Goal: Task Accomplishment & Management: Complete application form

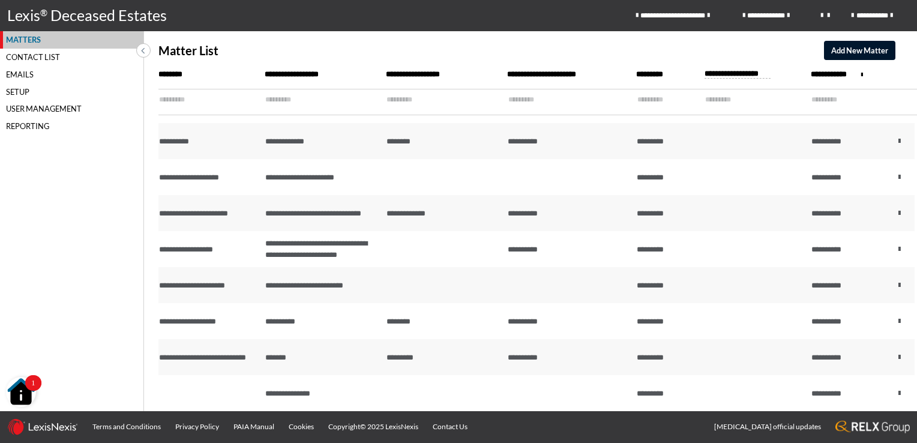
scroll to position [720, 0]
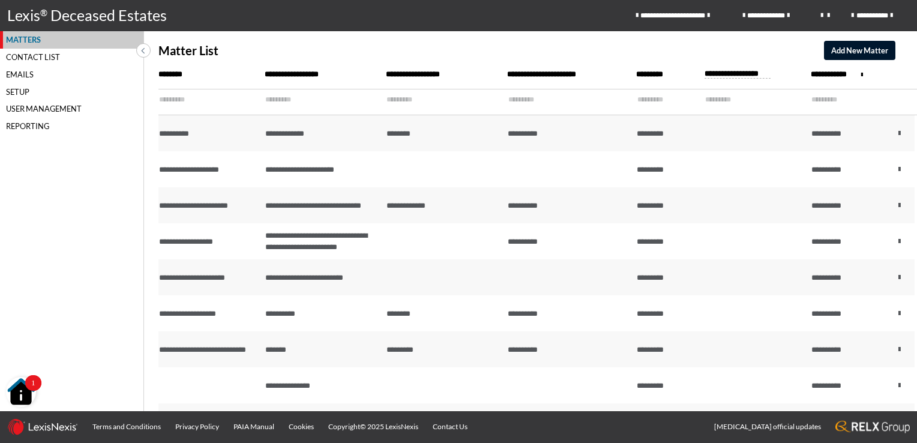
click at [182, 101] on input "text" at bounding box center [203, 99] width 89 height 21
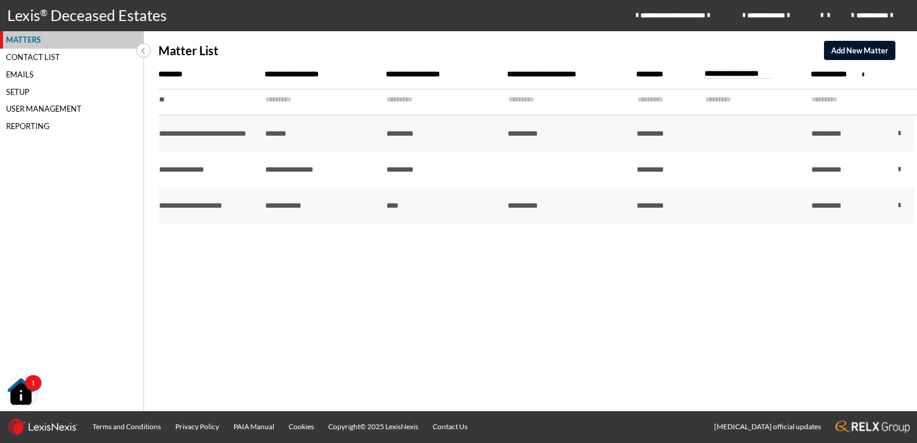
scroll to position [0, 0]
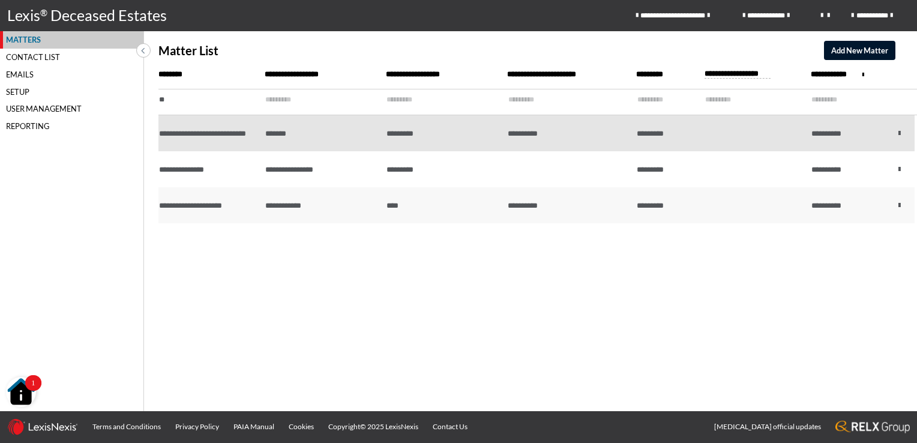
type input "**"
click at [311, 137] on td "*******" at bounding box center [322, 133] width 121 height 36
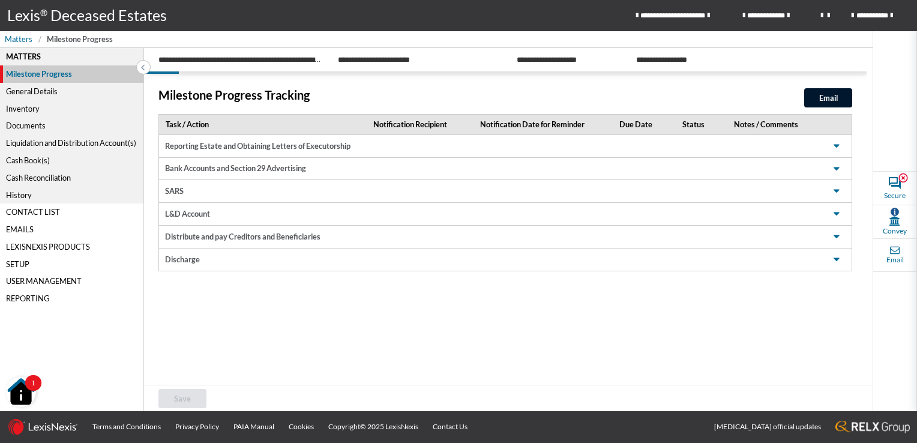
click at [446, 306] on div "Milestone Progress Tracking Email Task / Action Notification Recipient Notifica…" at bounding box center [505, 190] width 722 height 233
click at [16, 37] on span "Matters" at bounding box center [19, 39] width 28 height 11
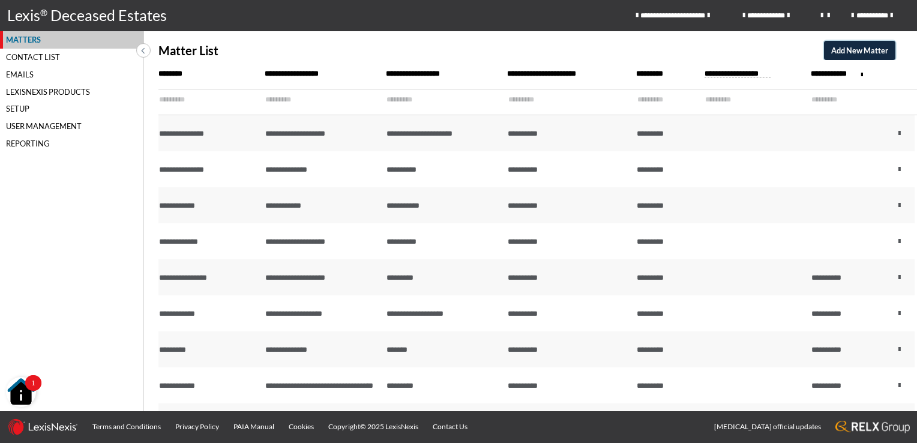
click at [844, 47] on span "Add New Matter" at bounding box center [859, 51] width 57 height 10
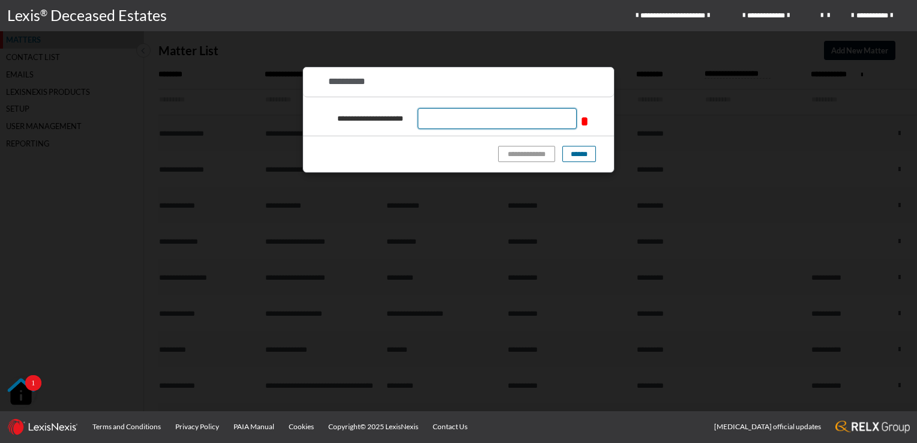
click at [444, 114] on input "text" at bounding box center [497, 118] width 159 height 21
type input "**********"
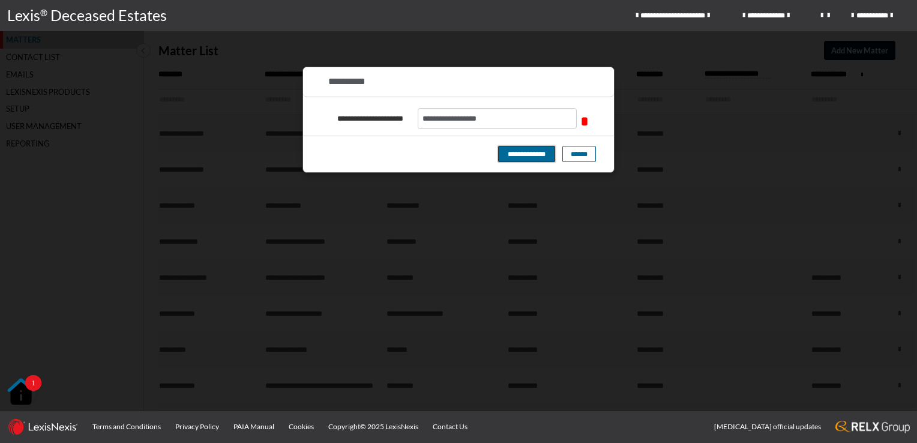
click at [517, 152] on button "**********" at bounding box center [526, 154] width 57 height 16
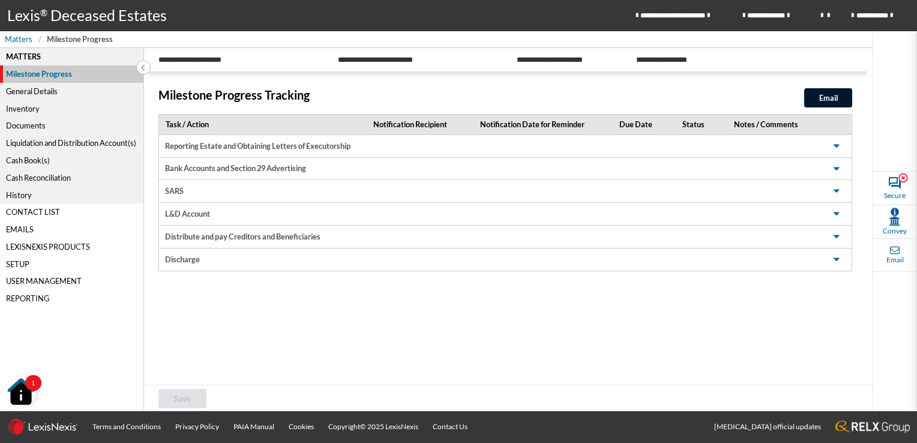
click at [40, 92] on div "General Details" at bounding box center [71, 91] width 143 height 17
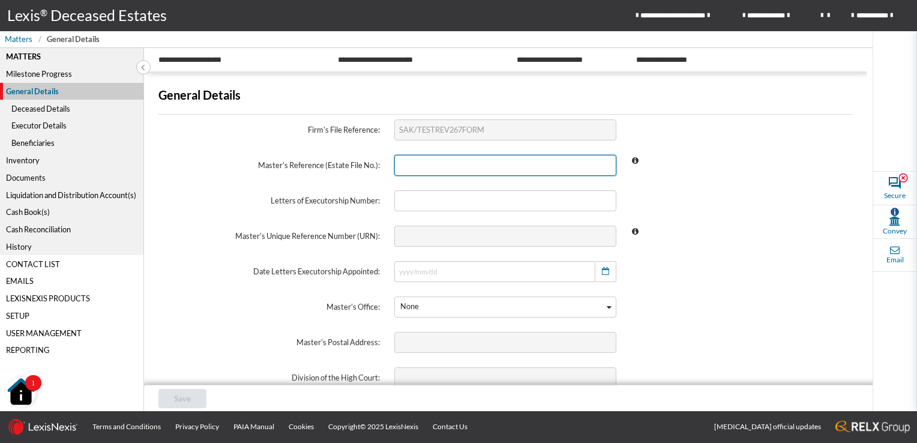
click at [434, 165] on input "text" at bounding box center [504, 165] width 221 height 21
type input "SAK/TESTREV267FORM"
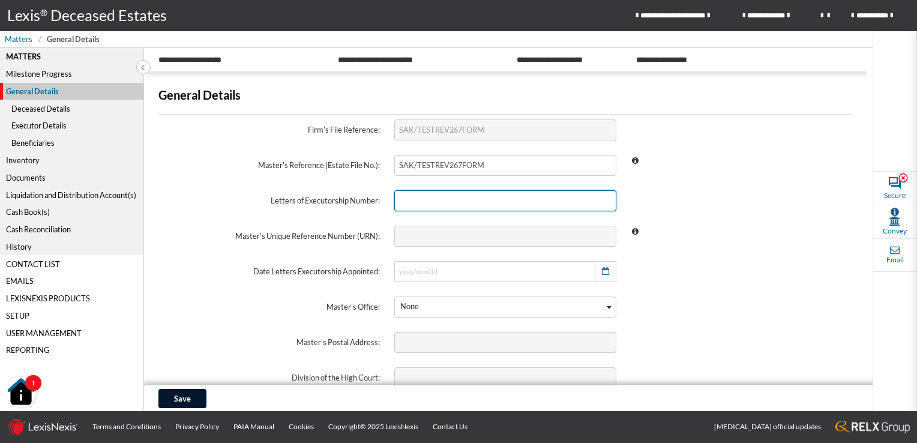
click at [438, 196] on input "text" at bounding box center [504, 200] width 221 height 21
type input "11910/2024"
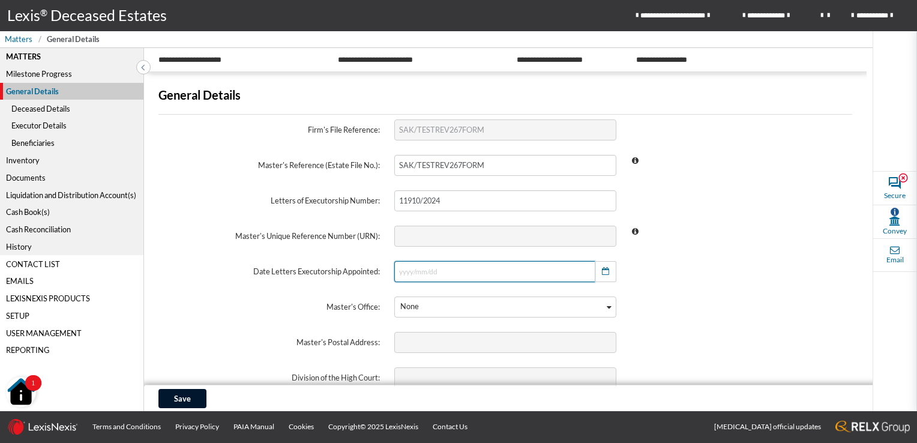
click at [425, 272] on input "text" at bounding box center [494, 271] width 200 height 21
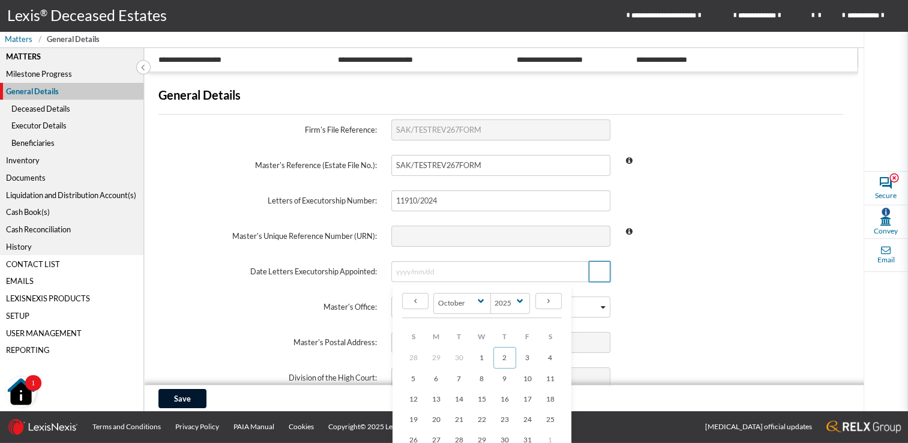
click at [599, 268] on icon "button" at bounding box center [599, 272] width 7 height 8
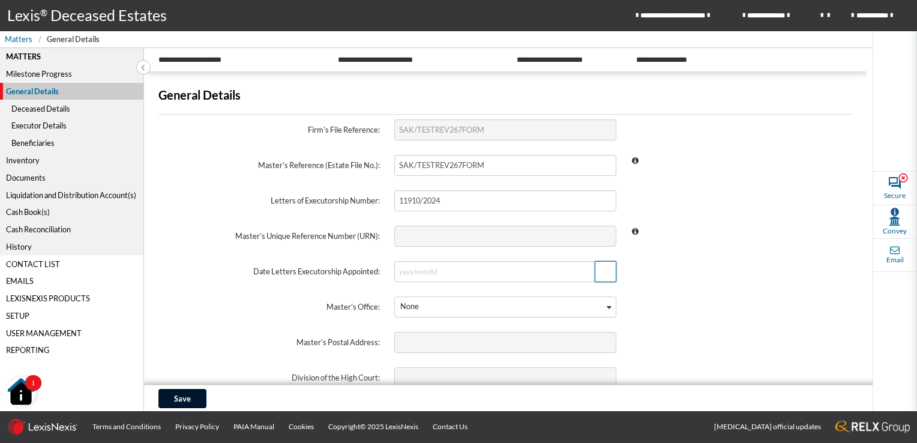
click at [602, 272] on icon "button" at bounding box center [605, 272] width 7 height 8
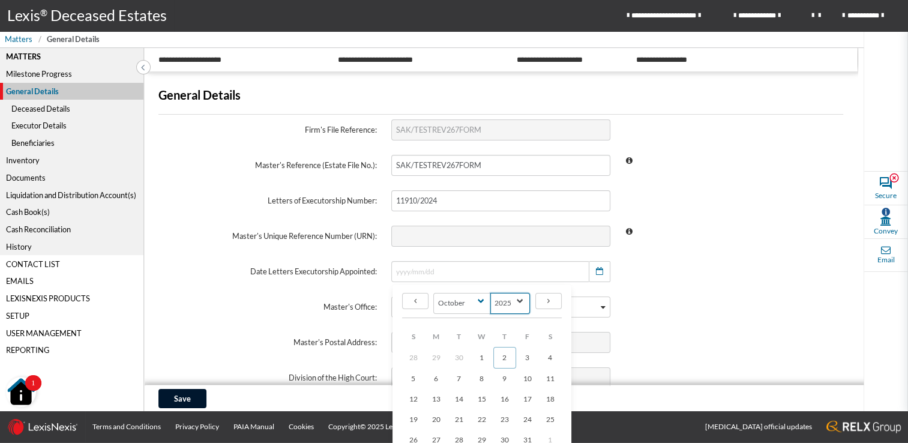
click at [516, 301] on select "2145 2144 2143 2142 2141 2140 2139 2138 2137 2136 2135 2134 2133 2132 2131 2130…" at bounding box center [510, 303] width 40 height 21
select select "2024"
click at [490, 293] on select "2145 2144 2143 2142 2141 2140 2139 2138 2137 2136 2135 2134 2133 2132 2131 2130…" at bounding box center [510, 303] width 40 height 21
click at [478, 397] on span "16" at bounding box center [482, 397] width 8 height 9
type input "2024/10/16"
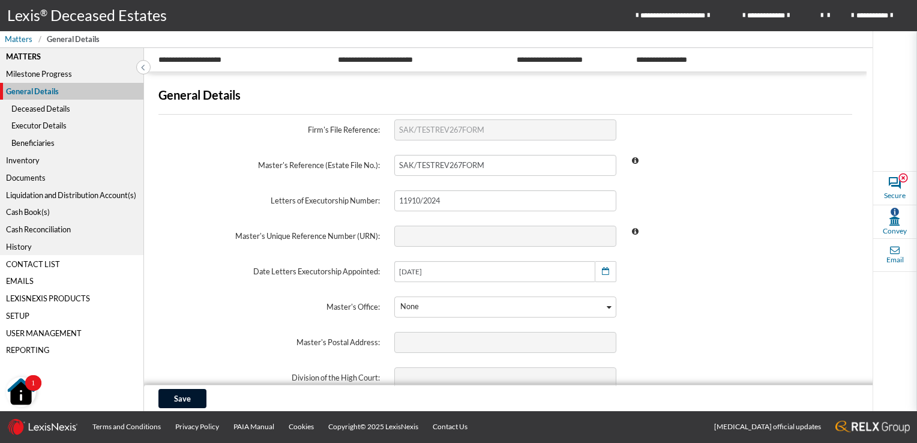
click at [607, 308] on div "Loading..." at bounding box center [609, 305] width 11 height 17
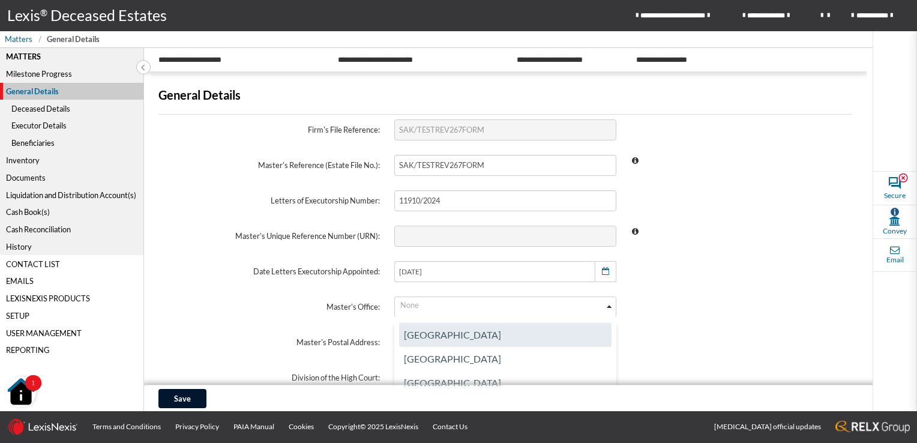
click at [485, 335] on li "Durban" at bounding box center [505, 335] width 212 height 24
type input "Private Bag x 54325, Durban, 4000"
type input "KwaZulu-Natal"
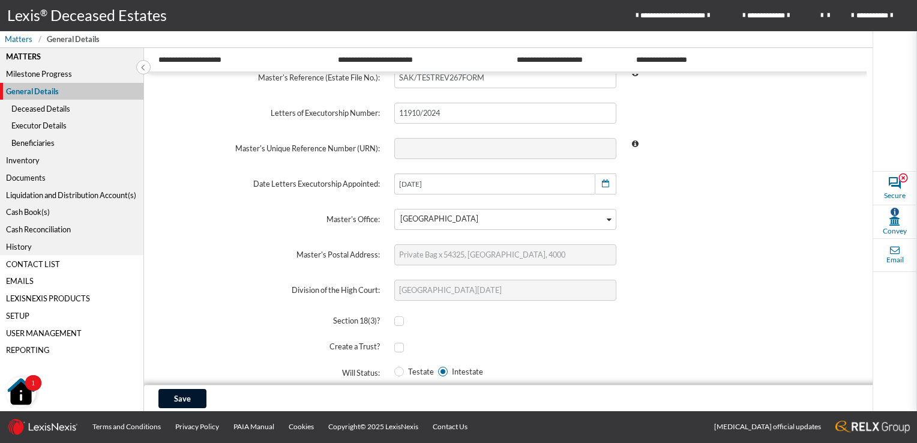
scroll to position [28, 0]
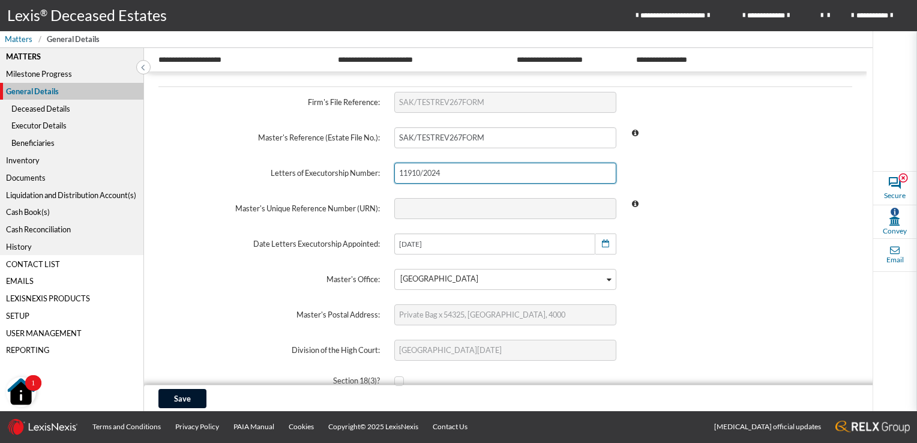
drag, startPoint x: 460, startPoint y: 174, endPoint x: 367, endPoint y: 178, distance: 93.1
click at [367, 178] on div "Letters of Executorship Number: 11910/2024" at bounding box center [505, 172] width 708 height 35
click at [466, 177] on input "11910/2024" at bounding box center [504, 173] width 221 height 21
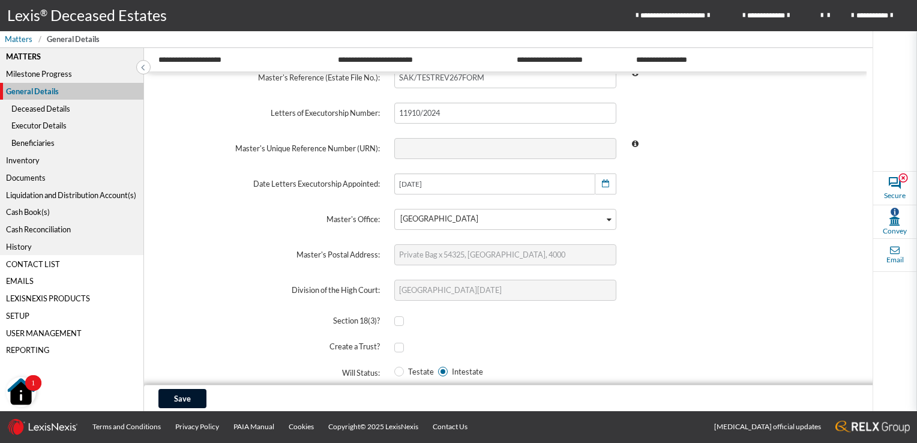
click at [704, 266] on span at bounding box center [741, 254] width 236 height 35
click at [170, 397] on button "Save" at bounding box center [182, 398] width 48 height 19
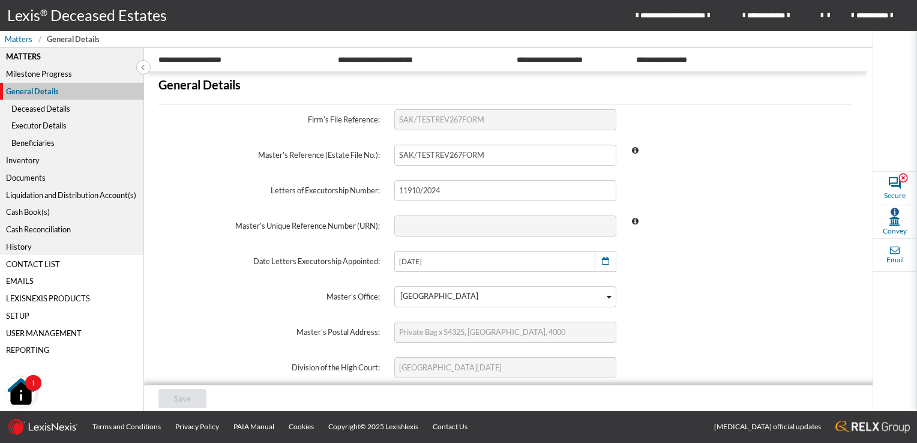
scroll to position [0, 0]
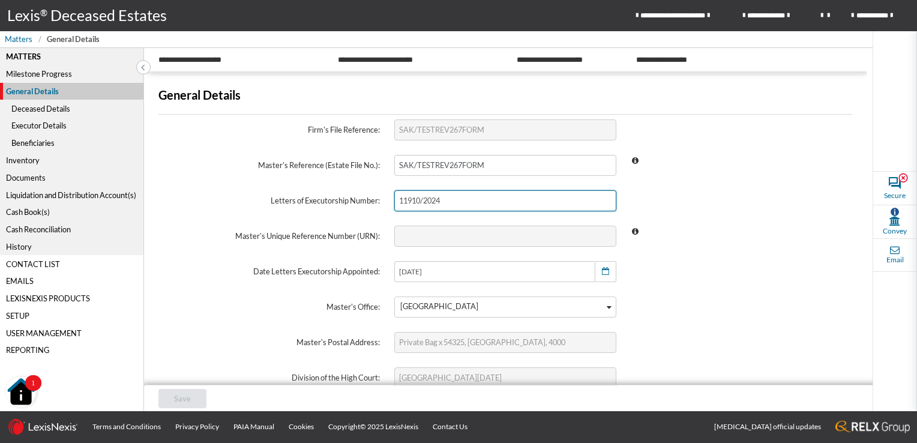
click at [397, 203] on input "11910/2024" at bounding box center [504, 200] width 221 height 21
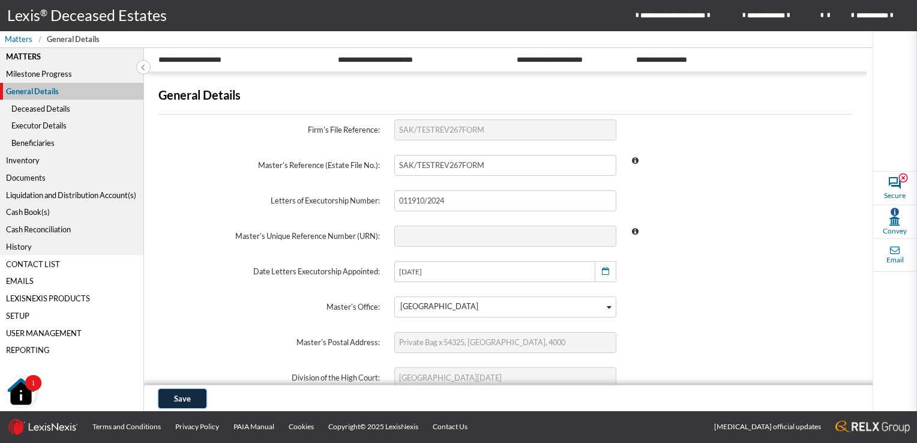
click at [193, 397] on button "Save" at bounding box center [182, 398] width 48 height 19
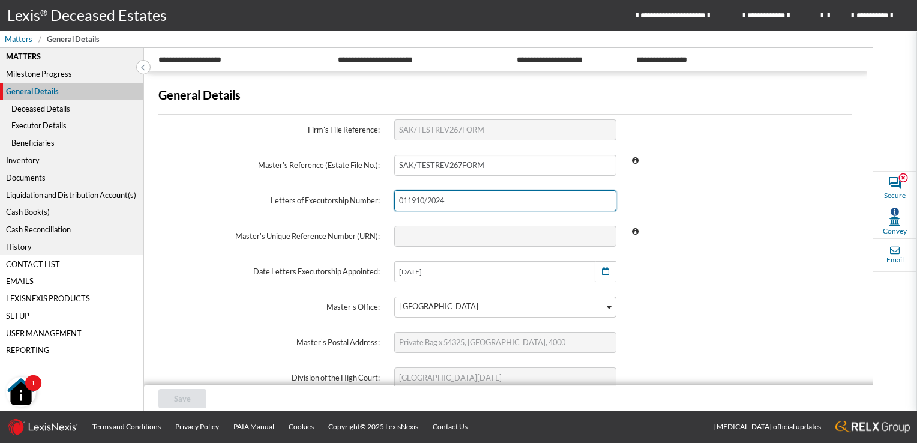
click at [401, 201] on input "011910/2024" at bounding box center [504, 200] width 221 height 21
type input "11910/2024"
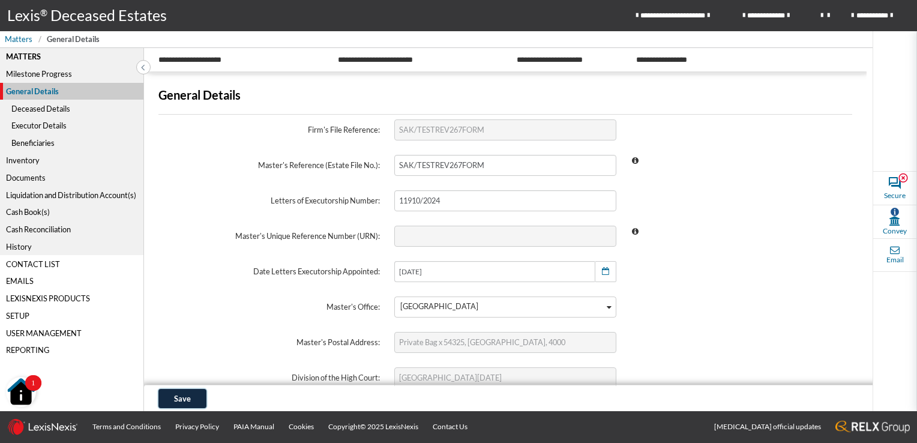
click at [185, 397] on span "Save" at bounding box center [182, 399] width 17 height 10
click at [52, 110] on div "Deceased Details" at bounding box center [71, 108] width 143 height 17
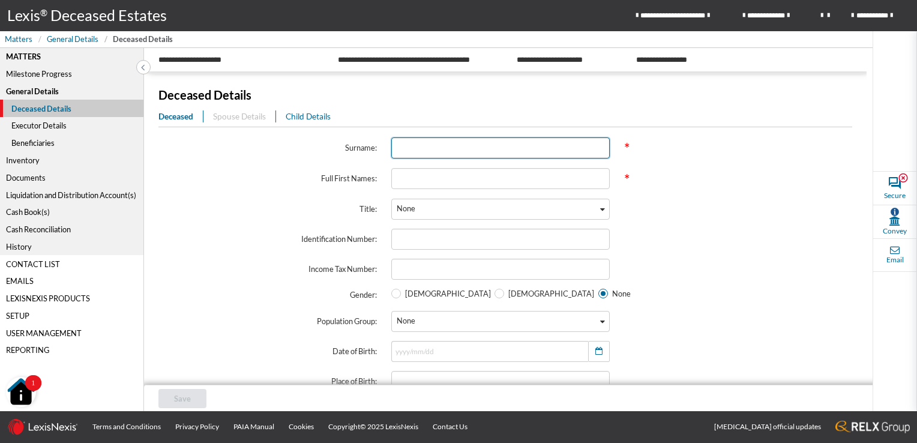
click at [419, 145] on input "text" at bounding box center [500, 147] width 218 height 21
type input "LEZARD"
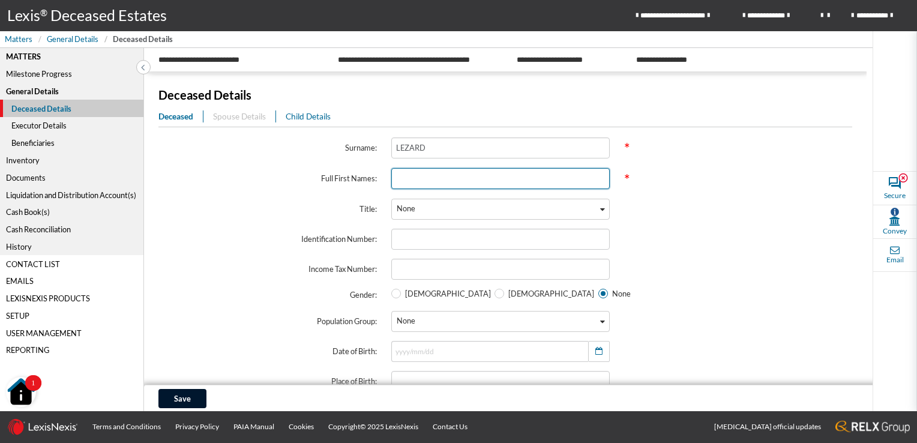
click at [412, 176] on input "text" at bounding box center [500, 178] width 218 height 21
type input "PETER WAYNE"
click at [600, 208] on icon "Search for option" at bounding box center [602, 209] width 5 height 6
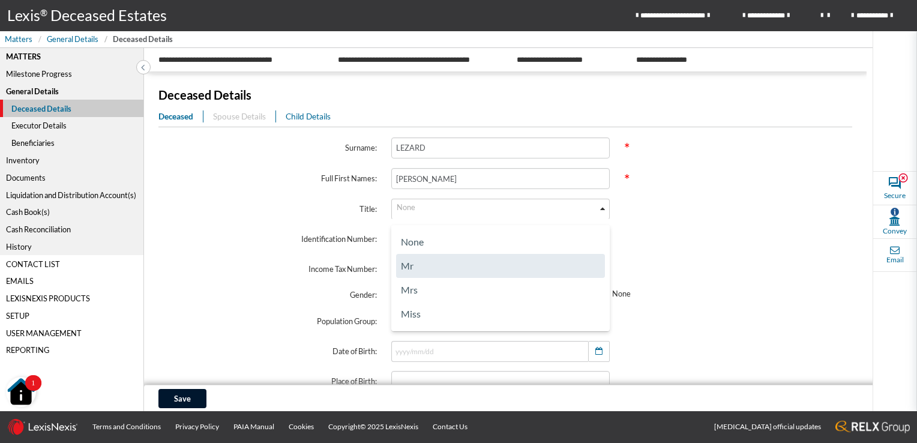
click at [511, 254] on li "Mr" at bounding box center [500, 266] width 209 height 24
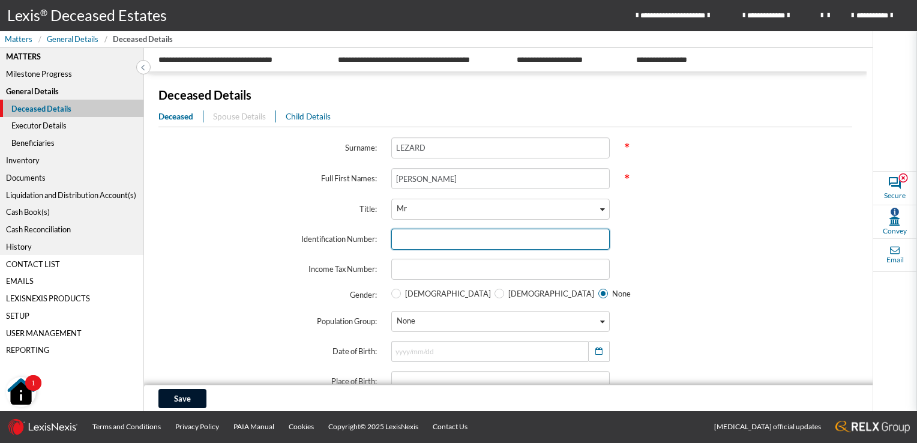
click at [419, 242] on input "text" at bounding box center [500, 239] width 218 height 21
type input "19490413"
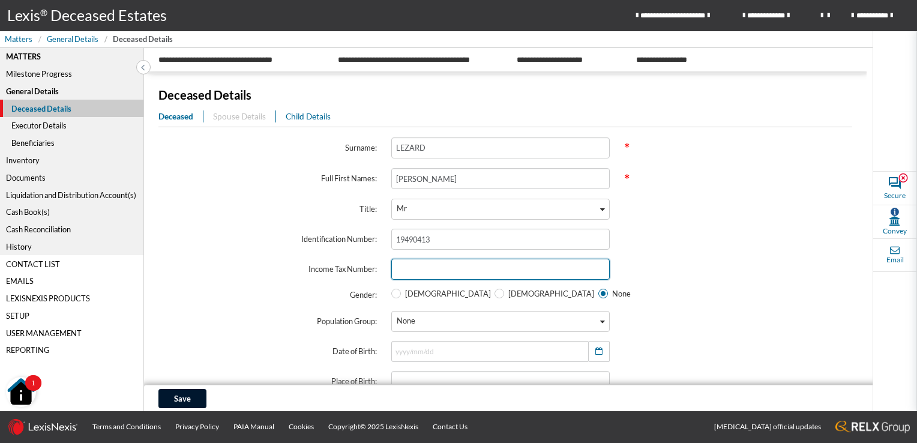
click at [419, 269] on input "text" at bounding box center [500, 269] width 218 height 21
click at [391, 293] on span at bounding box center [396, 294] width 10 height 10
click at [391, 293] on input "Male" at bounding box center [395, 294] width 8 height 8
radio input "true"
radio input "false"
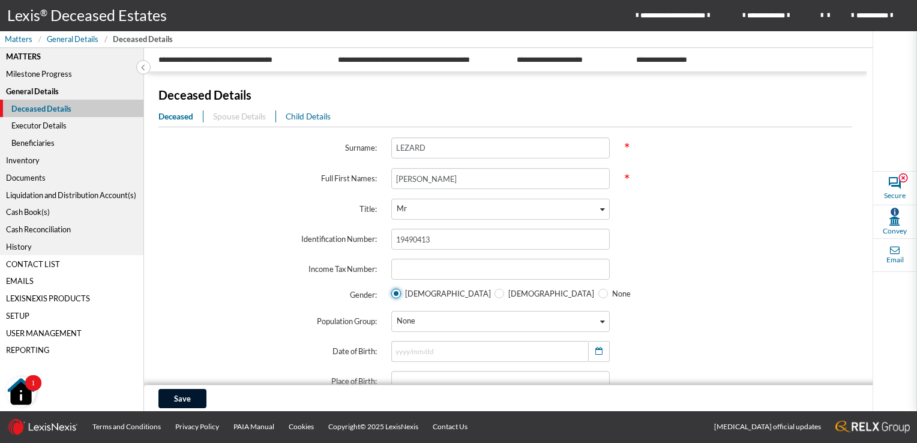
scroll to position [60, 0]
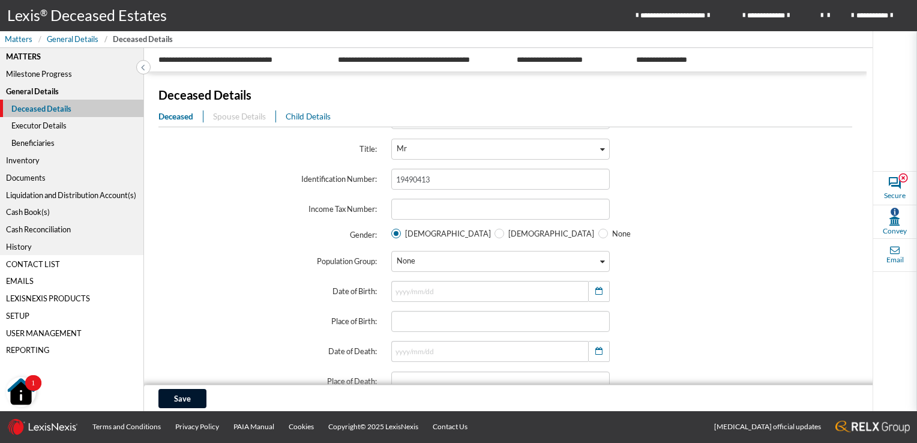
click at [600, 260] on icon "Search for option" at bounding box center [602, 262] width 5 height 6
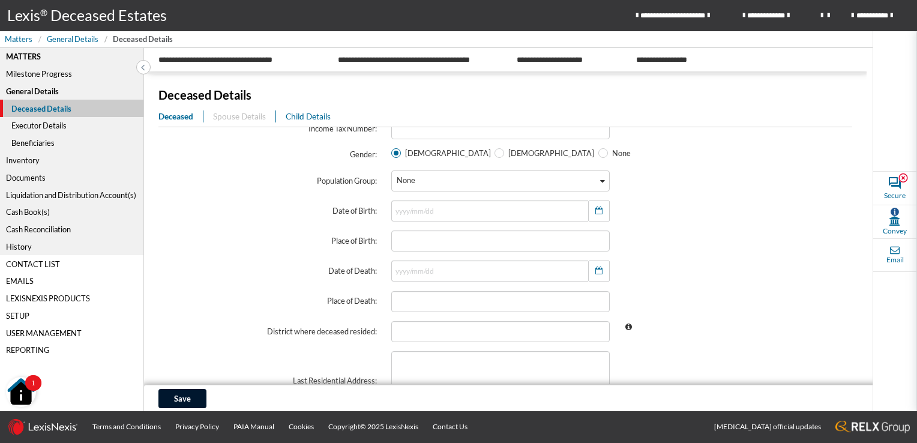
scroll to position [180, 0]
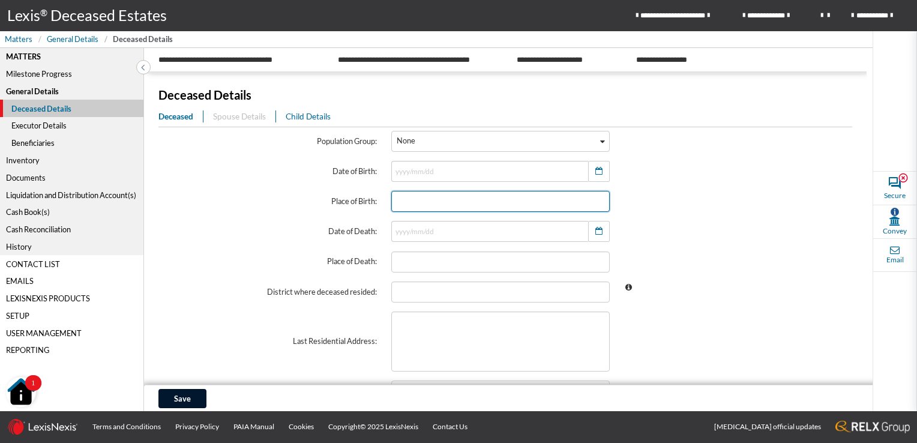
click at [460, 203] on input "text" at bounding box center [500, 201] width 218 height 21
type input "SOUTH AFRICA"
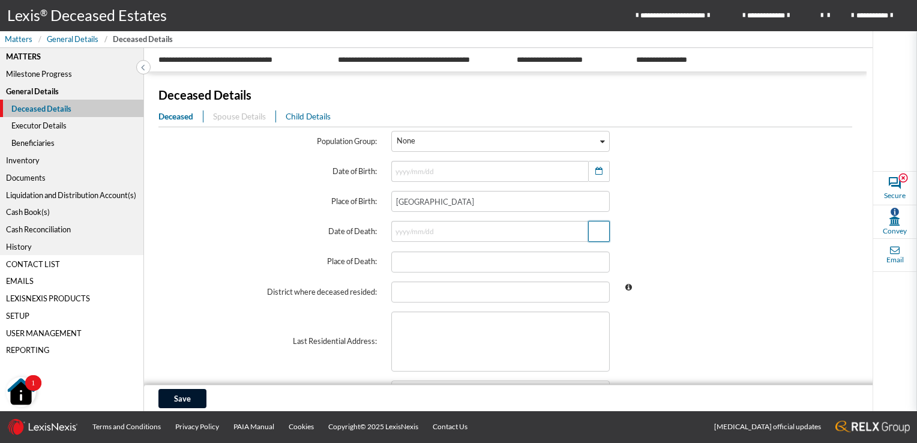
click at [595, 233] on icon "button" at bounding box center [598, 231] width 7 height 8
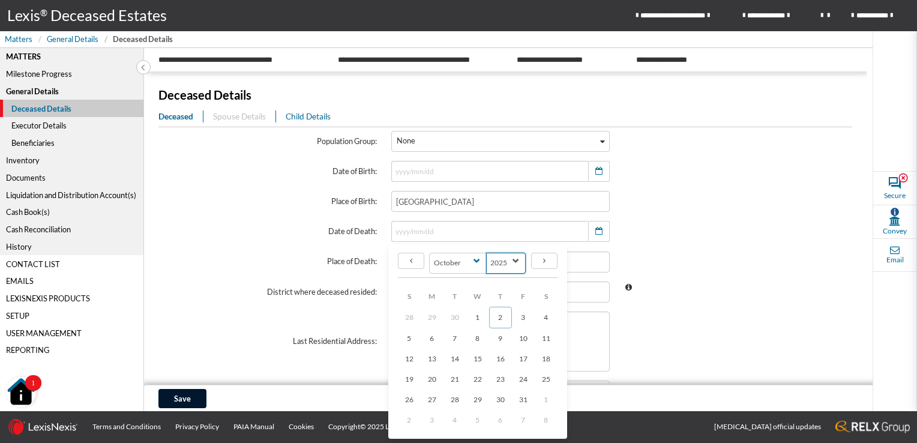
click at [512, 263] on select "2145 2144 2143 2142 2141 2140 2139 2138 2137 2136 2135 2134 2133 2132 2131 2130…" at bounding box center [506, 263] width 40 height 21
select select "2023"
click at [486, 253] on select "2145 2144 2143 2142 2141 2140 2139 2138 2137 2136 2135 2134 2133 2132 2131 2130…" at bounding box center [506, 263] width 40 height 21
click at [480, 259] on select "January February March April May June July August September October November De…" at bounding box center [458, 263] width 58 height 21
select select "6"
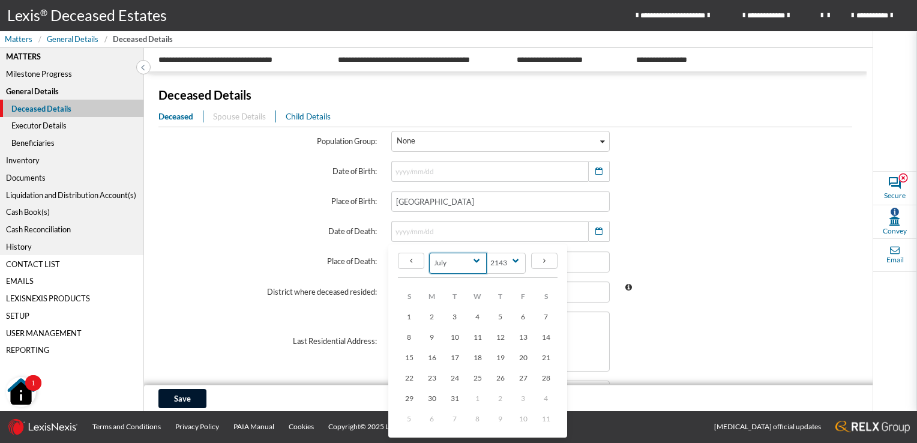
click at [429, 253] on select "January February March April May June July August September October November De…" at bounding box center [458, 263] width 58 height 21
click at [454, 356] on span "11" at bounding box center [455, 357] width 8 height 9
type input "2023/07/11"
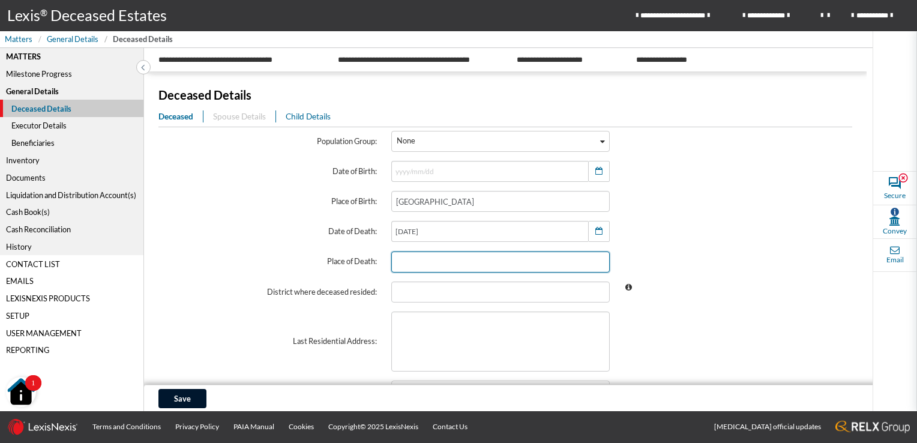
click at [439, 262] on input "text" at bounding box center [500, 261] width 218 height 21
type input "DURBAN"
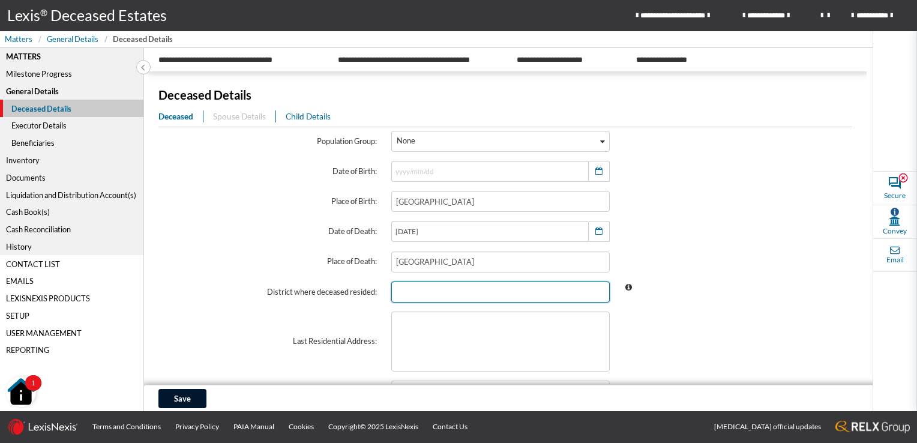
click at [443, 289] on input "text" at bounding box center [500, 291] width 218 height 21
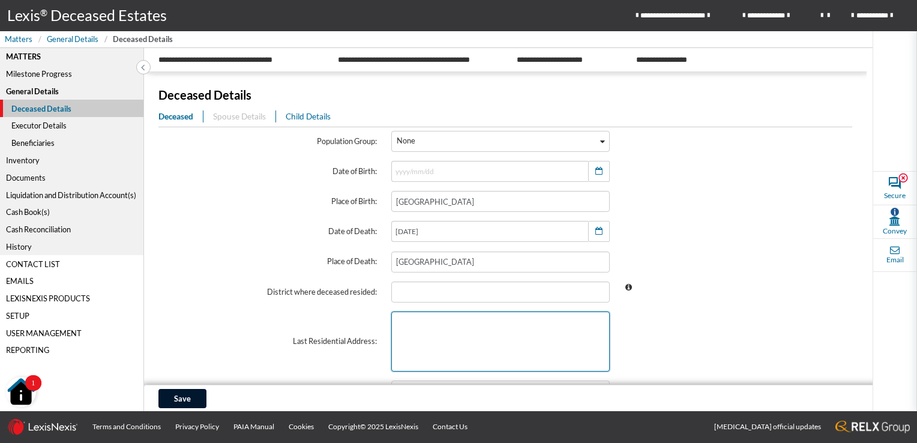
click at [453, 335] on textarea at bounding box center [500, 341] width 218 height 60
type textarea "47 COTTONFIELD 100 HARRISON DRIVE GLEN HILLS DURBAN"
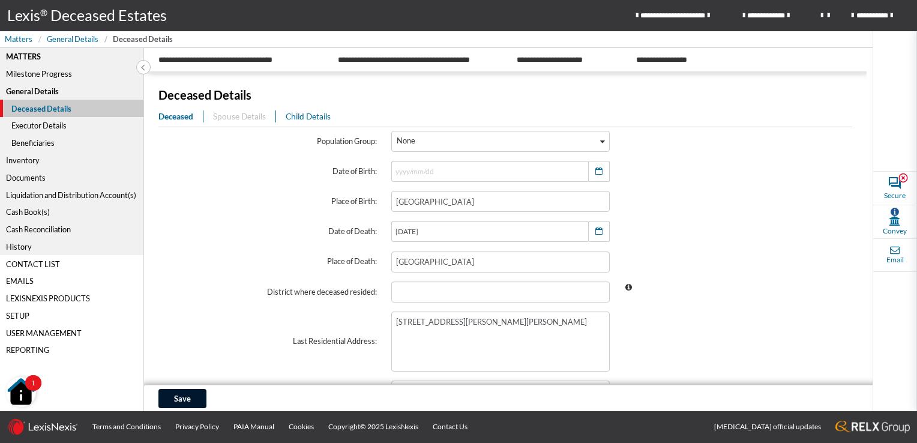
click at [702, 318] on span at bounding box center [733, 341] width 233 height 74
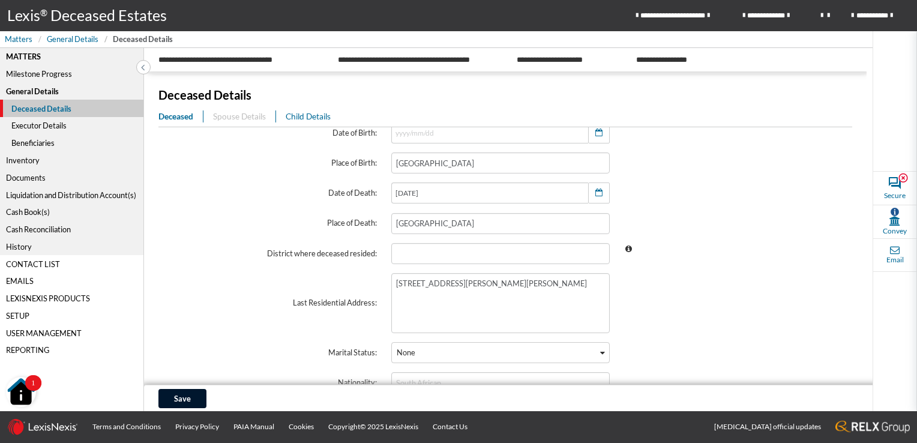
scroll to position [240, 0]
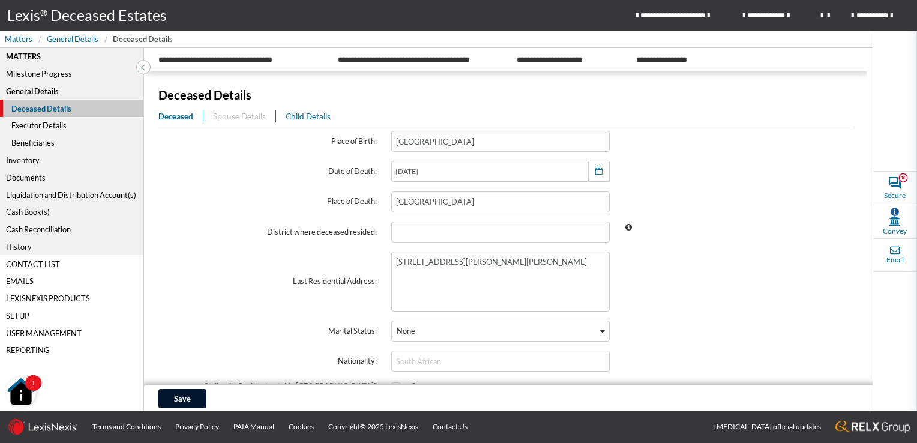
click at [629, 267] on span at bounding box center [733, 281] width 233 height 74
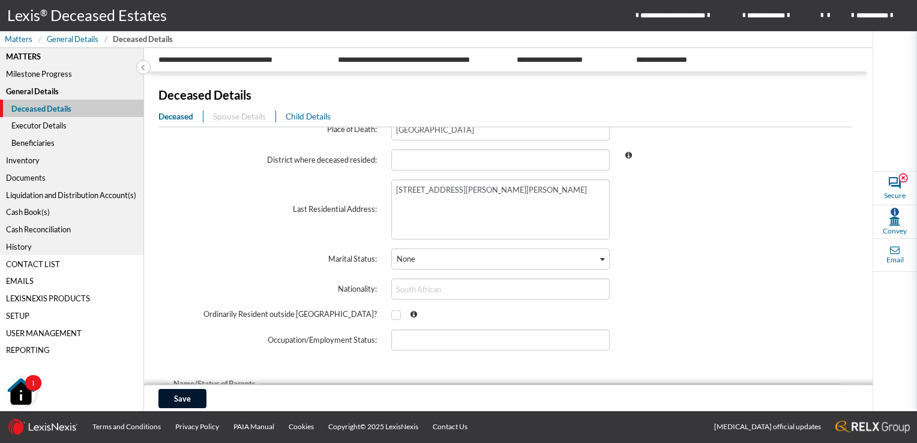
scroll to position [360, 0]
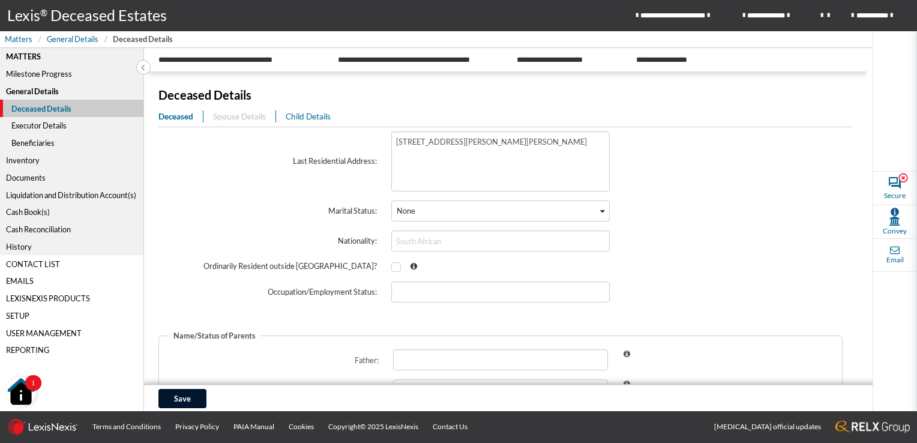
click at [600, 211] on icon "Search for option" at bounding box center [602, 211] width 5 height 6
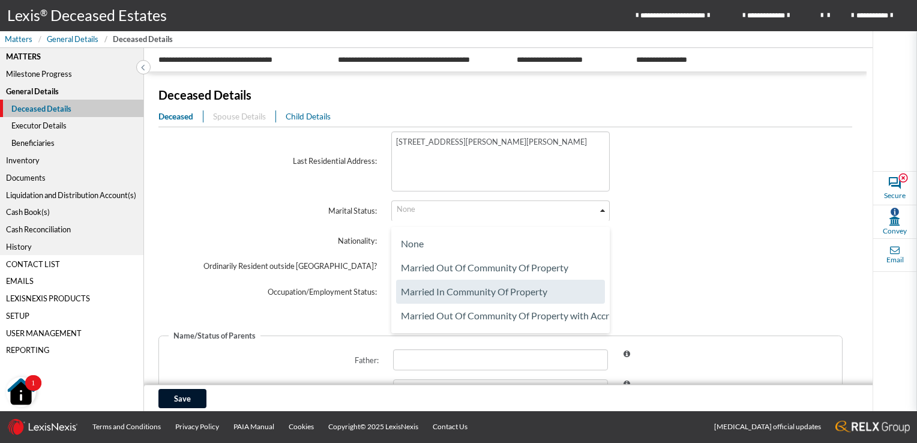
click at [548, 287] on li "Married In Community Of Property" at bounding box center [500, 292] width 209 height 24
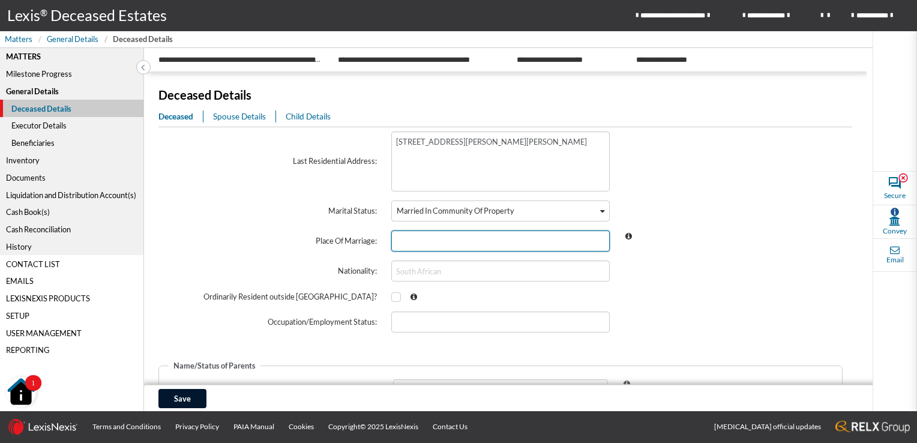
click at [519, 239] on input "text" at bounding box center [500, 240] width 218 height 21
type input "Z"
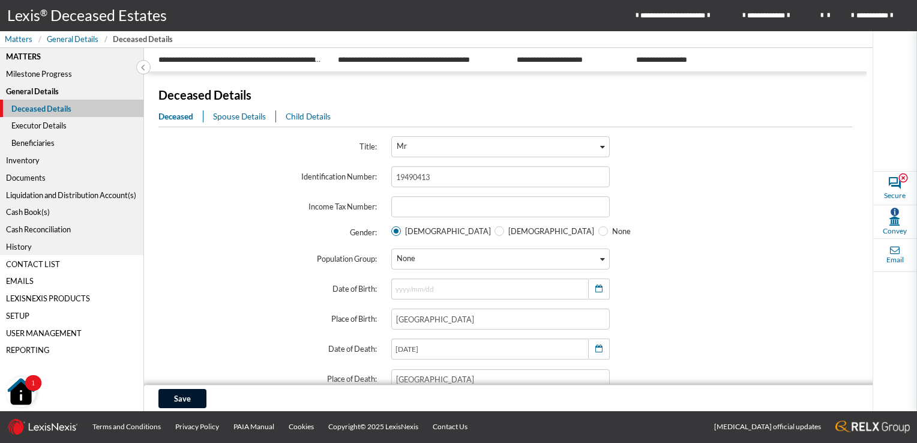
scroll to position [0, 0]
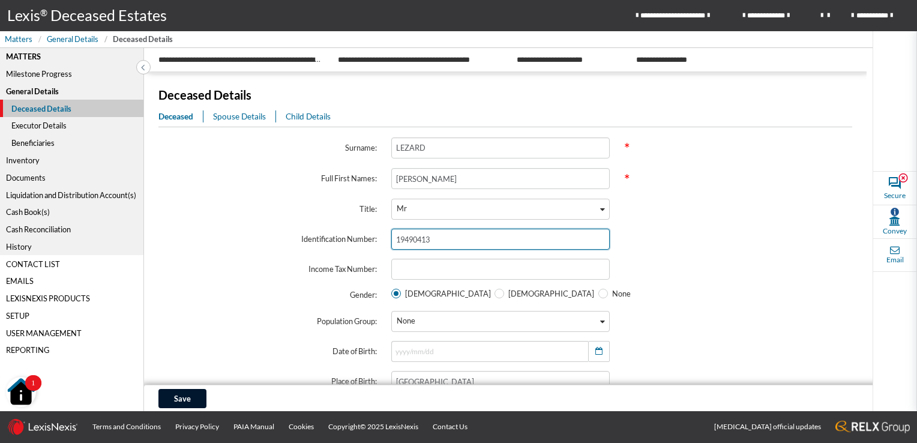
drag, startPoint x: 451, startPoint y: 242, endPoint x: 357, endPoint y: 227, distance: 94.8
click at [359, 229] on div "Identification Number: 19490413" at bounding box center [500, 238] width 698 height 35
radio input "false"
radio input "true"
click at [461, 238] on input "text" at bounding box center [500, 239] width 218 height 21
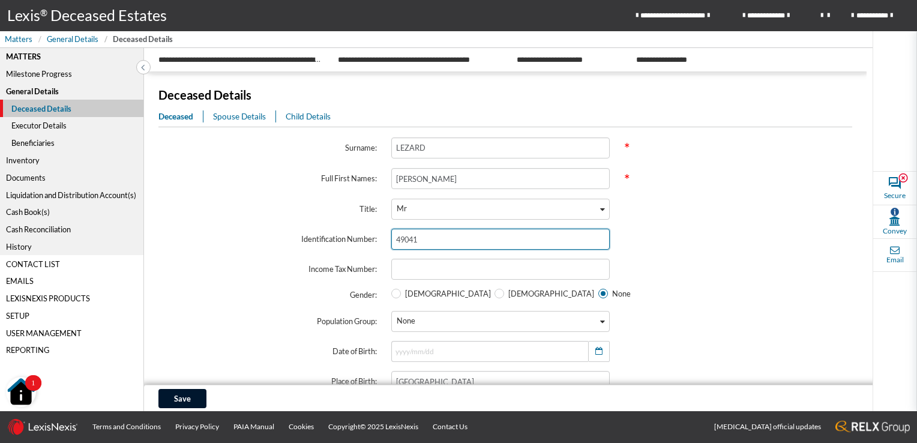
type input "490413"
type input "1949/04/13"
type input "49041350960"
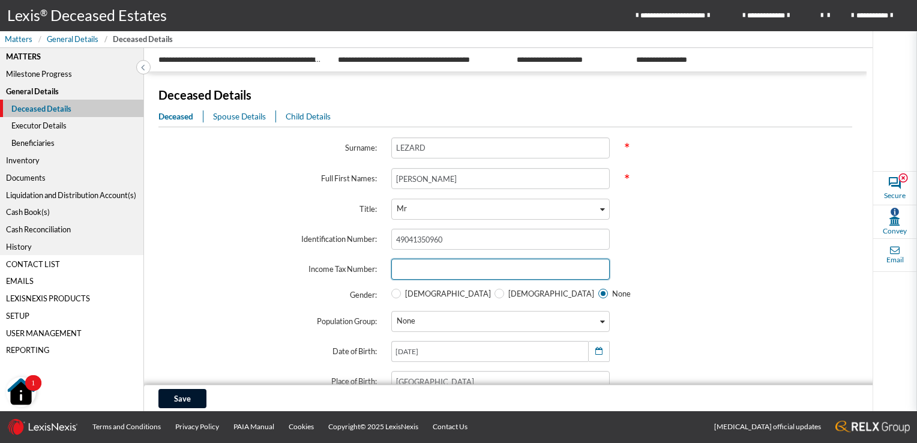
click at [466, 265] on input "text" at bounding box center [500, 269] width 218 height 21
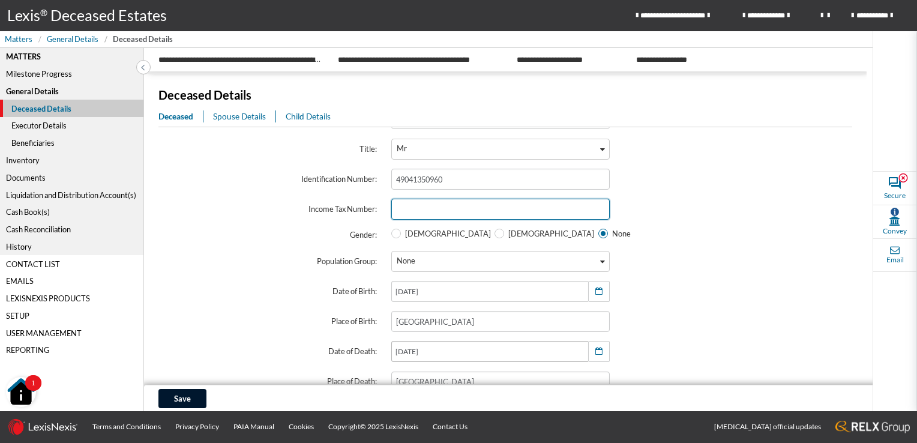
scroll to position [180, 0]
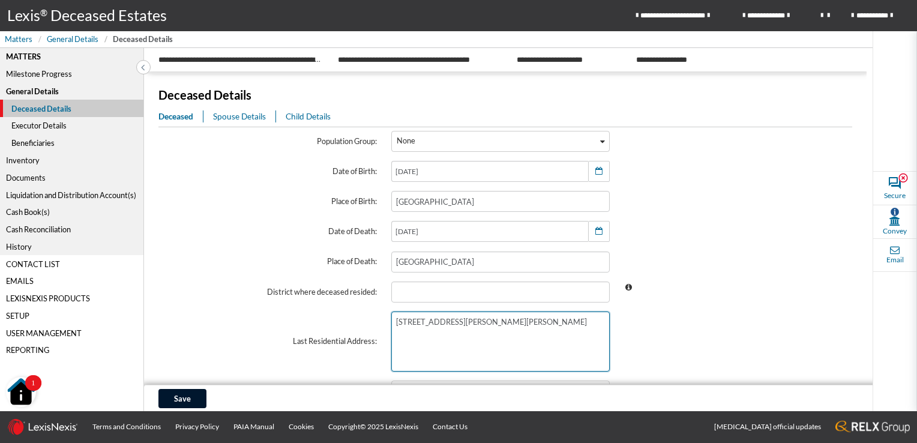
click at [472, 349] on textarea "47 COTTONFIELD 100 HARRISON DRIVE GLEN HILLS DURBAN" at bounding box center [500, 341] width 218 height 60
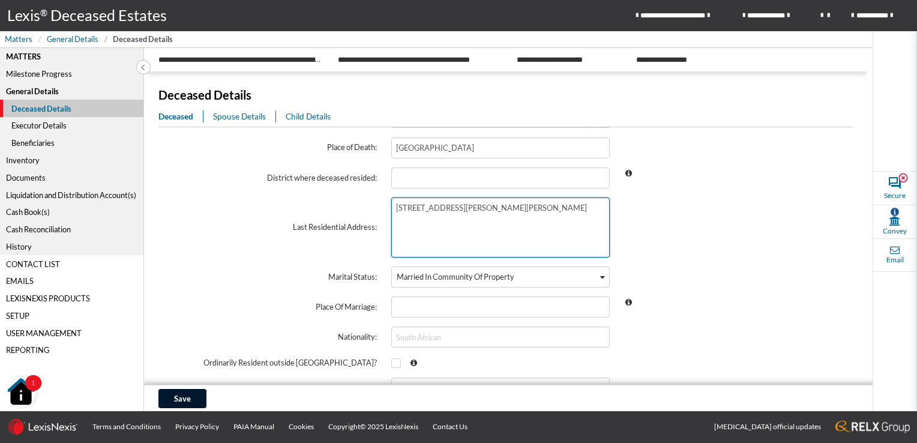
scroll to position [300, 0]
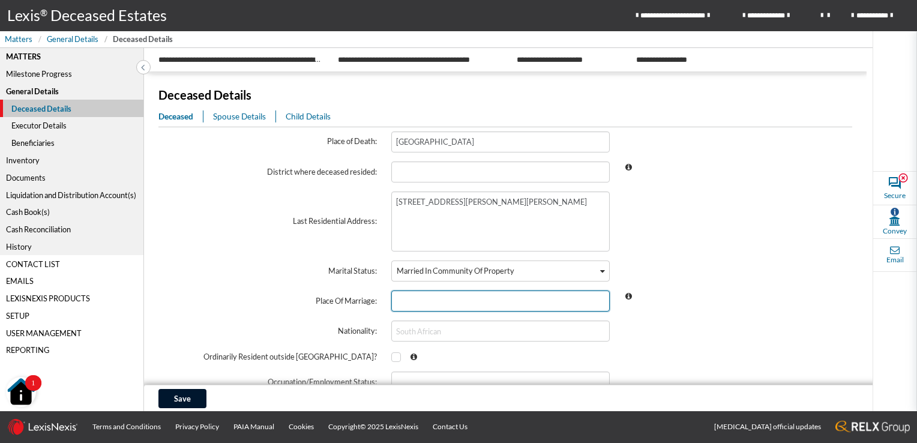
click at [392, 301] on input "text" at bounding box center [500, 300] width 218 height 21
click at [428, 304] on input "text" at bounding box center [500, 300] width 218 height 21
type input "ZIMBABWE"
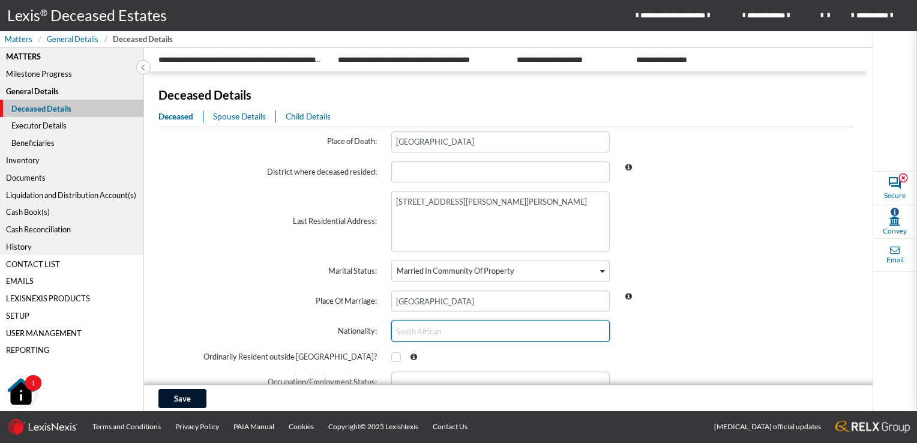
click at [446, 334] on input "text" at bounding box center [500, 330] width 218 height 21
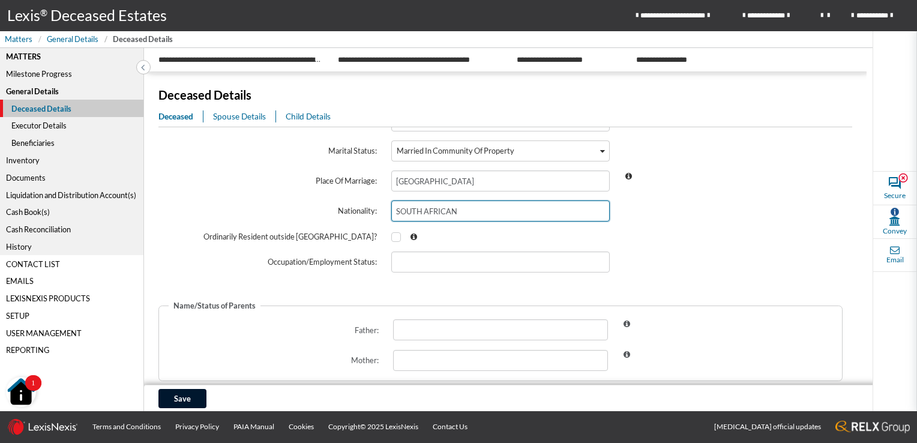
scroll to position [445, 0]
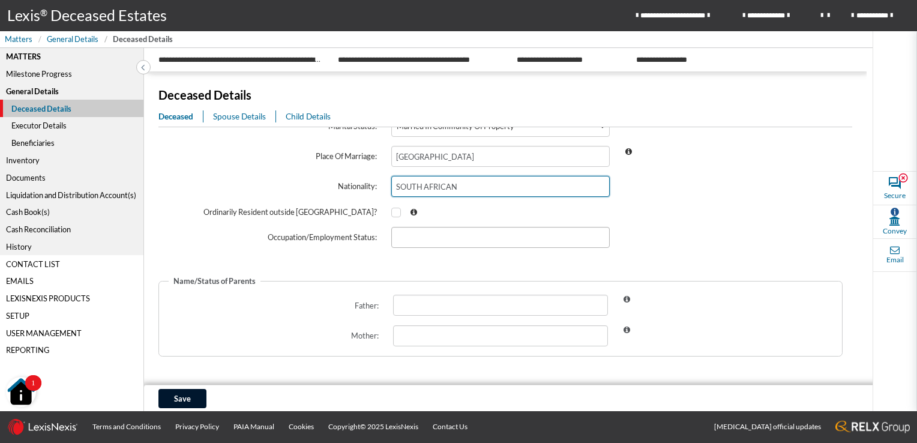
type input "SOUTH AFRICAN"
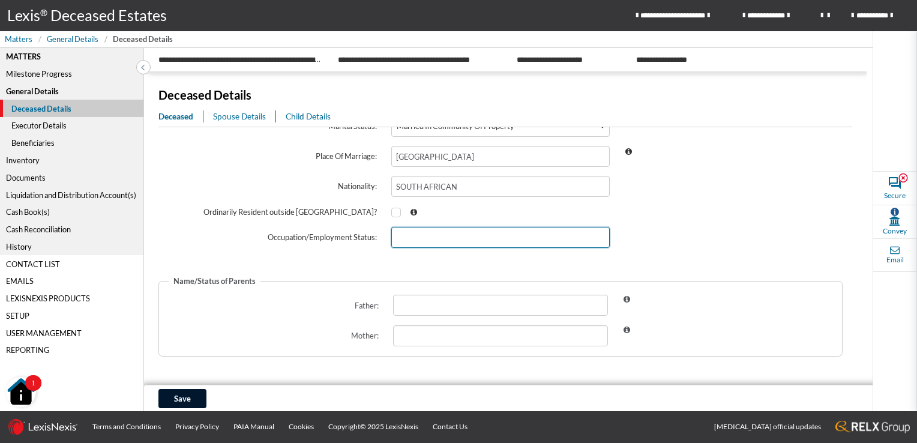
click at [418, 234] on input "text" at bounding box center [500, 237] width 218 height 21
click at [242, 113] on span "Spouse Details" at bounding box center [239, 117] width 53 height 10
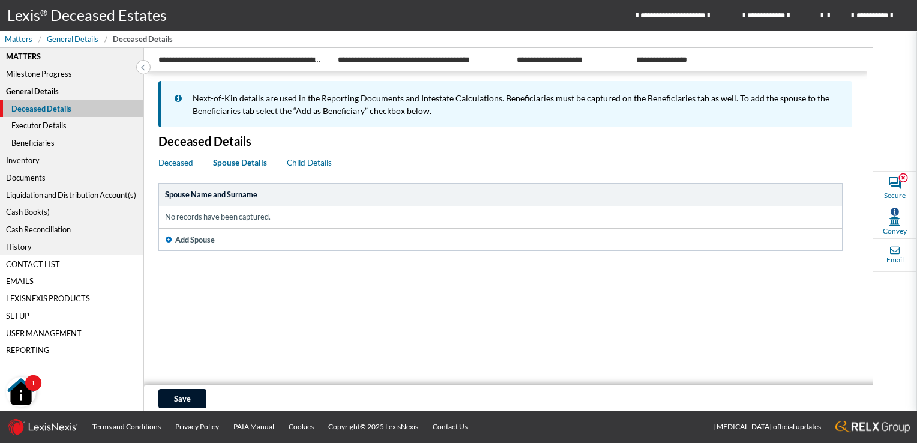
click at [169, 241] on icon "button" at bounding box center [169, 239] width 6 height 7
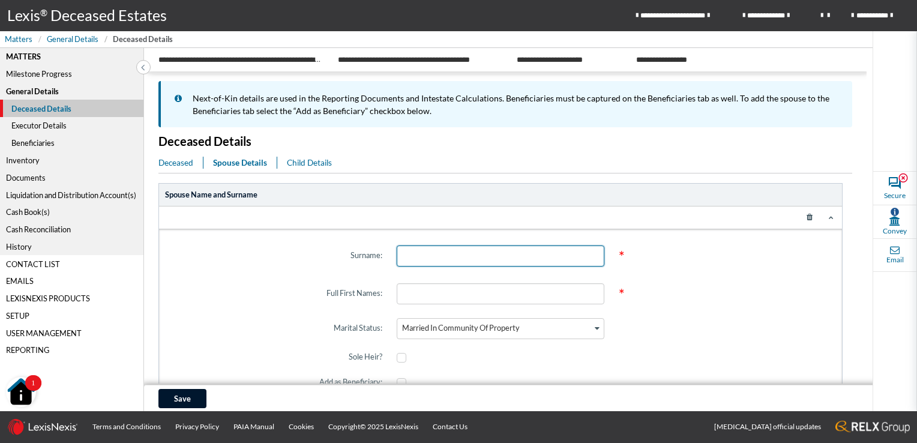
click at [449, 258] on input "text" at bounding box center [501, 255] width 208 height 21
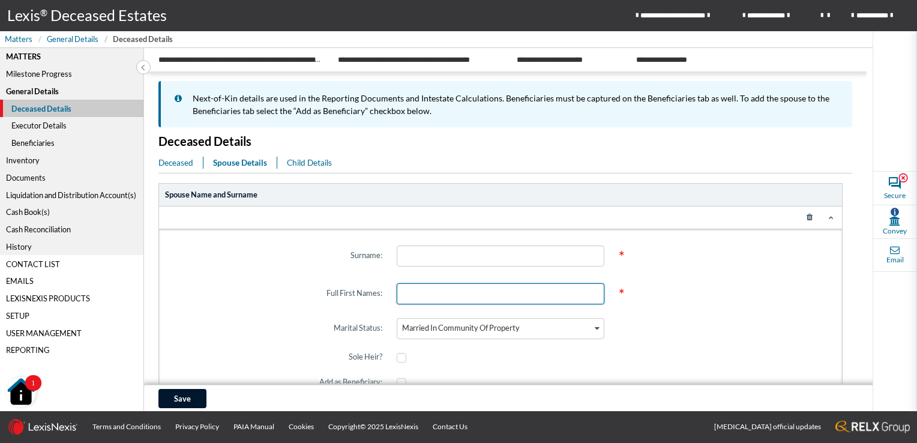
click at [419, 294] on input "text" at bounding box center [501, 293] width 208 height 21
paste input "ELPENEK TERESA LEZARD"
type input "ELPENEK TERESA"
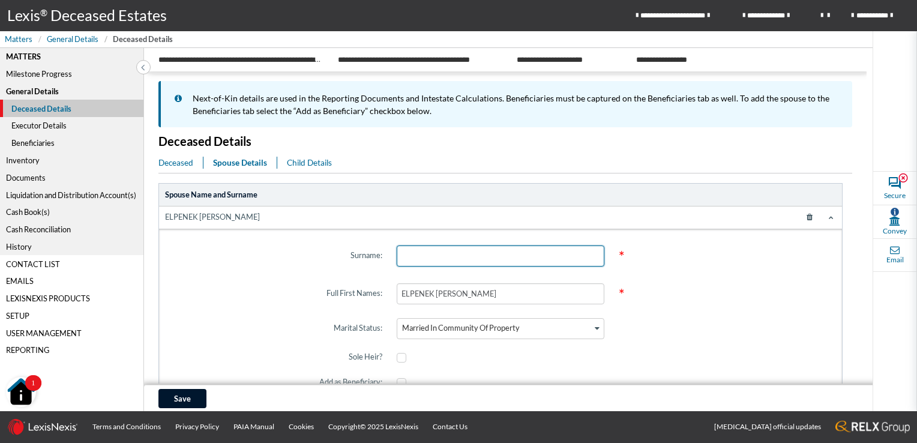
click at [428, 256] on input "text" at bounding box center [501, 255] width 208 height 21
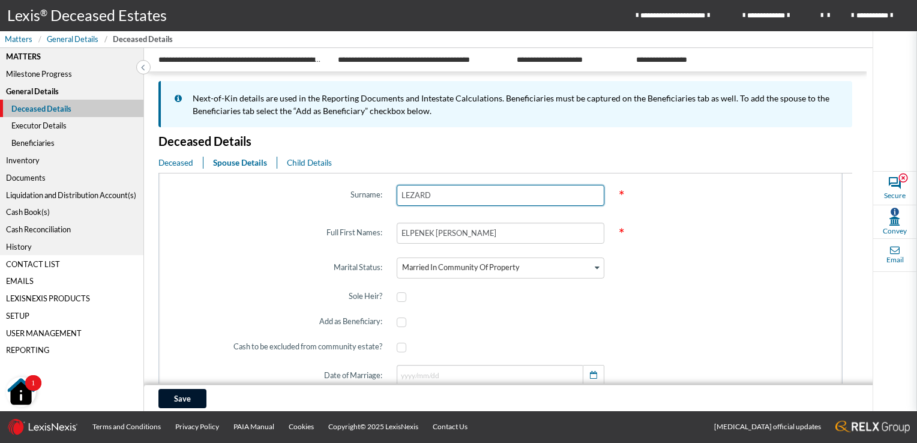
scroll to position [120, 0]
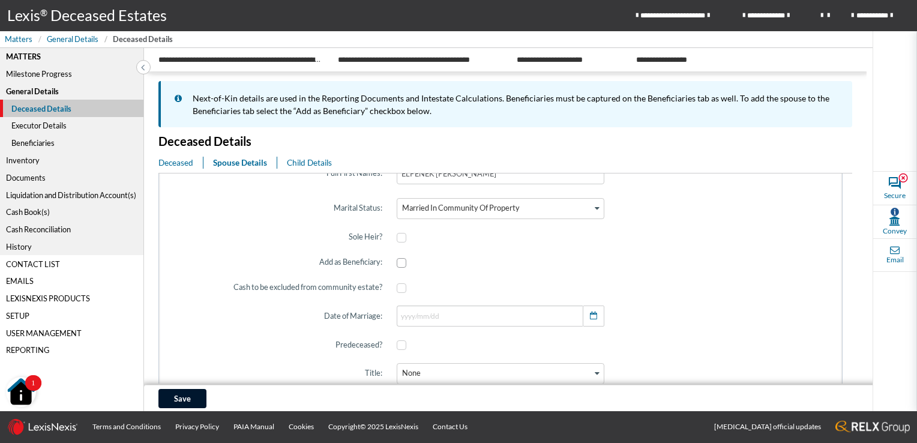
type input "LEZARD"
click at [401, 264] on span at bounding box center [402, 263] width 10 height 10
click at [401, 264] on input "checkbox" at bounding box center [401, 263] width 8 height 8
checkbox input "true"
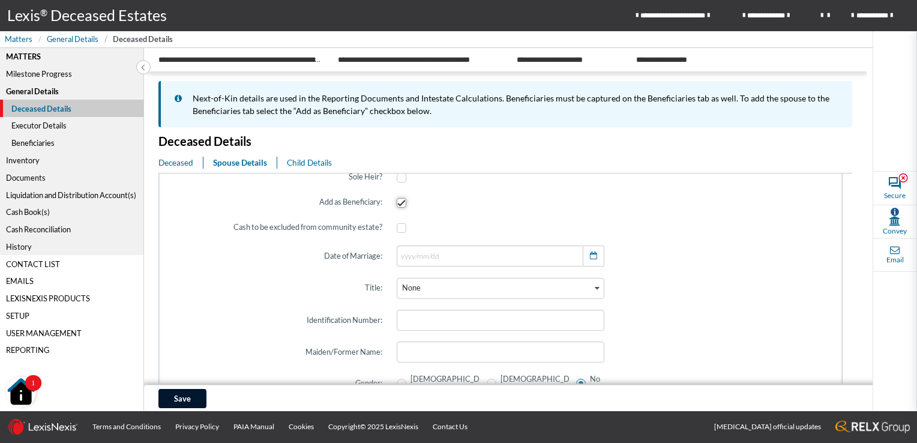
scroll to position [240, 0]
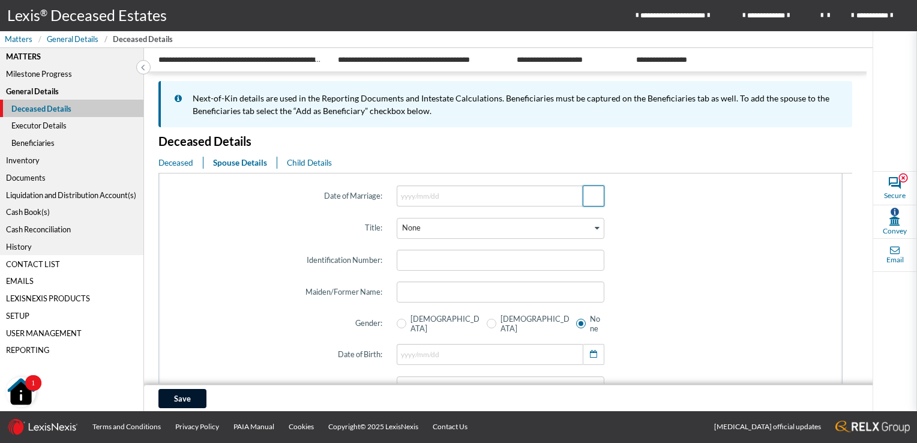
click at [591, 194] on span "button" at bounding box center [593, 195] width 11 height 11
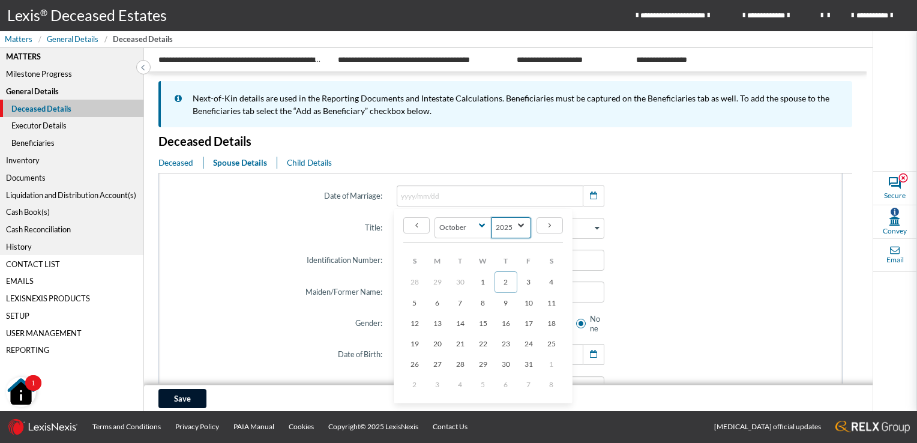
click at [520, 224] on select "2145 2144 2143 2142 2141 2140 2139 2138 2137 2136 2135 2134 2133 2132 2131 2130…" at bounding box center [511, 227] width 40 height 21
select select "1973"
click at [491, 217] on select "2145 2144 2143 2142 2141 2140 2139 2138 2137 2136 2135 2134 2133 2132 2131 2130…" at bounding box center [511, 227] width 40 height 21
click at [479, 227] on select "January February March April May June July August September October November De…" at bounding box center [463, 227] width 58 height 21
select select "5"
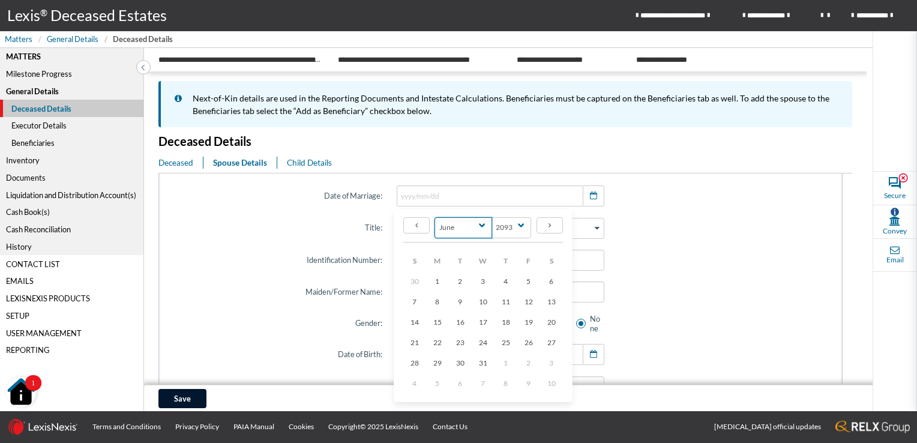
click at [434, 217] on select "January February March April May June July August September October November De…" at bounding box center [463, 227] width 58 height 21
click at [554, 343] on span "23" at bounding box center [551, 342] width 8 height 9
type input "1973/06/23"
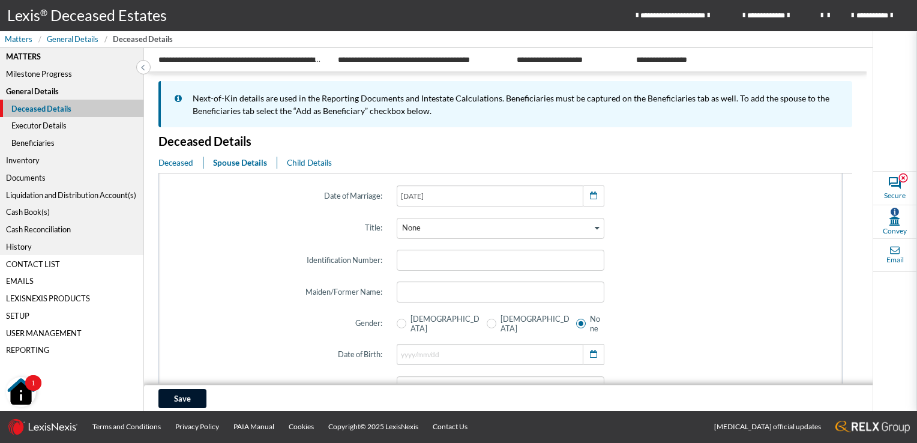
click at [595, 229] on icon "Search for option" at bounding box center [597, 228] width 5 height 6
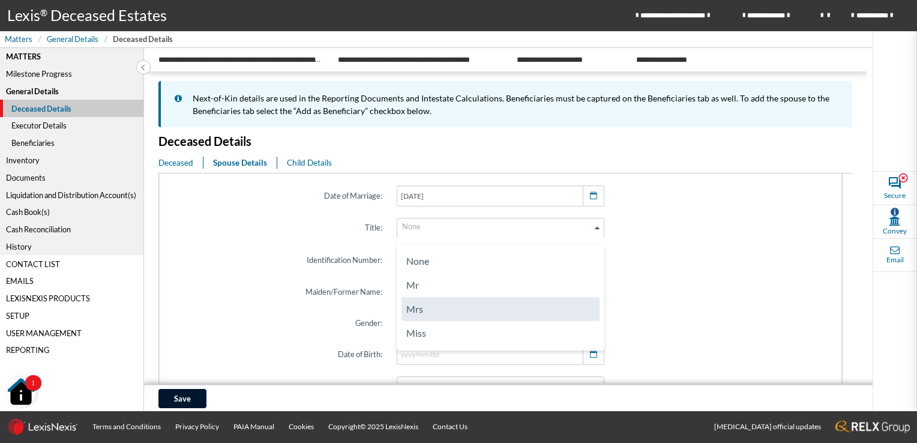
click at [502, 308] on li "Mrs" at bounding box center [500, 309] width 198 height 24
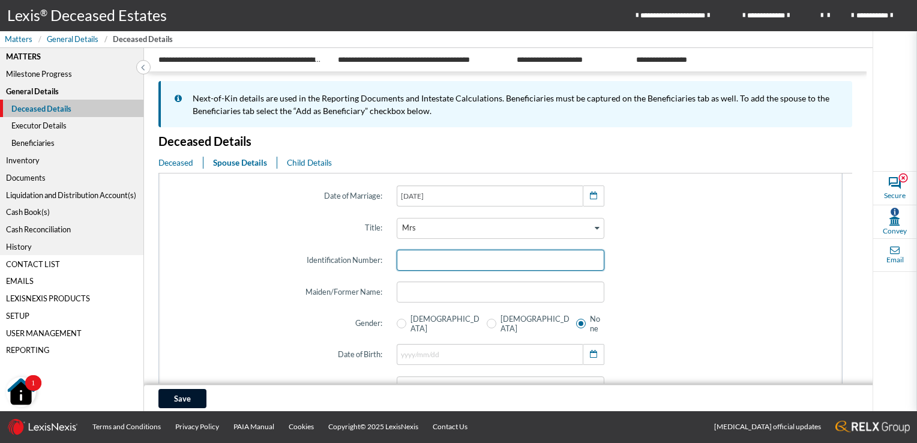
click at [413, 266] on input "text" at bounding box center [501, 260] width 208 height 21
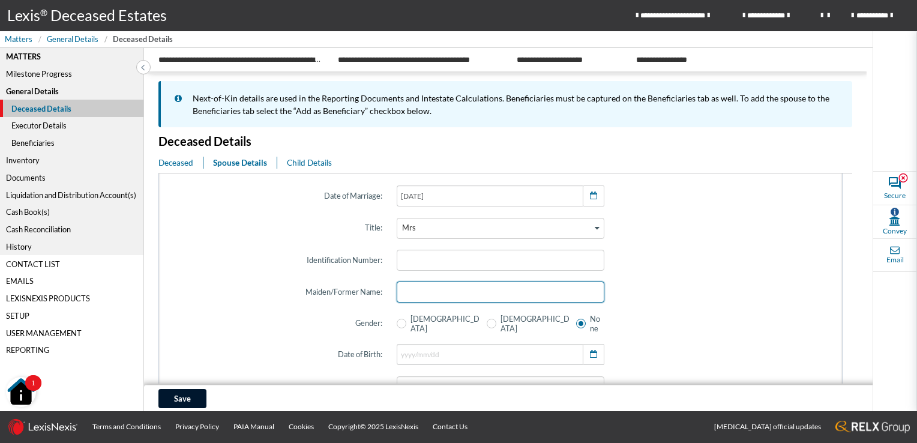
click at [413, 295] on input "text" at bounding box center [501, 291] width 208 height 21
type input "RHODESHIA"
click at [487, 319] on span at bounding box center [492, 324] width 10 height 10
click at [487, 319] on input "Female" at bounding box center [491, 323] width 8 height 8
radio input "true"
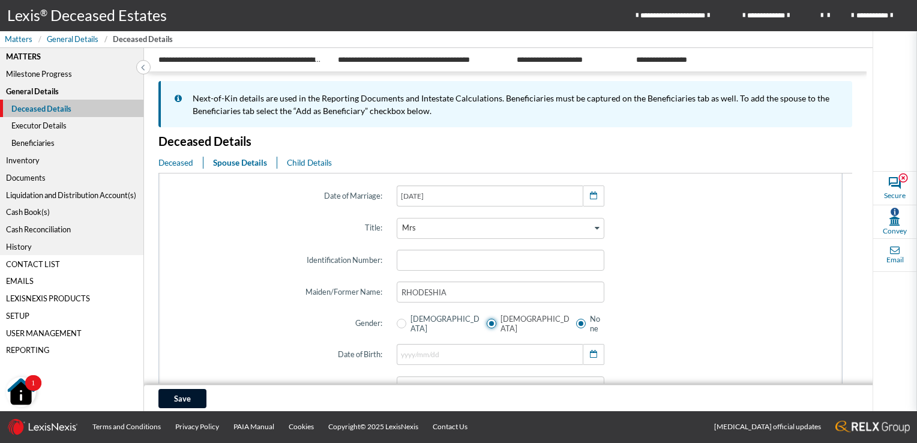
radio input "false"
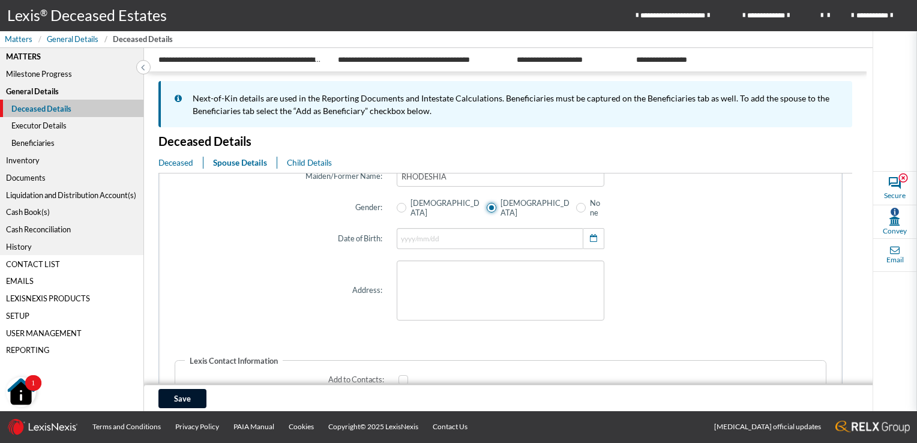
scroll to position [360, 0]
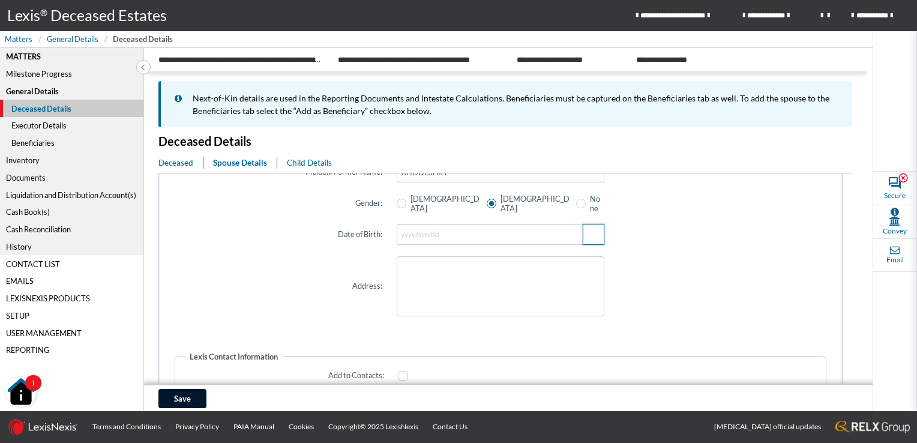
click at [590, 230] on icon "button" at bounding box center [593, 234] width 7 height 8
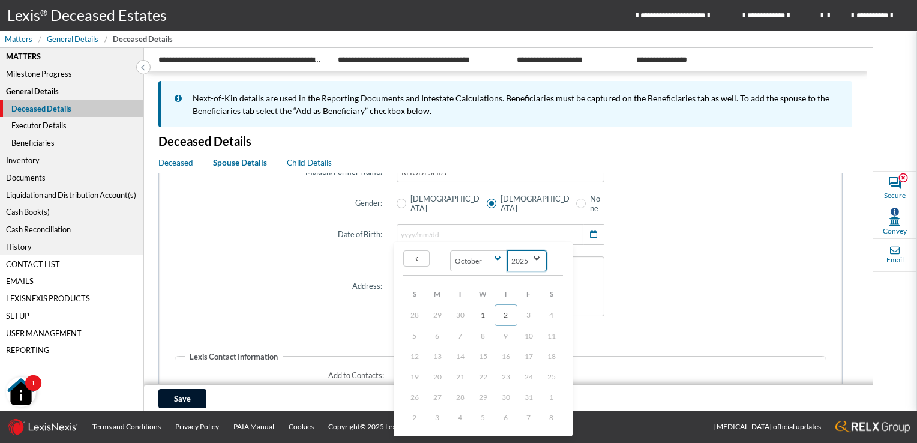
click at [536, 258] on select "2025 2024 2023 2022 2021 2020 2019 2018 2017 2016 2015 2014 2013 2012 2011 2010…" at bounding box center [527, 260] width 40 height 21
select select "1949"
click at [507, 250] on select "2025 2024 2023 2022 2021 2020 2019 2018 2017 2016 2015 2014 2013 2012 2011 2010…" at bounding box center [527, 260] width 40 height 21
click at [463, 335] on link "4" at bounding box center [460, 335] width 23 height 20
type input "1949/10/04"
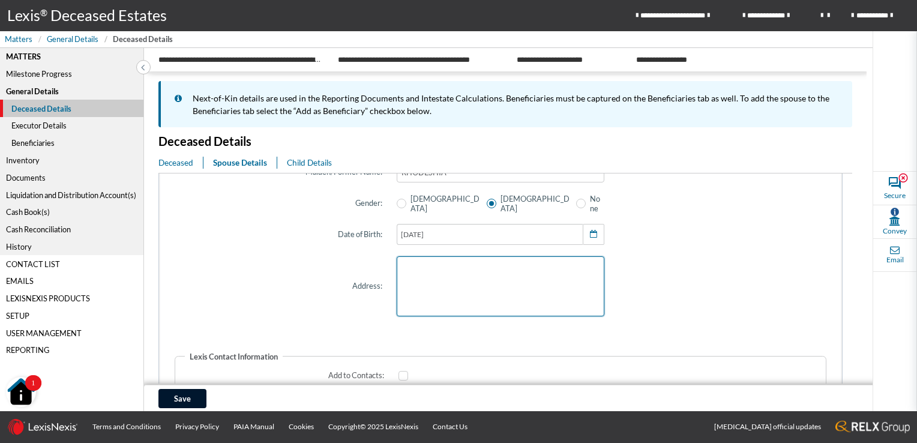
click at [498, 275] on textarea at bounding box center [501, 286] width 208 height 60
type textarea "47 COTTONFIELD 100 HARRISON DRIVE GLEN HILLS DURBAN"
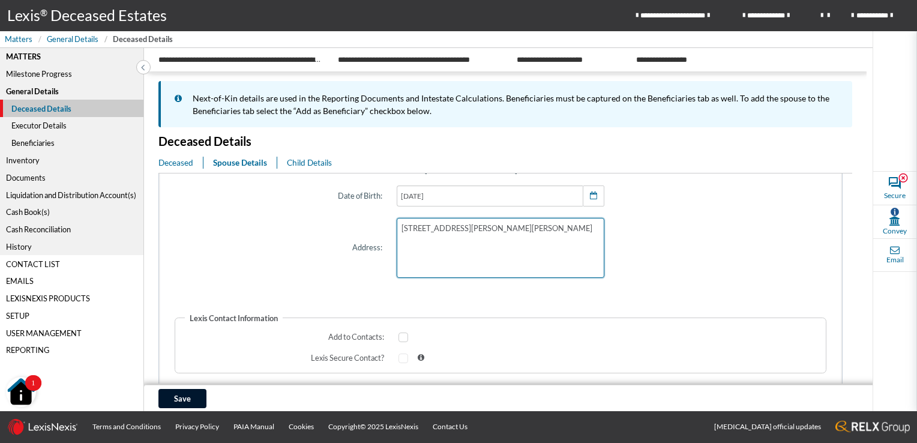
scroll to position [448, 0]
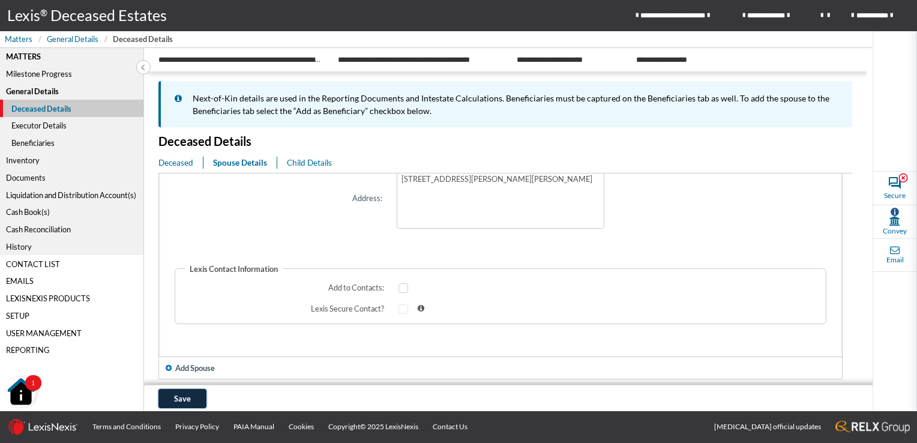
click at [176, 397] on span "Save" at bounding box center [182, 399] width 17 height 10
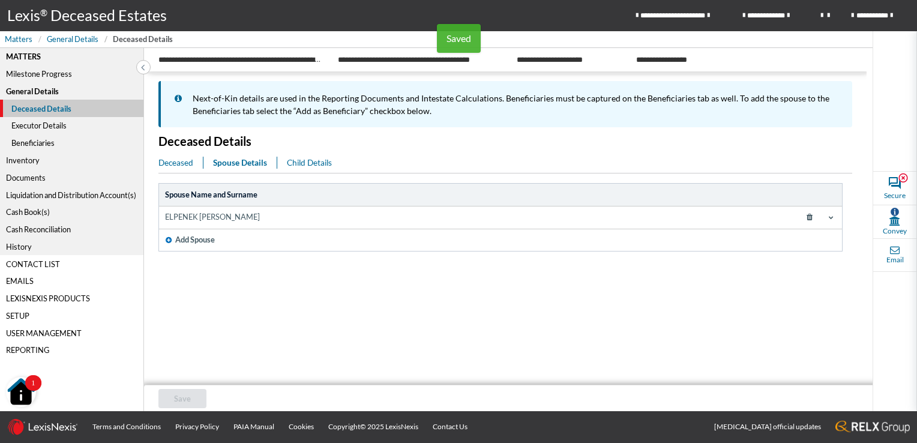
scroll to position [0, 0]
click at [46, 127] on div "Executor Details" at bounding box center [71, 125] width 143 height 17
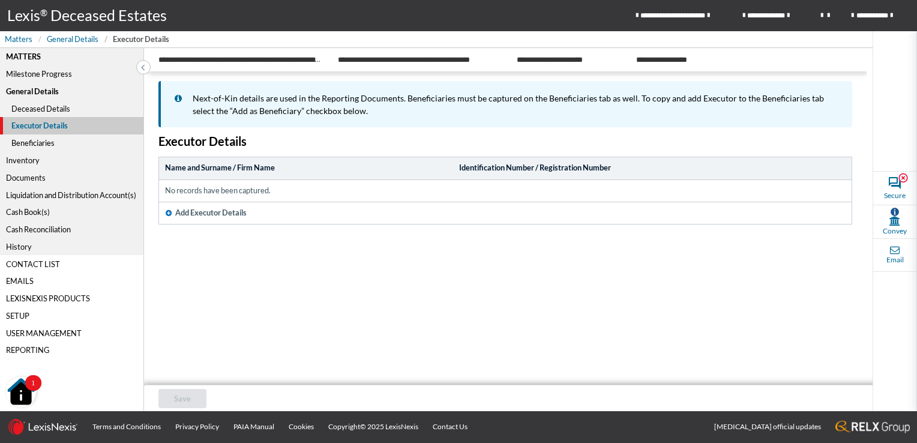
click at [168, 212] on icon "button" at bounding box center [169, 212] width 6 height 7
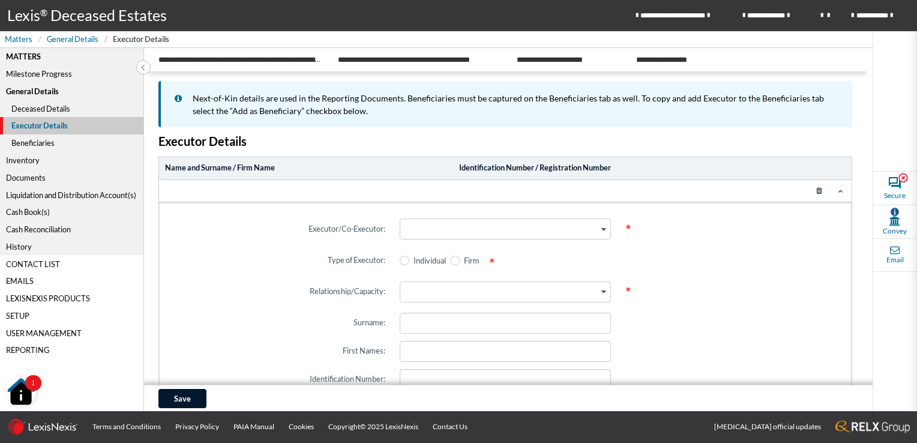
click at [601, 229] on icon "Search for option" at bounding box center [603, 229] width 5 height 6
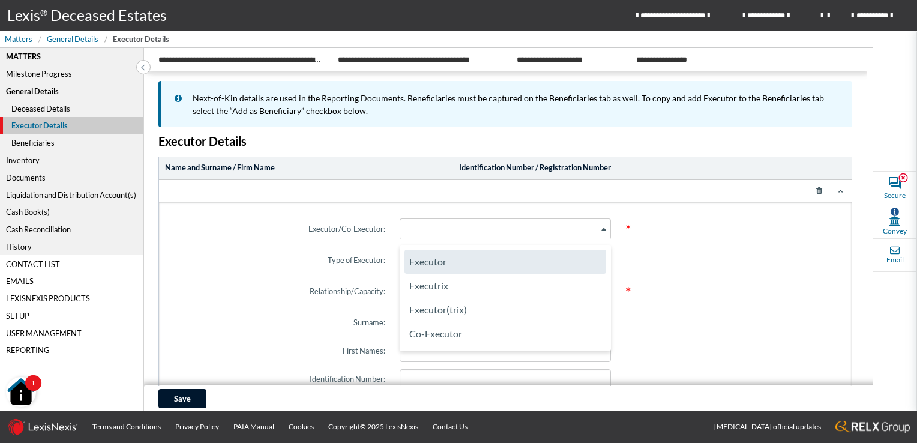
click at [431, 270] on li "Executor" at bounding box center [505, 262] width 202 height 24
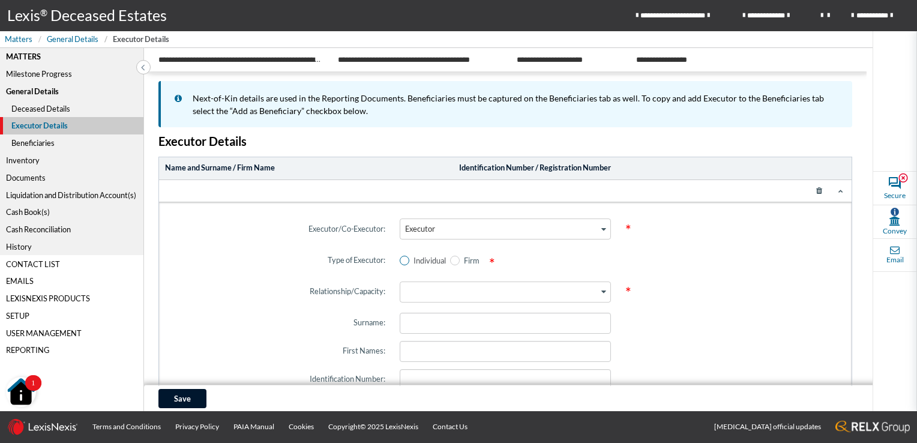
click at [401, 260] on span at bounding box center [405, 261] width 10 height 10
click at [401, 260] on input "Individual" at bounding box center [404, 261] width 8 height 8
radio input "true"
click at [601, 292] on icon "Search for option" at bounding box center [603, 292] width 5 height 6
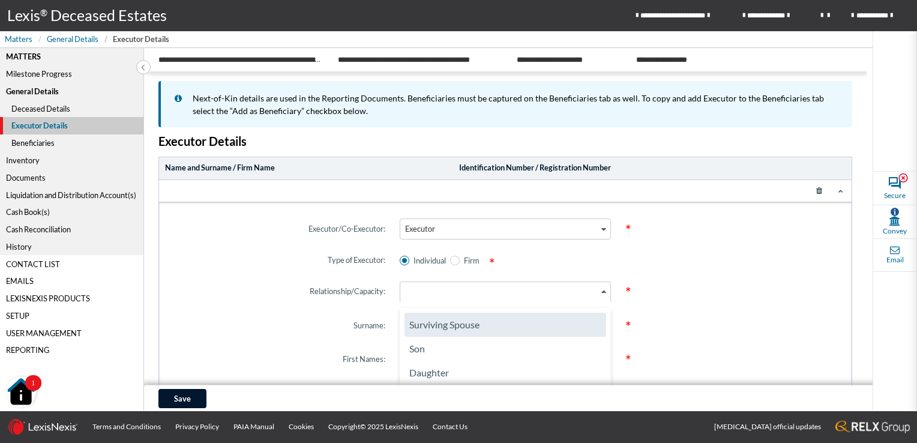
click at [479, 325] on li "Surviving Spouse" at bounding box center [505, 325] width 202 height 24
type input "LEZARD"
type input "ELPENEK TERESA"
checkbox input "true"
radio input "true"
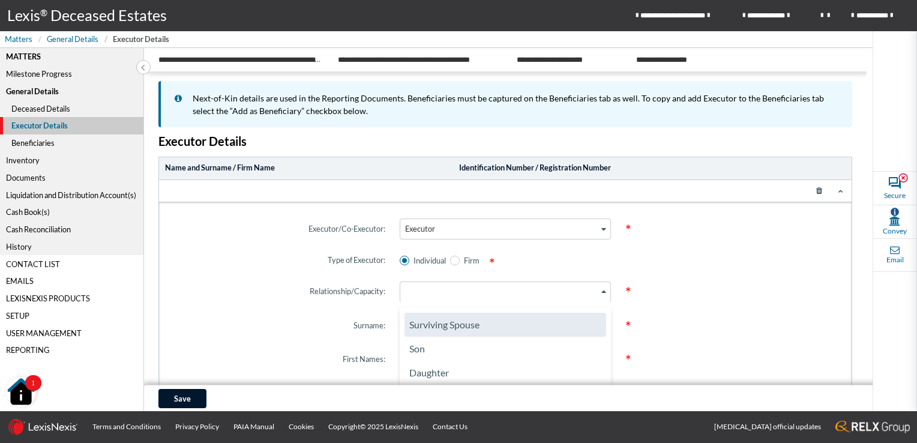
radio input "false"
type input "1949/10/04"
type textarea "47 COTTONFIELD 100 HARRISON DRIVE GLEN HILLS DURBAN"
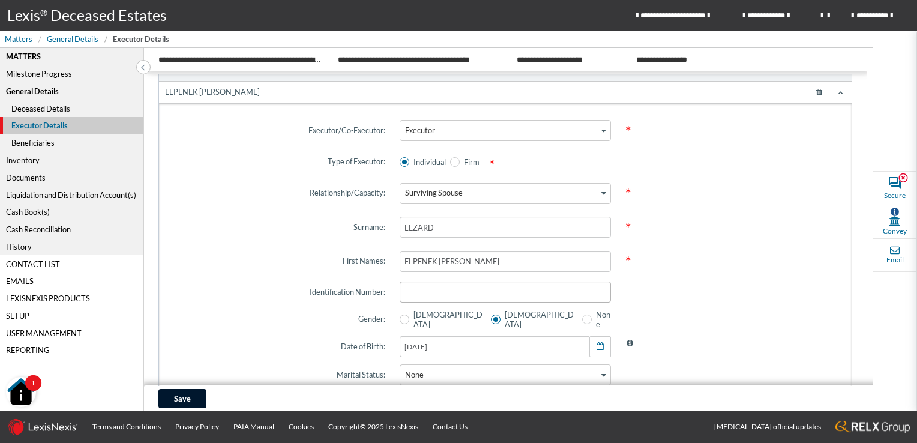
scroll to position [180, 0]
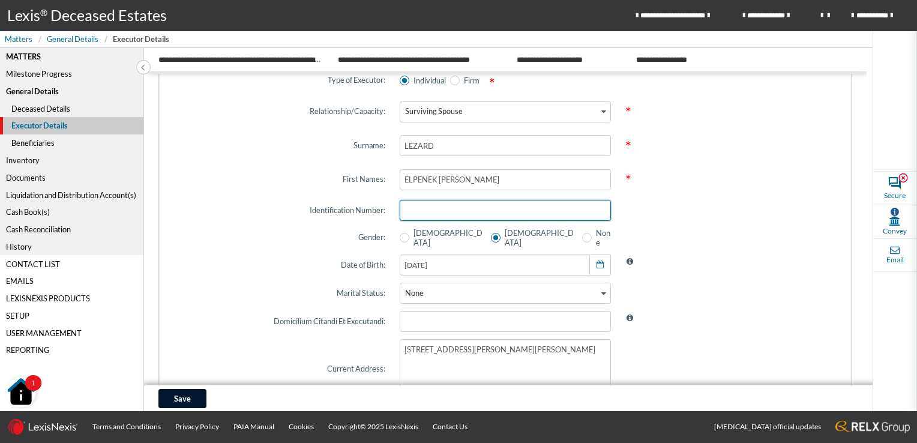
click at [431, 212] on input "text" at bounding box center [505, 210] width 211 height 21
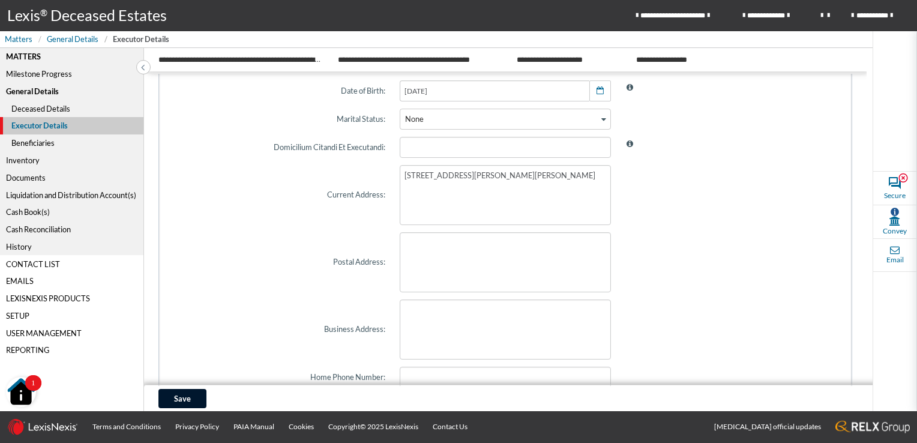
scroll to position [360, 0]
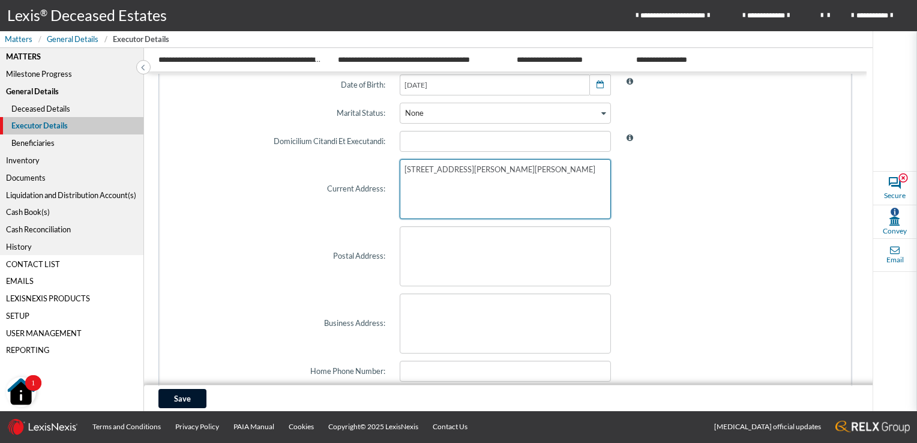
click at [439, 200] on textarea "47 COTTONFIELD 100 HARRISON DRIVE GLEN HILLS DURBAN" at bounding box center [505, 189] width 211 height 60
drag, startPoint x: 439, startPoint y: 200, endPoint x: 406, endPoint y: 168, distance: 45.8
click at [406, 168] on textarea "47 COTTONFIELD 100 HARRISON DRIVE GLEN HILLS DURBAN" at bounding box center [505, 189] width 211 height 60
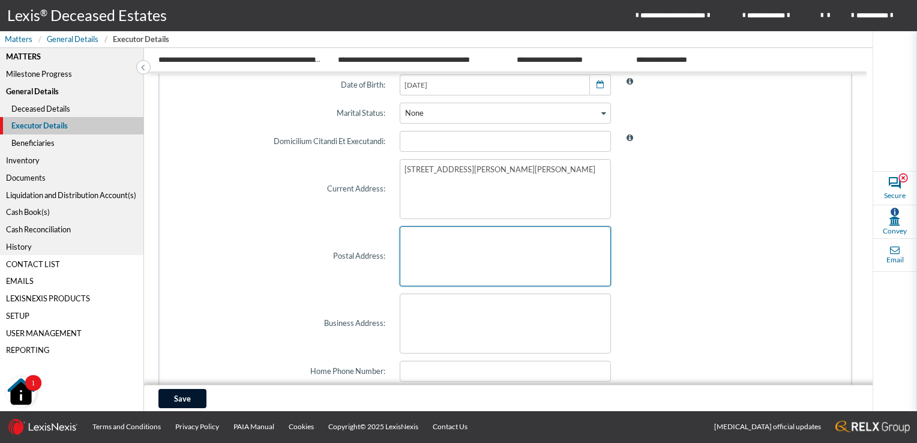
click at [449, 257] on textarea at bounding box center [505, 256] width 211 height 60
type textarea "47 COTTONFIELD 100 HARRISON DRIVE GLEN HILLS DURBAN"
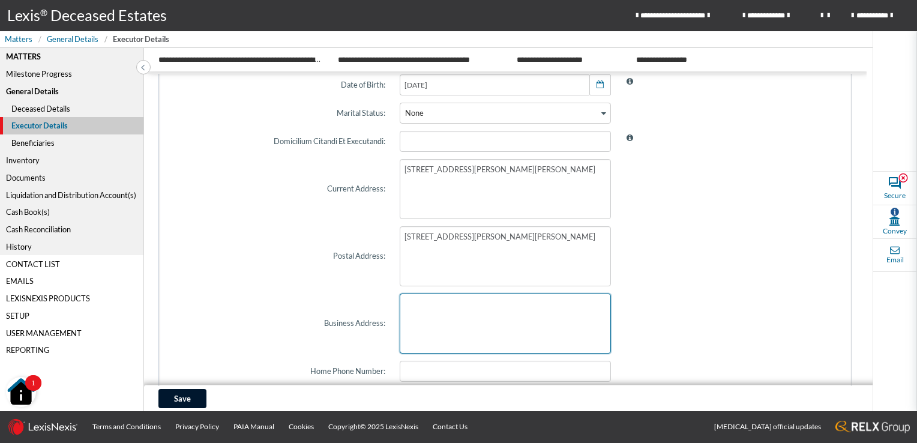
click at [446, 334] on textarea at bounding box center [505, 323] width 211 height 60
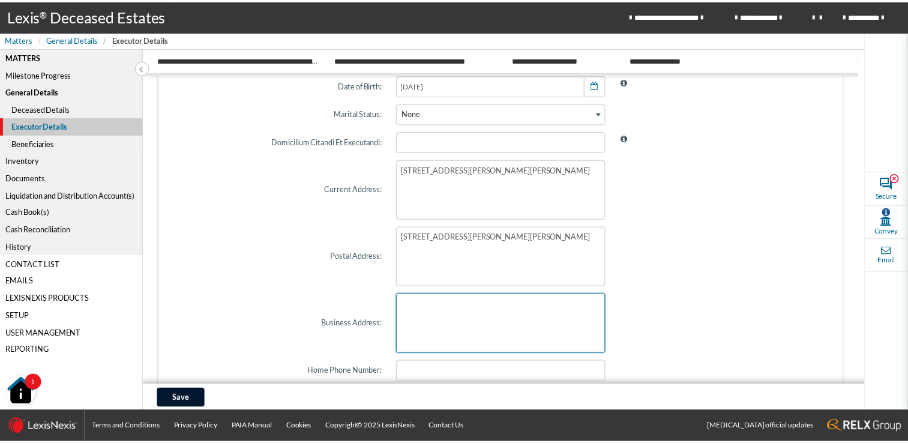
scroll to position [540, 0]
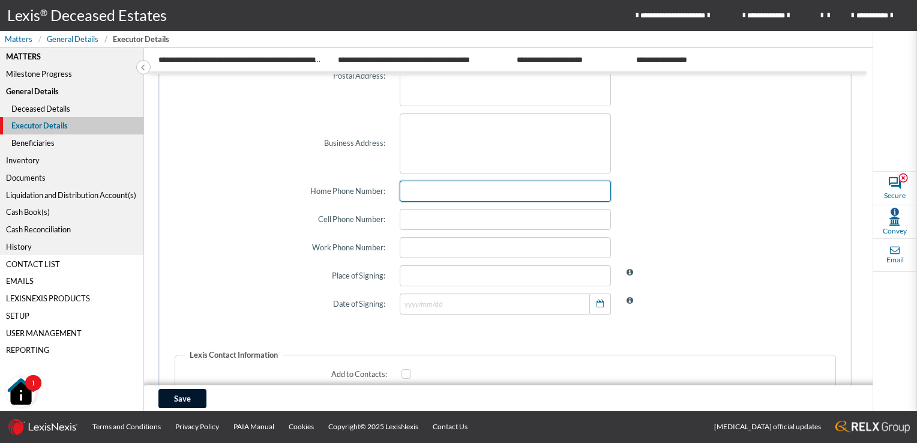
click at [410, 192] on input "text" at bounding box center [505, 191] width 211 height 21
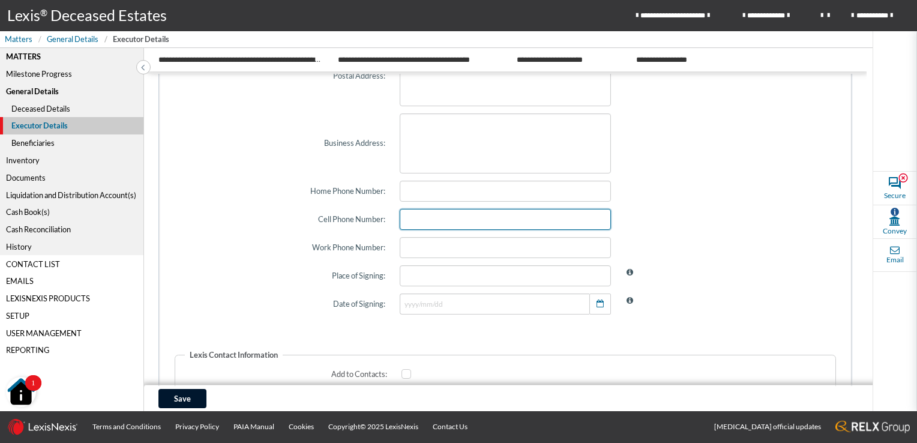
click at [406, 213] on input "text" at bounding box center [505, 219] width 211 height 21
click at [340, 327] on div "Executor/Co-Executor: Executor Loading... * Type of Executor: Individual Firm *…" at bounding box center [506, 108] width 662 height 878
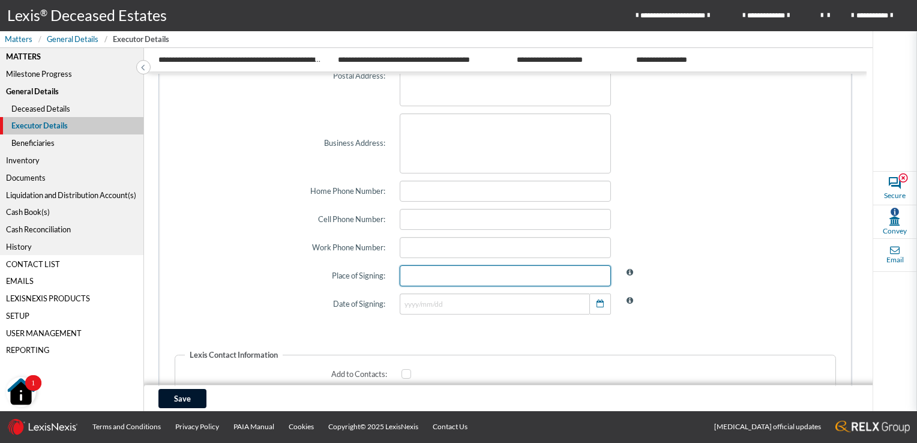
click at [417, 274] on input "text" at bounding box center [505, 275] width 211 height 21
type input "DURBAN"
click at [596, 301] on icon "button" at bounding box center [599, 304] width 7 height 8
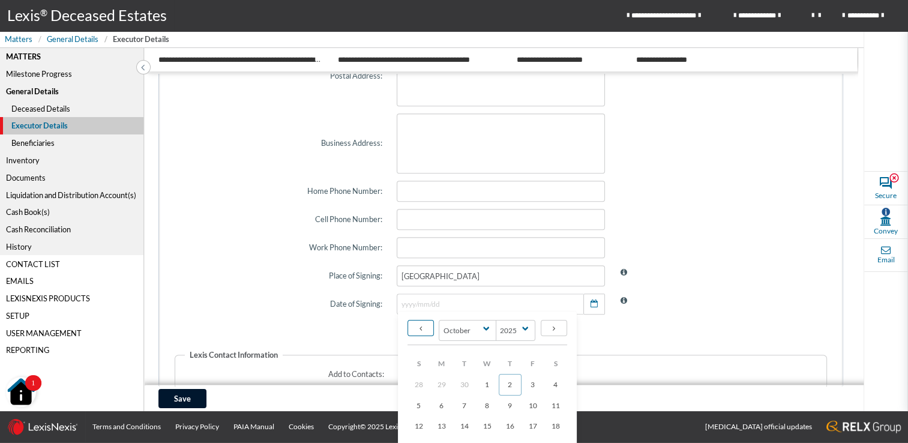
click at [419, 329] on icon at bounding box center [420, 328] width 2 height 7
click at [553, 326] on icon at bounding box center [554, 328] width 2 height 7
select select "9"
click at [510, 403] on span "30" at bounding box center [510, 404] width 8 height 9
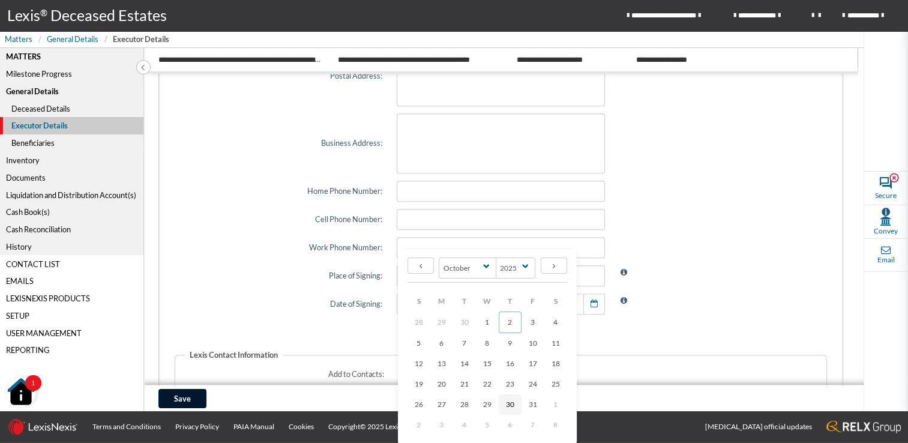
type input "2025/10/30"
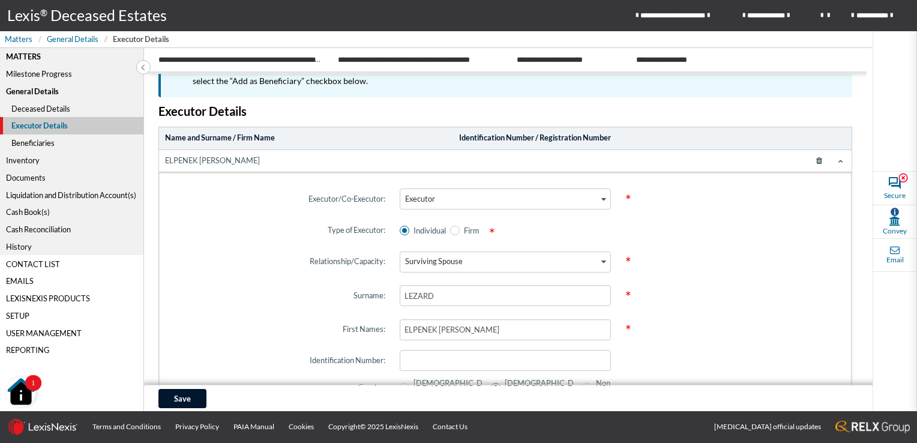
scroll to position [0, 0]
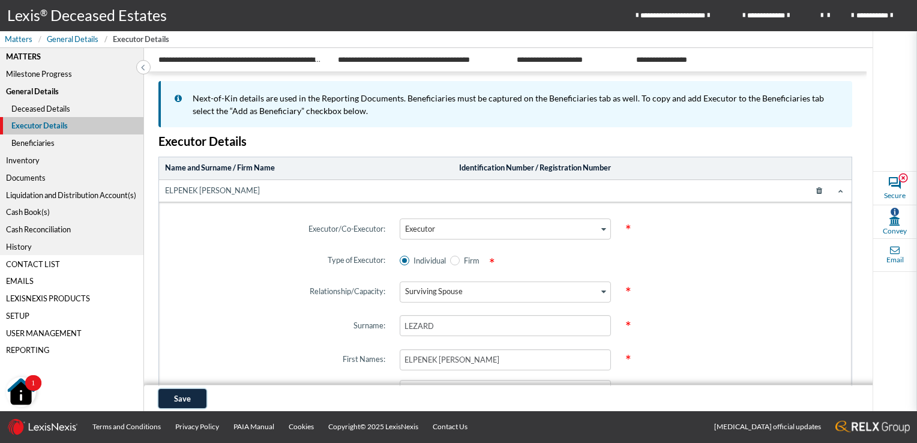
click at [182, 393] on button "Save" at bounding box center [182, 398] width 48 height 19
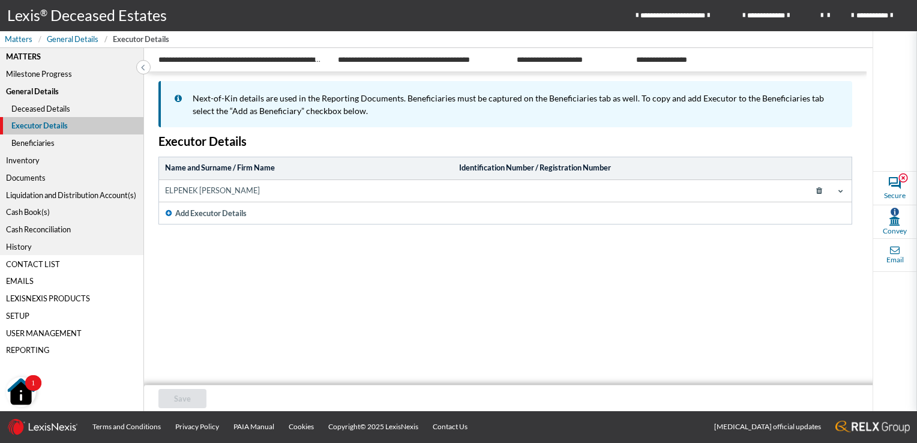
click at [44, 143] on div "Beneficiaries" at bounding box center [71, 142] width 143 height 17
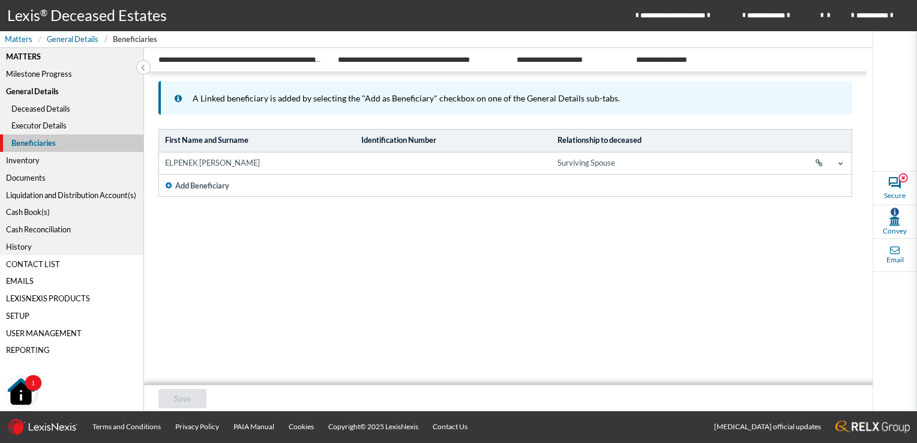
click at [26, 160] on div "Inventory" at bounding box center [71, 160] width 143 height 17
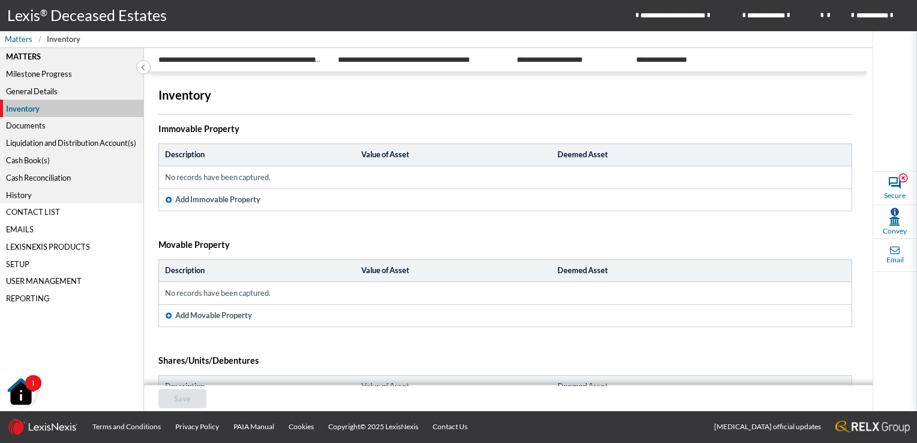
click at [166, 198] on icon "button" at bounding box center [169, 199] width 6 height 7
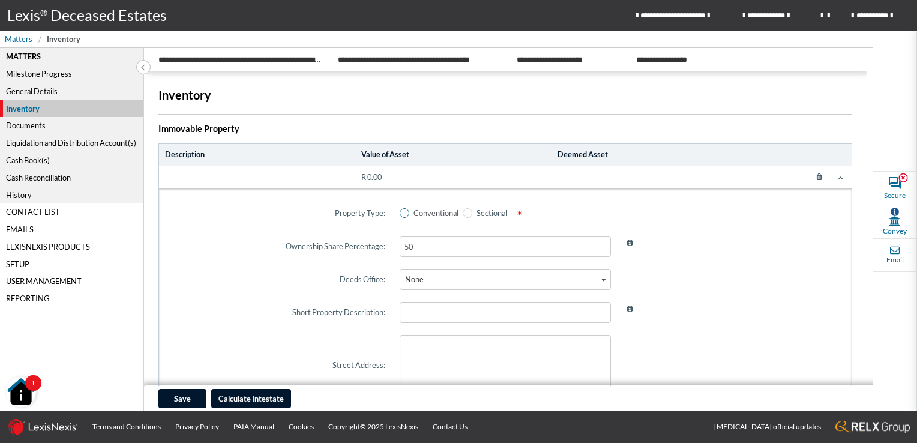
click at [404, 209] on span at bounding box center [405, 213] width 10 height 10
click at [404, 209] on input "Conventional" at bounding box center [404, 213] width 8 height 8
radio input "true"
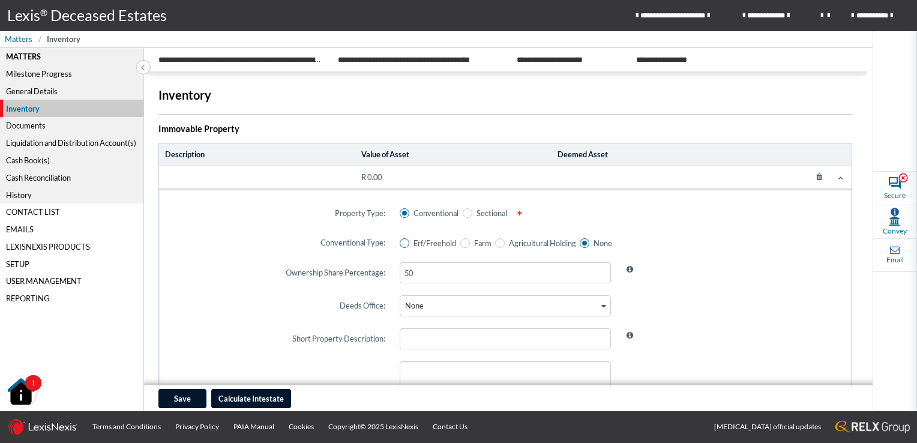
click at [404, 244] on span at bounding box center [405, 243] width 10 height 10
click at [404, 244] on input "Erf/Freehold" at bounding box center [404, 243] width 8 height 8
radio input "true"
radio input "false"
click at [601, 304] on icon "Search for option" at bounding box center [603, 305] width 5 height 6
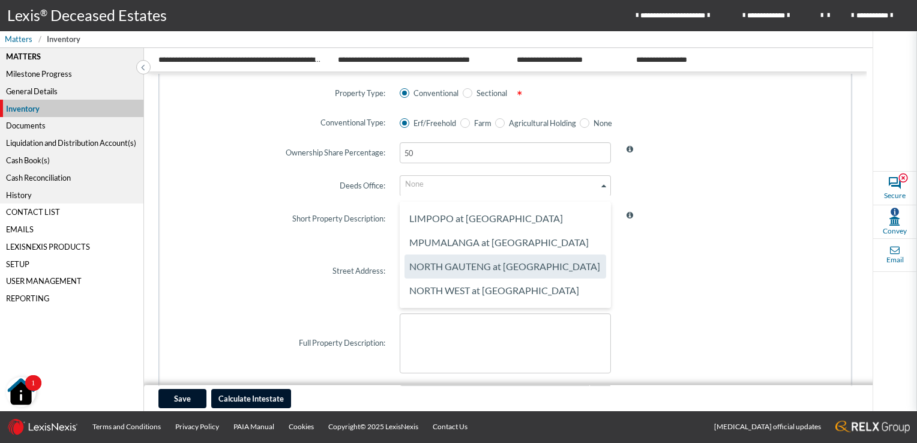
scroll to position [60, 0]
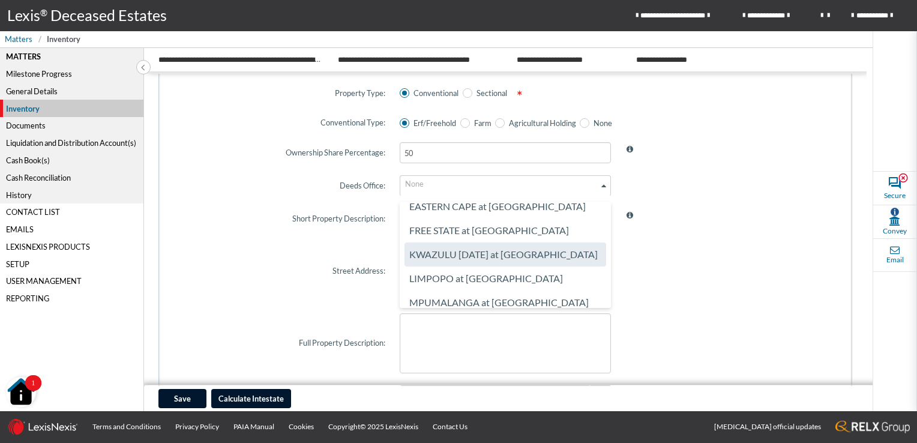
click at [535, 258] on li "KWAZULU NATAL at PIETERMARITZBURG" at bounding box center [505, 254] width 202 height 24
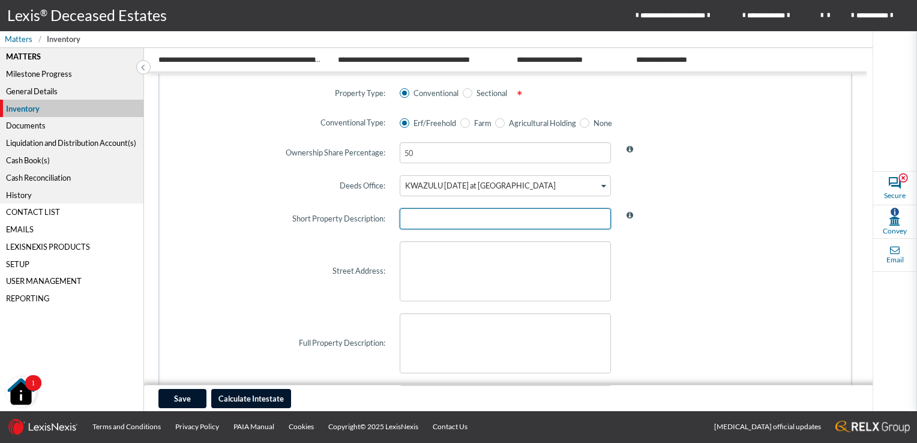
click at [435, 218] on input "text" at bounding box center [505, 218] width 211 height 21
type input "ERF 1234 [GEOGRAPHIC_DATA]"
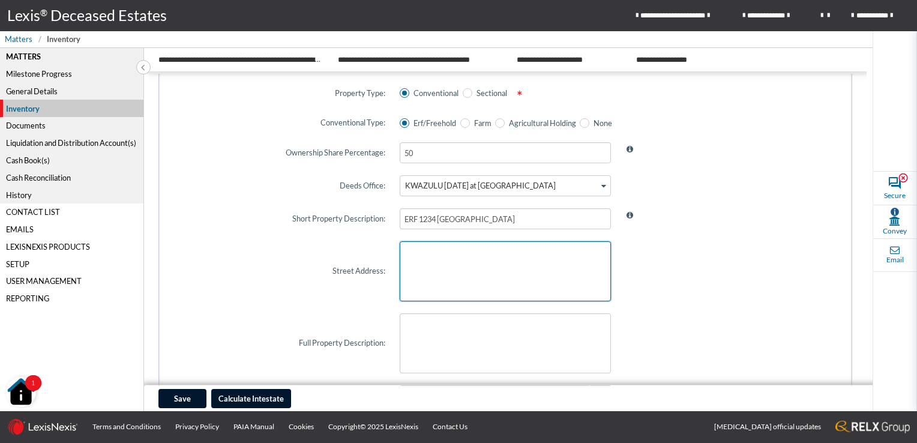
click at [458, 274] on textarea at bounding box center [505, 271] width 211 height 60
click at [437, 260] on textarea at bounding box center [505, 271] width 211 height 60
paste textarea "47 COTTONFIELD 100 HARRISON DRIVE GLEN HILLS DURBAN"
type textarea "47 COTTONFIELD 100 HARRISON DRIVE GLEN HILLS DURBAN"
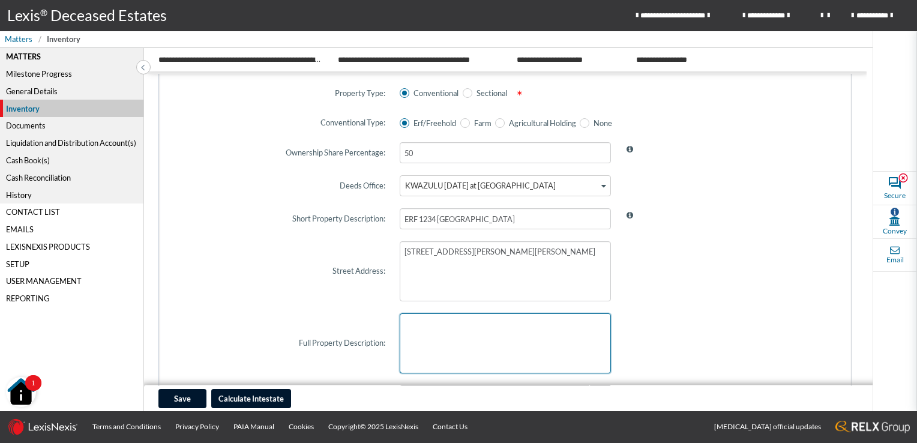
click at [467, 355] on textarea at bounding box center [505, 343] width 211 height 60
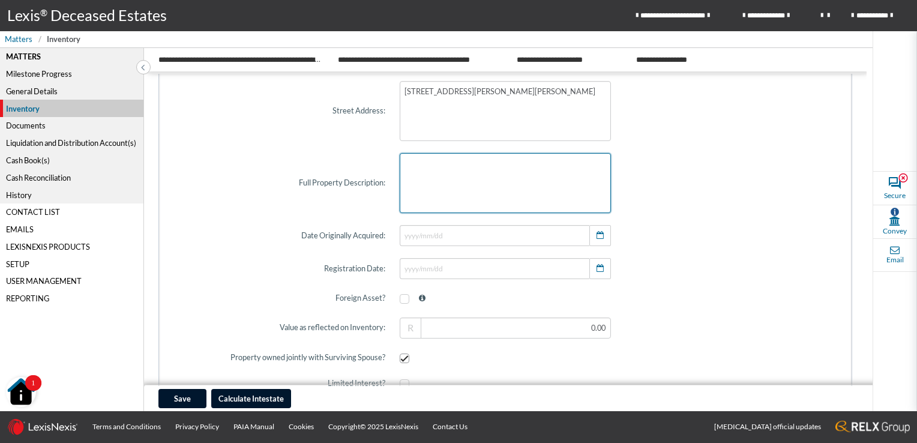
scroll to position [360, 0]
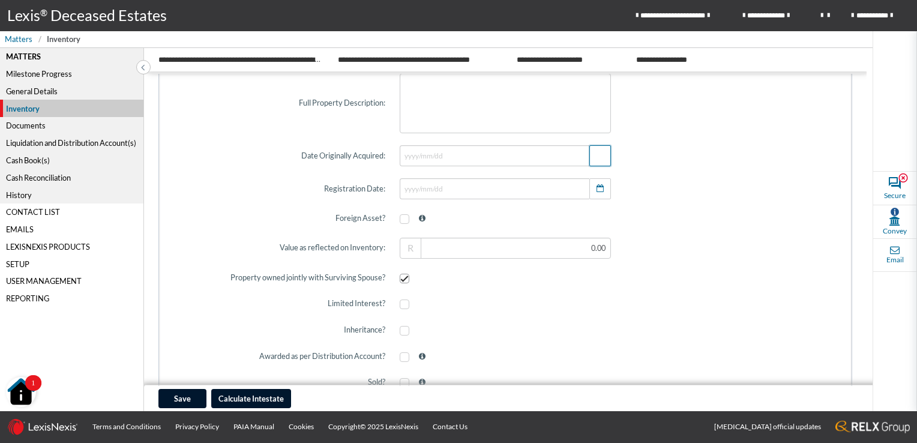
click at [596, 158] on icon "button" at bounding box center [599, 156] width 7 height 8
click at [541, 187] on select "2025 2024 2023 2022 2021 2020 2019 2018 2017 2016 2015 2014 2013 2012 2011 2010…" at bounding box center [531, 186] width 40 height 21
select select "1982"
click at [511, 176] on select "2025 2024 2023 2022 2021 2020 2019 2018 2017 2016 2015 2014 2013 2012 2011 2010…" at bounding box center [531, 186] width 40 height 21
click at [483, 187] on select "January February March April May June July August September October November De…" at bounding box center [468, 186] width 58 height 21
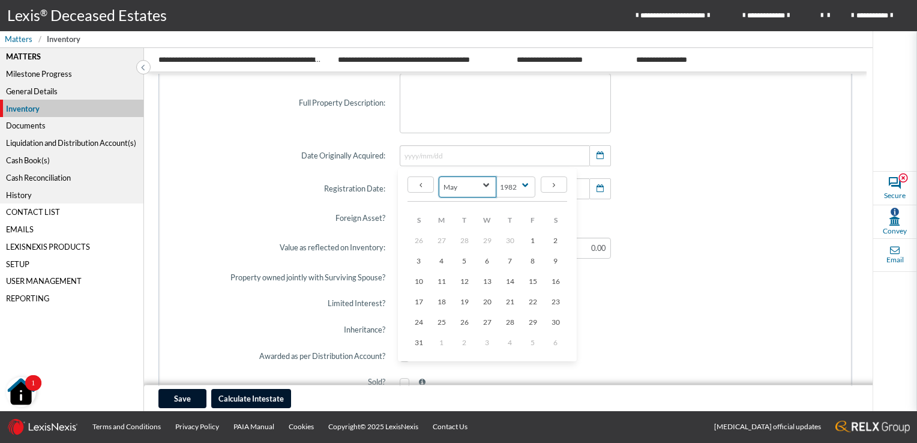
click at [439, 176] on select "January February March April May June July August September October November De…" at bounding box center [468, 186] width 58 height 21
click at [468, 263] on link "4" at bounding box center [464, 261] width 23 height 20
select select "9"
select select "2025"
type input "1982/05/04"
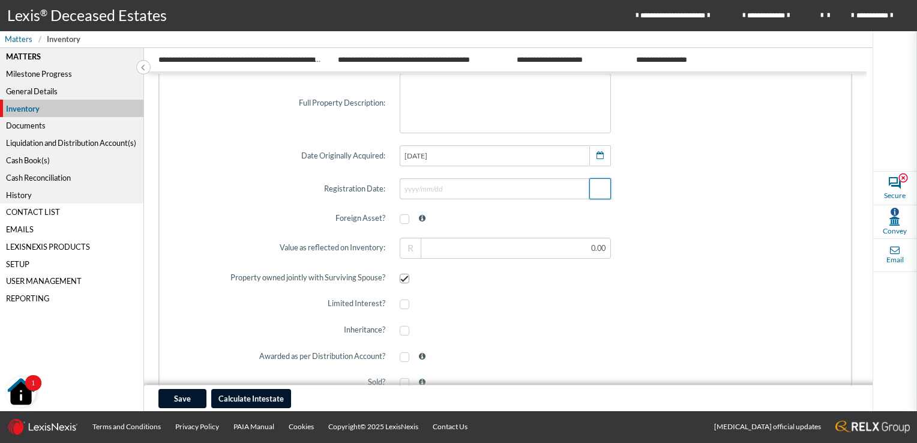
click at [596, 190] on icon "button" at bounding box center [599, 189] width 7 height 8
click at [542, 218] on select "2025 2024 2023 2022 2021 2020 2019 2018 2017 2016 2015 2014 2013 2012 2011 2010…" at bounding box center [531, 219] width 40 height 21
select select "1985"
click at [511, 209] on select "2025 2024 2023 2022 2021 2020 2019 2018 2017 2016 2015 2014 2013 2012 2011 2010…" at bounding box center [531, 219] width 40 height 21
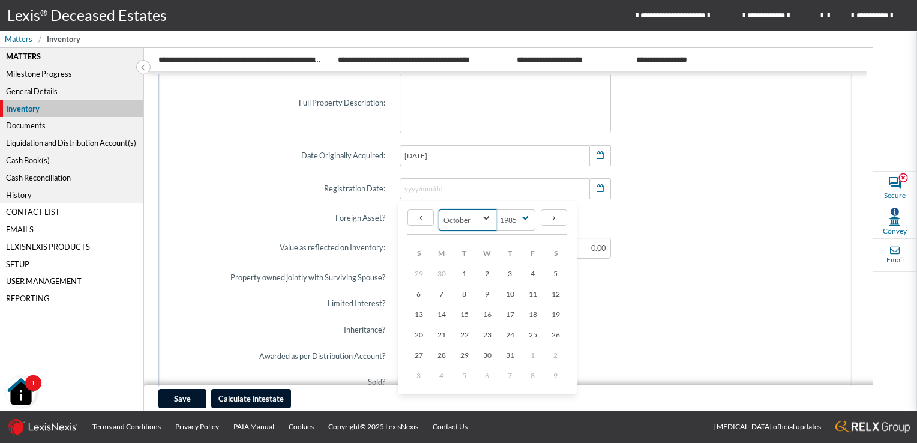
click at [484, 215] on select "January February March April May June July August September October November De…" at bounding box center [468, 219] width 58 height 21
click at [439, 209] on select "January February March April May June July August September October November De…" at bounding box center [468, 219] width 58 height 21
click at [466, 335] on span "20" at bounding box center [464, 334] width 8 height 9
select select "9"
select select "2025"
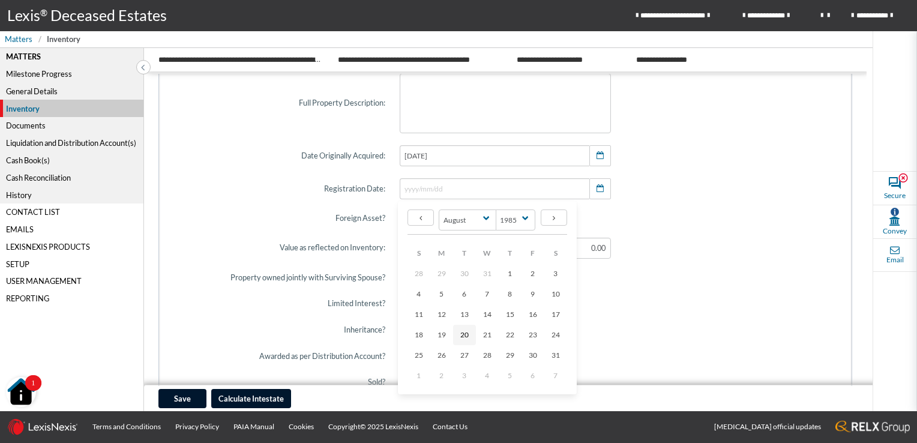
type input "1985/08/20"
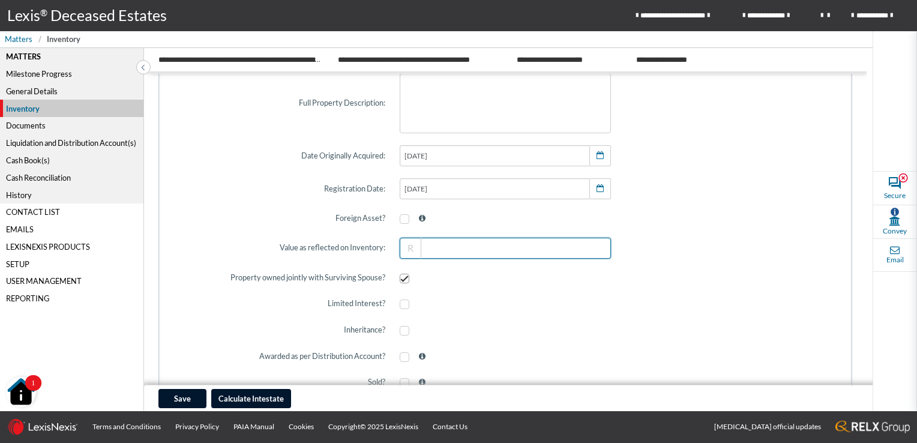
drag, startPoint x: 539, startPoint y: 256, endPoint x: 608, endPoint y: 265, distance: 69.0
click at [608, 265] on section "Property Type: Conventional Sectional * Conventional Type: Erf/Freehold Farm Ag…" at bounding box center [506, 188] width 662 height 692
type input "1,000,000.00"
click at [563, 305] on div at bounding box center [505, 303] width 226 height 29
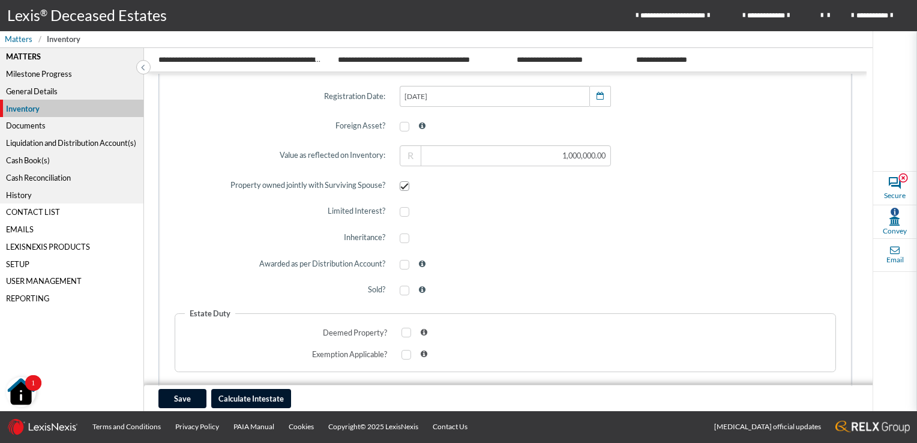
scroll to position [480, 0]
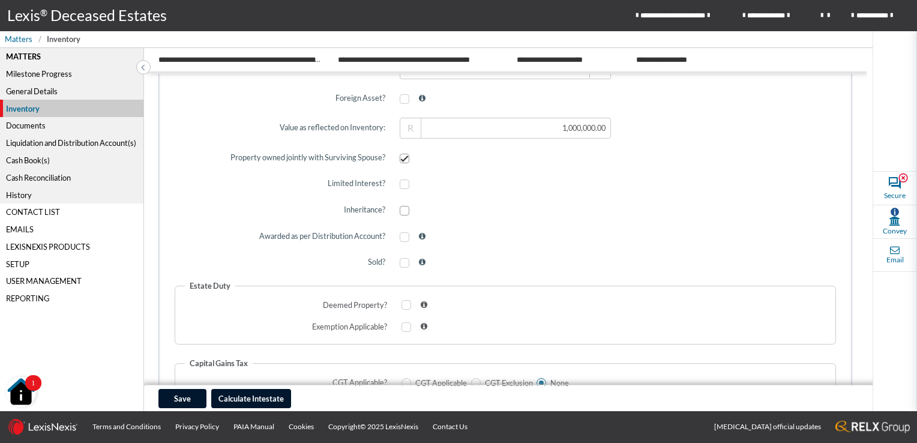
click at [400, 209] on span at bounding box center [405, 211] width 10 height 10
click at [400, 209] on input "checkbox" at bounding box center [404, 210] width 8 height 8
checkbox input "true"
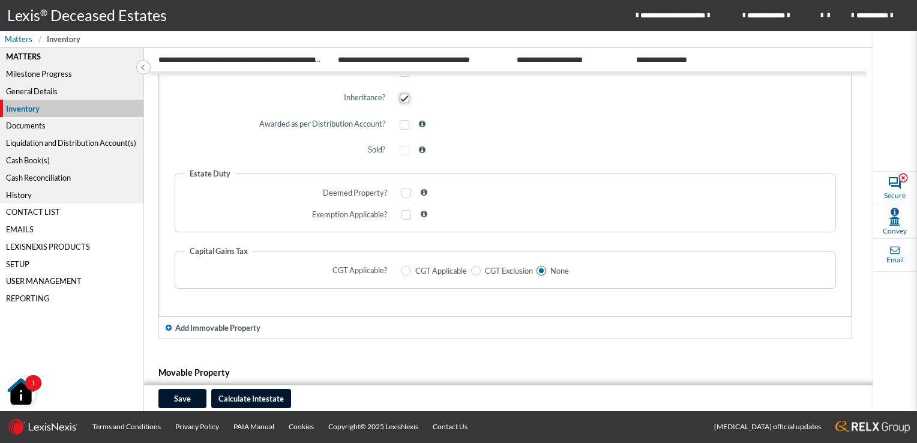
scroll to position [600, 0]
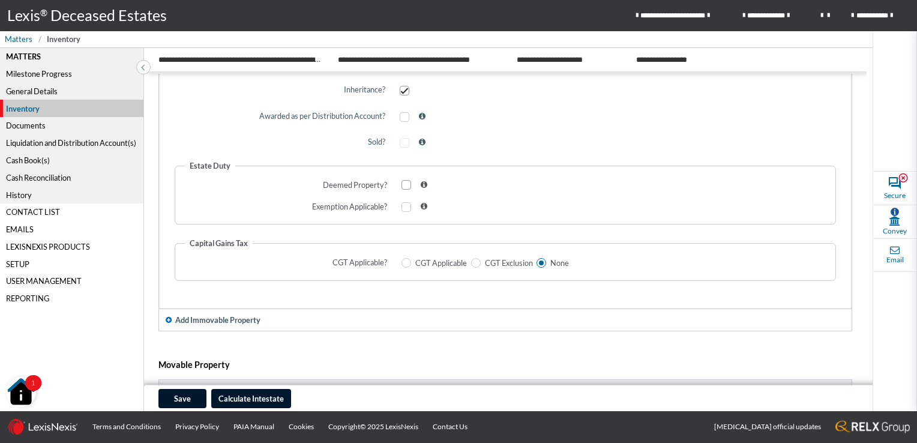
click at [402, 185] on span at bounding box center [406, 185] width 10 height 10
click at [402, 185] on input "checkbox" at bounding box center [405, 185] width 8 height 8
checkbox input "true"
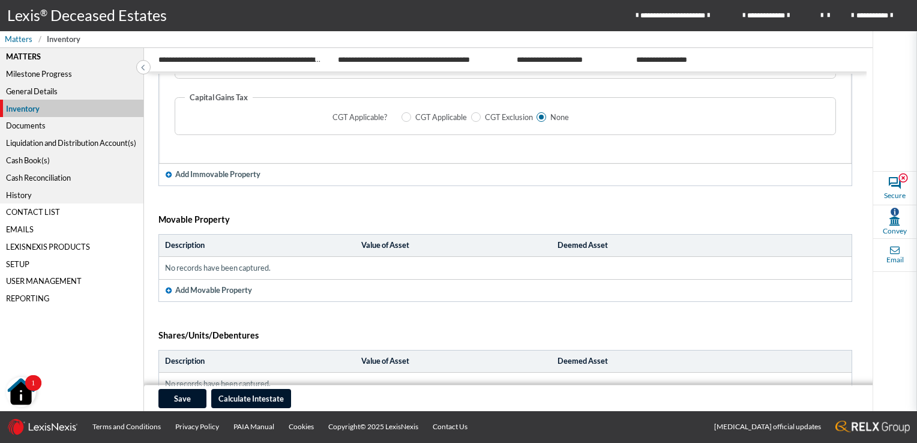
scroll to position [686, 0]
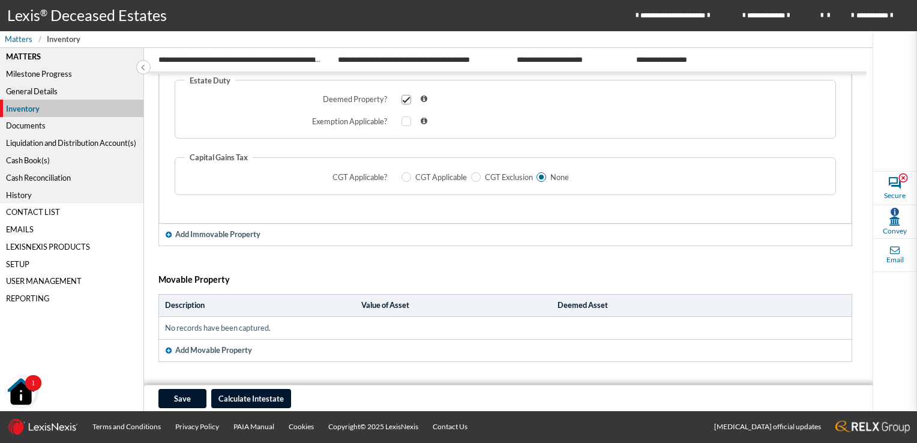
click at [26, 125] on div "Documents" at bounding box center [71, 125] width 143 height 17
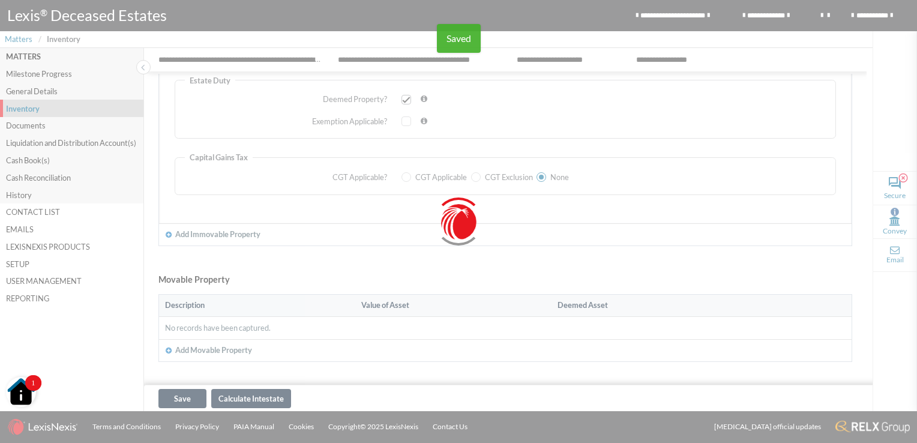
scroll to position [205, 0]
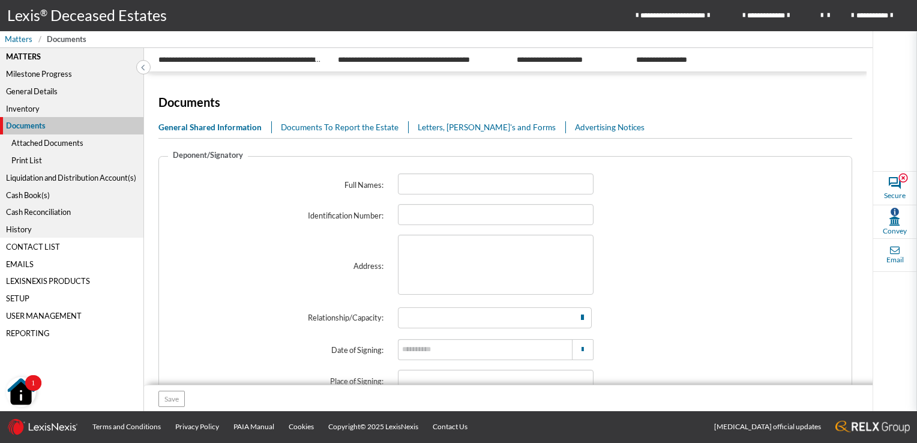
click at [59, 176] on div "Liquidation and Distribution Account(s)" at bounding box center [71, 177] width 143 height 17
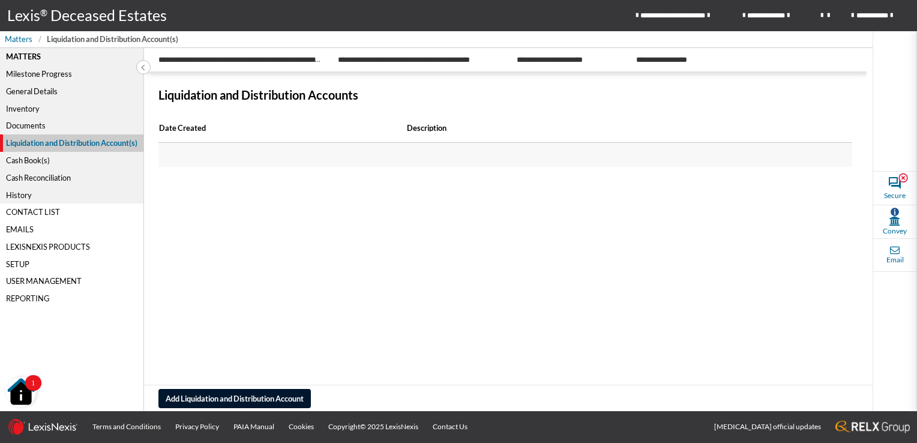
click at [31, 158] on div "Cash Book(s)" at bounding box center [71, 160] width 143 height 17
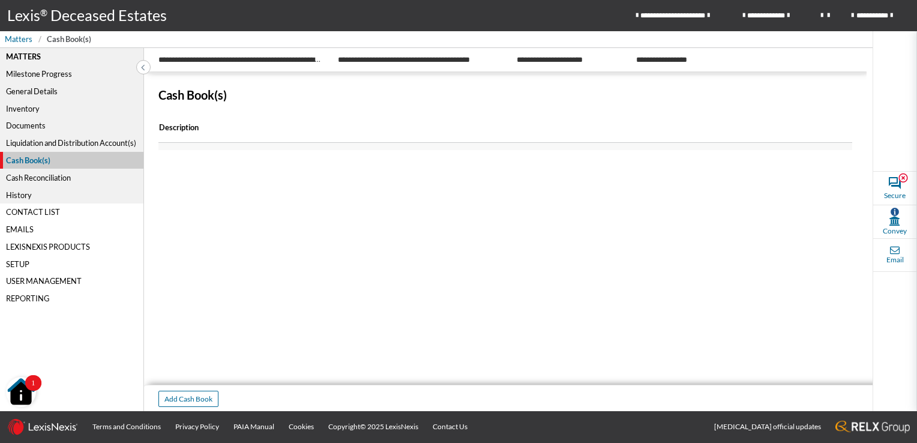
click at [43, 88] on div "General Details" at bounding box center [71, 91] width 143 height 17
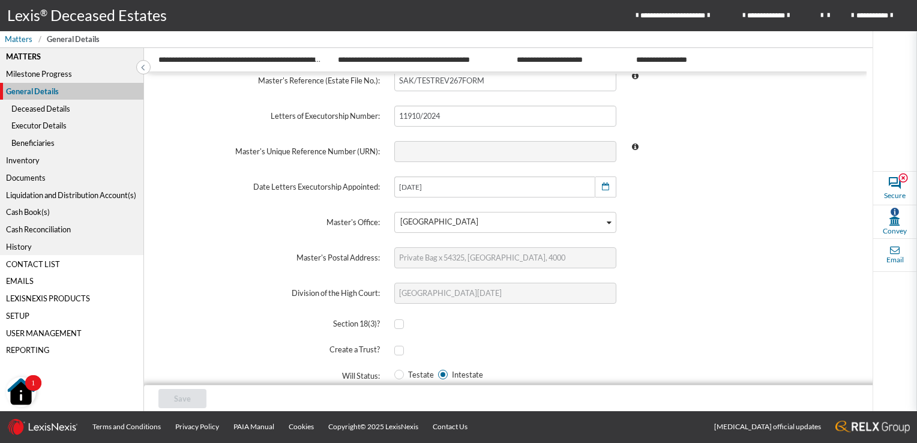
scroll to position [88, 0]
click at [53, 110] on div "Deceased Details" at bounding box center [71, 108] width 143 height 17
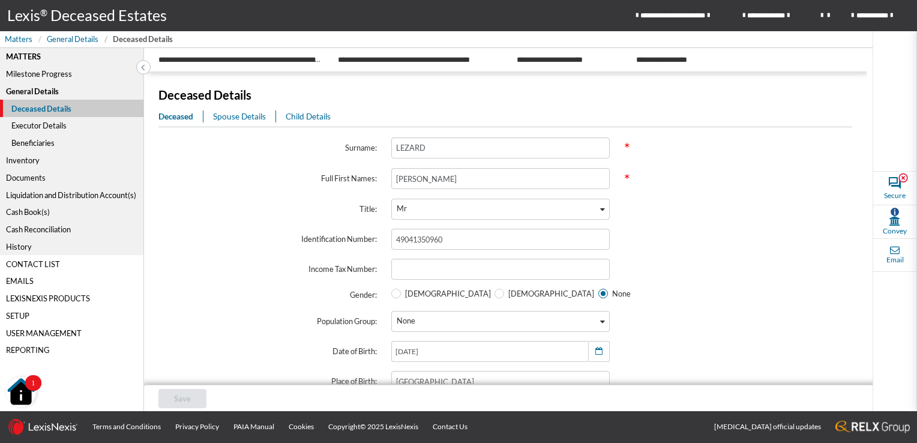
click at [230, 116] on span "Spouse Details" at bounding box center [239, 117] width 53 height 10
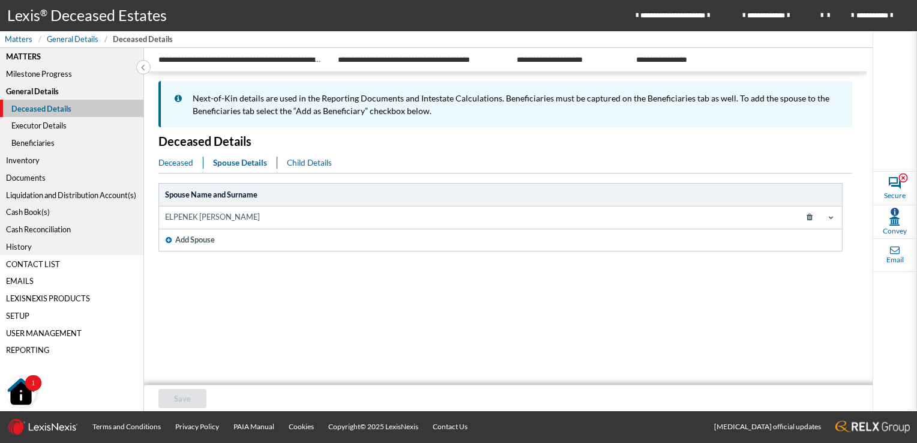
click at [43, 124] on div "Executor Details" at bounding box center [71, 125] width 143 height 17
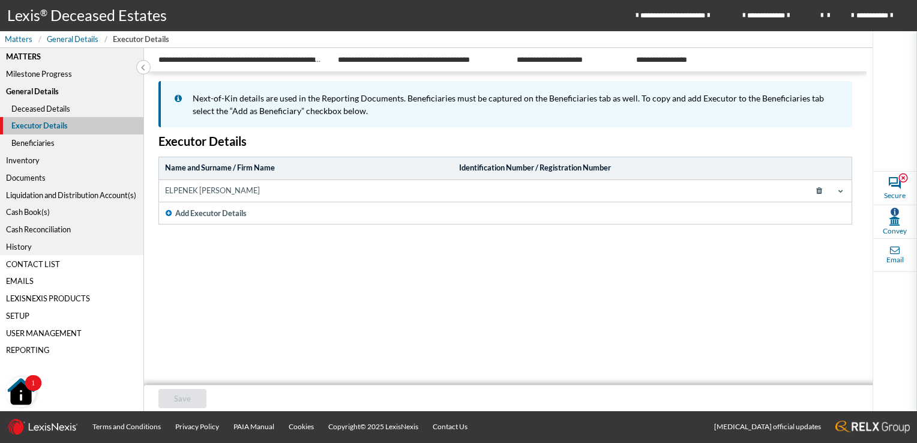
click at [841, 191] on icon at bounding box center [840, 190] width 5 height 5
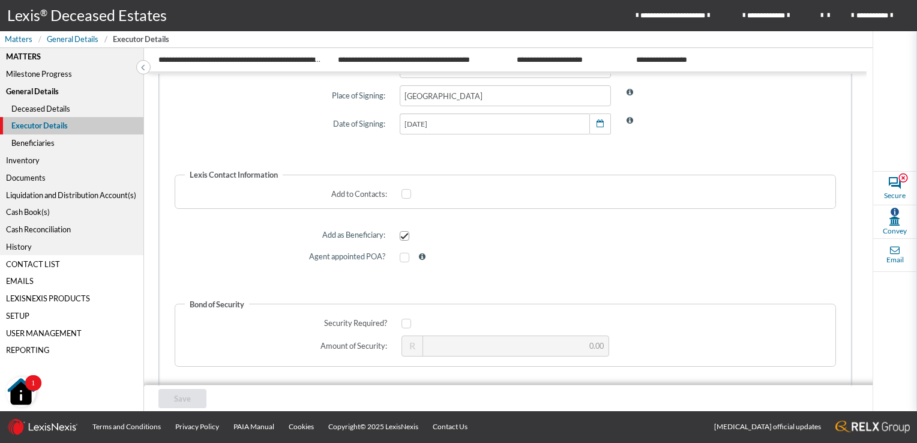
scroll to position [750, 0]
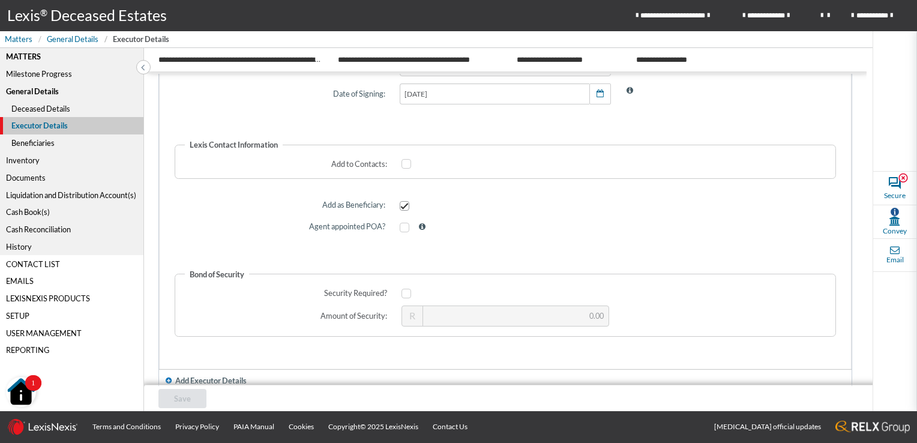
click at [43, 145] on div "Beneficiaries" at bounding box center [71, 142] width 143 height 17
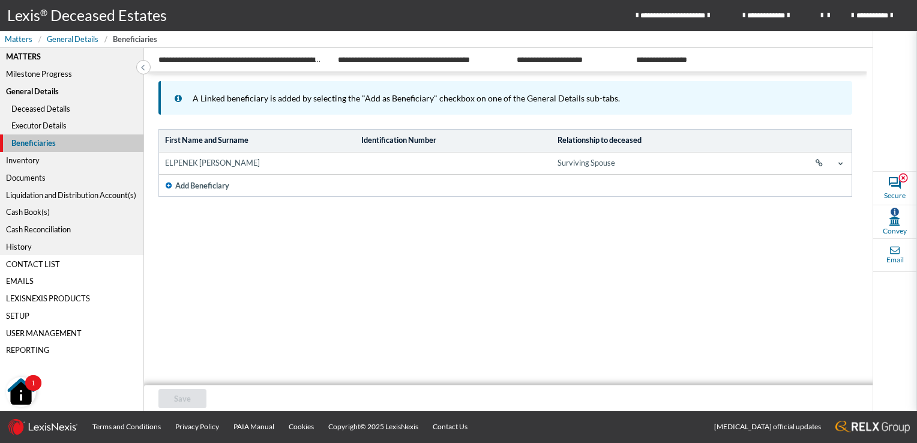
click at [841, 161] on icon at bounding box center [840, 163] width 5 height 5
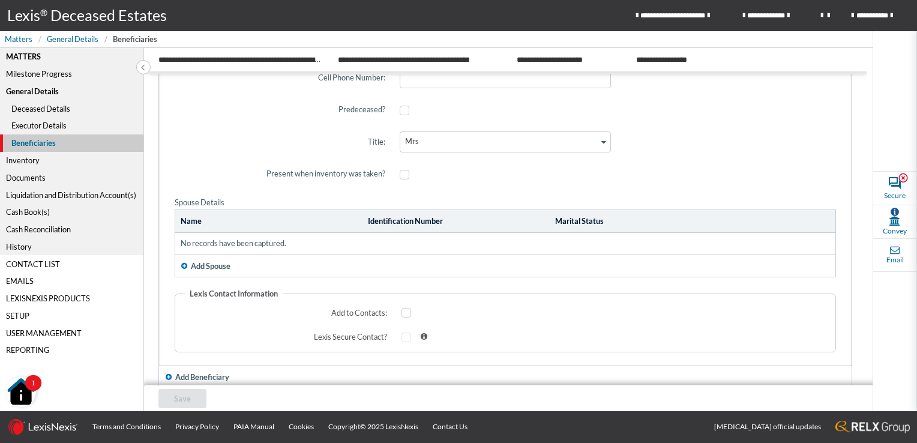
scroll to position [660, 0]
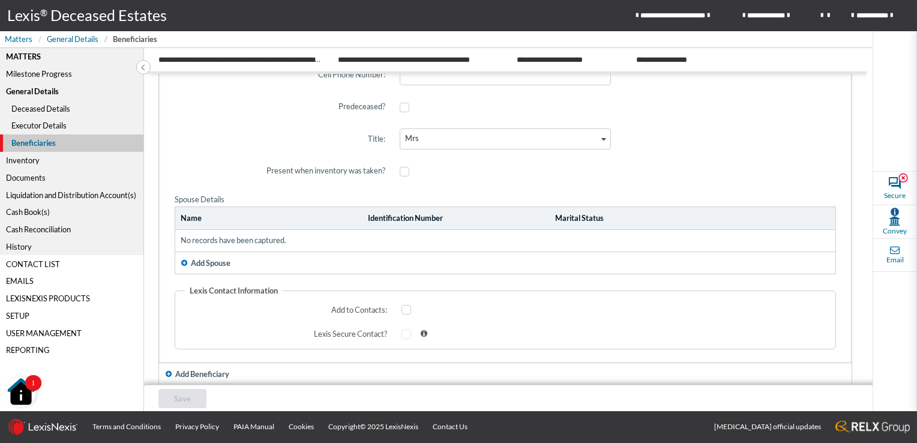
click at [19, 158] on div "Inventory" at bounding box center [71, 160] width 143 height 17
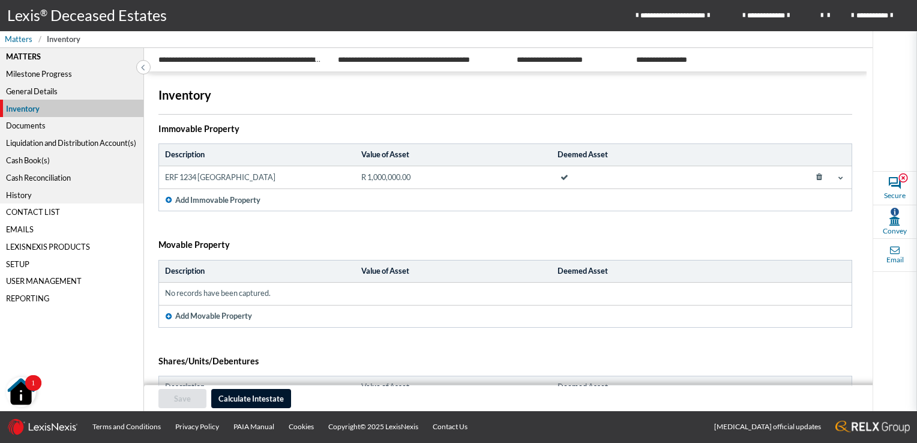
click at [838, 176] on icon at bounding box center [840, 177] width 5 height 5
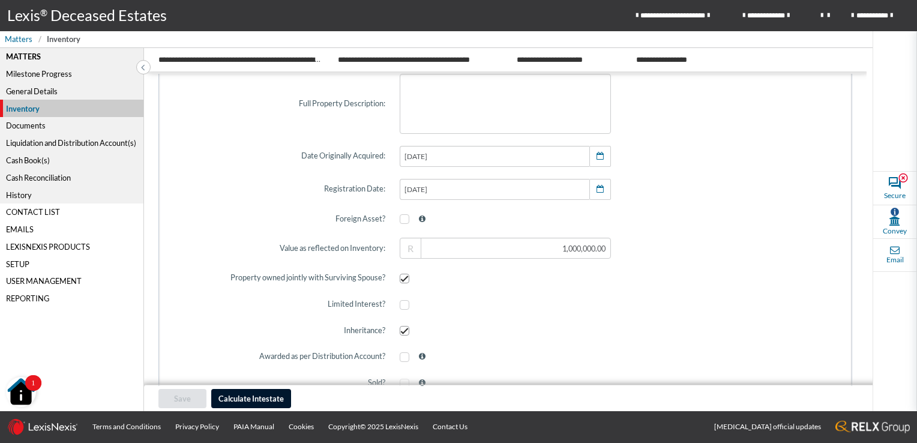
scroll to position [420, 0]
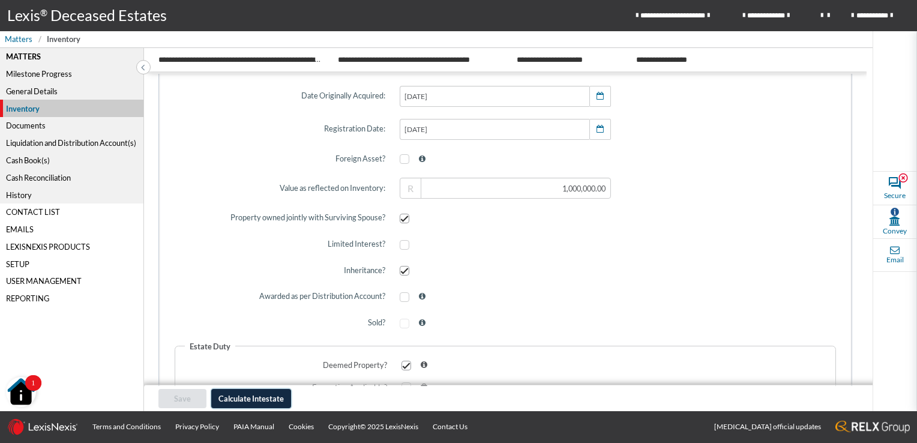
click at [266, 401] on span "Calculate Intestate" at bounding box center [250, 399] width 65 height 10
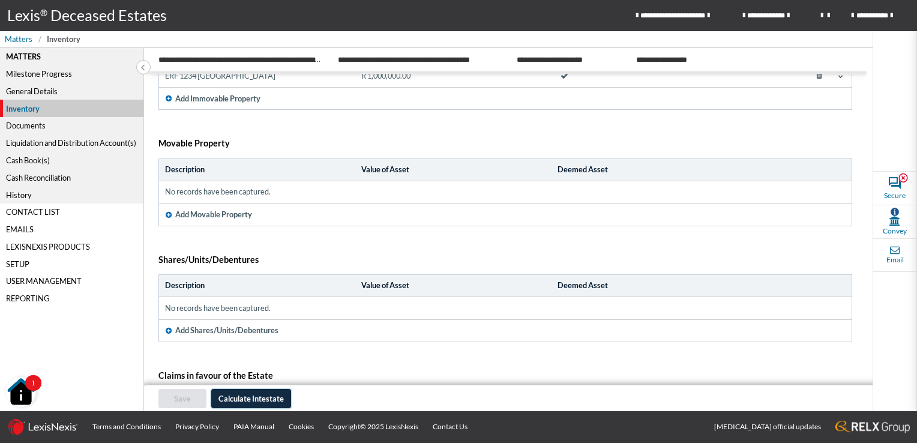
scroll to position [120, 0]
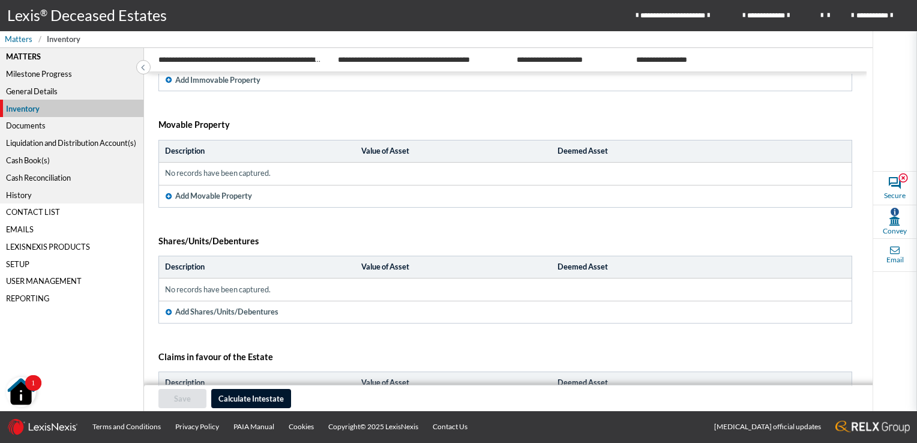
click at [167, 311] on icon "button" at bounding box center [169, 311] width 6 height 7
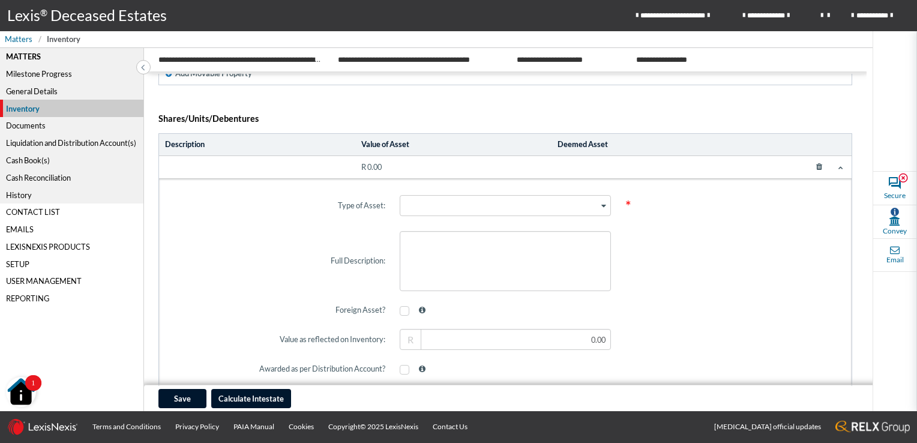
scroll to position [300, 0]
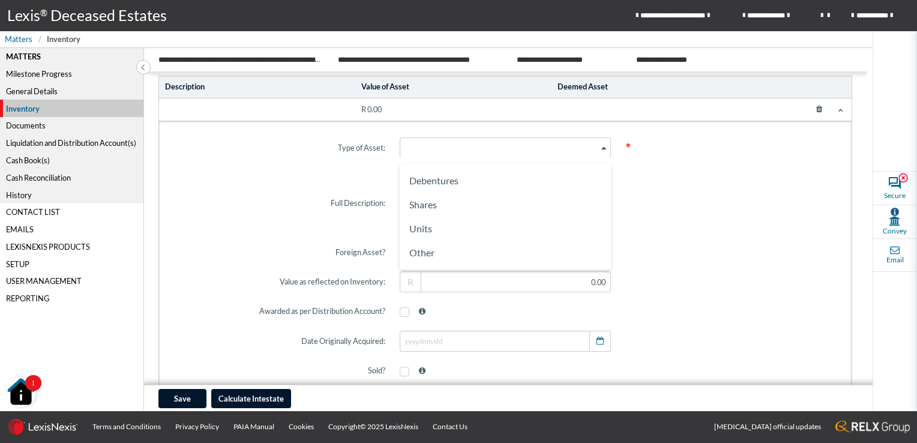
click at [601, 146] on icon "Search for option" at bounding box center [603, 148] width 5 height 6
click at [658, 215] on span at bounding box center [731, 203] width 226 height 74
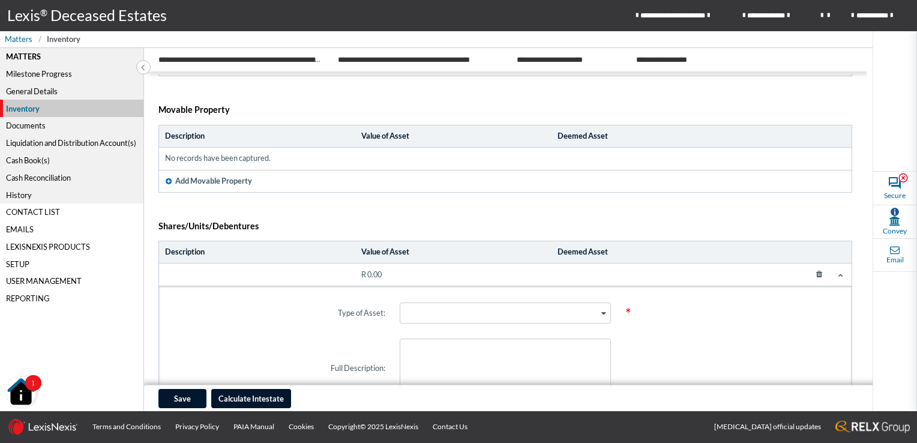
scroll to position [132, 0]
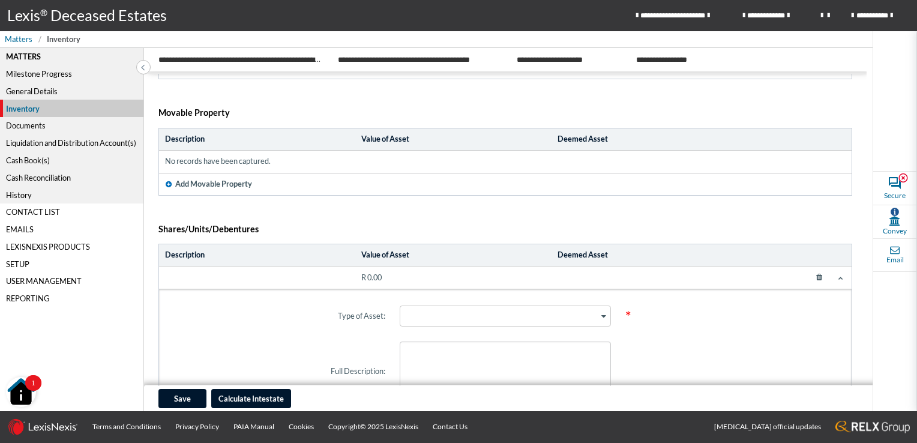
click at [838, 275] on icon at bounding box center [840, 277] width 5 height 5
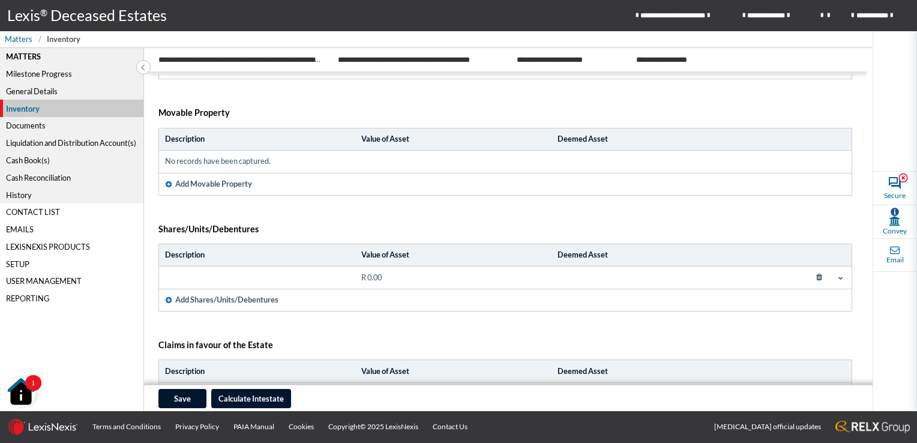
click at [25, 142] on div "Liquidation and Distribution Account(s)" at bounding box center [71, 142] width 143 height 17
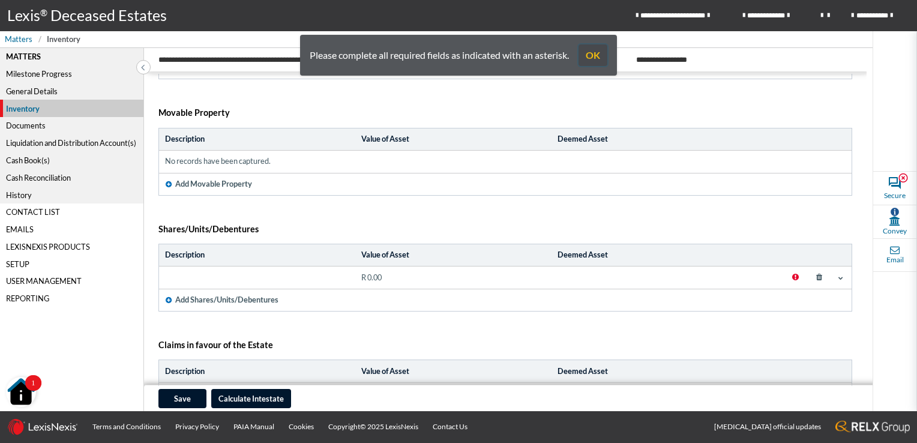
click at [592, 58] on button "OK" at bounding box center [592, 55] width 29 height 22
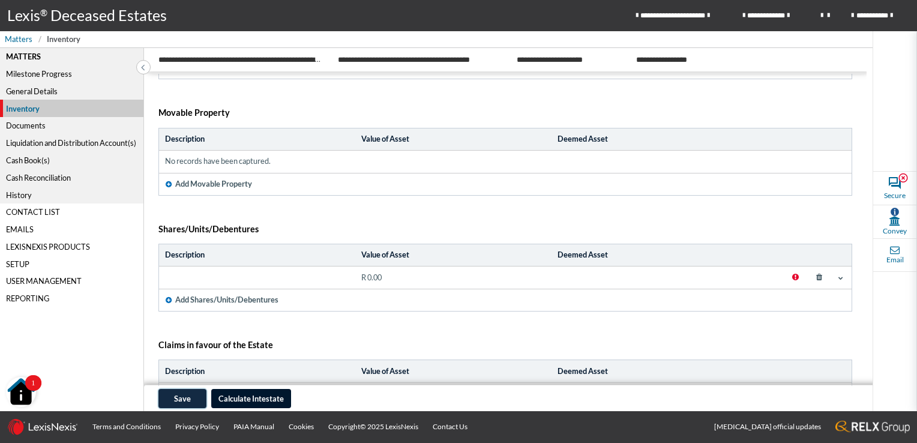
click at [176, 399] on span "Save" at bounding box center [182, 399] width 17 height 10
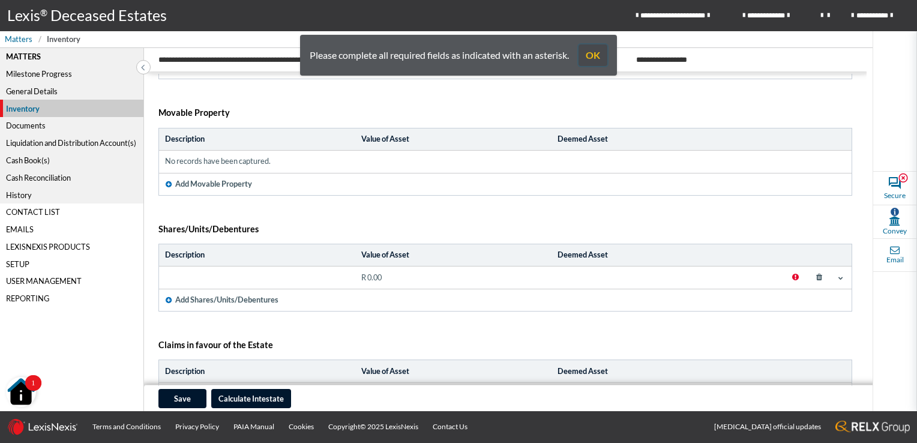
click at [597, 53] on button "OK" at bounding box center [592, 55] width 29 height 22
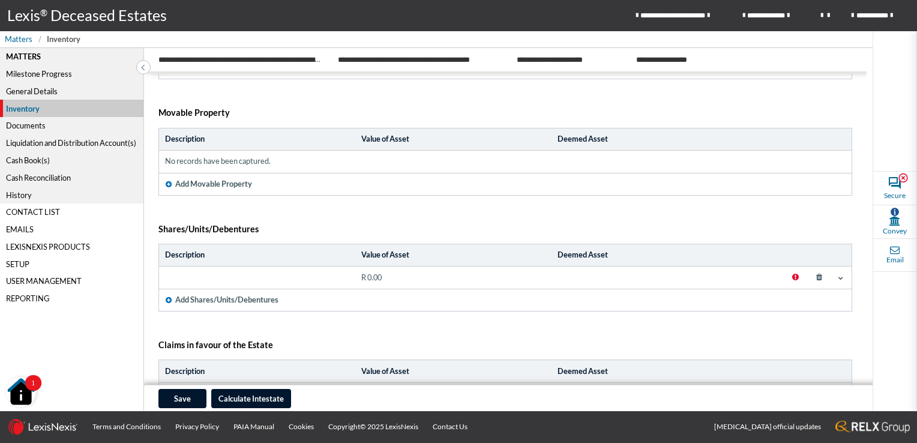
click at [814, 274] on icon at bounding box center [820, 277] width 22 height 17
click at [29, 139] on div "Liquidation and Distribution Account(s)" at bounding box center [71, 142] width 143 height 17
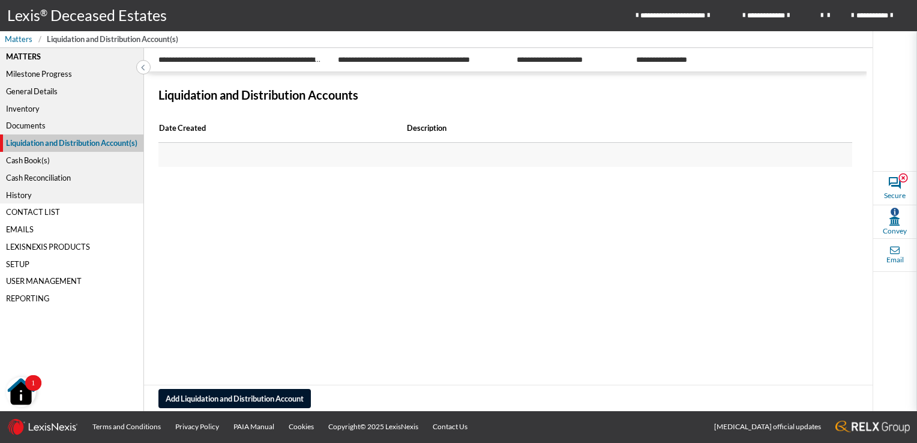
click at [31, 158] on div "Cash Book(s)" at bounding box center [71, 160] width 143 height 17
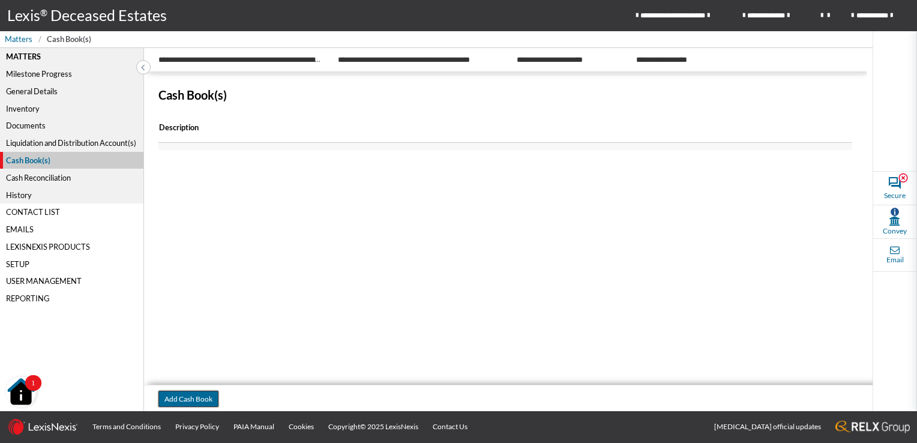
click at [194, 395] on button "Add Cash Book" at bounding box center [188, 399] width 60 height 16
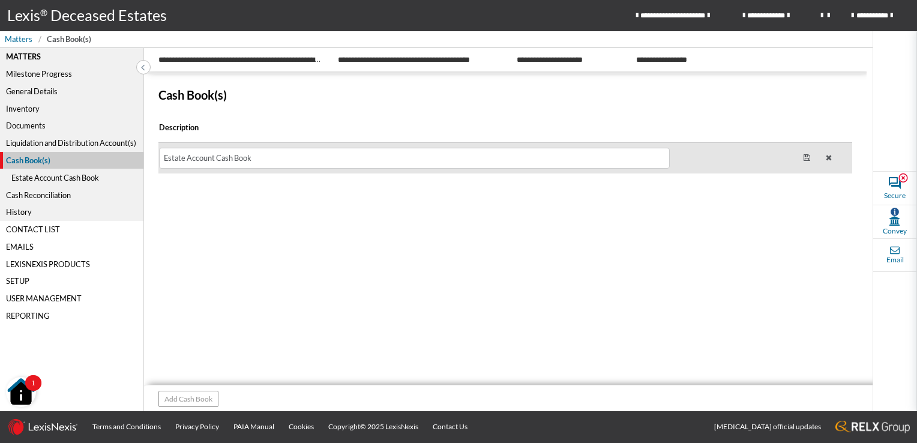
click at [799, 157] on icon at bounding box center [807, 157] width 22 height 23
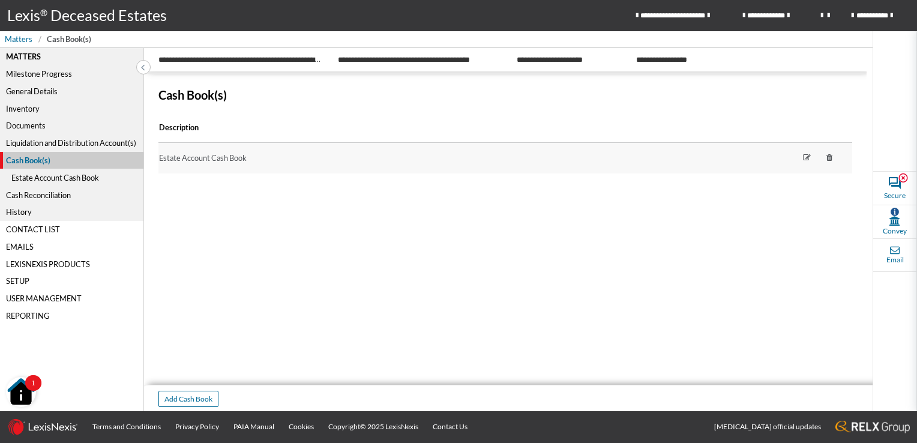
click at [67, 178] on div "Estate Account Cash Book" at bounding box center [71, 177] width 143 height 17
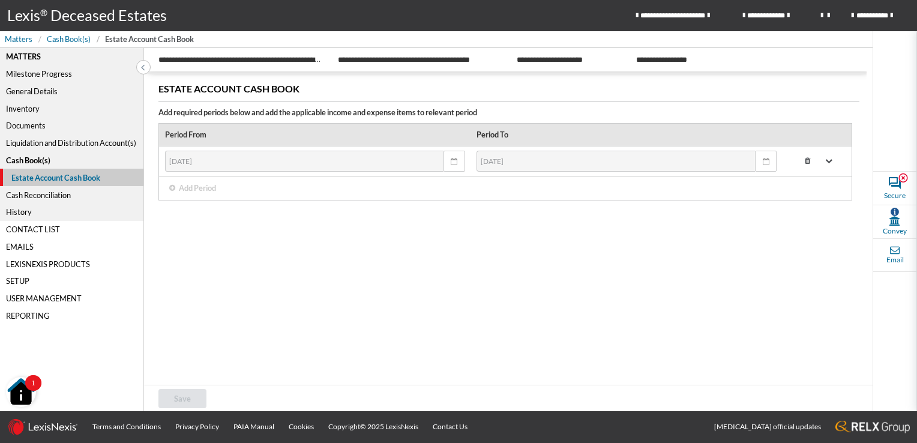
click at [828, 160] on icon at bounding box center [828, 160] width 7 height 7
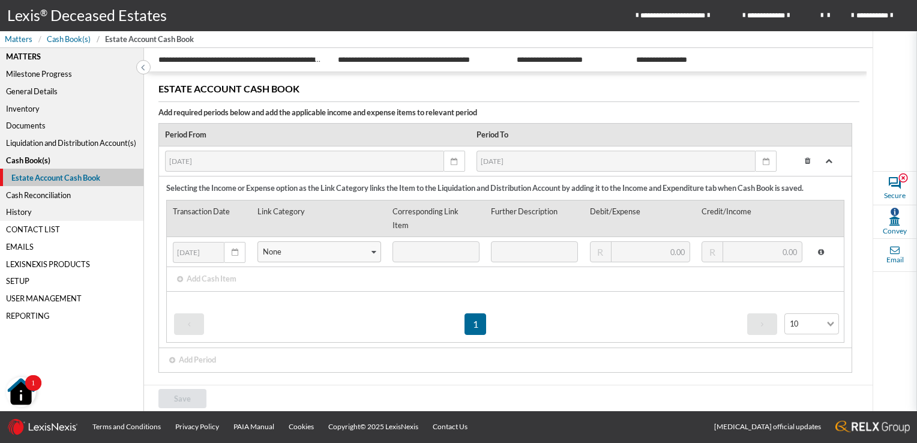
click at [802, 162] on icon at bounding box center [807, 160] width 21 height 17
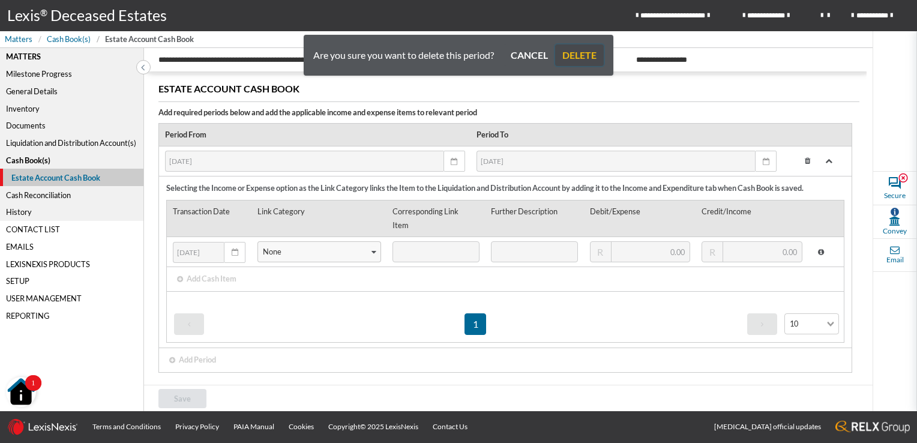
click at [572, 59] on button "DELETE" at bounding box center [579, 55] width 49 height 22
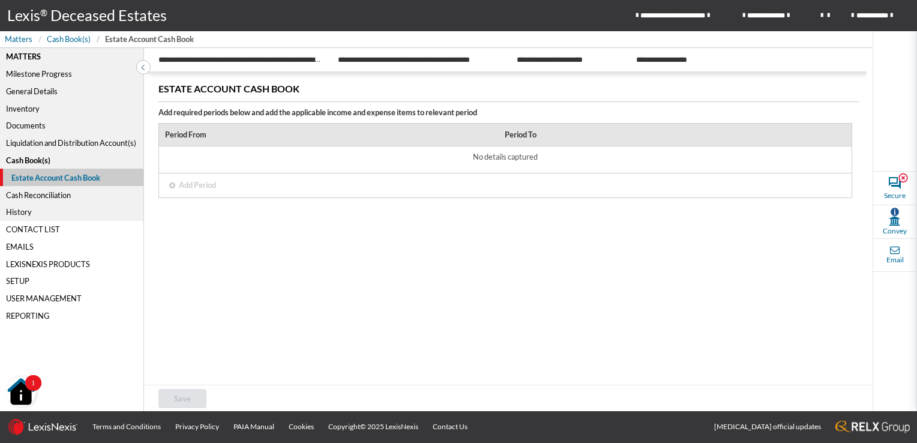
click at [573, 184] on div "Field enabled when L&D Account exists Add Period" at bounding box center [505, 185] width 681 height 16
click at [43, 141] on div "Liquidation and Distribution Account(s)" at bounding box center [71, 142] width 143 height 17
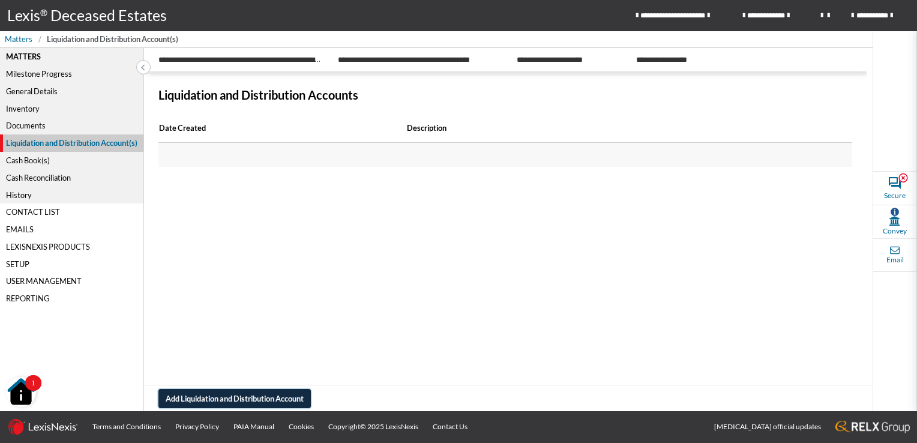
click at [226, 397] on span "Add Liquidation and Distribution Account" at bounding box center [235, 399] width 138 height 10
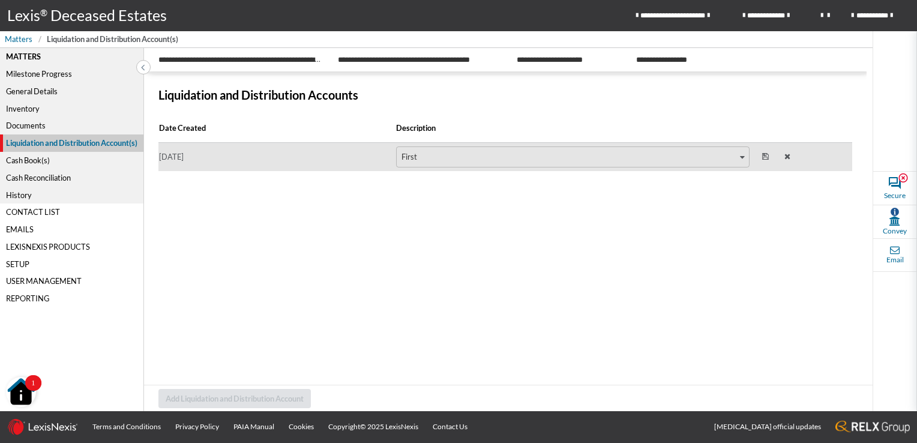
click at [740, 157] on icon "Search for option" at bounding box center [742, 157] width 5 height 6
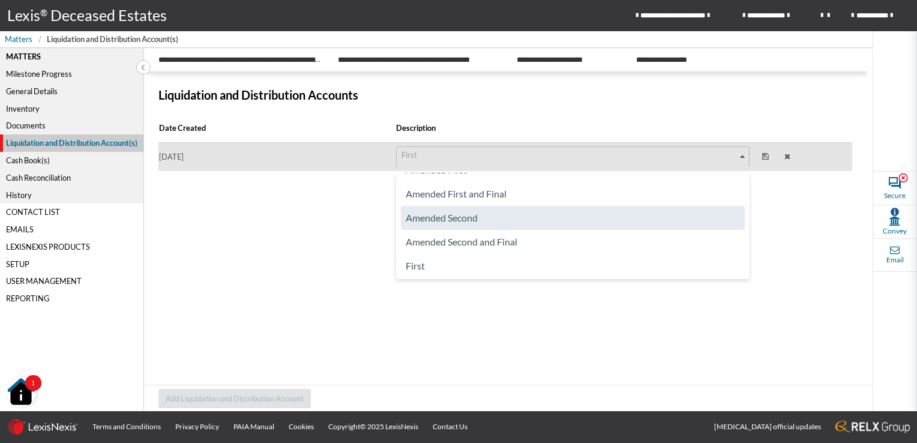
scroll to position [60, 0]
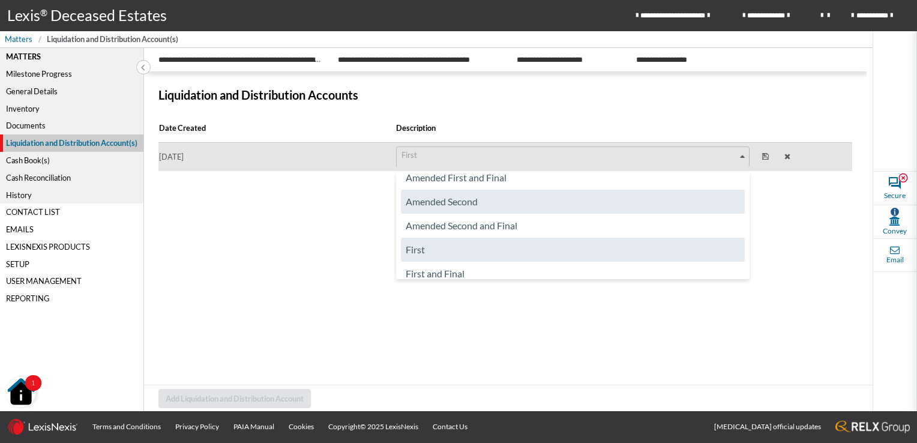
click at [589, 242] on li "First" at bounding box center [573, 250] width 344 height 24
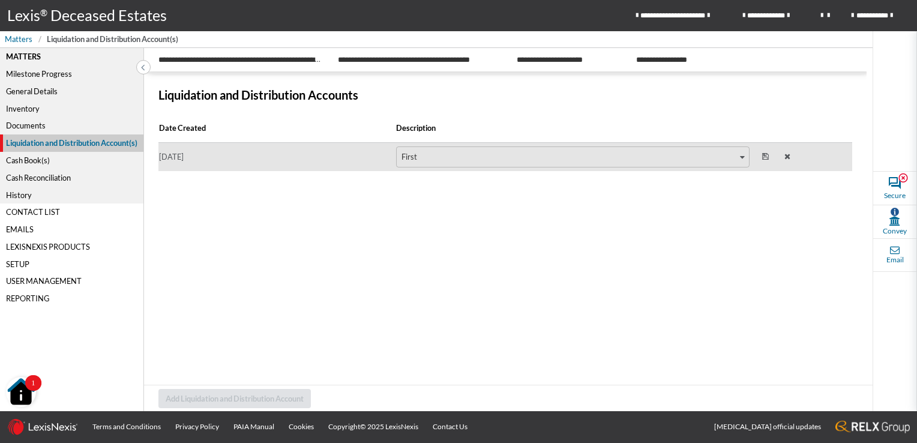
click at [762, 156] on icon at bounding box center [765, 157] width 7 height 8
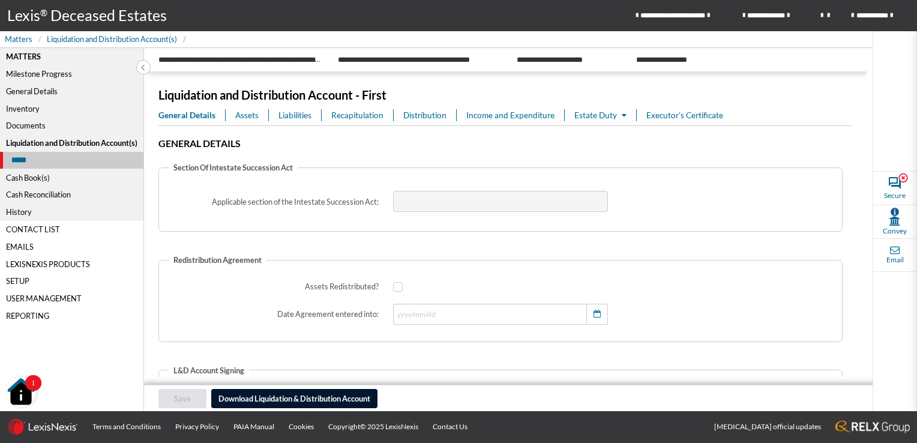
click at [625, 114] on icon at bounding box center [624, 116] width 5 height 8
click at [608, 136] on link "Estate Duty" at bounding box center [630, 138] width 115 height 20
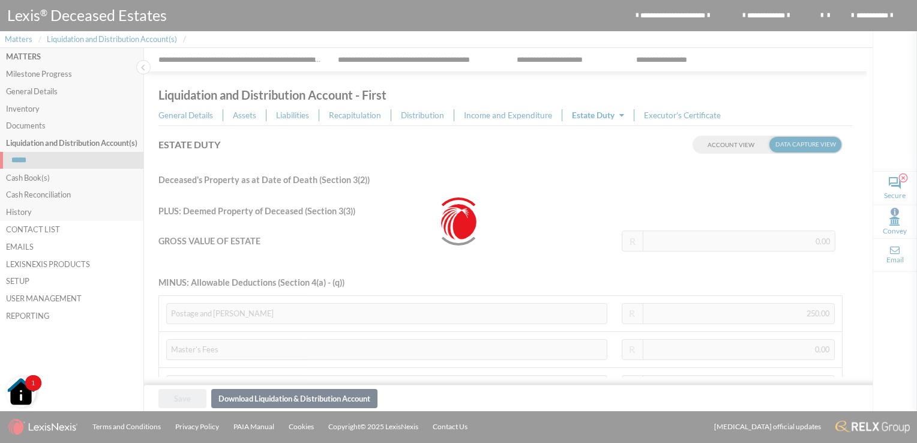
type input "-468.00"
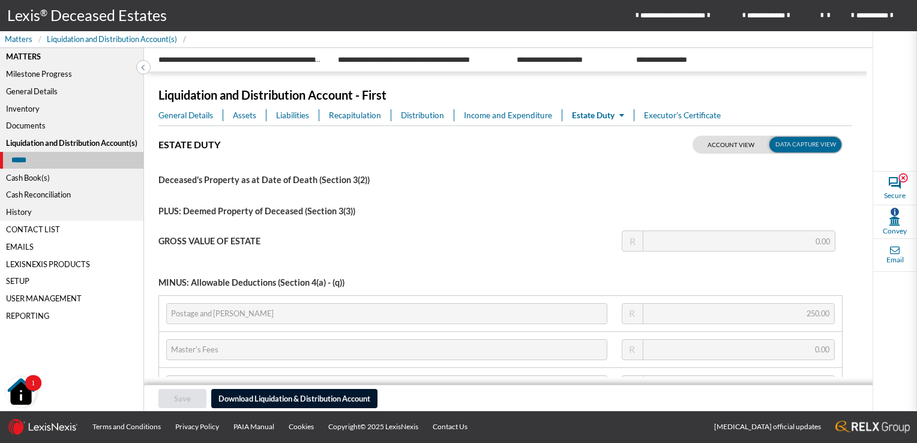
click at [720, 140] on label at bounding box center [767, 145] width 150 height 18
click at [720, 140] on input "checkbox" at bounding box center [707, 143] width 30 height 15
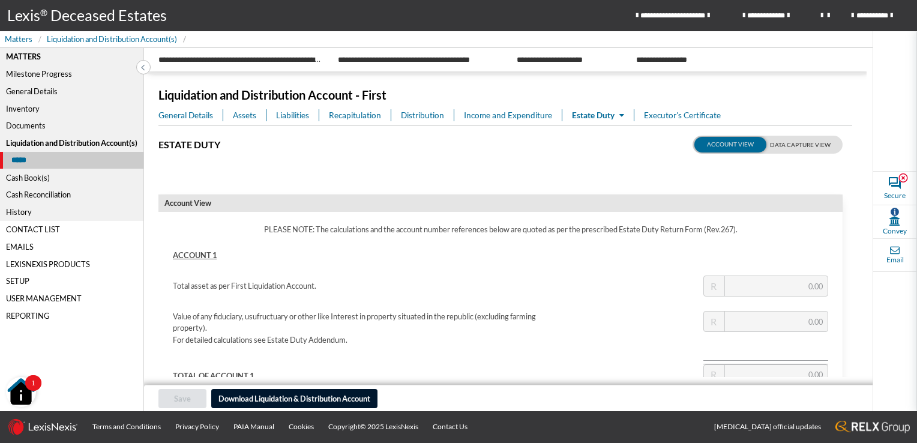
click at [782, 140] on label at bounding box center [767, 145] width 150 height 18
click at [722, 140] on input "checkbox" at bounding box center [707, 143] width 30 height 15
checkbox input "true"
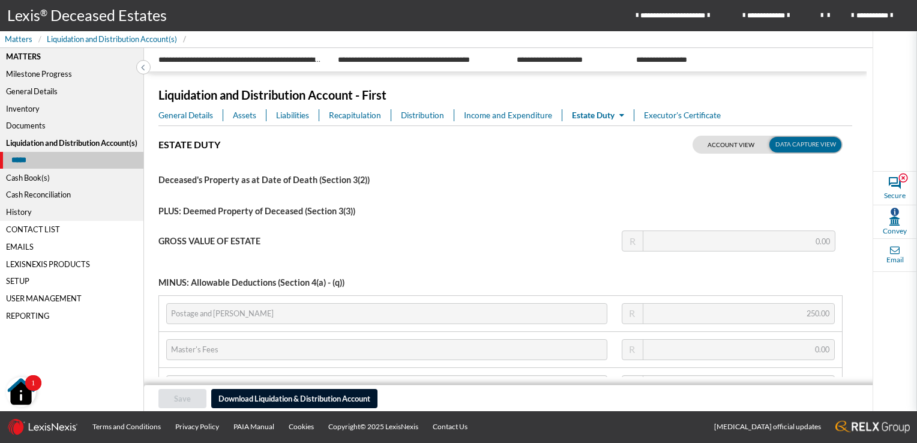
click at [28, 156] on div "*****" at bounding box center [72, 160] width 144 height 17
click at [284, 113] on span "Liabilities" at bounding box center [292, 115] width 33 height 12
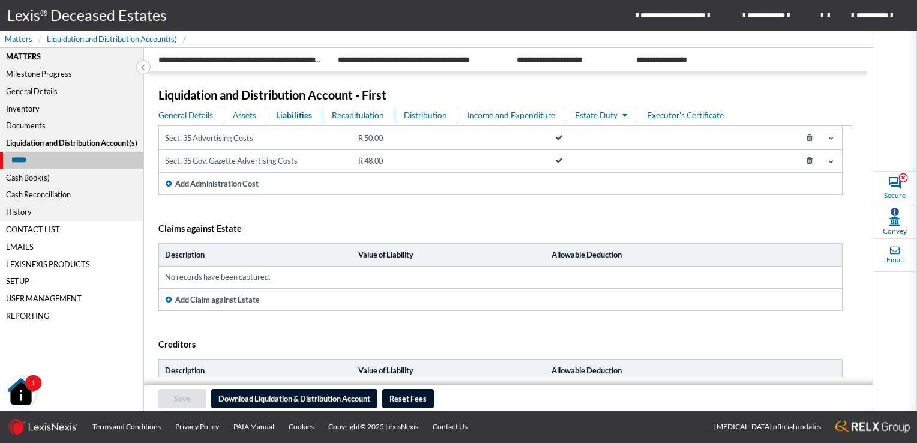
scroll to position [240, 0]
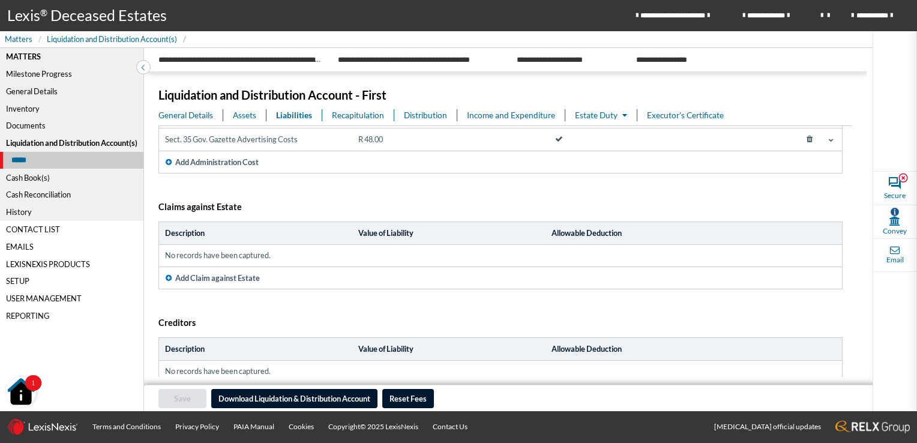
click at [78, 140] on div "Liquidation and Distribution Account(s)" at bounding box center [71, 142] width 143 height 17
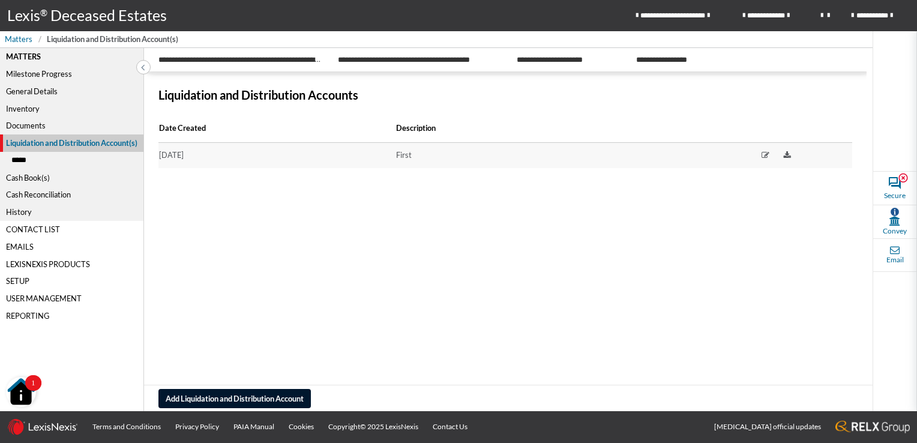
click at [17, 161] on div "*****" at bounding box center [71, 160] width 143 height 17
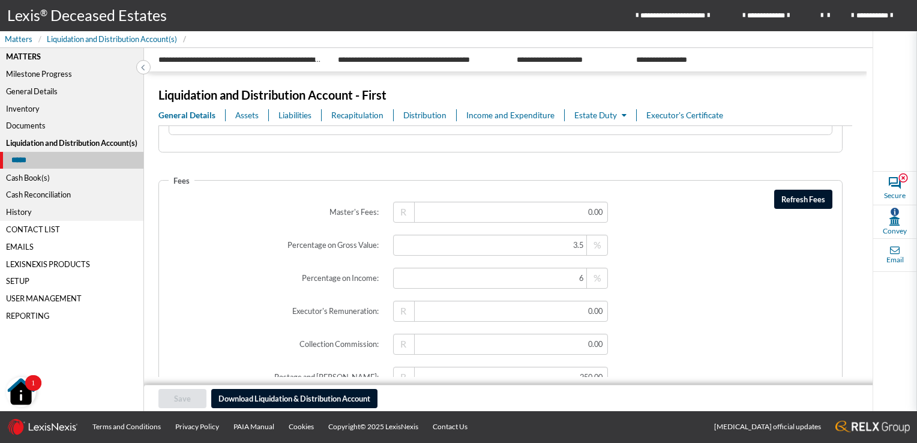
scroll to position [1800, 0]
click at [806, 195] on span "Refresh Fees" at bounding box center [803, 200] width 44 height 10
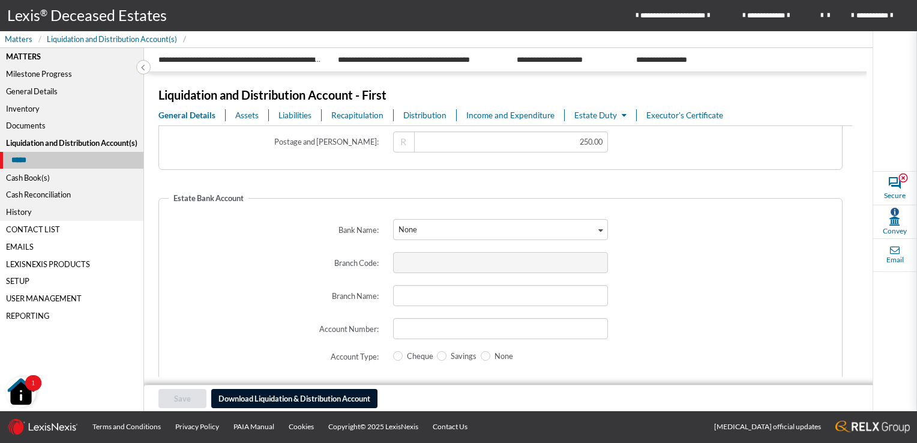
scroll to position [2047, 0]
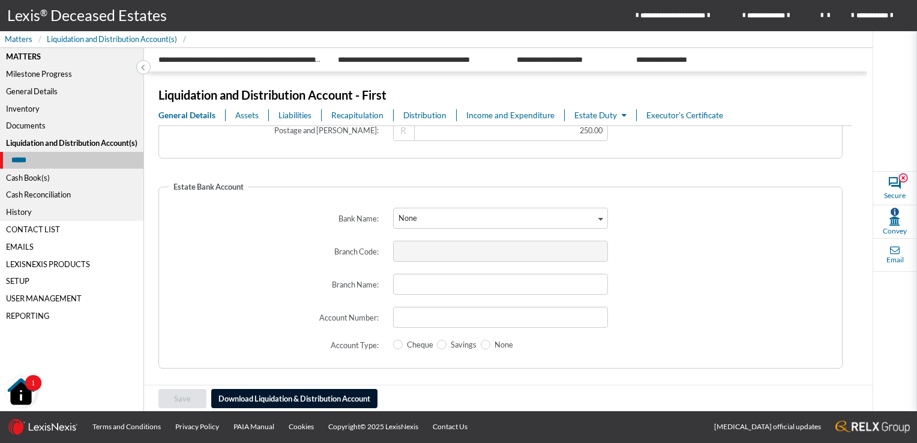
click at [598, 217] on icon "Search for option" at bounding box center [600, 218] width 5 height 6
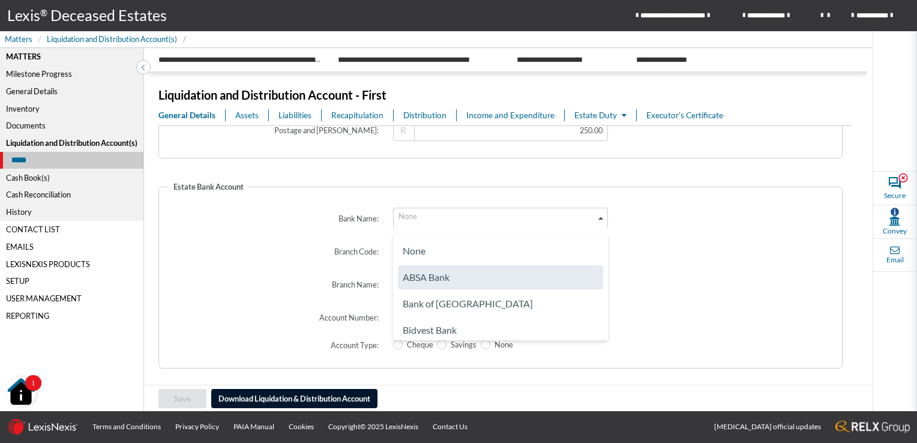
click at [425, 272] on li "ABSA Bank" at bounding box center [500, 277] width 205 height 24
type input "632005"
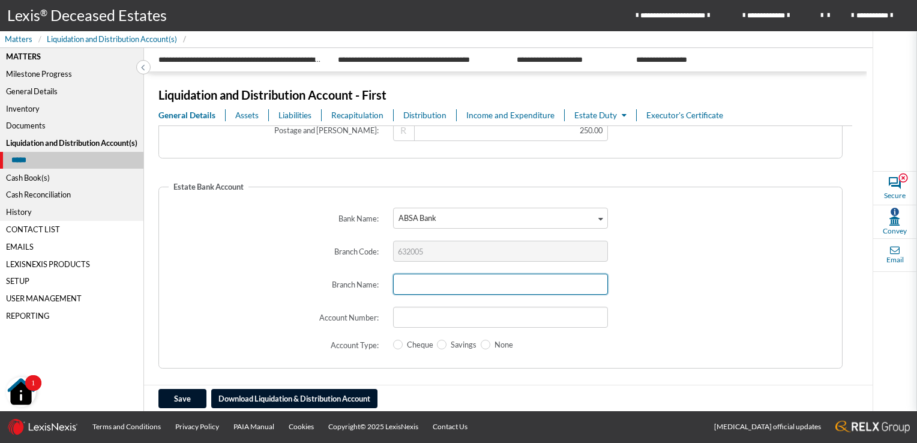
click at [444, 280] on input "text" at bounding box center [500, 284] width 215 height 21
type input "A"
type input "D"
type input "LEZARD"
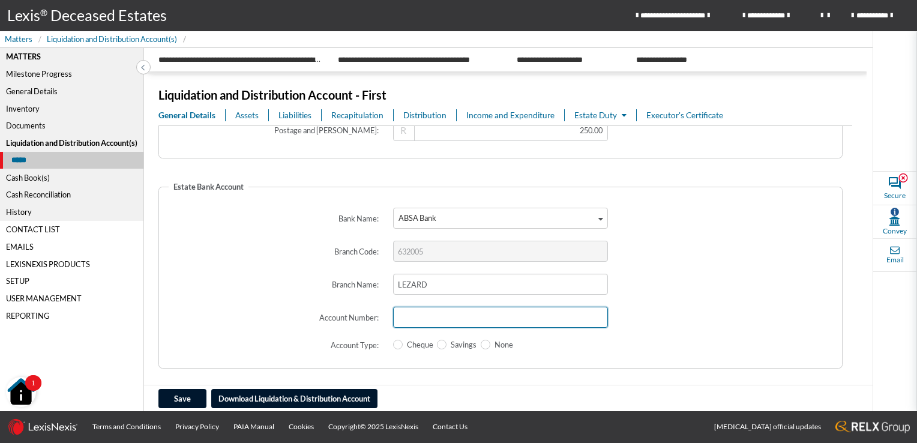
click at [426, 308] on input "text" at bounding box center [500, 317] width 215 height 21
type input "123450067"
click at [394, 342] on span at bounding box center [398, 345] width 10 height 10
click at [394, 342] on input "Cheque" at bounding box center [397, 345] width 8 height 8
radio input "true"
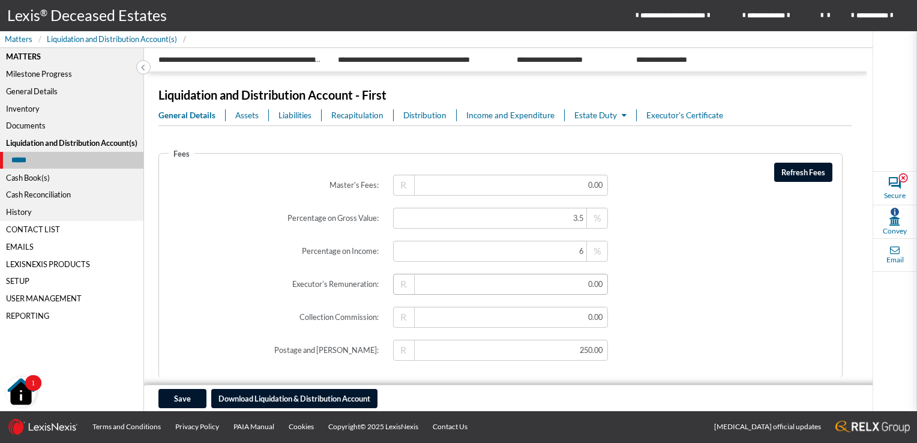
scroll to position [1807, 0]
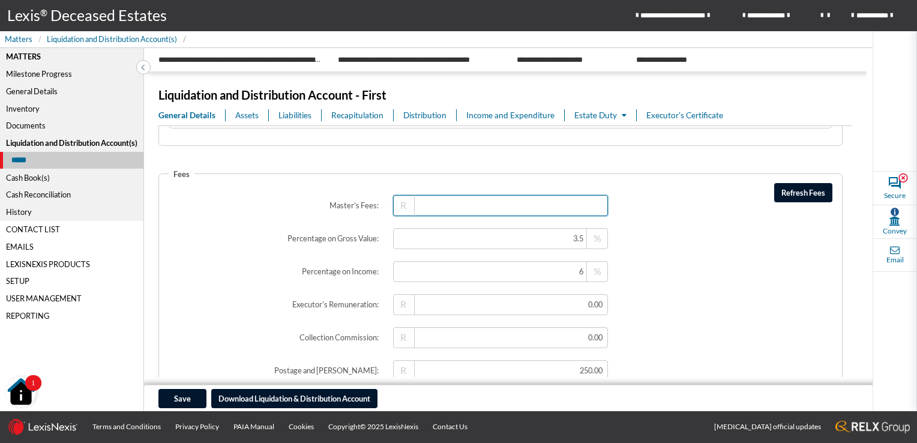
drag, startPoint x: 515, startPoint y: 206, endPoint x: 592, endPoint y: 206, distance: 76.8
click at [592, 206] on input "text" at bounding box center [500, 205] width 215 height 21
type input "2,500.00"
click at [723, 234] on span at bounding box center [729, 238] width 229 height 35
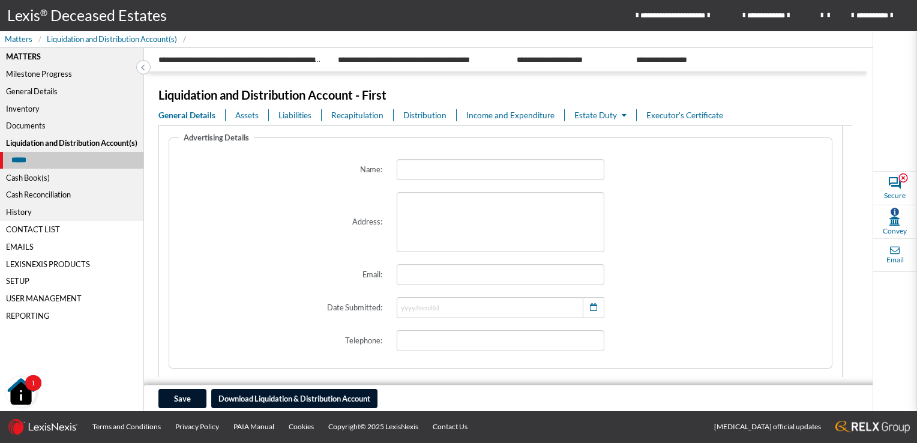
scroll to position [1507, 0]
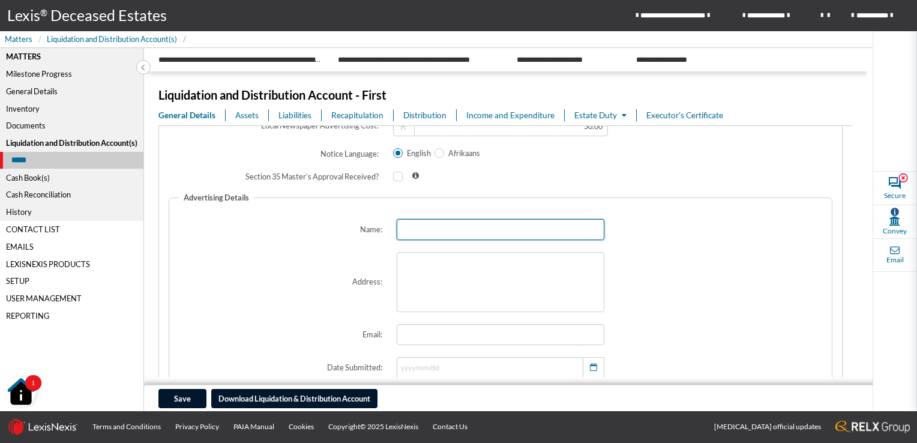
click at [452, 233] on input "text" at bounding box center [501, 229] width 208 height 21
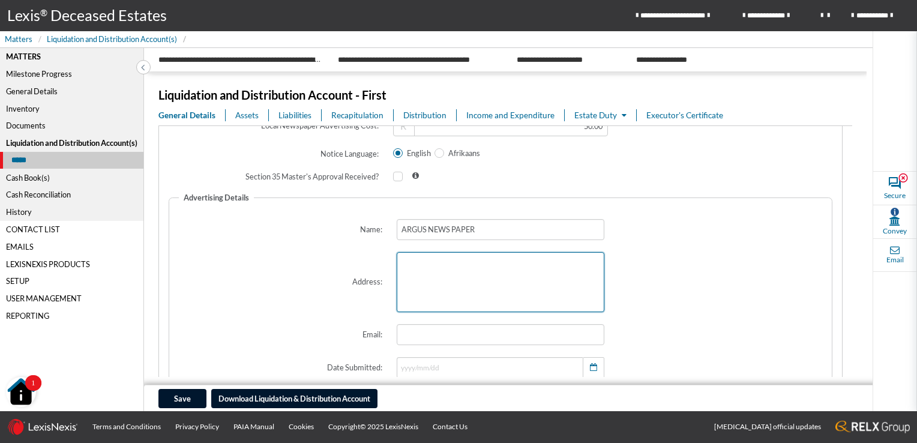
click at [446, 265] on textarea at bounding box center [501, 282] width 208 height 60
click at [462, 296] on textarea at bounding box center [501, 282] width 208 height 60
click at [649, 291] on span at bounding box center [722, 282] width 223 height 74
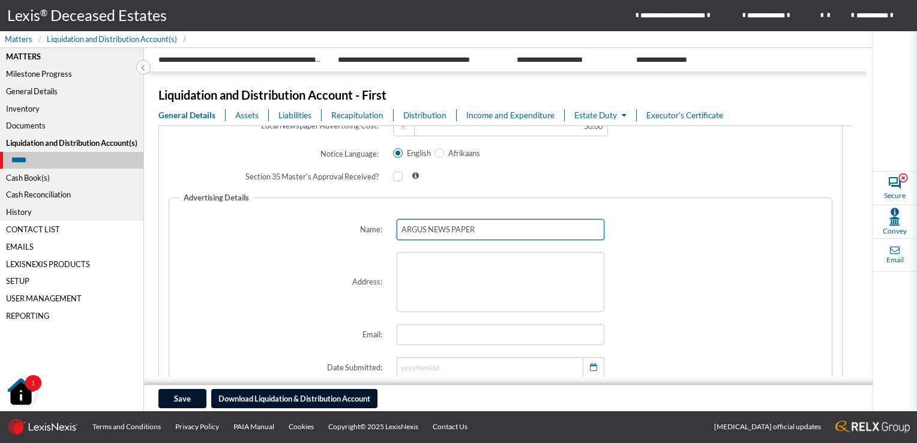
click at [480, 228] on input "ARGUS NEWS PAPER" at bounding box center [501, 229] width 208 height 21
click at [451, 228] on input "ARGUS NEWS PAPER" at bounding box center [501, 229] width 208 height 21
click at [451, 229] on input "ARGUS NEWS PAPER" at bounding box center [501, 229] width 208 height 21
click at [449, 230] on input "ARGUS NEWS PAPER" at bounding box center [501, 229] width 208 height 21
type input "ARGUS NEWSPAPER"
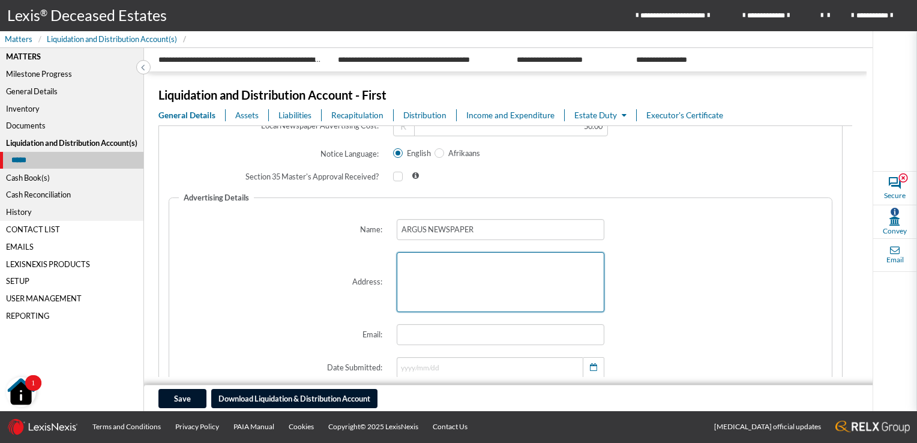
click at [454, 283] on textarea at bounding box center [501, 282] width 208 height 60
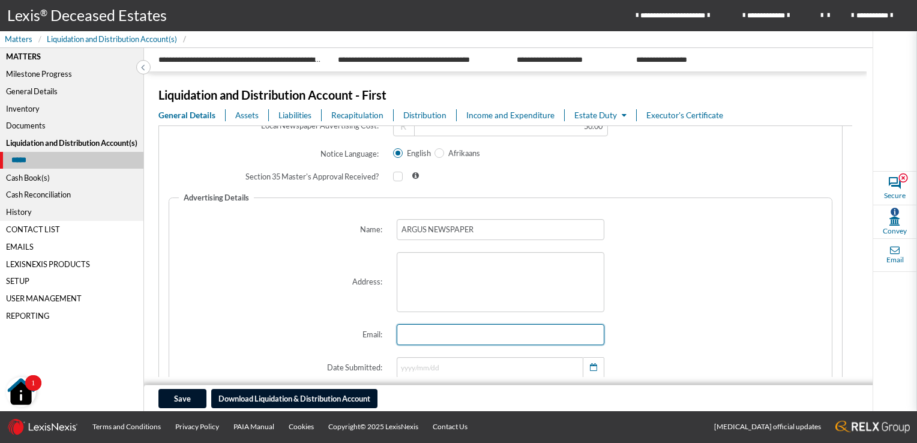
click at [439, 338] on input "email" at bounding box center [501, 334] width 208 height 21
type input "a"
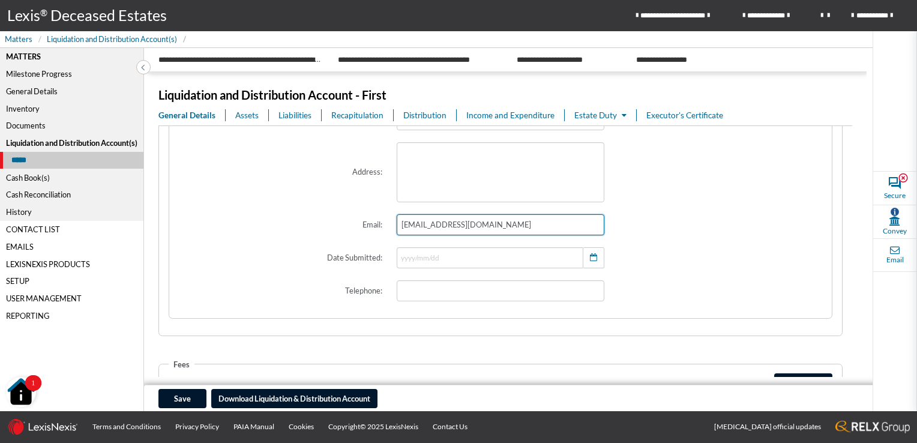
scroll to position [1627, 0]
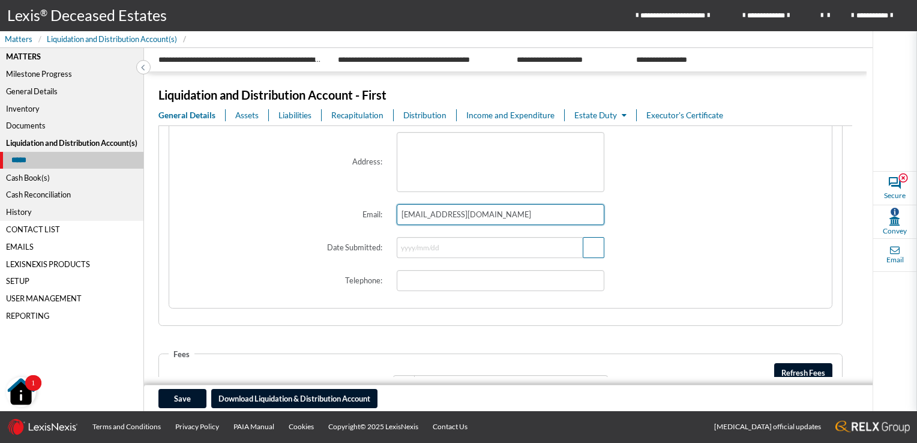
type input "advertising@argus.co.za"
click at [588, 248] on span "button" at bounding box center [593, 246] width 11 height 11
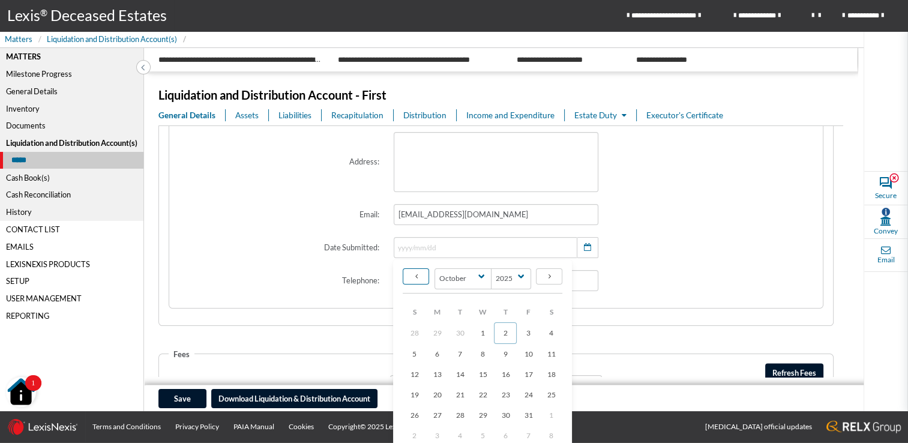
click at [415, 278] on icon at bounding box center [416, 275] width 2 height 7
select select "8"
click at [459, 412] on span "30" at bounding box center [459, 414] width 8 height 9
type input "2025/09/30"
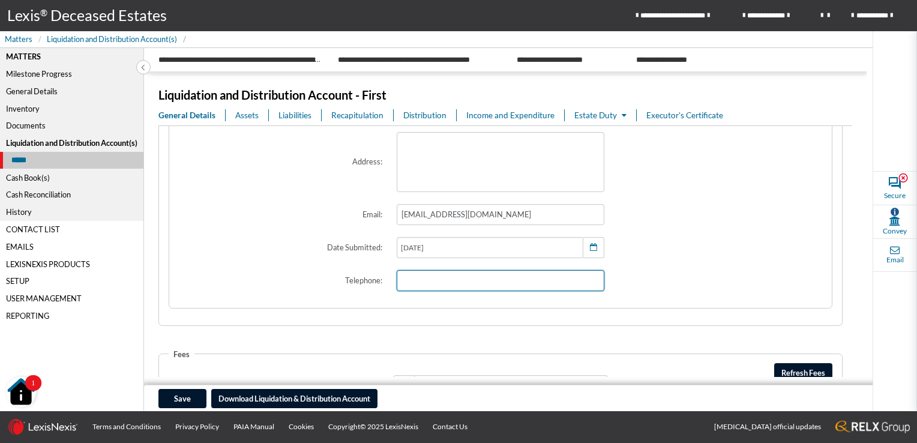
click at [438, 281] on input "tel" at bounding box center [501, 280] width 208 height 21
click at [669, 281] on span at bounding box center [722, 280] width 223 height 35
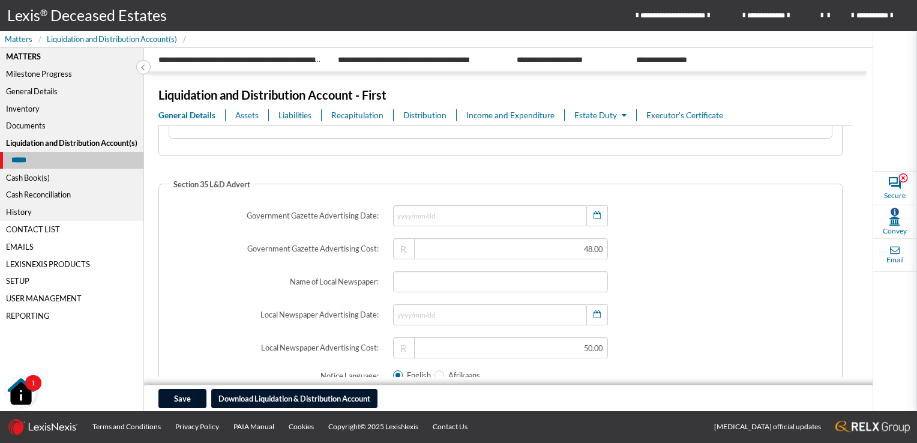
scroll to position [1267, 0]
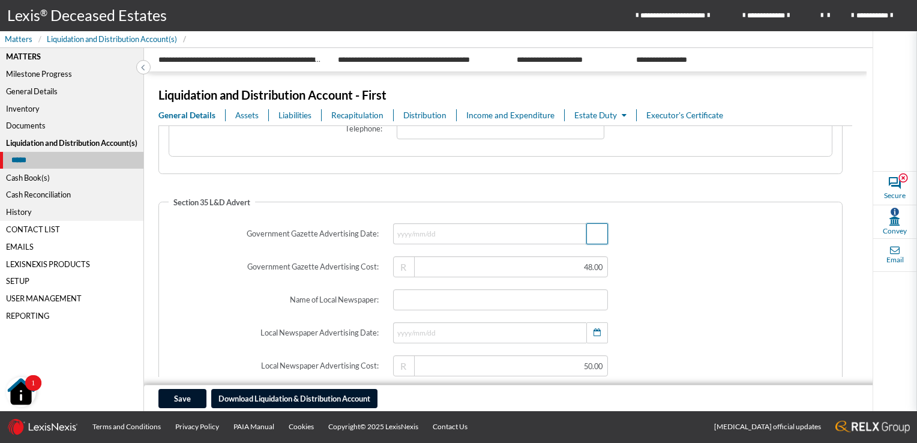
click at [586, 237] on button "button" at bounding box center [597, 233] width 22 height 21
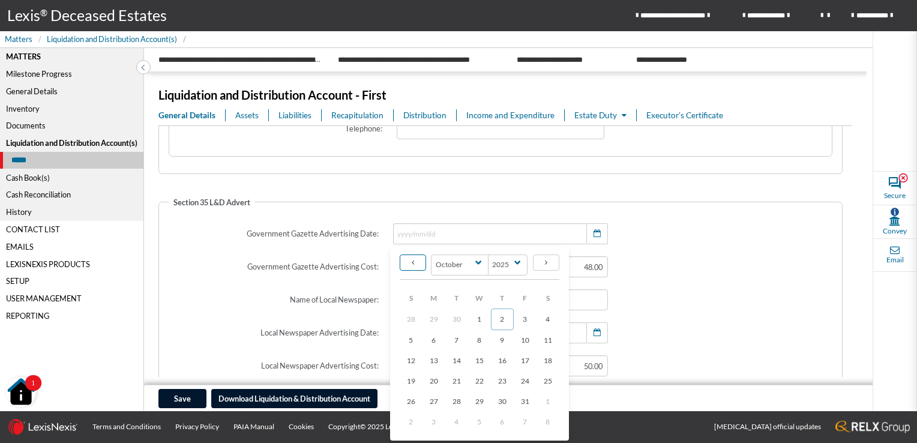
click at [409, 258] on span at bounding box center [413, 262] width 14 height 14
select select "8"
click at [451, 397] on link "30" at bounding box center [456, 401] width 23 height 22
type input "2025/09/30"
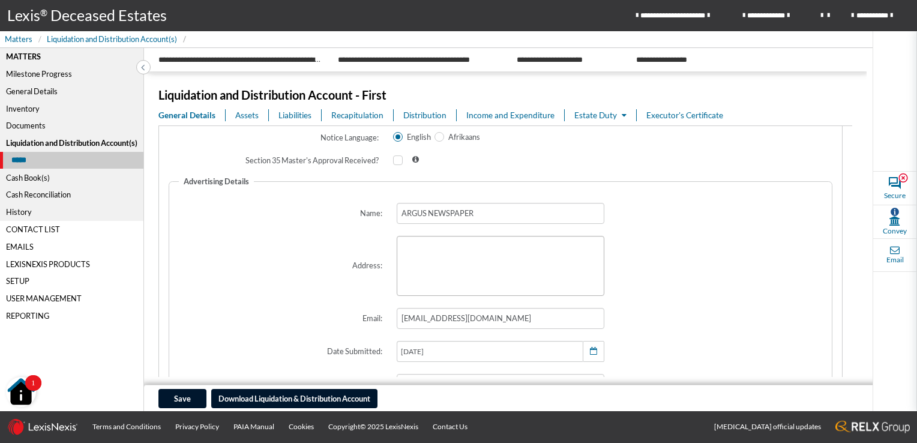
scroll to position [1507, 0]
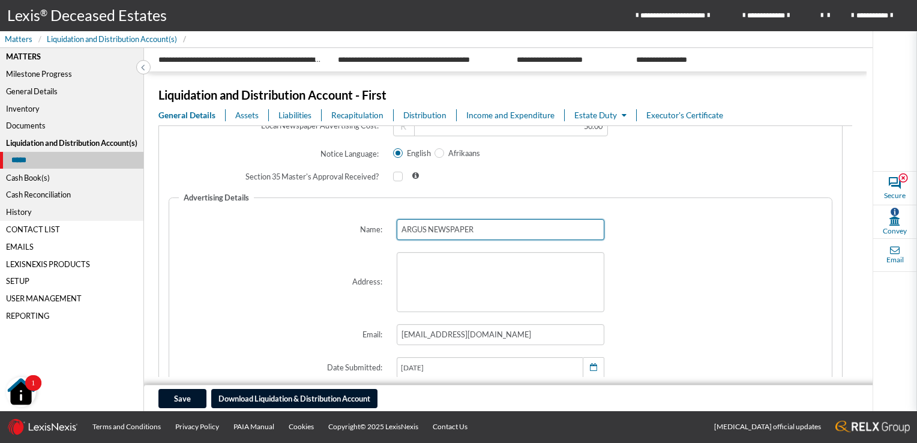
drag, startPoint x: 492, startPoint y: 230, endPoint x: 380, endPoint y: 231, distance: 111.6
click at [380, 231] on div "Name: ARGUS NEWSPAPER" at bounding box center [500, 229] width 667 height 35
click at [299, 319] on label "Email:" at bounding box center [278, 334] width 223 height 35
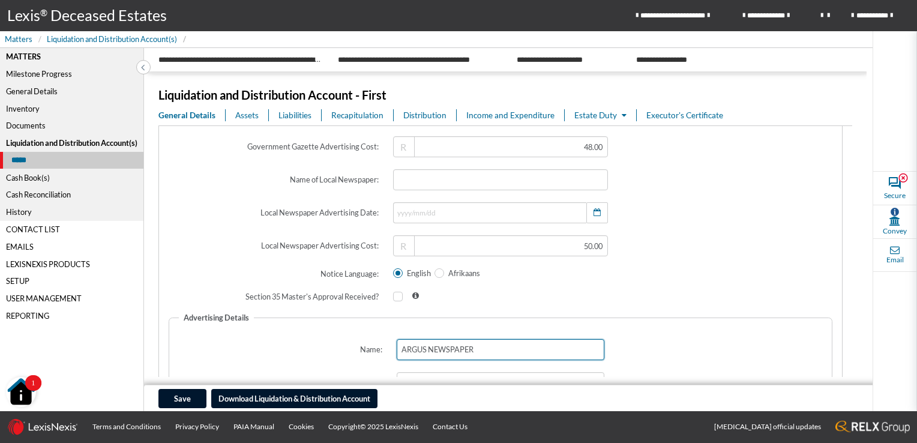
click at [425, 348] on input "ARGUS NEWSPAPER" at bounding box center [501, 349] width 208 height 21
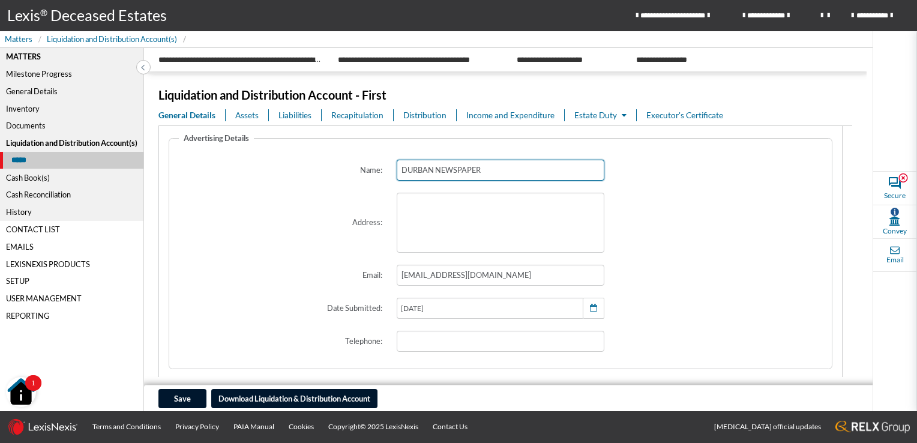
scroll to position [1567, 0]
type input "DURBAN NEWSPAPER"
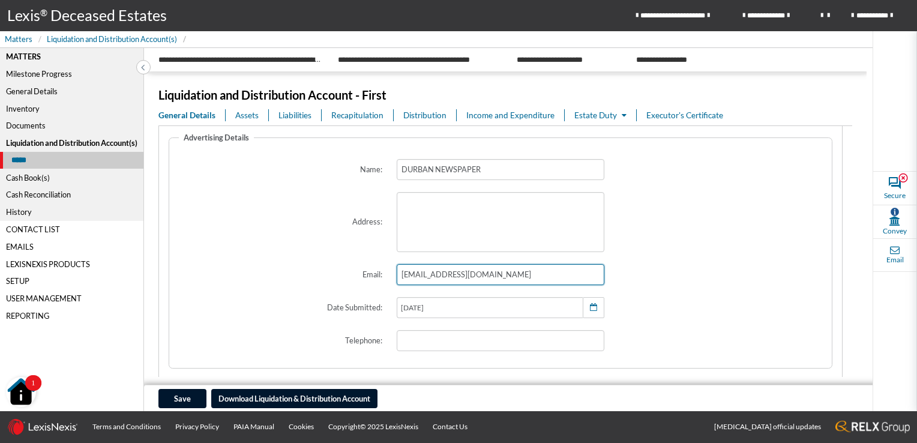
click at [433, 275] on input "advertising@argus.co.za" at bounding box center [501, 274] width 208 height 21
click at [460, 277] on input "advertising@argus.co.za" at bounding box center [501, 274] width 208 height 21
type input "advertising@durbannewspaper.co.za"
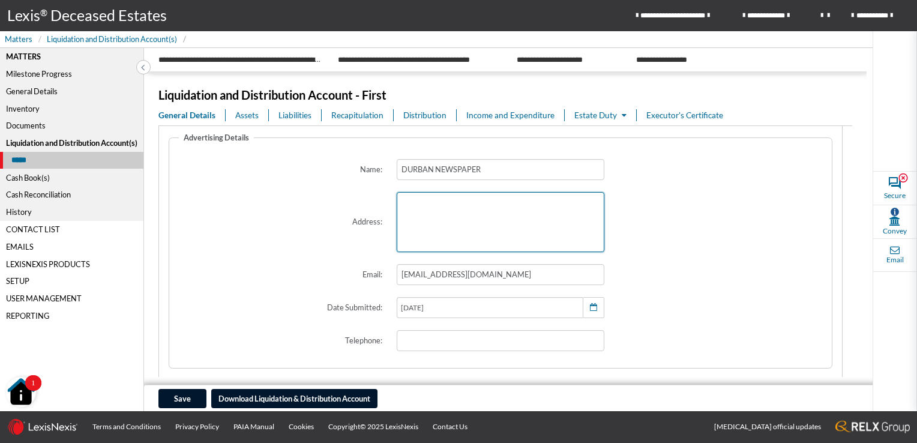
click at [517, 233] on textarea at bounding box center [501, 222] width 208 height 60
click at [706, 246] on span at bounding box center [722, 222] width 223 height 74
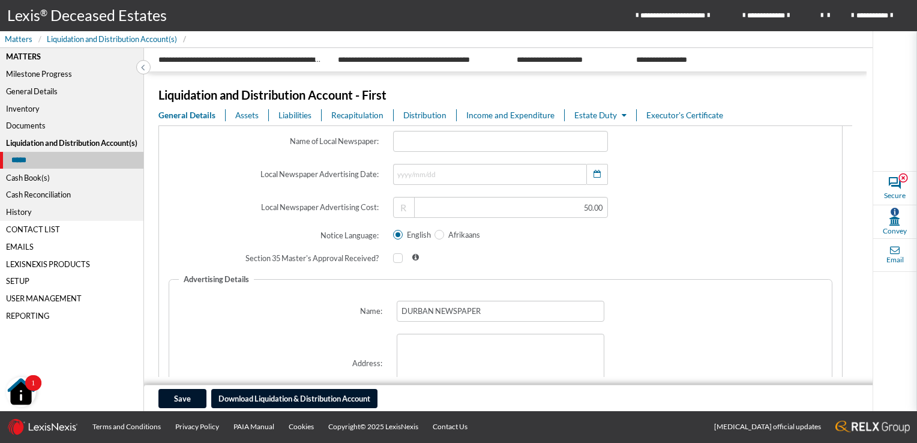
scroll to position [1447, 0]
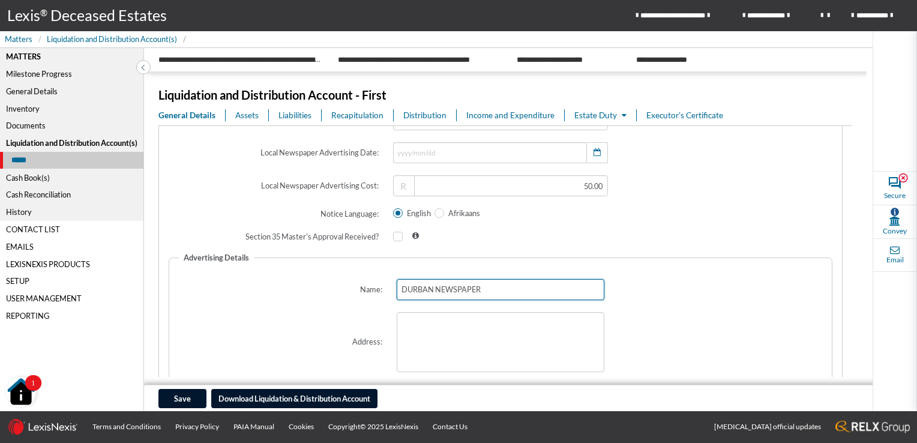
drag, startPoint x: 490, startPoint y: 287, endPoint x: 367, endPoint y: 282, distance: 122.5
click at [367, 282] on div "Name: DURBAN NEWSPAPER" at bounding box center [500, 289] width 667 height 35
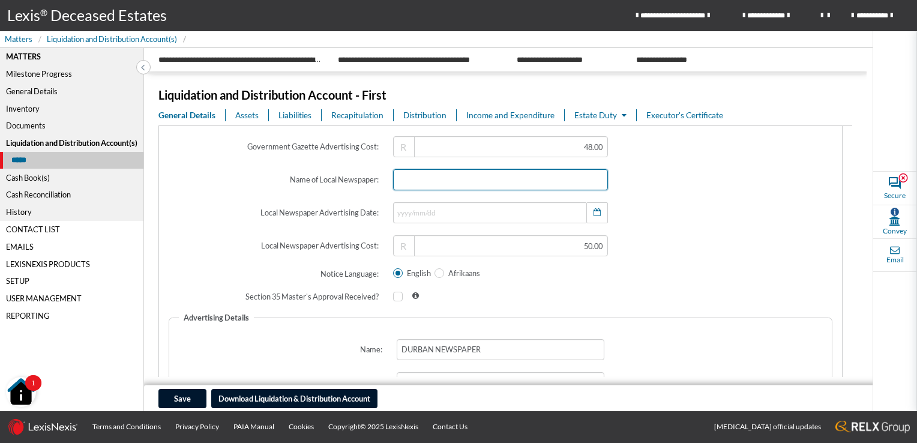
click at [409, 183] on input "text" at bounding box center [500, 179] width 215 height 21
paste input "DURBAN NEWSPAPER"
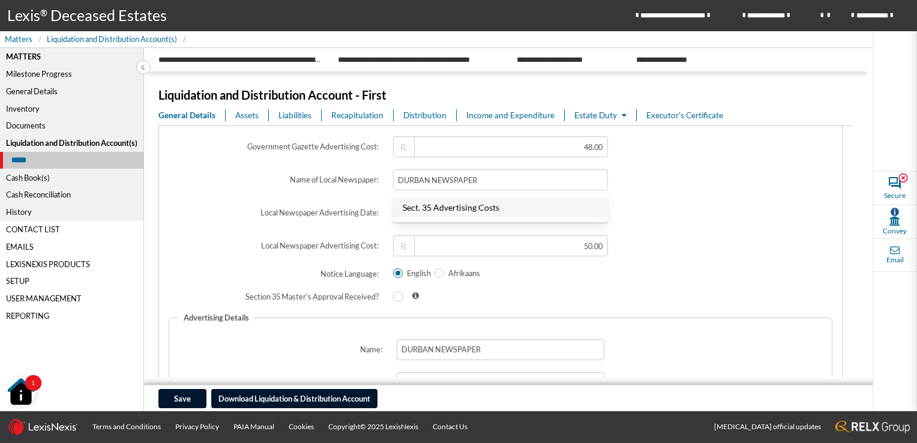
click at [594, 207] on link "Sect. 35 Advertising Costs" at bounding box center [500, 207] width 215 height 20
type input "Sect. 35 Advertising Costs"
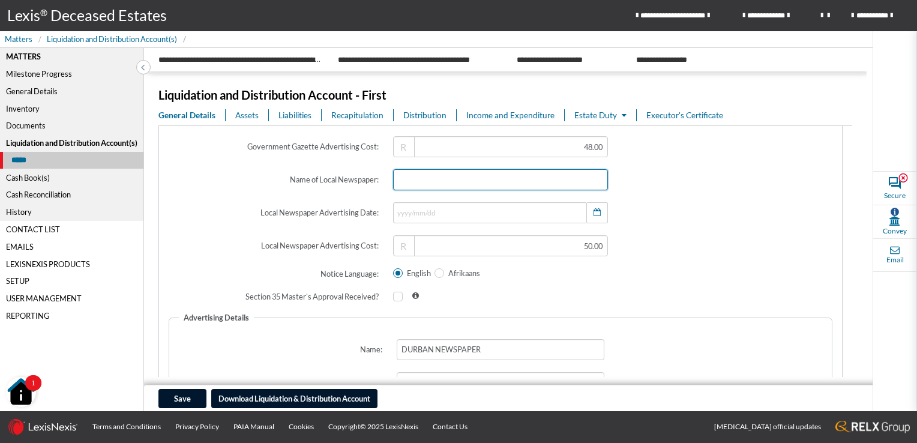
type input "d"
paste input "DURBAN NEWSPAPER"
type input "DURBAN NEWSPAPER"
click at [658, 206] on span at bounding box center [729, 212] width 229 height 35
click at [591, 212] on span "button" at bounding box center [596, 212] width 11 height 11
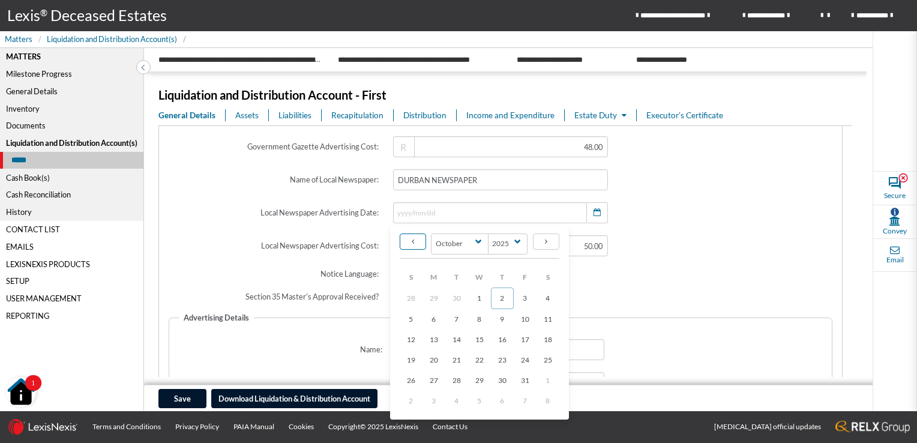
click at [409, 241] on span at bounding box center [413, 241] width 14 height 14
select select "8"
click at [454, 376] on span "30" at bounding box center [456, 379] width 8 height 9
type input "2025/09/30"
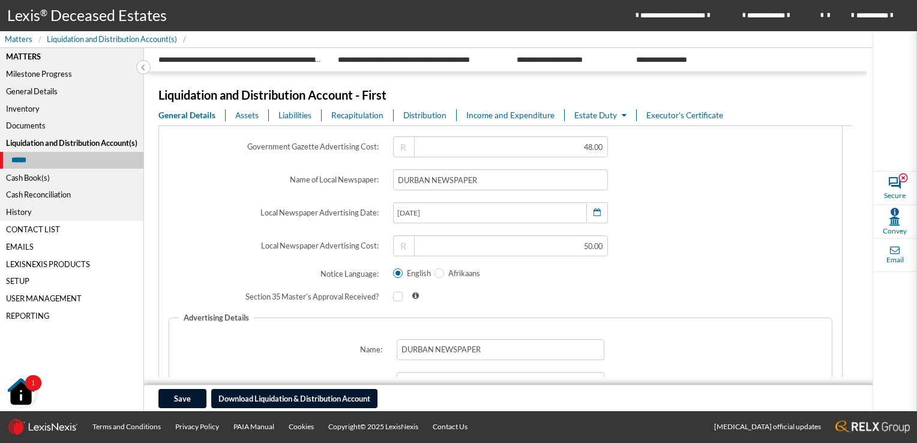
click at [526, 288] on div at bounding box center [500, 296] width 229 height 25
click at [664, 226] on span at bounding box center [729, 212] width 229 height 35
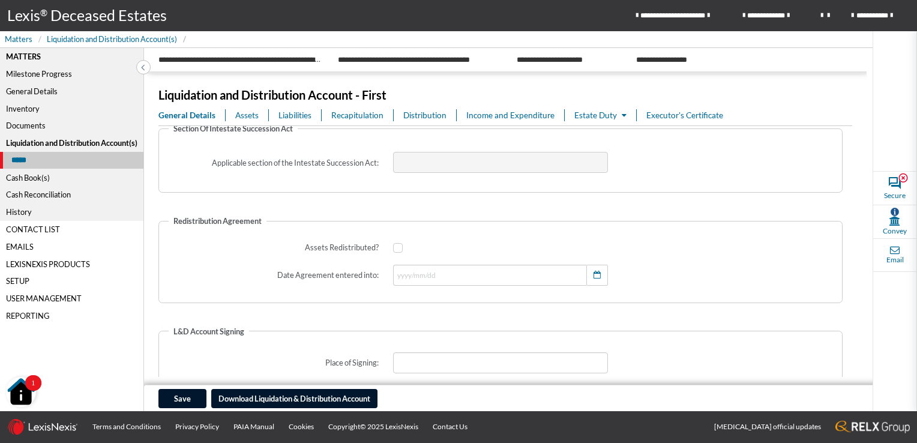
scroll to position [60, 0]
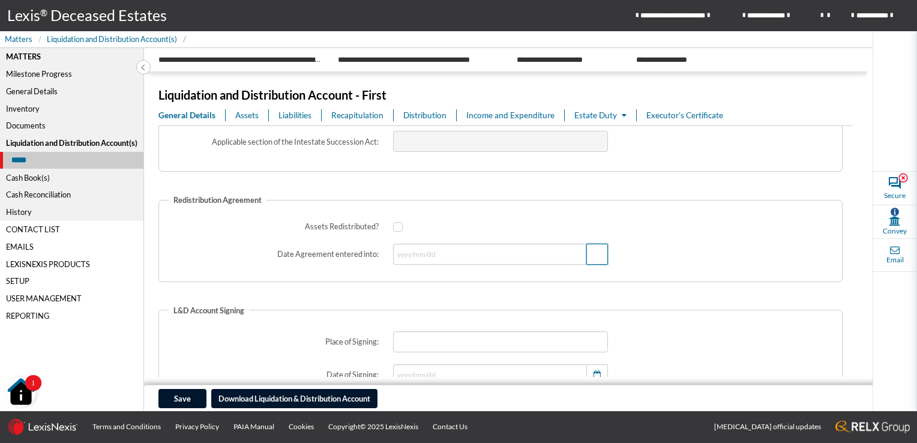
click at [593, 254] on icon "button" at bounding box center [596, 254] width 7 height 8
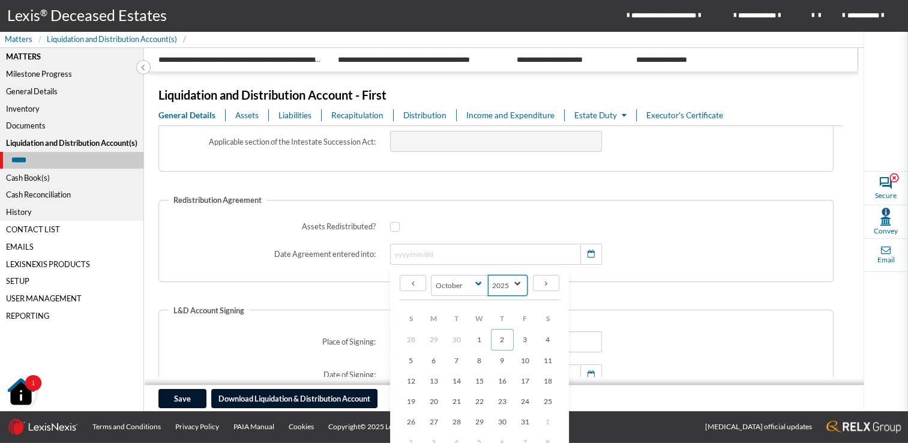
click at [514, 284] on select "2145 2144 2143 2142 2141 2140 2139 2138 2137 2136 2135 2134 2133 2132 2131 2130…" at bounding box center [508, 285] width 40 height 21
select select "2023"
click at [488, 275] on select "2145 2144 2143 2142 2141 2140 2139 2138 2137 2136 2135 2134 2133 2132 2131 2130…" at bounding box center [508, 285] width 40 height 21
click at [478, 280] on select "January February March April May June July August September October November De…" at bounding box center [460, 285] width 58 height 21
select select "6"
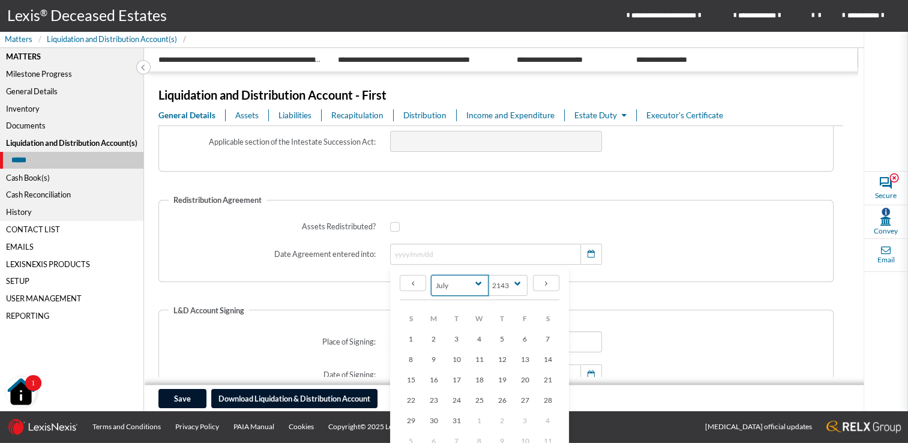
click at [431, 275] on select "January February March April May June July August September October November De…" at bounding box center [460, 285] width 58 height 21
click at [457, 377] on span "11" at bounding box center [456, 379] width 8 height 9
type input "2023/07/11"
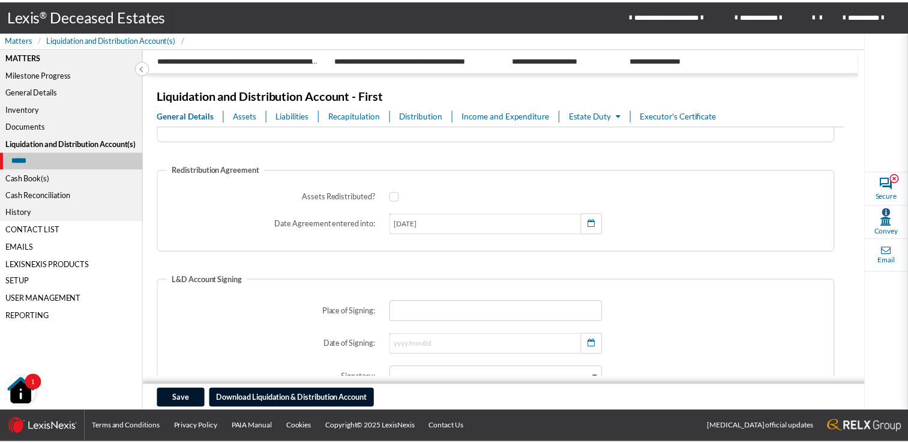
scroll to position [120, 0]
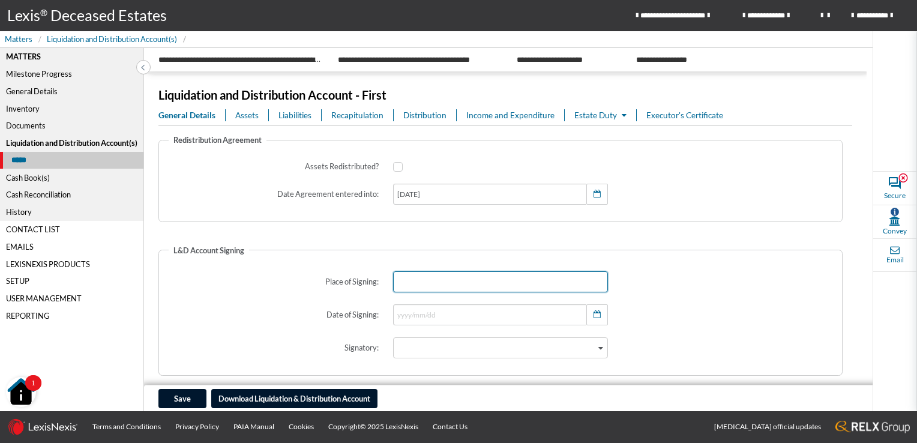
click at [529, 282] on input "text" at bounding box center [500, 281] width 215 height 21
type input "DURBAN"
click at [593, 317] on icon "button" at bounding box center [596, 315] width 7 height 8
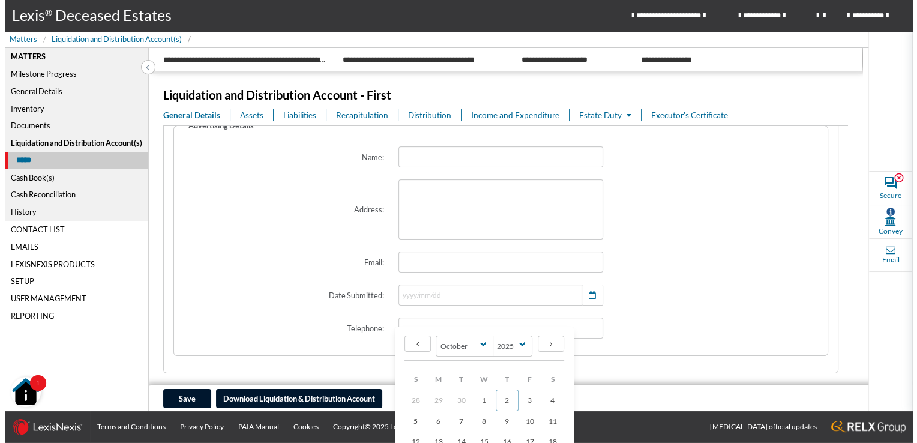
scroll to position [595, 0]
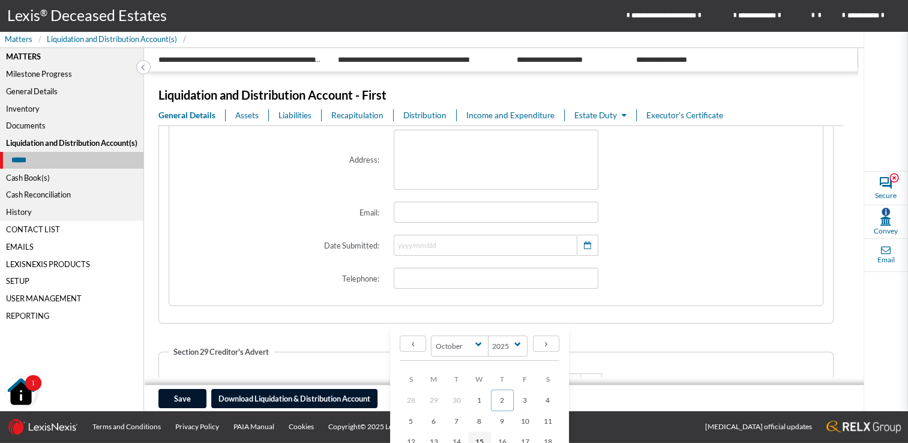
click at [478, 439] on span "15" at bounding box center [479, 441] width 8 height 9
type input "2025/10/15"
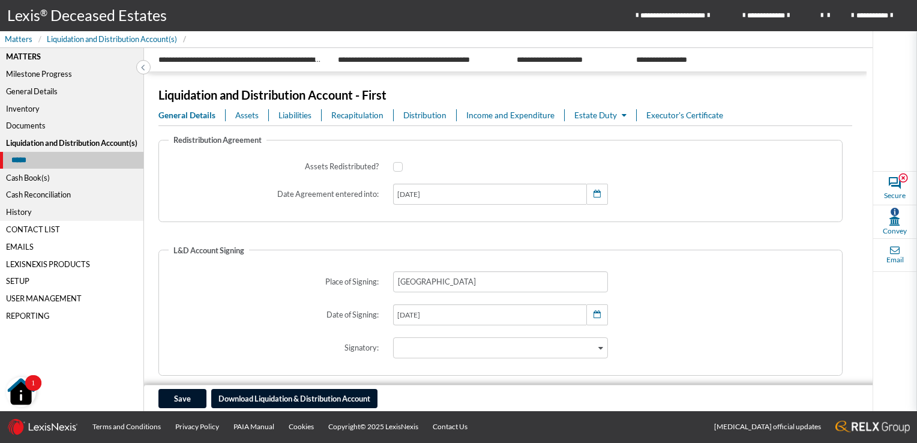
scroll to position [180, 0]
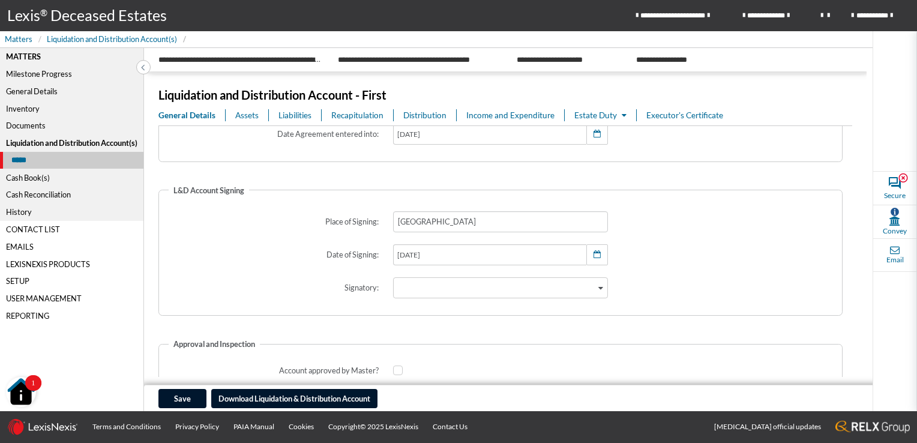
click at [598, 289] on icon "Search for option" at bounding box center [600, 288] width 5 height 6
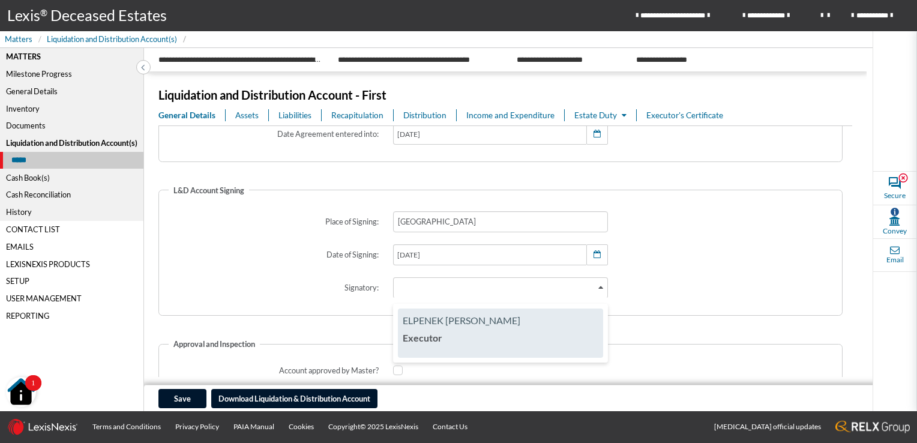
click at [575, 320] on span "ELPENEK TERESA LEZARD" at bounding box center [501, 320] width 196 height 14
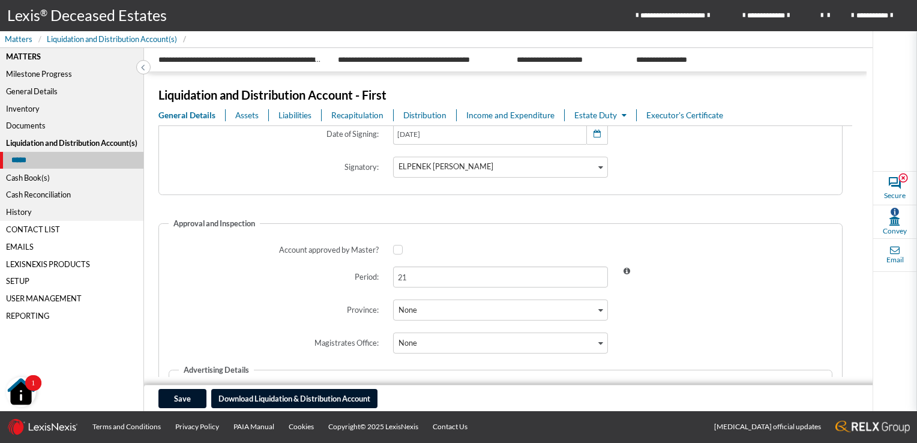
scroll to position [360, 0]
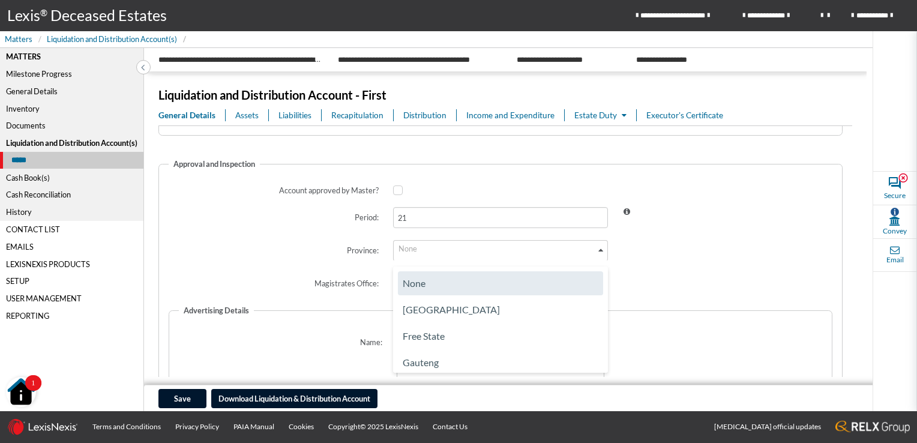
click at [598, 251] on icon "Search for option" at bounding box center [600, 250] width 5 height 6
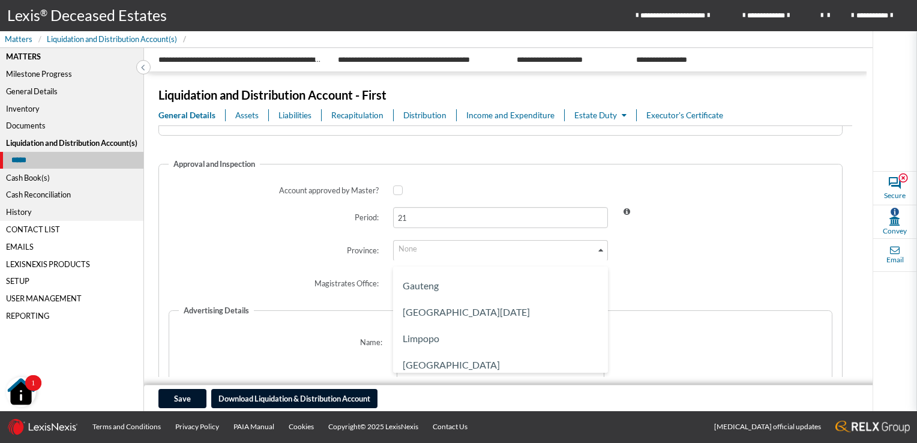
scroll to position [90, 0]
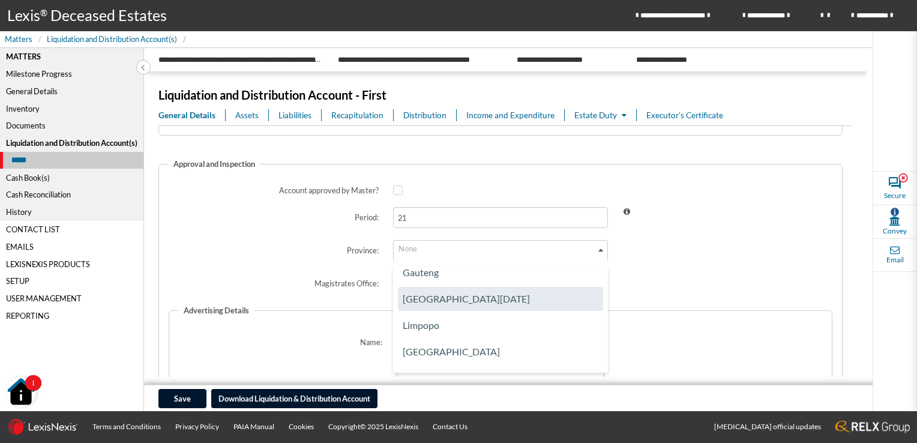
click at [456, 304] on li "KwaZulu-Natal" at bounding box center [500, 299] width 205 height 24
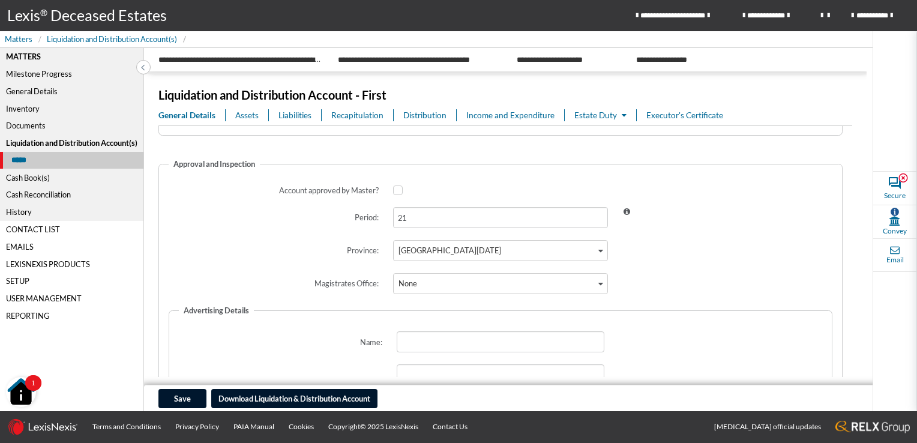
click at [598, 284] on icon "Search for option" at bounding box center [600, 284] width 5 height 6
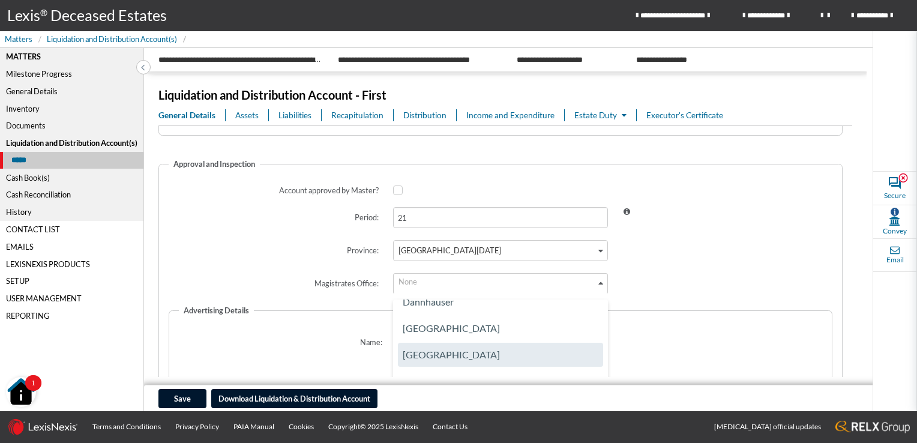
click at [532, 351] on li "Durban" at bounding box center [500, 355] width 205 height 24
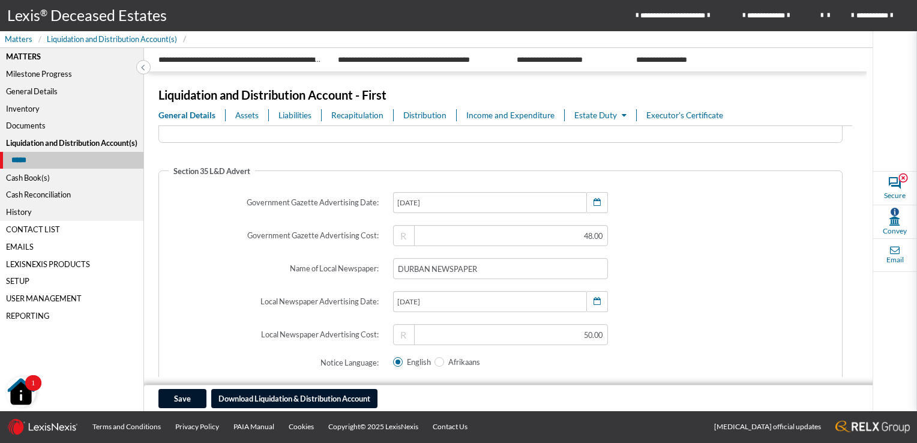
scroll to position [1260, 0]
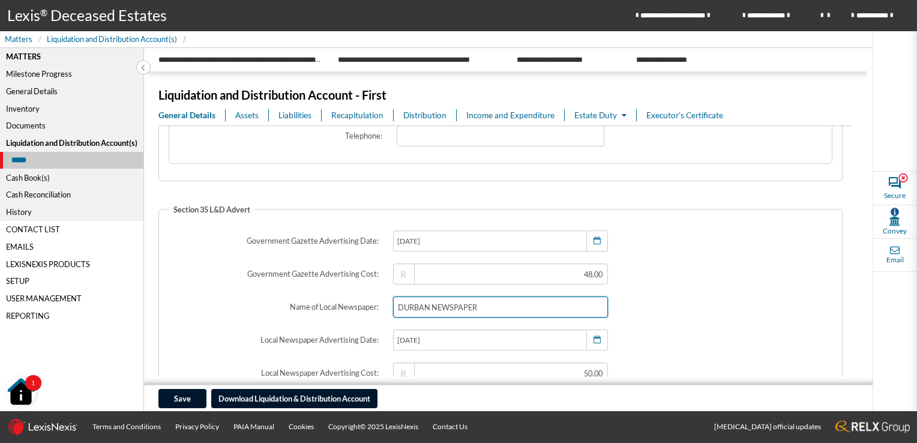
drag, startPoint x: 502, startPoint y: 306, endPoint x: 377, endPoint y: 311, distance: 124.9
click at [377, 311] on div "Name of Local Newspaper: DURBAN NEWSPAPER Sect. 35 Advertising Costs" at bounding box center [501, 306] width 688 height 35
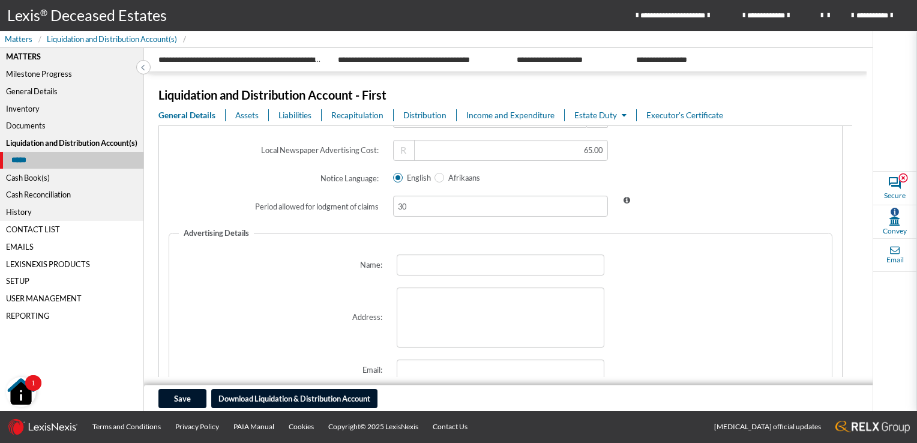
scroll to position [780, 0]
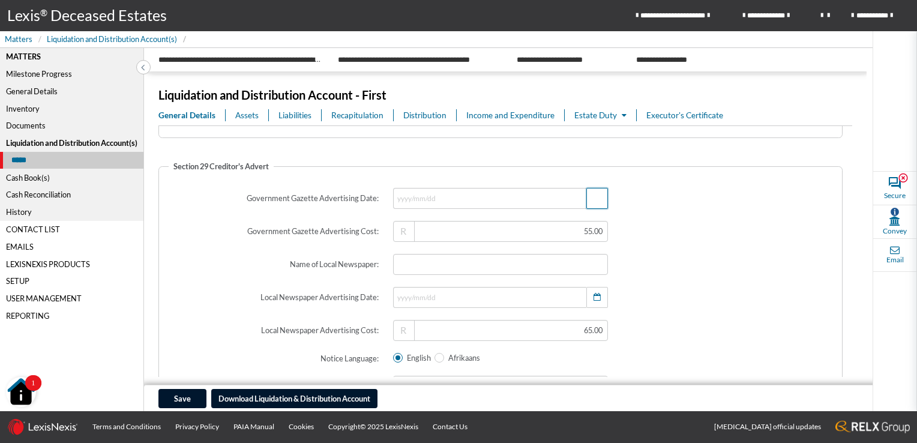
click at [593, 196] on icon "button" at bounding box center [596, 198] width 7 height 8
click at [416, 227] on span at bounding box center [413, 227] width 14 height 14
select select "8"
click at [455, 365] on span "30" at bounding box center [456, 365] width 8 height 9
type input "2025/09/30"
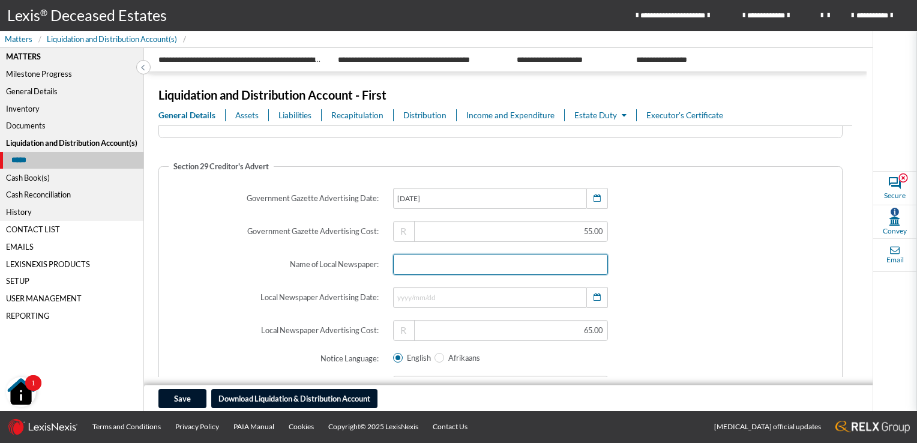
click at [442, 268] on input "text" at bounding box center [500, 264] width 215 height 21
paste input "DURBAN NEWSPAPER"
type input "DURBAN NEWSPAPER"
click at [712, 262] on span at bounding box center [729, 264] width 229 height 35
click at [530, 259] on input "DURBAN NEWSPAPER" at bounding box center [500, 264] width 215 height 21
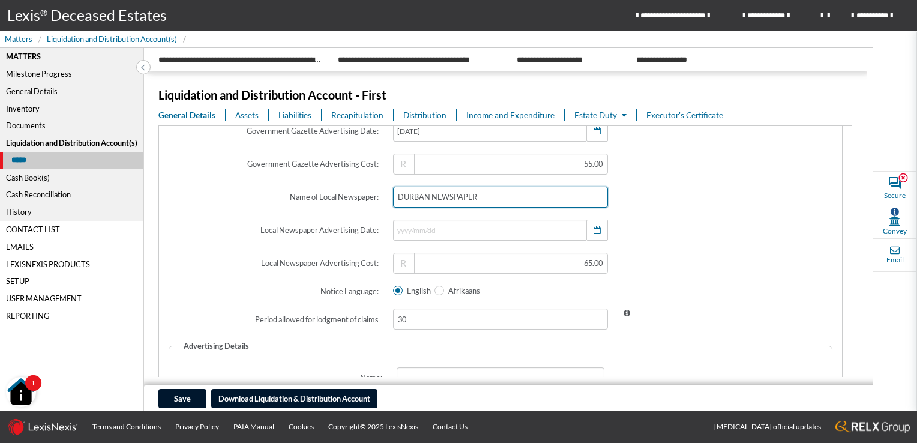
scroll to position [840, 0]
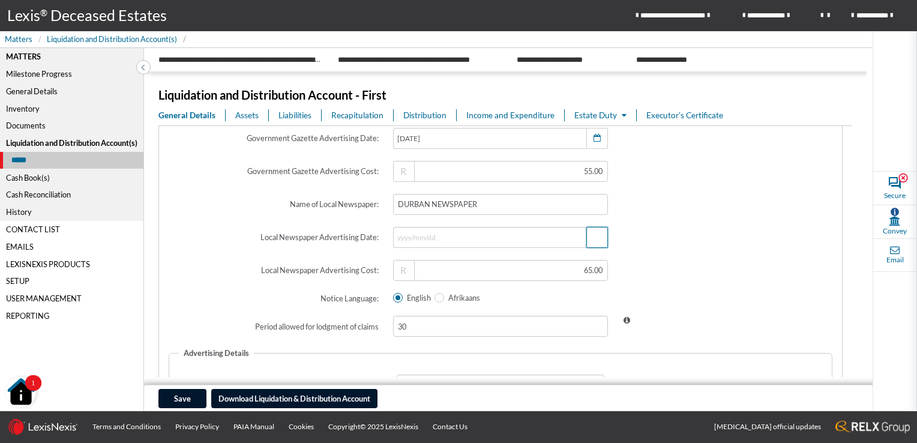
click at [593, 242] on span "button" at bounding box center [596, 237] width 11 height 11
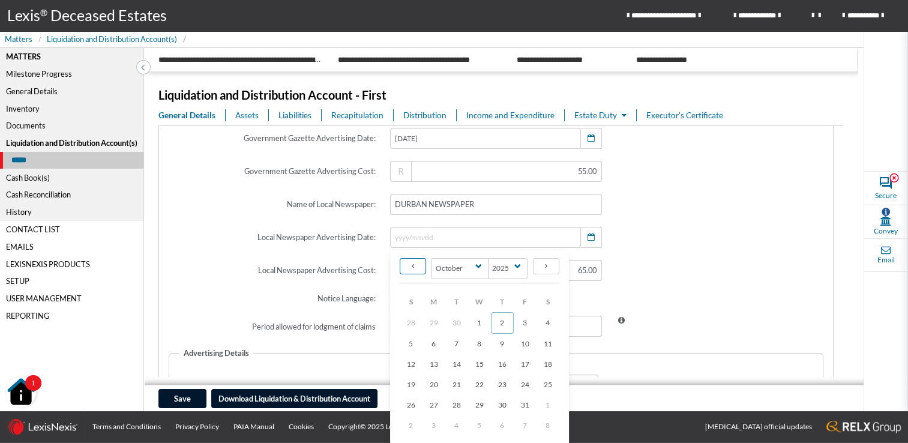
click at [412, 264] on icon at bounding box center [413, 265] width 2 height 7
select select "8"
click at [460, 407] on span "30" at bounding box center [456, 404] width 8 height 9
type input "2025/09/30"
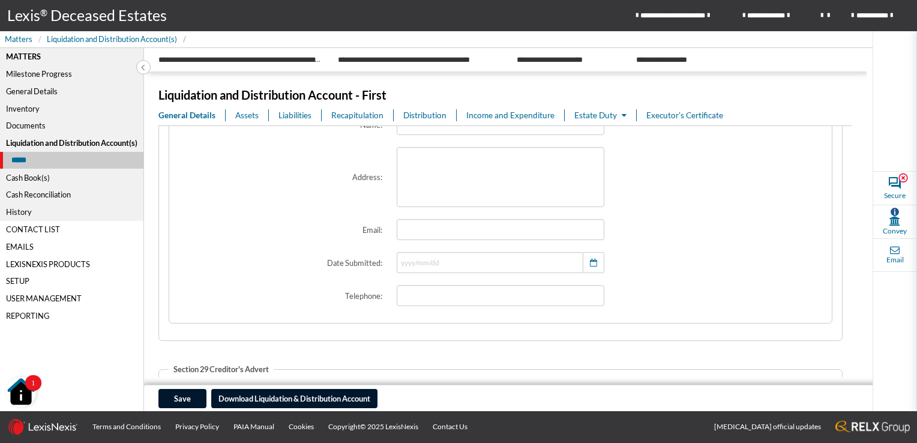
scroll to position [540, 0]
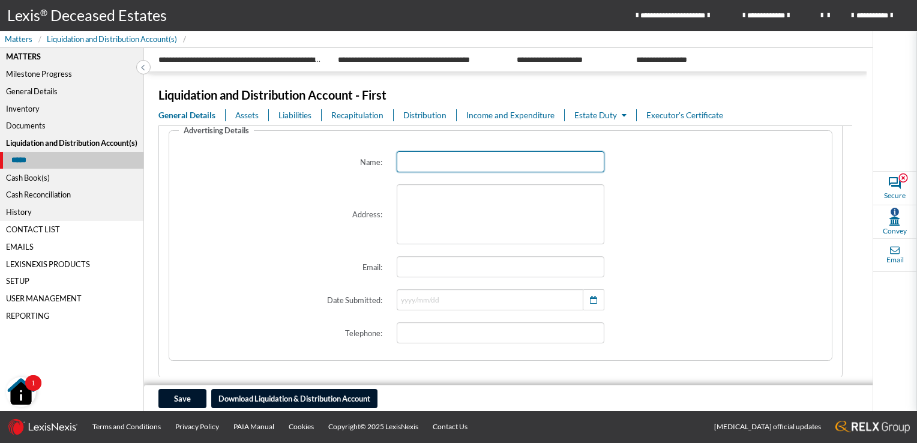
click at [444, 164] on input "text" at bounding box center [501, 161] width 208 height 21
paste input "DURBAN NEWSPAPER"
type input "DURBAN NEWSPAPER"
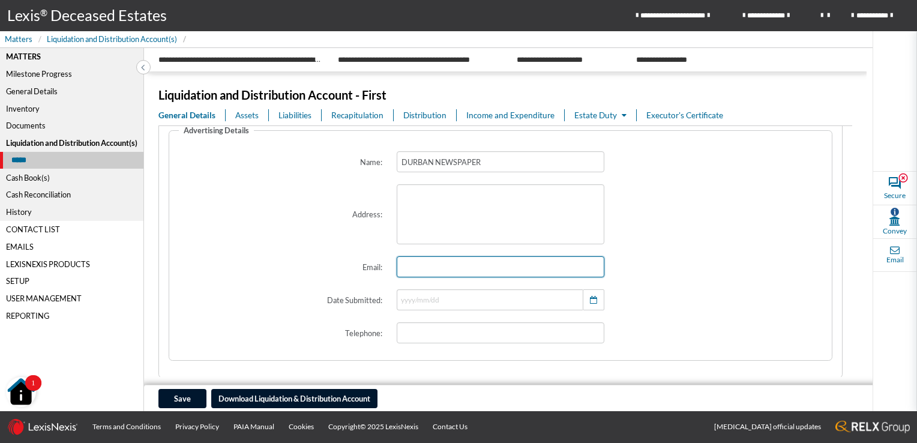
click at [429, 265] on input "email" at bounding box center [501, 266] width 208 height 21
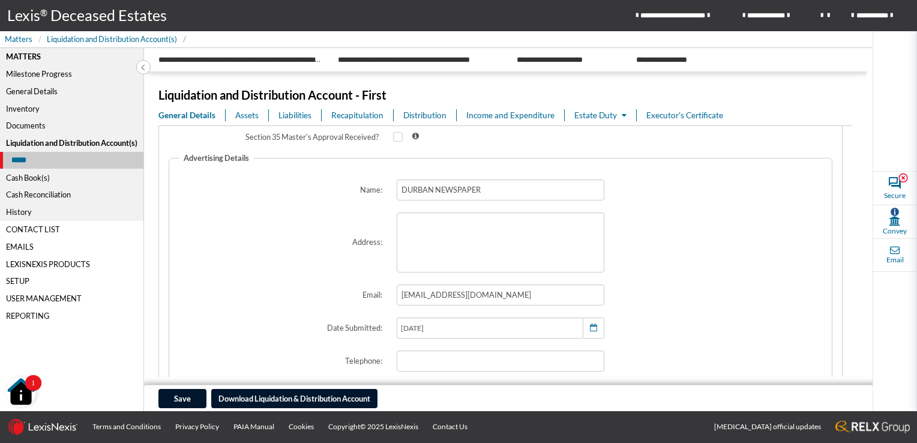
scroll to position [1620, 0]
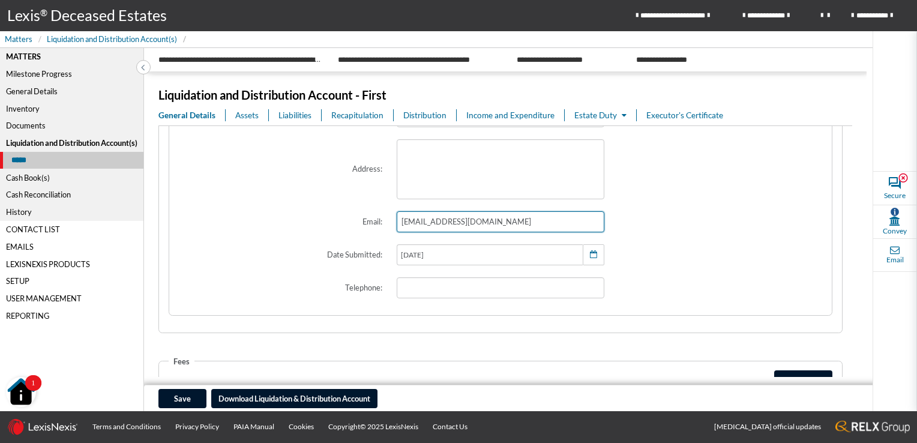
drag, startPoint x: 536, startPoint y: 221, endPoint x: 355, endPoint y: 215, distance: 180.7
click at [355, 215] on div "Email: advertising@durbannewspaper.co.za" at bounding box center [500, 221] width 667 height 35
click at [712, 212] on span at bounding box center [722, 221] width 223 height 35
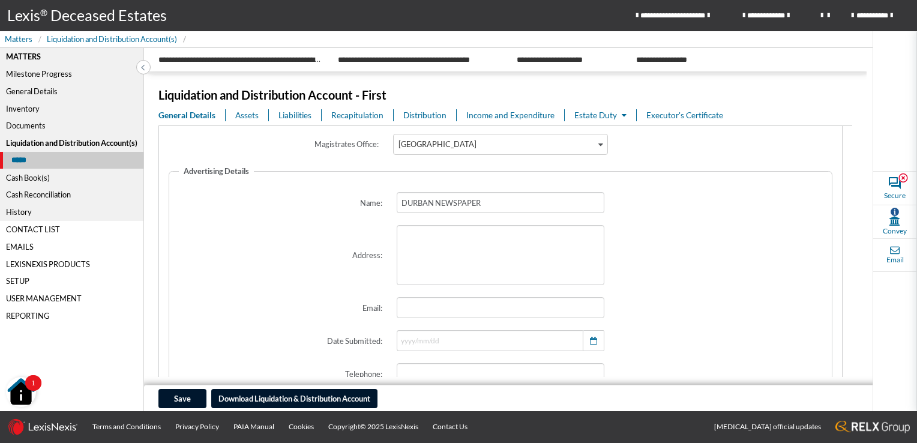
scroll to position [480, 0]
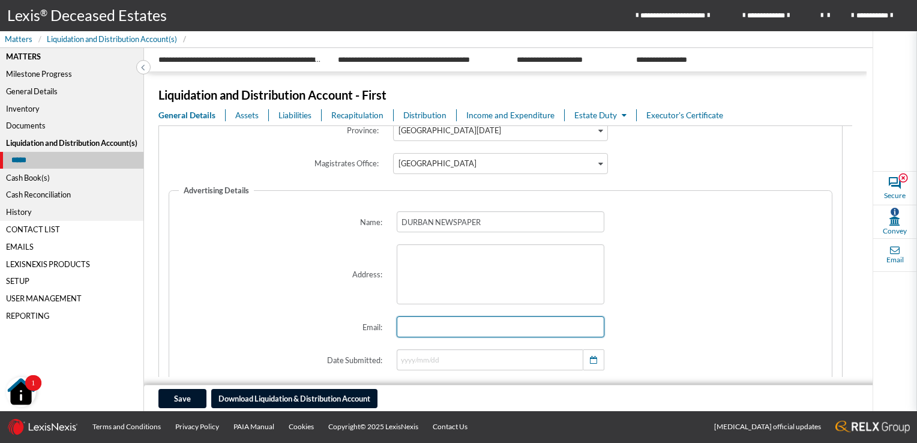
click at [442, 331] on input "email" at bounding box center [501, 326] width 208 height 21
paste input "advertising@durbannewspaper.co.za"
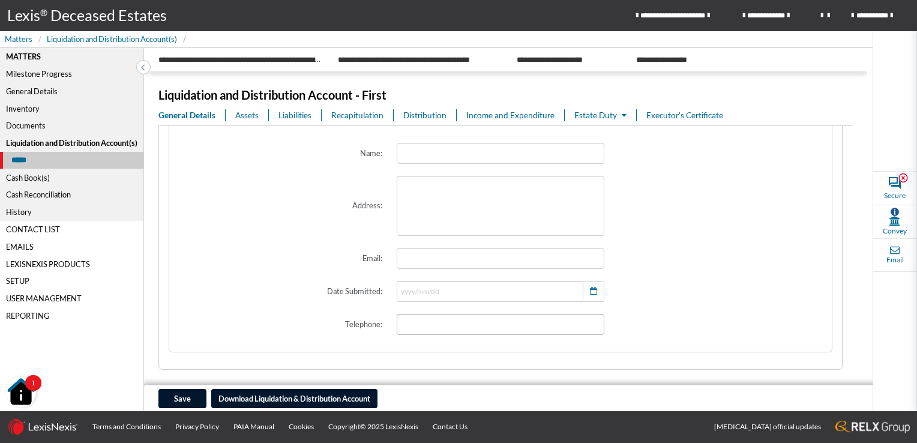
scroll to position [1140, 0]
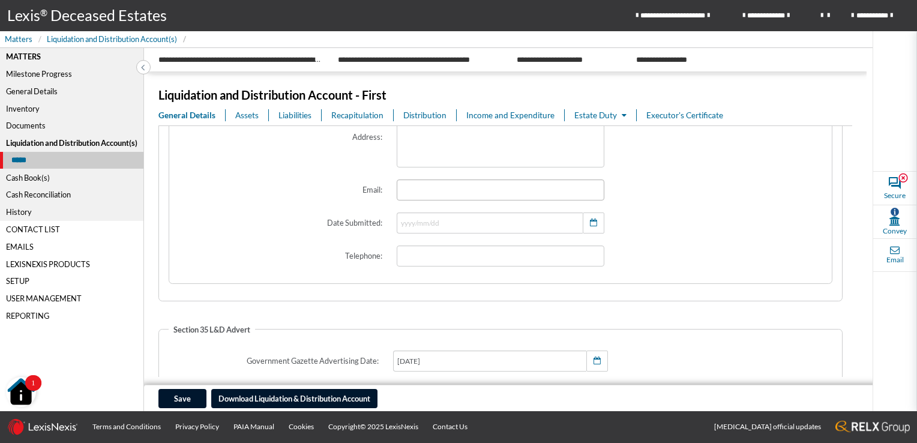
type input "advertising@durbannewspaper.co.za"
click at [440, 193] on input "email" at bounding box center [501, 189] width 208 height 21
paste input "advertising@durbannewspaper.co.za"
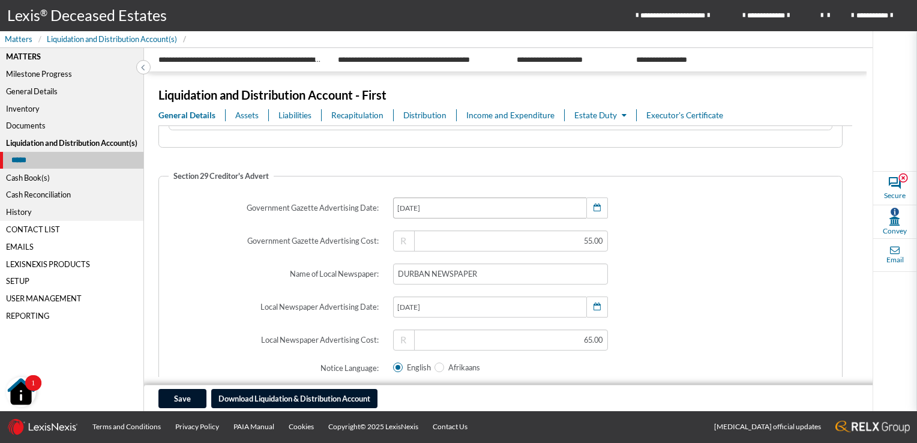
scroll to position [720, 0]
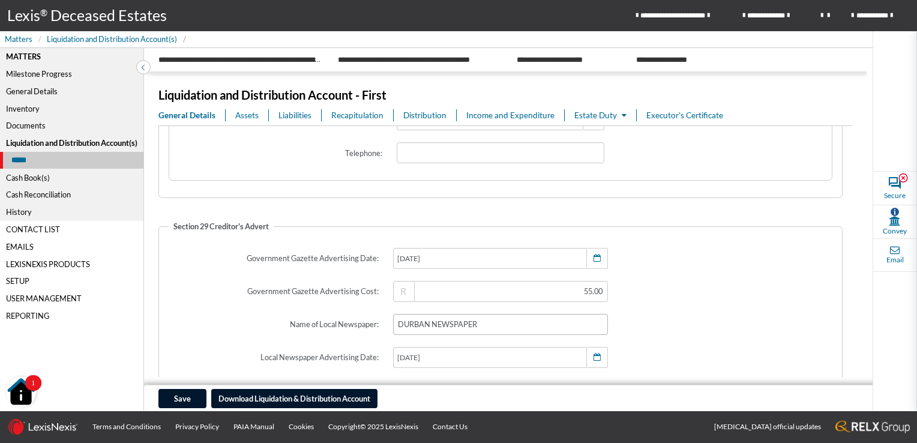
type input "advertising@durbannewspaper.co.za"
drag, startPoint x: 491, startPoint y: 323, endPoint x: 360, endPoint y: 323, distance: 131.4
click at [360, 323] on div "Name of Local Newspaper: DURBAN NEWSPAPER Sect. 29 Advertising Costs" at bounding box center [501, 324] width 688 height 35
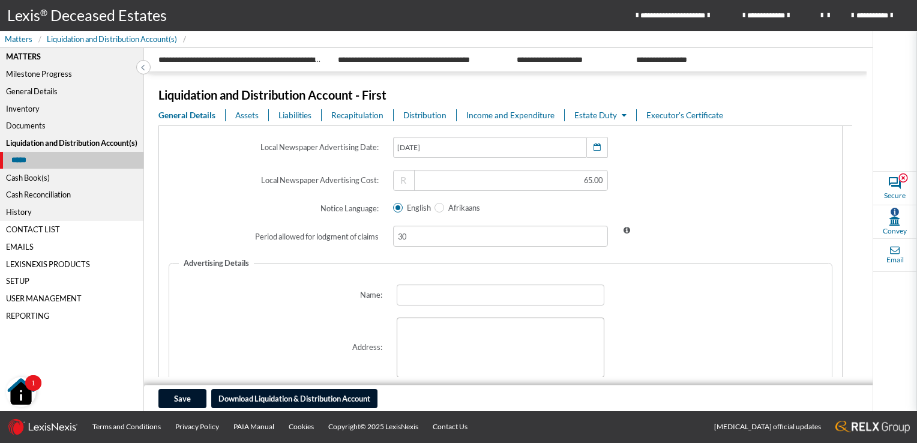
scroll to position [960, 0]
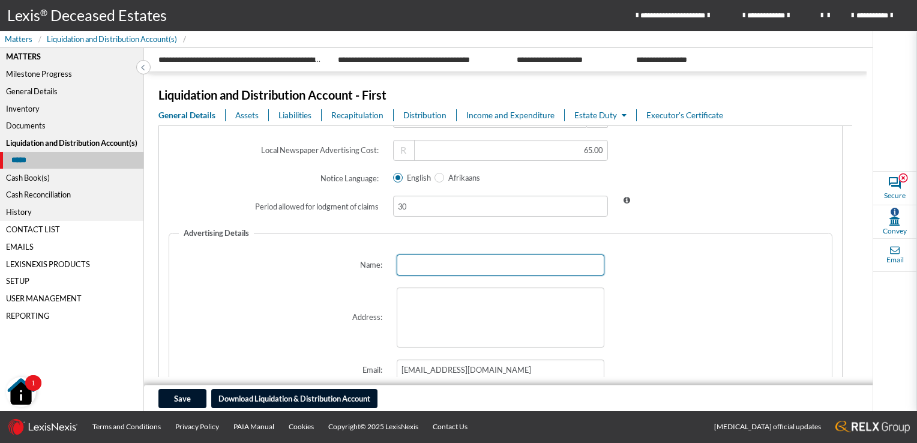
click at [407, 260] on input "text" at bounding box center [501, 264] width 208 height 21
paste input "DURBAN NEWSPAPER"
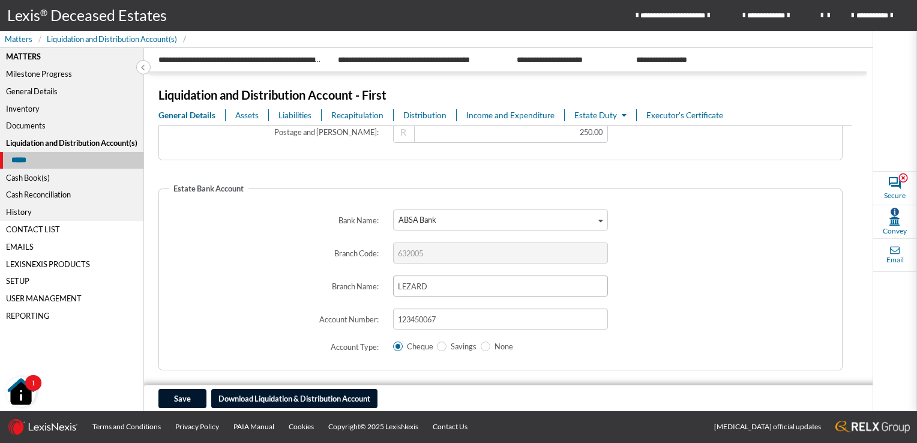
scroll to position [2047, 0]
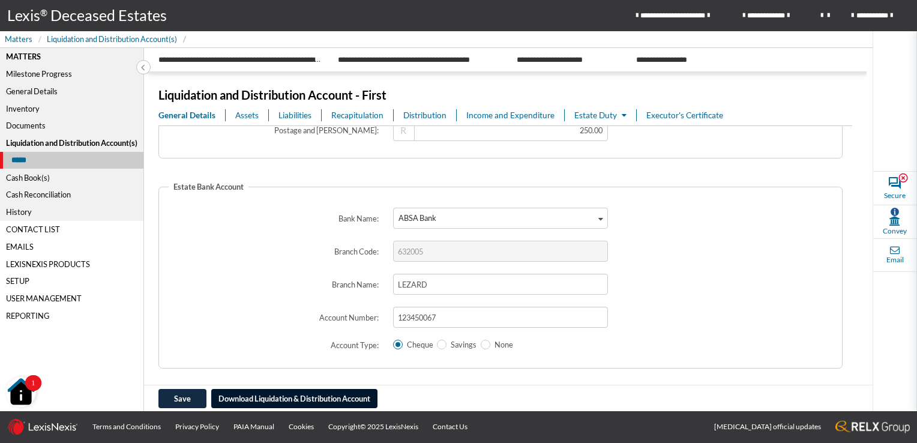
type input "DURBAN NEWSPAPER"
click at [178, 393] on button "Save" at bounding box center [182, 398] width 48 height 19
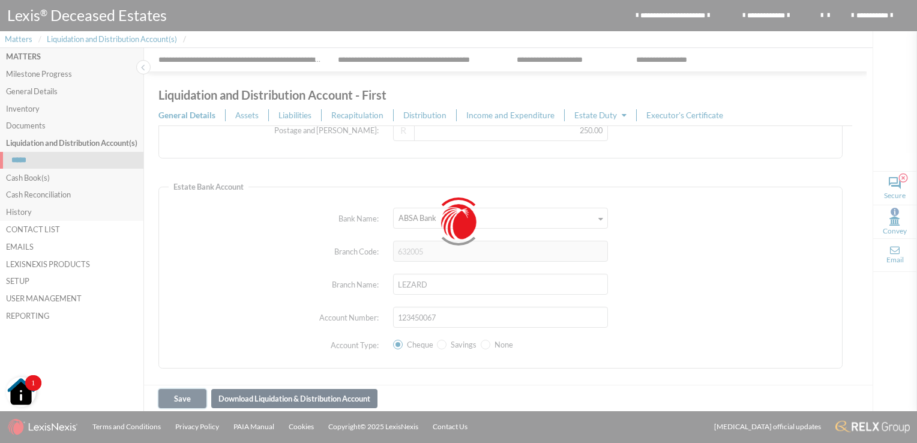
type input "0.00"
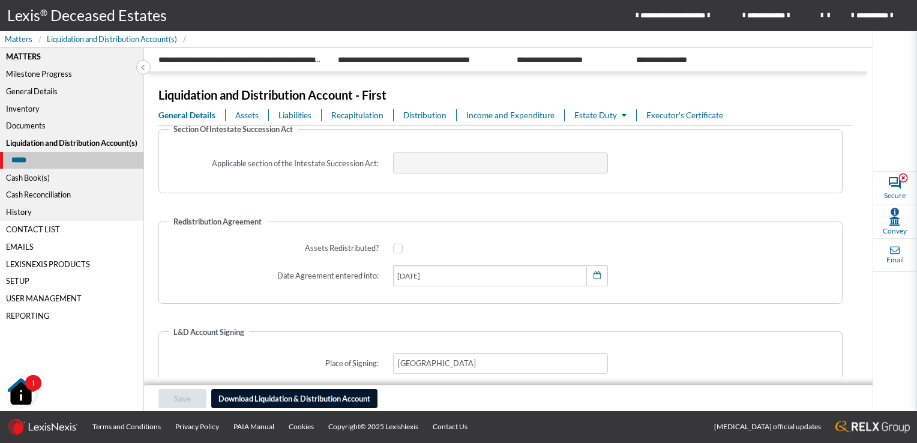
scroll to position [60, 0]
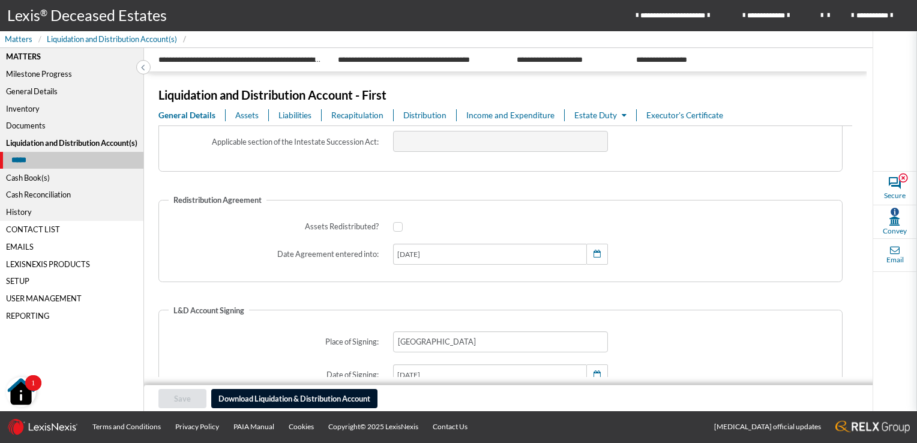
click at [244, 113] on span "Assets" at bounding box center [246, 115] width 23 height 12
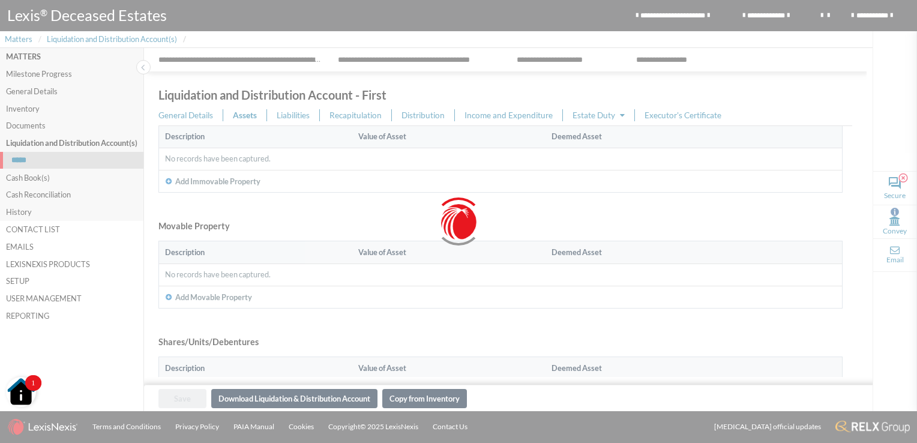
scroll to position [0, 0]
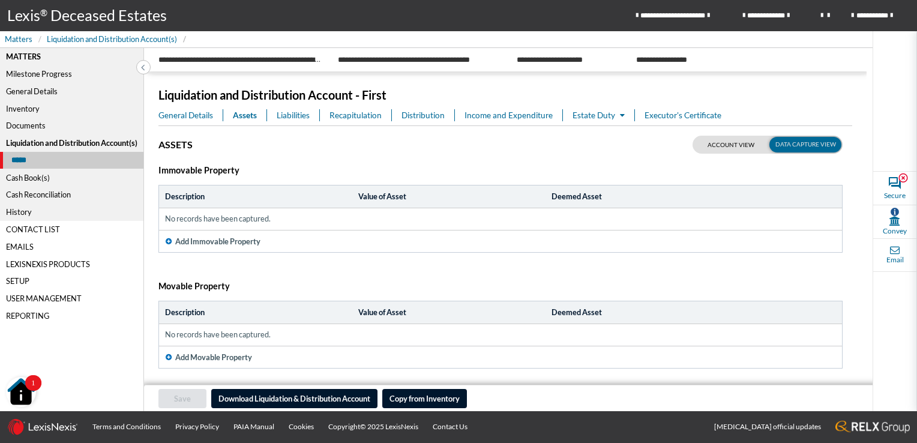
click at [168, 239] on icon "button" at bounding box center [169, 241] width 6 height 7
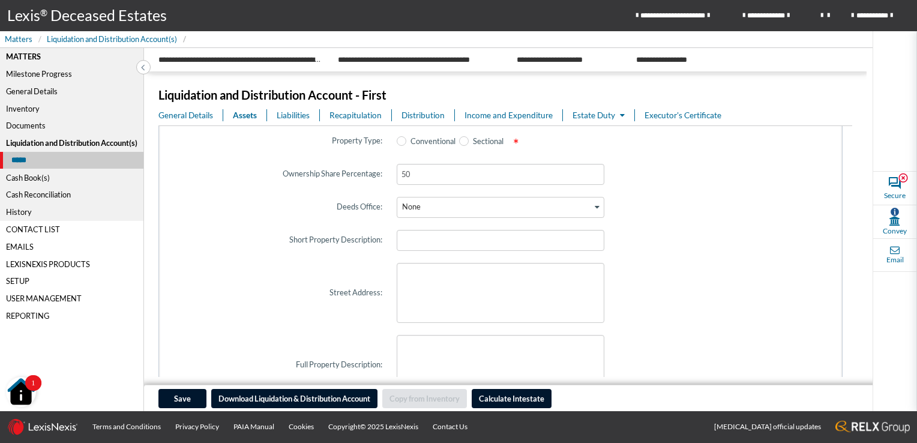
scroll to position [180, 0]
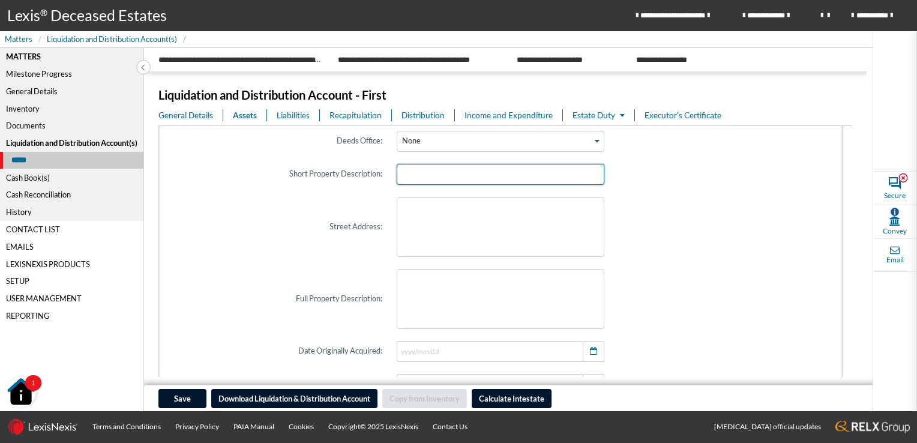
click at [437, 175] on input "text" at bounding box center [501, 174] width 208 height 21
type input "ERF 1234 [GEOGRAPHIC_DATA]"
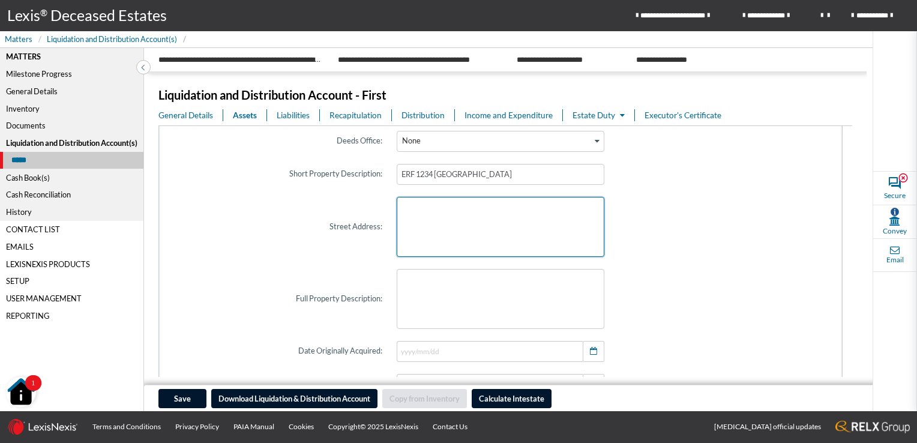
click at [473, 234] on textarea at bounding box center [501, 227] width 208 height 60
type textarea "47 COTTONFIELD 100 HARRISON DRIVE GLEN HILLS DURBAN"
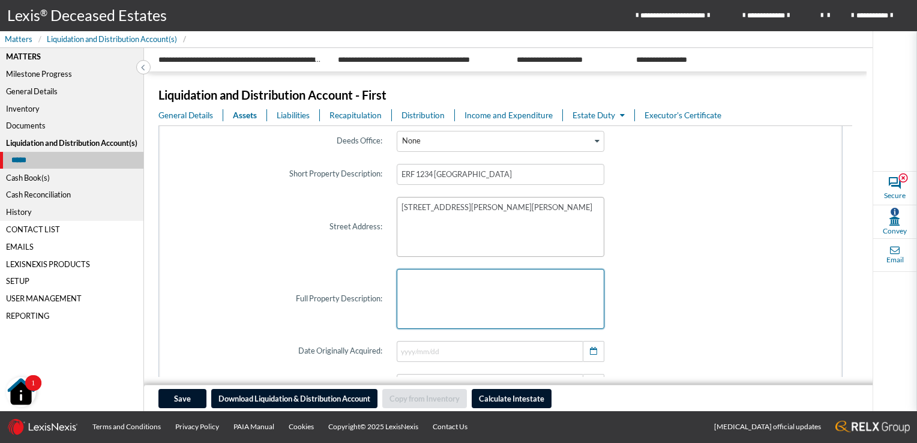
type textarea "ERF 1234 [GEOGRAPHIC_DATA]"
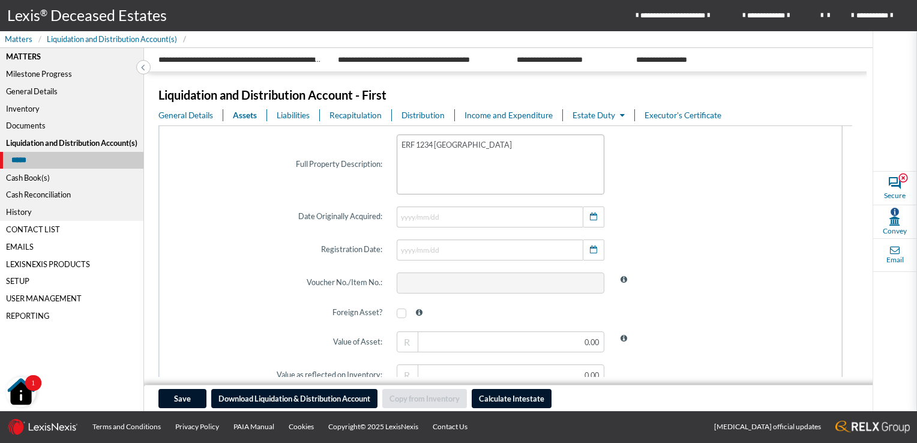
scroll to position [360, 0]
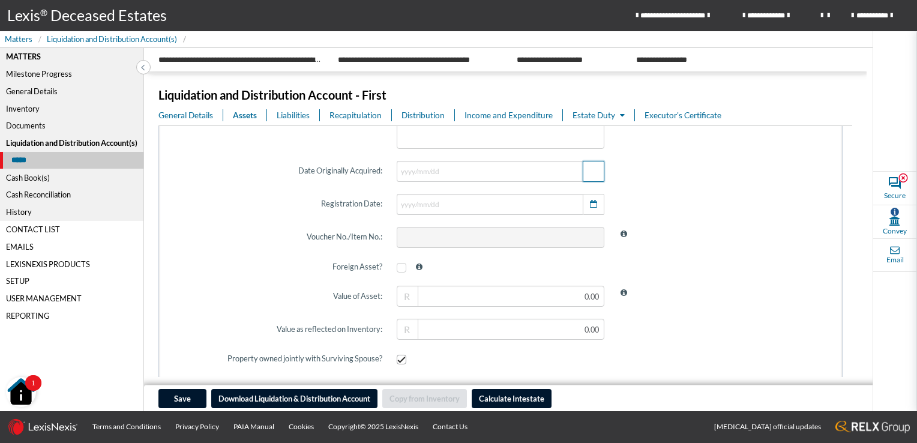
click at [590, 170] on icon "button" at bounding box center [593, 171] width 7 height 8
click at [535, 202] on select "2025 2024 2023 2022 2021 2020 2019 2018 2017 2016 2015 2014 2013 2012 2011 2010…" at bounding box center [527, 202] width 40 height 21
select select "1982"
click at [507, 192] on select "2025 2024 2023 2022 2021 2020 2019 2018 2017 2016 2015 2014 2013 2012 2011 2010…" at bounding box center [527, 202] width 40 height 21
click at [691, 281] on span at bounding box center [722, 295] width 222 height 35
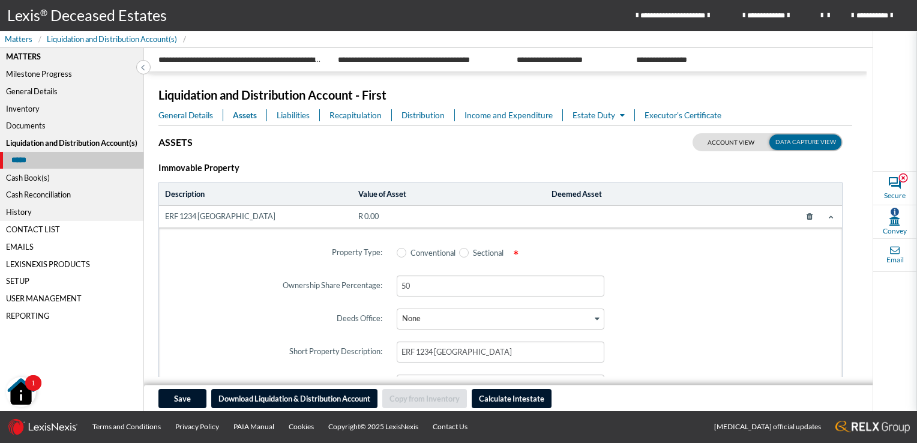
scroll to position [0, 0]
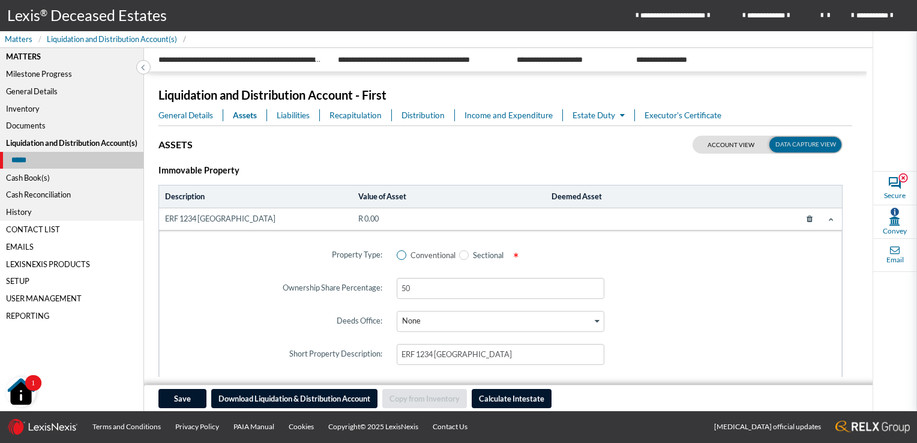
click at [398, 256] on span at bounding box center [402, 255] width 10 height 10
click at [398, 256] on input "Conventional" at bounding box center [401, 255] width 8 height 8
radio input "true"
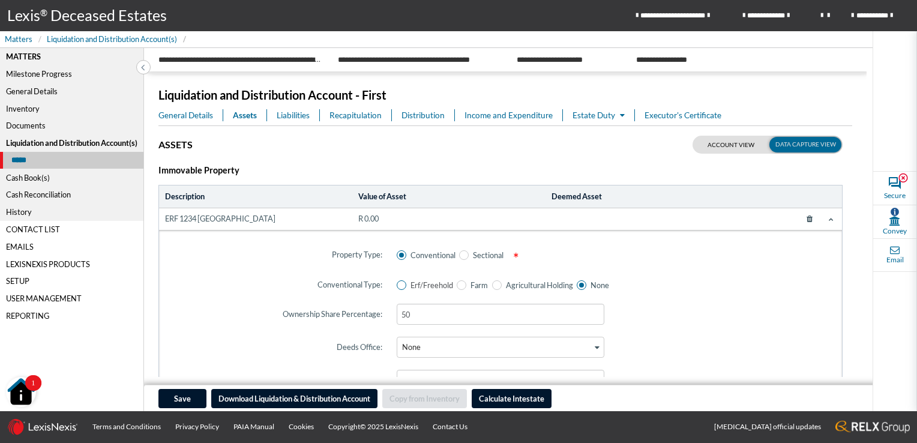
click at [401, 286] on span at bounding box center [402, 285] width 10 height 10
click at [401, 286] on input "Erf/Freehold" at bounding box center [401, 285] width 8 height 8
radio input "true"
radio input "false"
click at [595, 347] on icon "Search for option" at bounding box center [597, 347] width 5 height 6
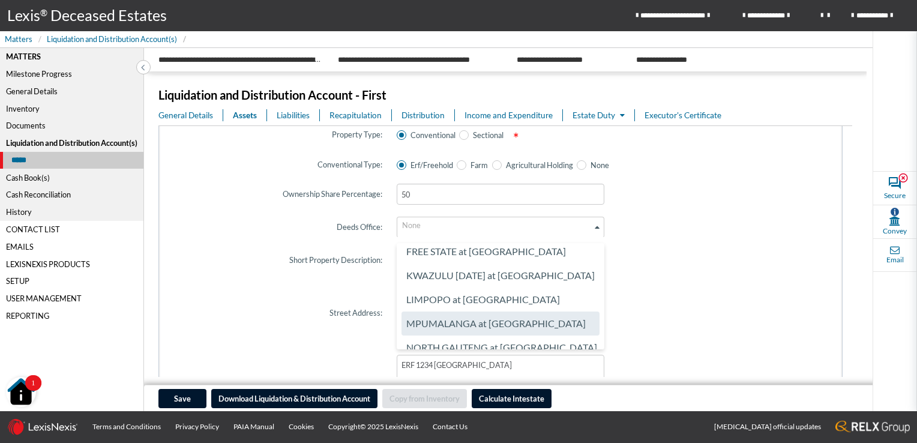
scroll to position [60, 0]
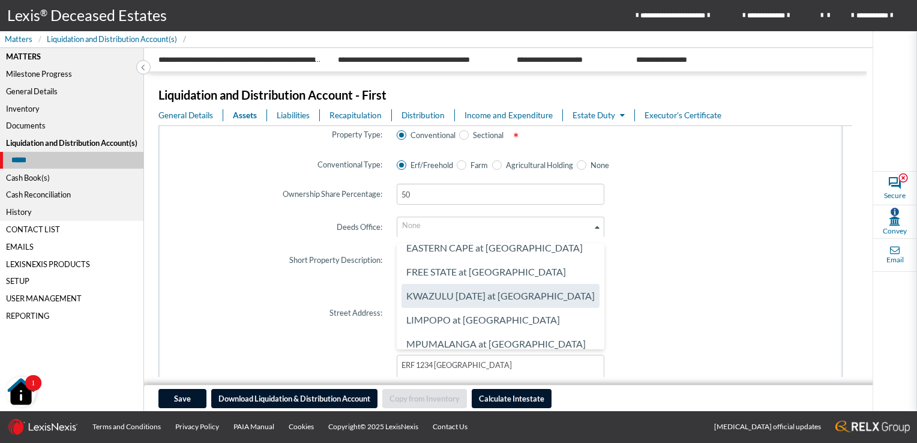
click at [516, 296] on li "KWAZULU NATAL at PIETERMARITZBURG" at bounding box center [500, 296] width 198 height 24
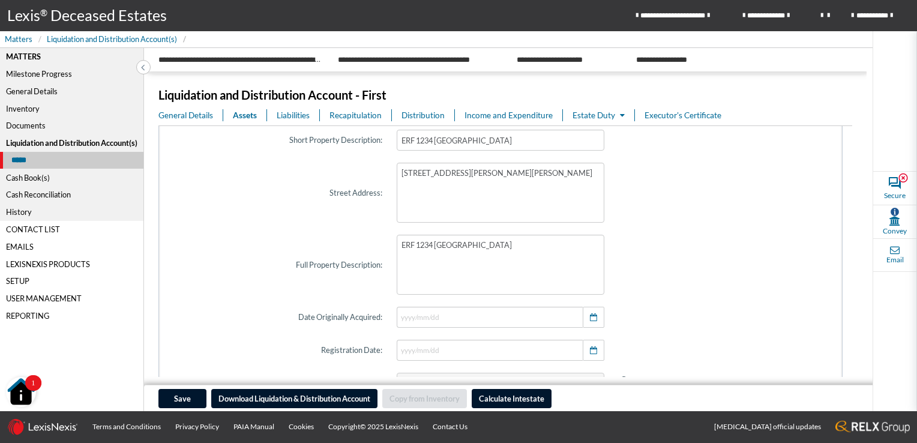
scroll to position [300, 0]
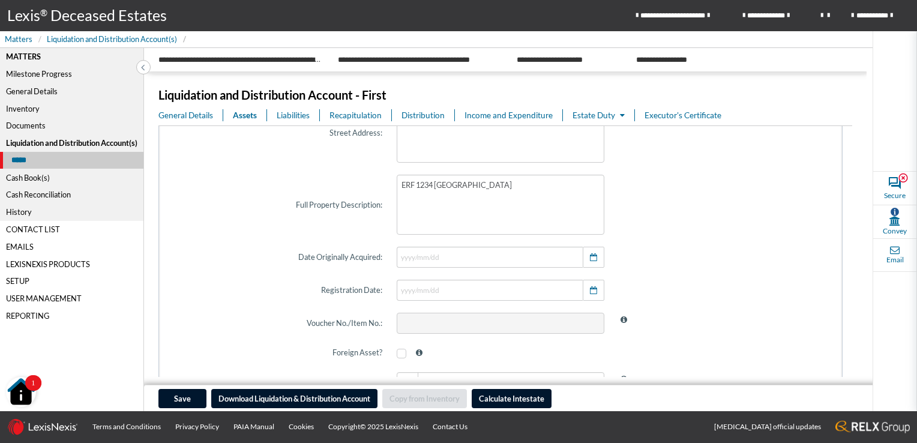
click at [289, 117] on span "Liabilities" at bounding box center [293, 115] width 33 height 12
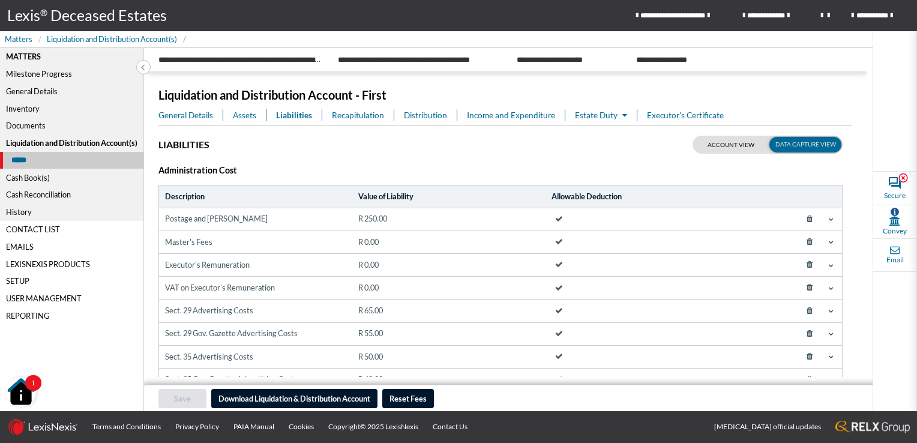
click at [341, 113] on span "Recapitulation" at bounding box center [358, 115] width 52 height 12
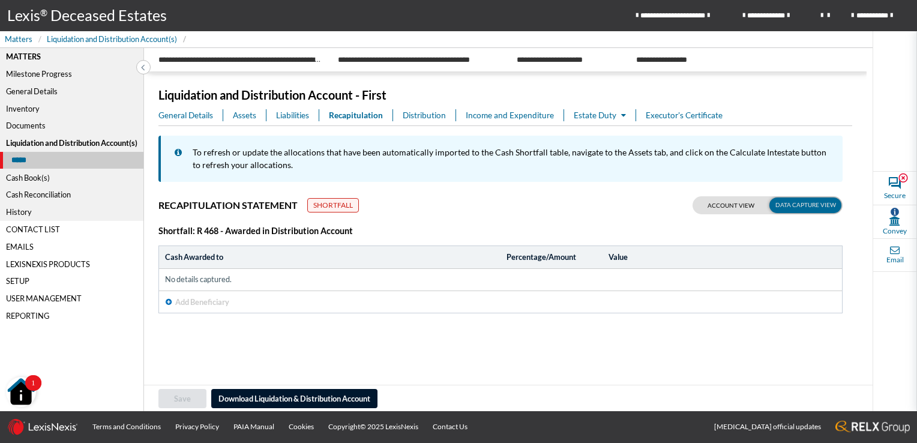
click at [245, 113] on span "Assets" at bounding box center [244, 115] width 23 height 12
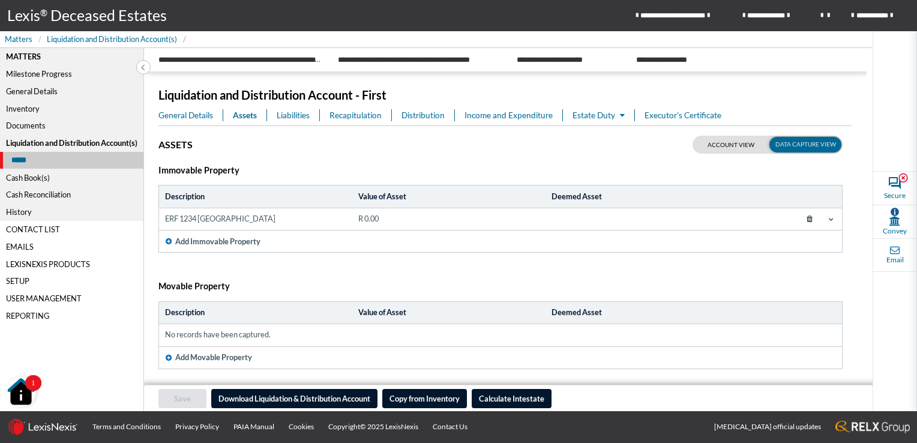
click at [829, 220] on icon at bounding box center [831, 219] width 5 height 5
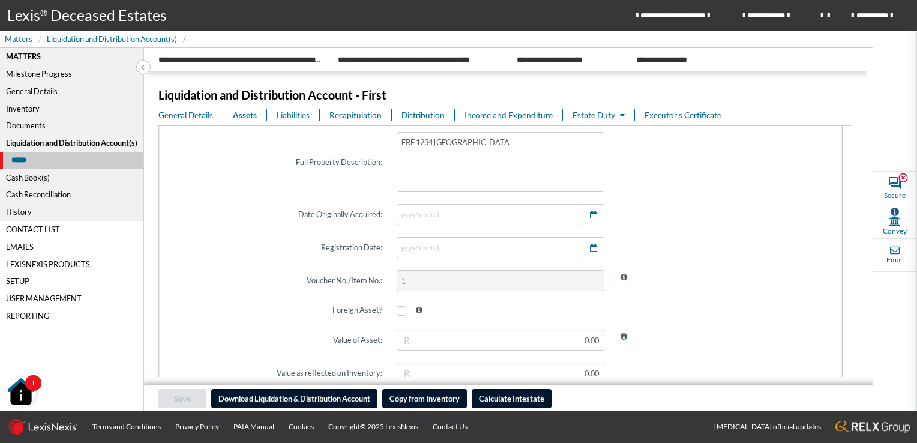
scroll to position [360, 0]
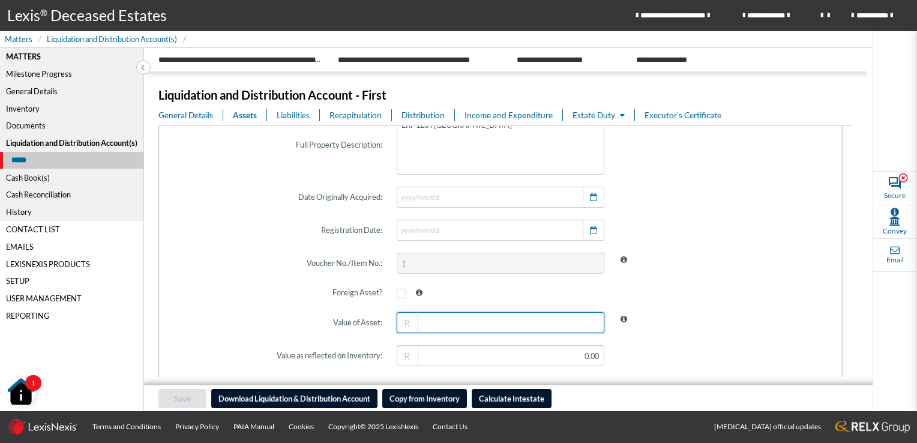
click at [548, 320] on input "text" at bounding box center [501, 322] width 208 height 21
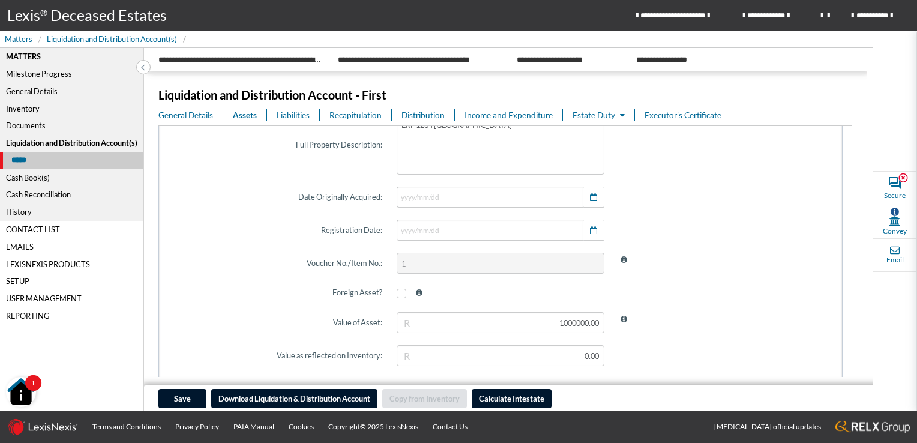
type input "1,000,000.00"
click at [674, 289] on span at bounding box center [722, 292] width 222 height 29
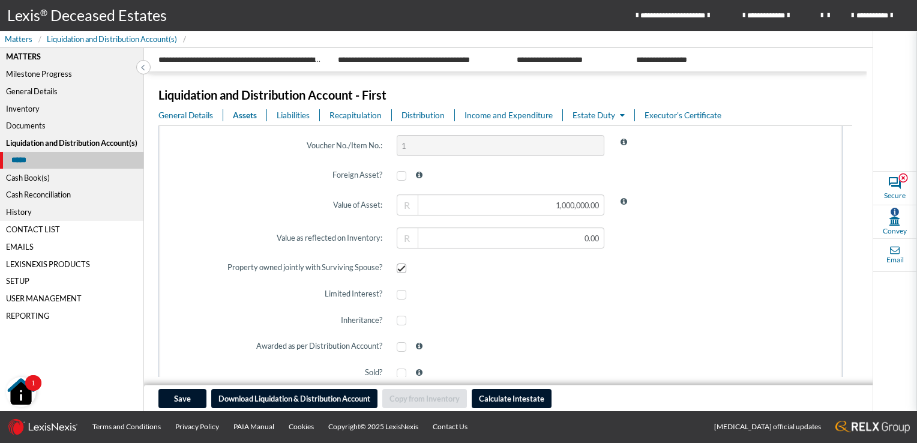
scroll to position [480, 0]
click at [544, 234] on input "text" at bounding box center [501, 235] width 208 height 21
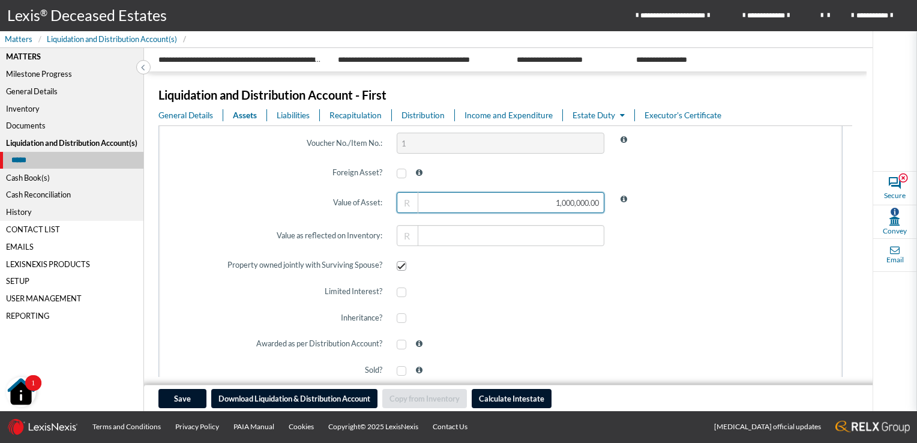
type input "1000000"
type input "0.00"
drag, startPoint x: 546, startPoint y: 200, endPoint x: 630, endPoint y: 200, distance: 84.0
click at [630, 200] on div "Value of Asset: 1000000 R" at bounding box center [500, 202] width 667 height 35
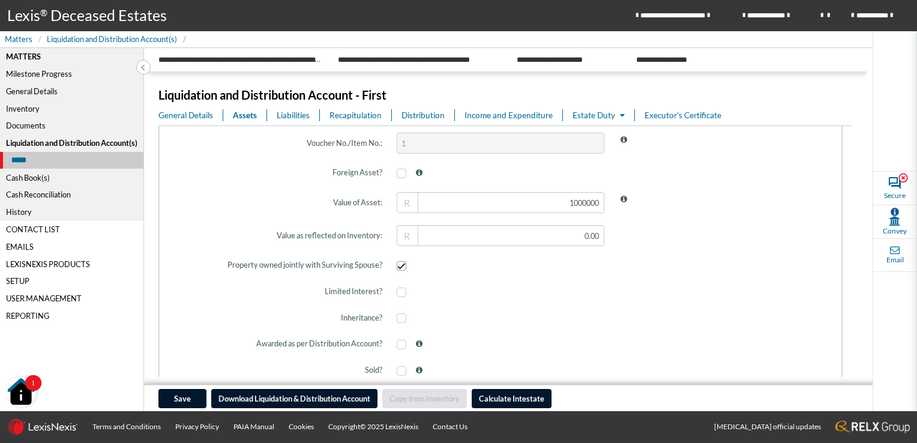
type input "1,000,000.00"
click at [664, 244] on span at bounding box center [722, 235] width 222 height 35
click at [545, 241] on input "text" at bounding box center [501, 235] width 208 height 21
paste input "1000000"
type input "1,000,000.00"
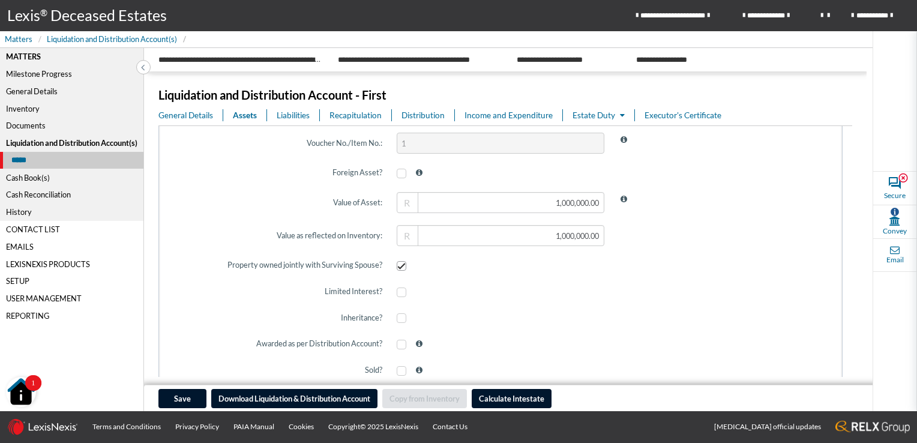
click at [554, 304] on div at bounding box center [500, 318] width 222 height 29
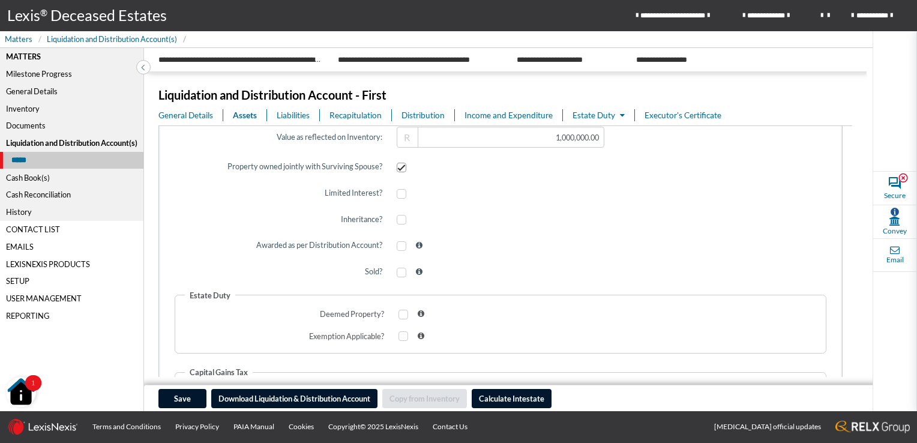
scroll to position [600, 0]
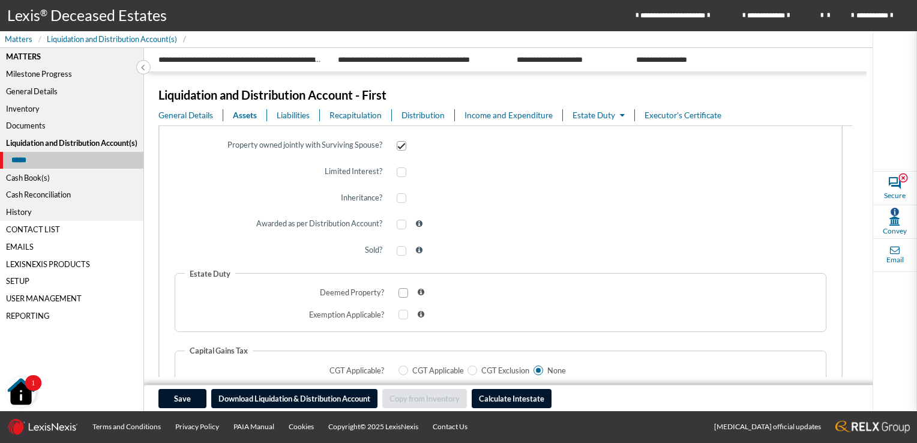
click at [401, 291] on span at bounding box center [403, 293] width 10 height 10
click at [401, 291] on input "checkbox" at bounding box center [402, 293] width 8 height 8
checkbox input "true"
click at [547, 237] on div at bounding box center [500, 250] width 222 height 29
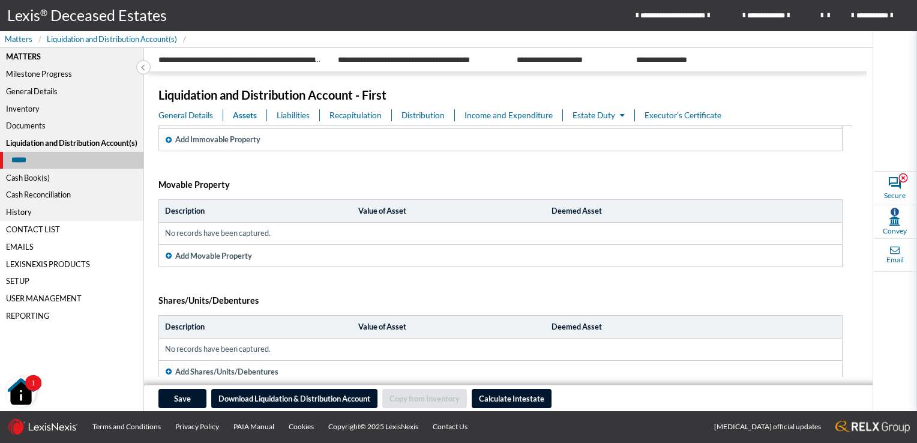
scroll to position [1018, 0]
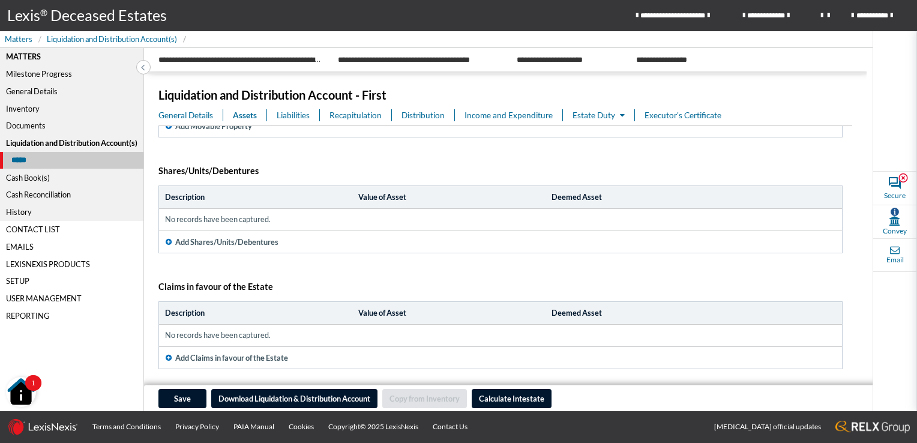
click at [166, 355] on icon "button" at bounding box center [169, 357] width 6 height 7
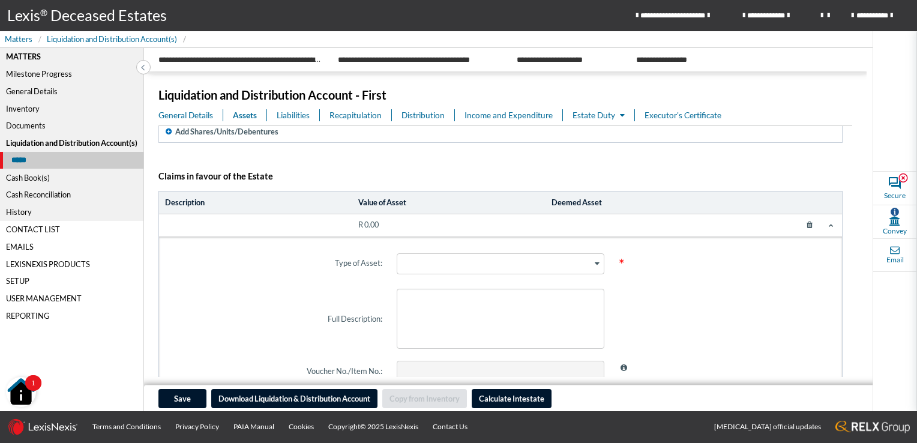
scroll to position [1137, 0]
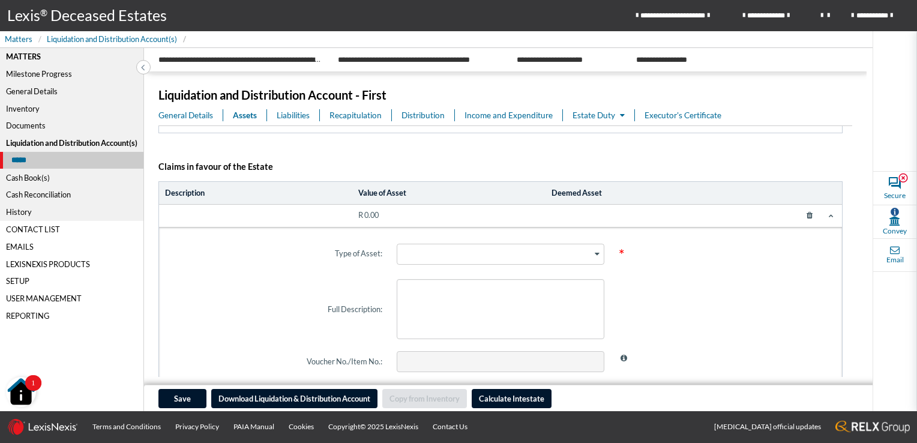
click at [595, 252] on icon "Search for option" at bounding box center [597, 254] width 5 height 6
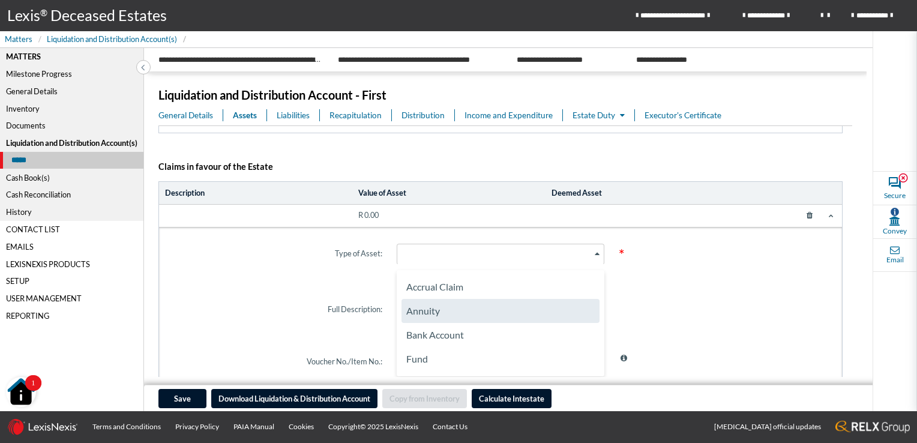
click at [799, 209] on icon at bounding box center [810, 215] width 22 height 17
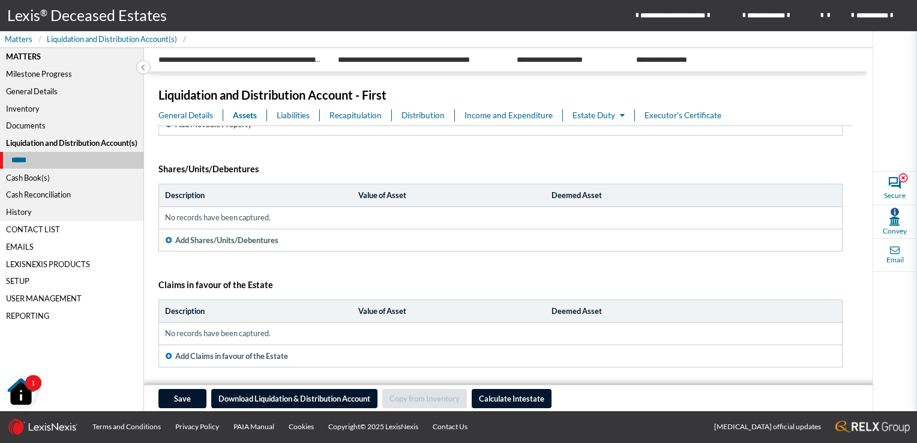
scroll to position [1018, 0]
click at [176, 400] on span "Save" at bounding box center [182, 399] width 17 height 10
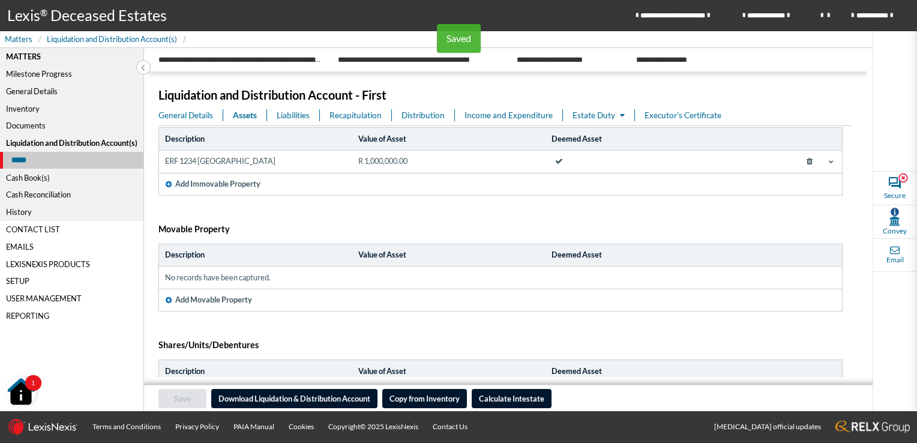
scroll to position [0, 0]
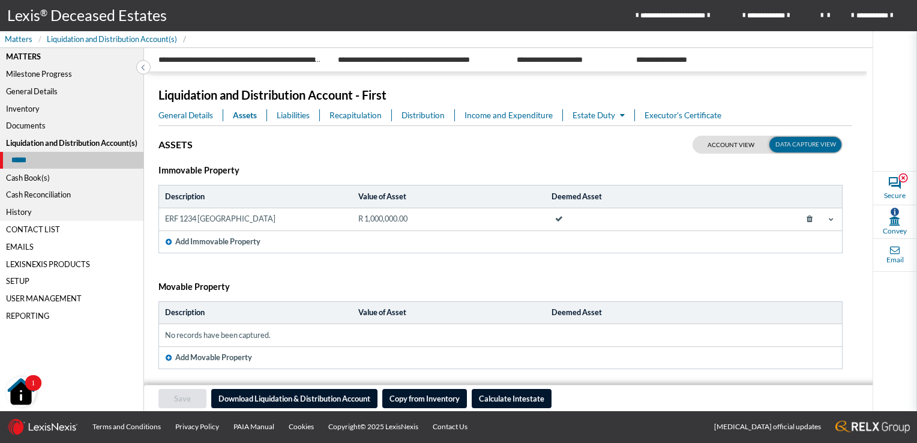
click at [294, 113] on span "Liabilities" at bounding box center [293, 115] width 33 height 12
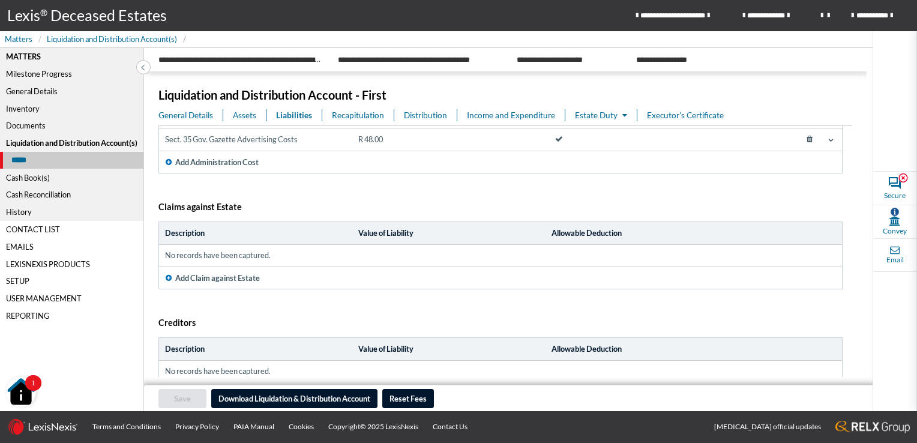
scroll to position [274, 0]
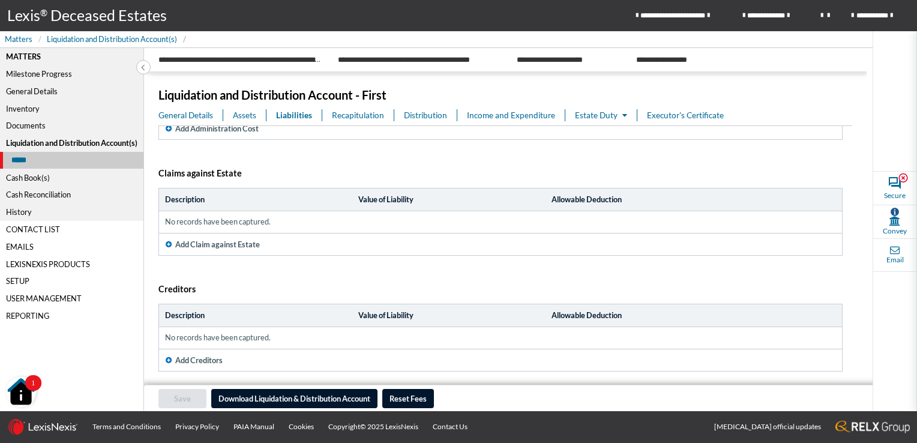
click at [344, 114] on span "Recapitulation" at bounding box center [358, 115] width 52 height 12
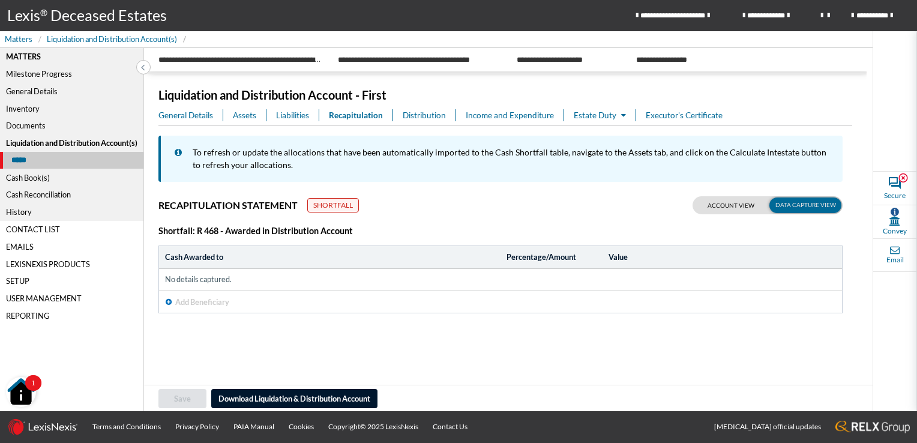
scroll to position [0, 0]
click at [413, 112] on span "Distribution" at bounding box center [424, 115] width 43 height 12
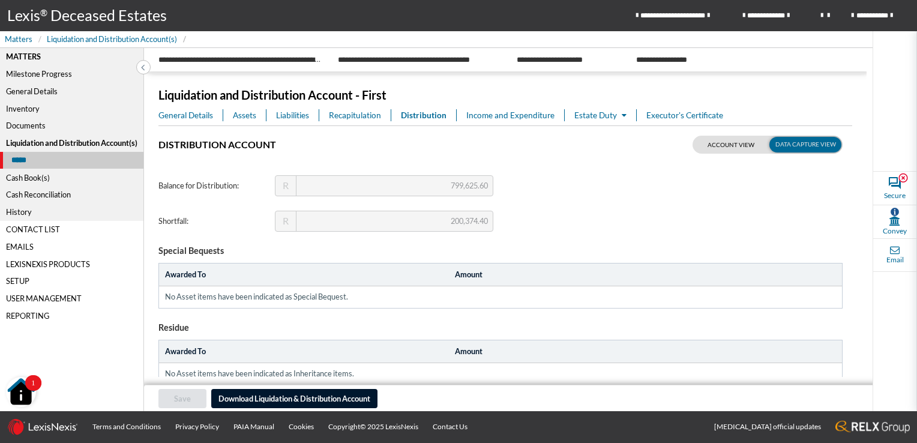
scroll to position [17, 0]
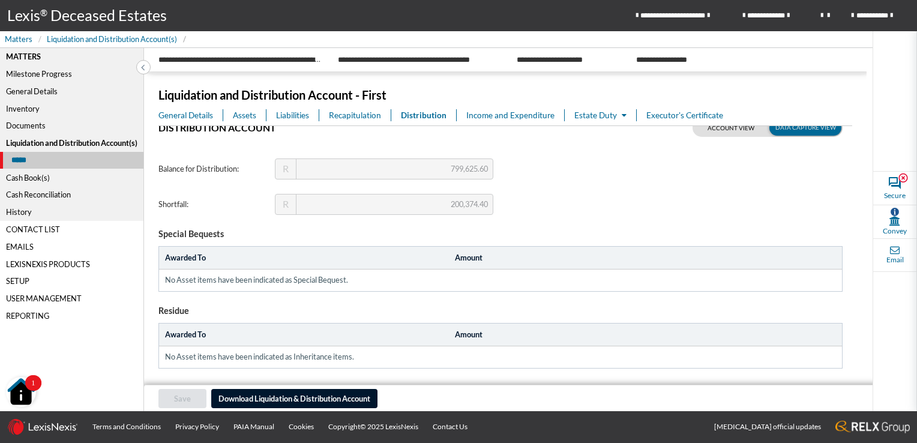
click at [242, 114] on span "Assets" at bounding box center [244, 115] width 23 height 12
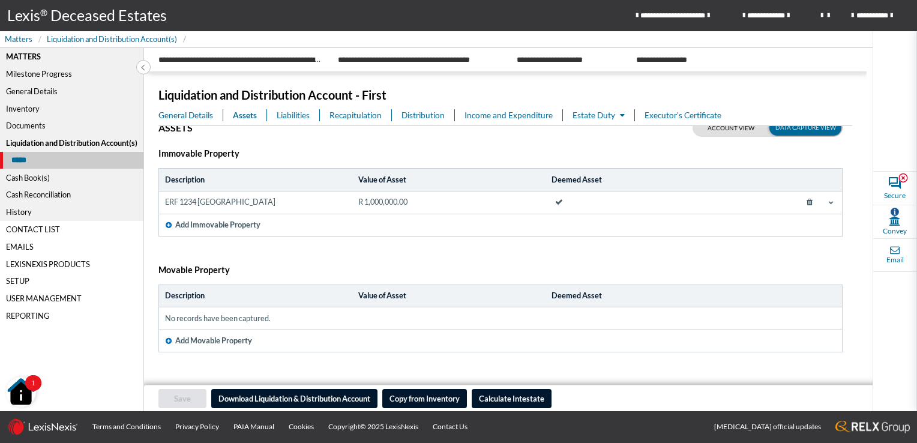
click at [288, 113] on span "Liabilities" at bounding box center [293, 115] width 33 height 12
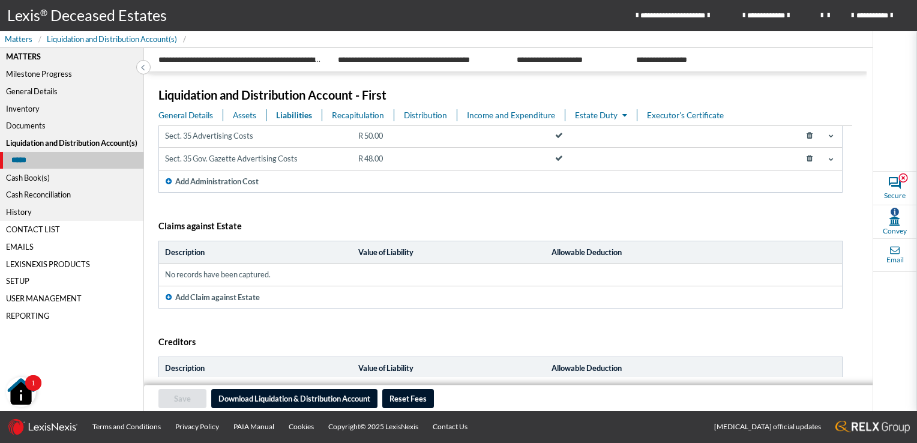
scroll to position [274, 0]
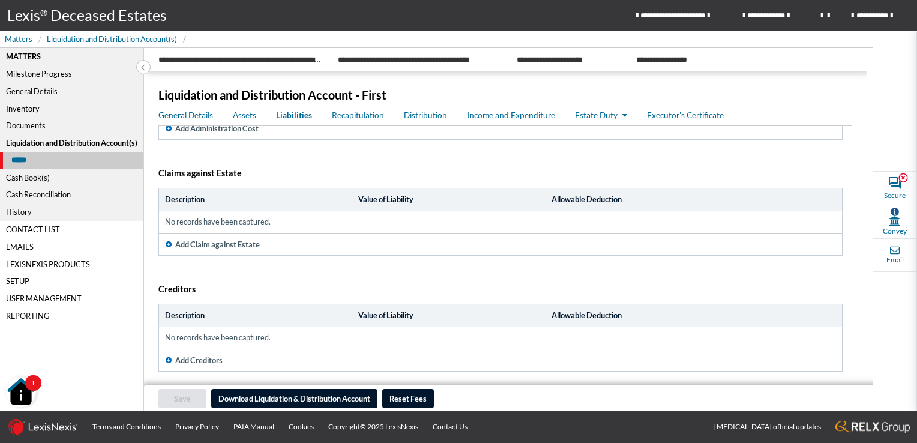
click at [511, 114] on span "Income and Expenditure" at bounding box center [511, 115] width 88 height 12
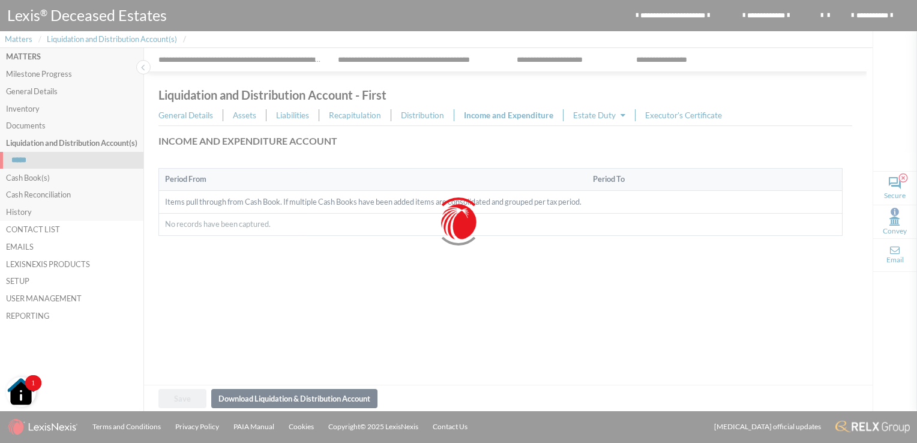
scroll to position [0, 0]
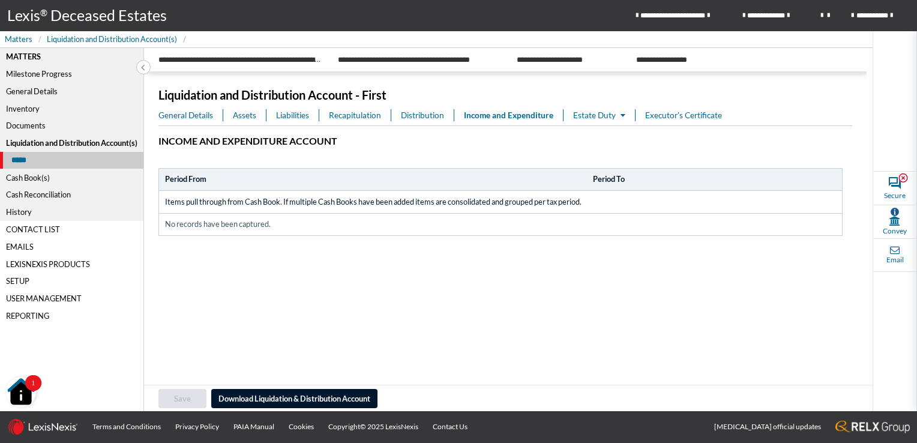
click at [623, 116] on icon at bounding box center [622, 116] width 5 height 8
click at [608, 136] on link "Estate Duty" at bounding box center [631, 138] width 115 height 20
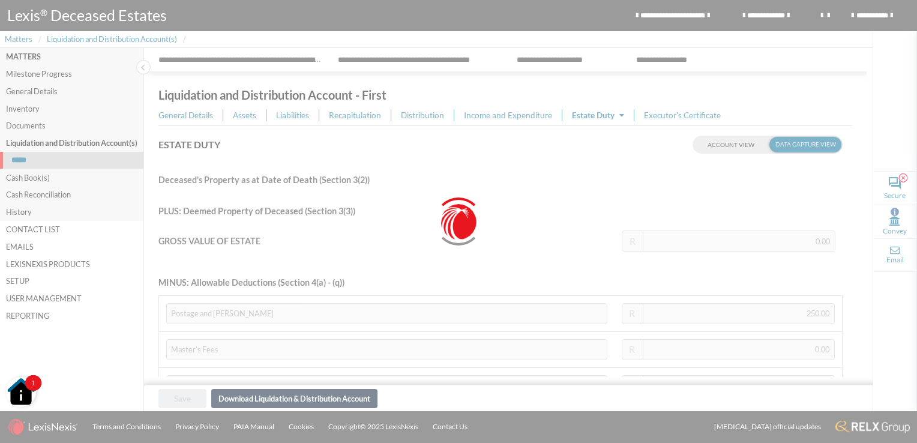
type input "1,000,000.00"
type input "999,532.00"
type input "199,906.40"
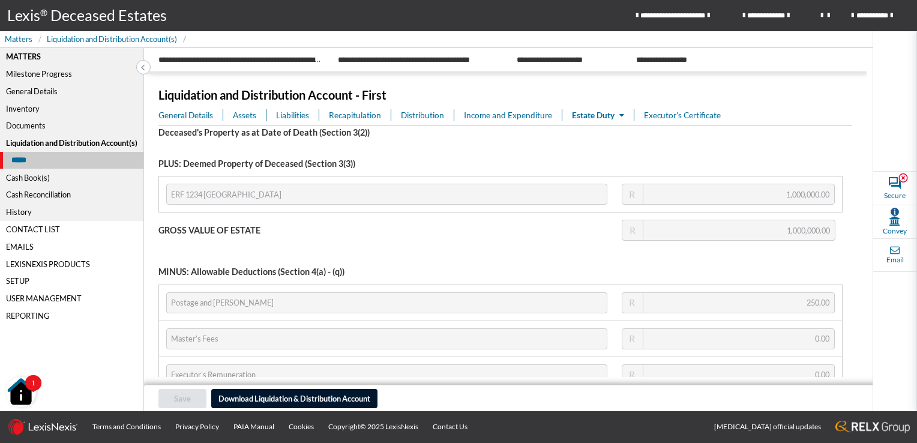
scroll to position [19, 0]
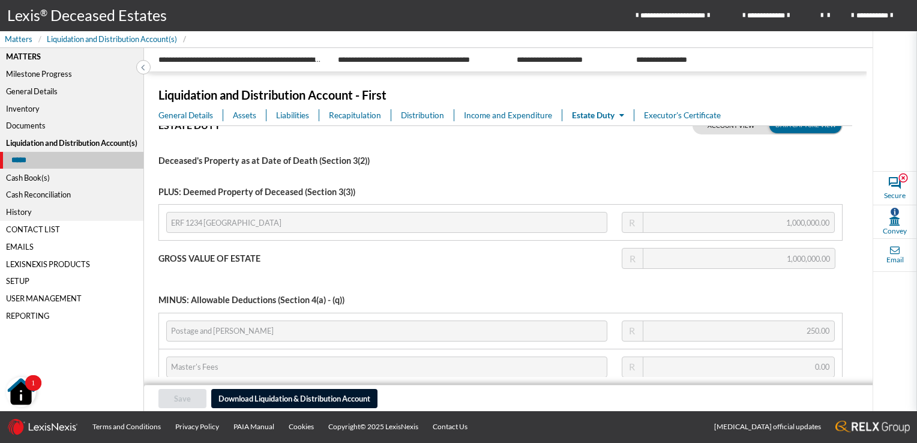
click at [502, 114] on span "Income and Expenditure" at bounding box center [508, 115] width 88 height 12
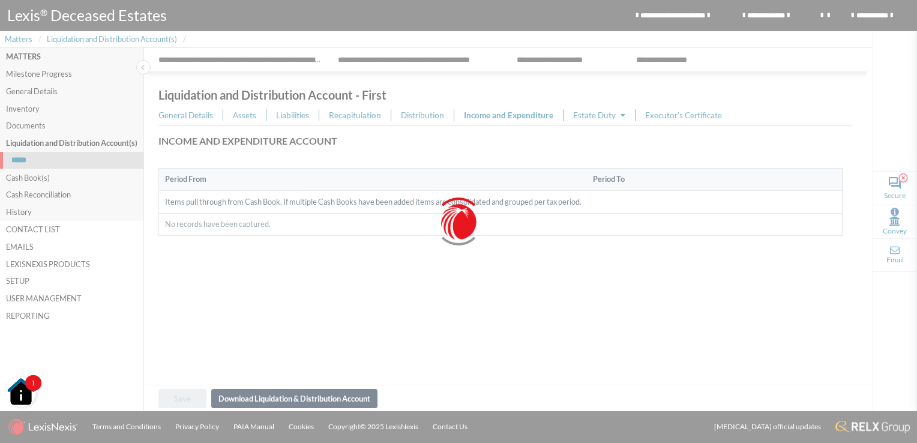
scroll to position [0, 0]
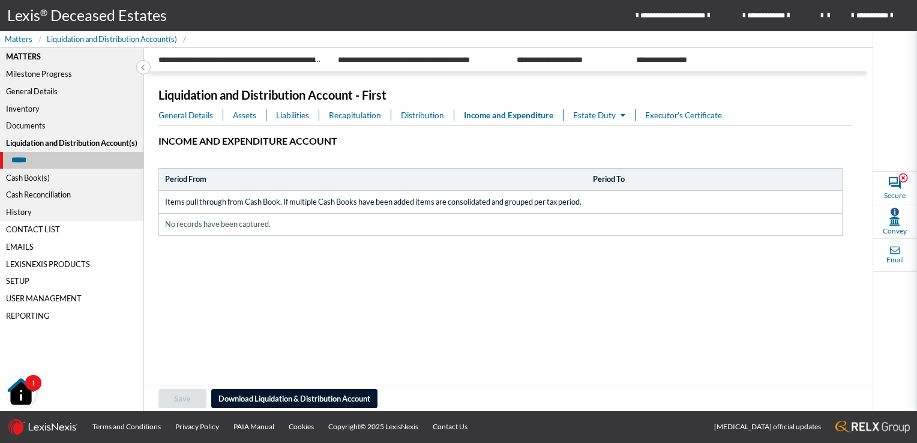
click at [418, 112] on span "Distribution" at bounding box center [422, 115] width 43 height 12
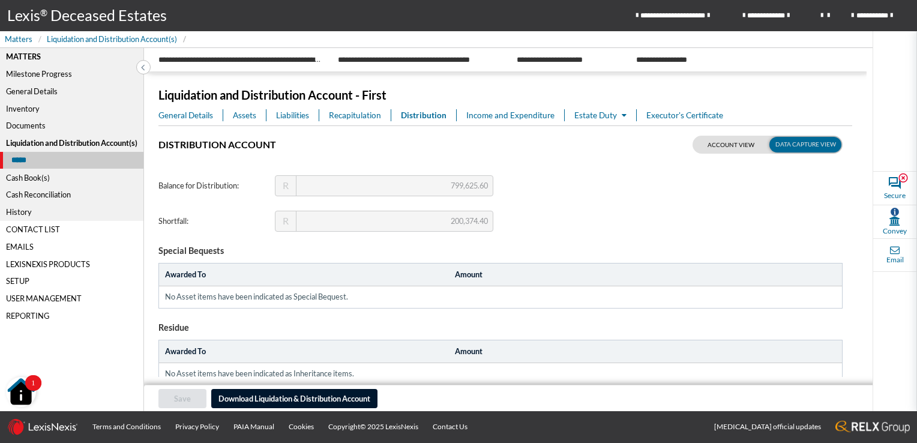
click at [245, 116] on span "Assets" at bounding box center [244, 115] width 23 height 12
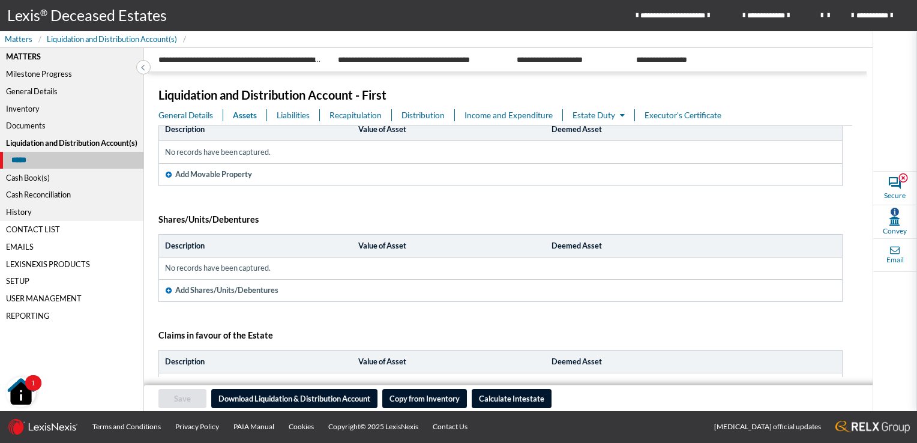
scroll to position [231, 0]
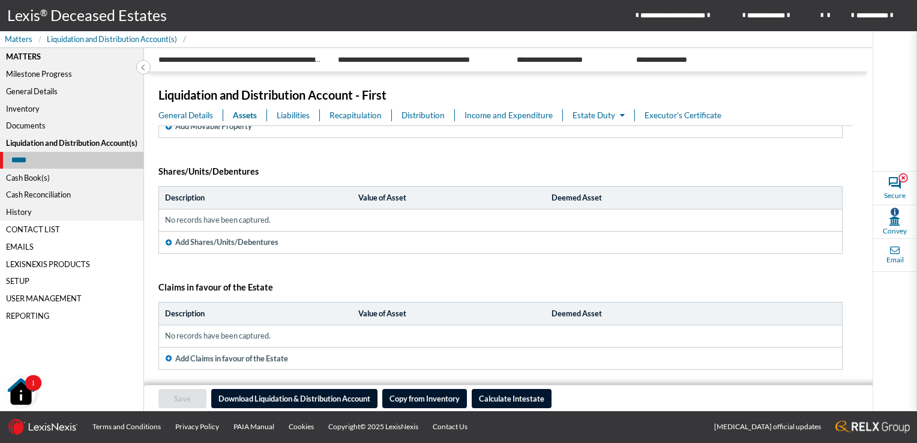
click at [295, 116] on span "Liabilities" at bounding box center [293, 115] width 33 height 12
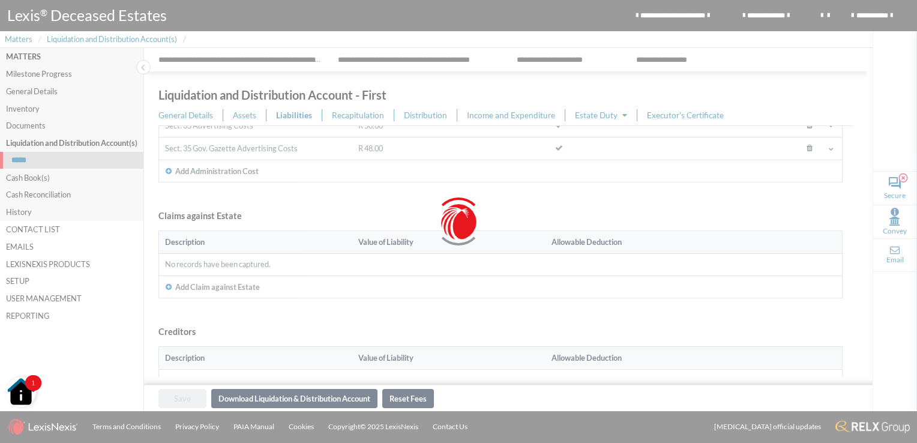
scroll to position [0, 0]
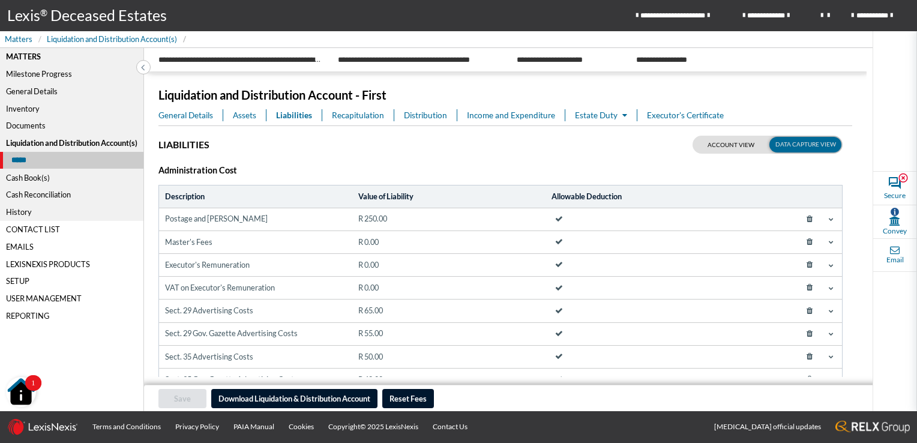
click at [202, 114] on span "General Details" at bounding box center [185, 115] width 55 height 12
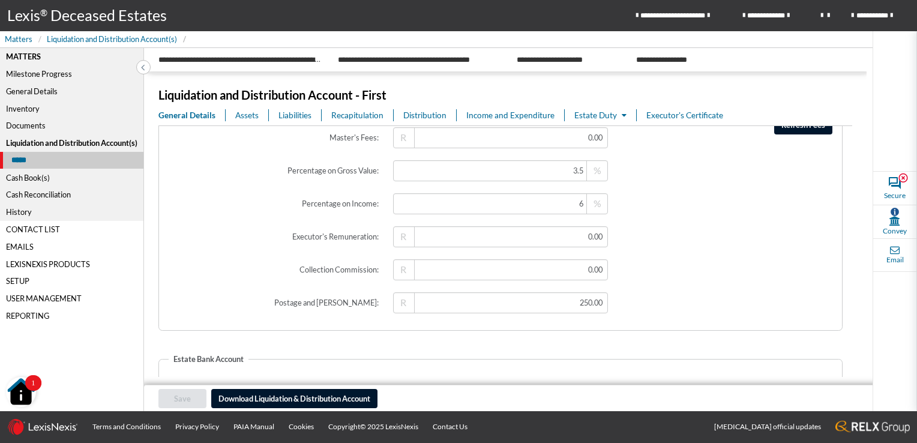
scroll to position [1747, 0]
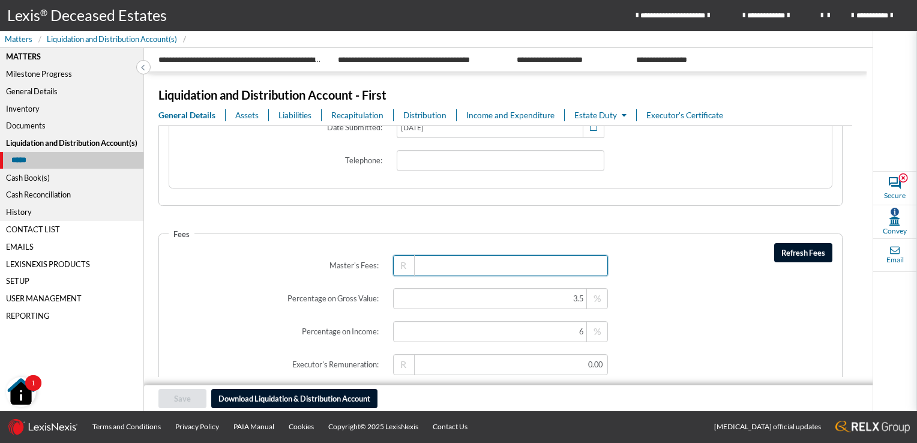
click at [520, 267] on input "text" at bounding box center [500, 265] width 215 height 21
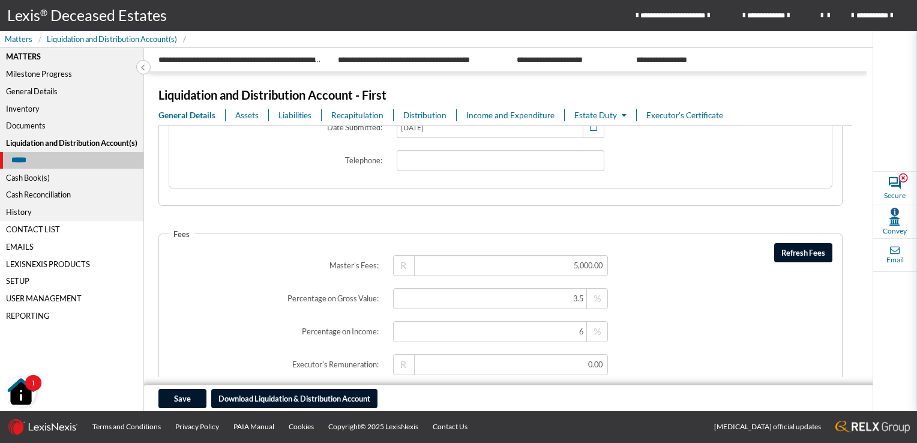
click at [644, 268] on span at bounding box center [729, 265] width 229 height 35
click at [786, 251] on span "Refresh Fees" at bounding box center [803, 253] width 44 height 10
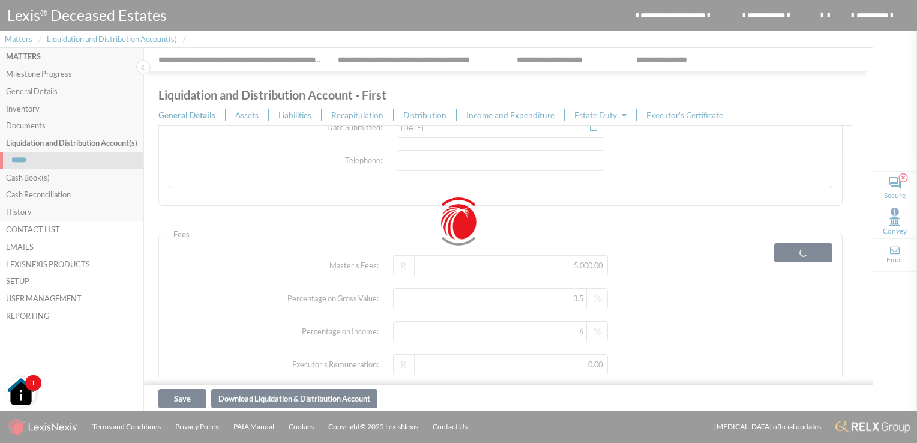
type input "1,800.00"
type input "35,000.00"
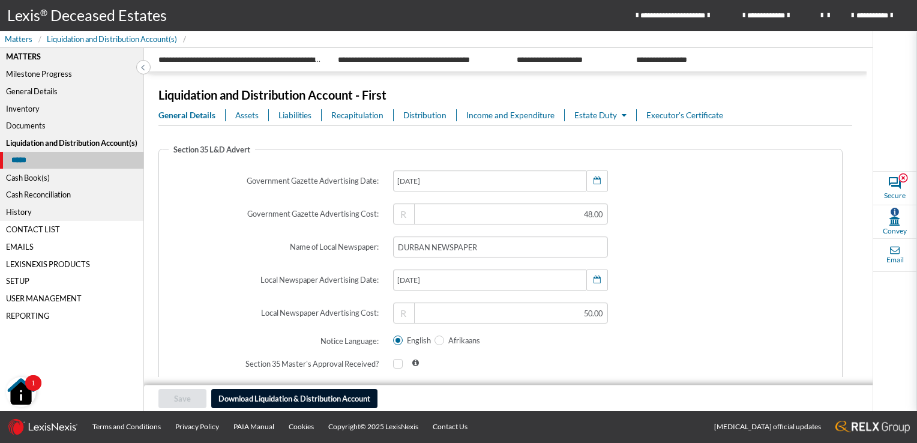
scroll to position [1267, 0]
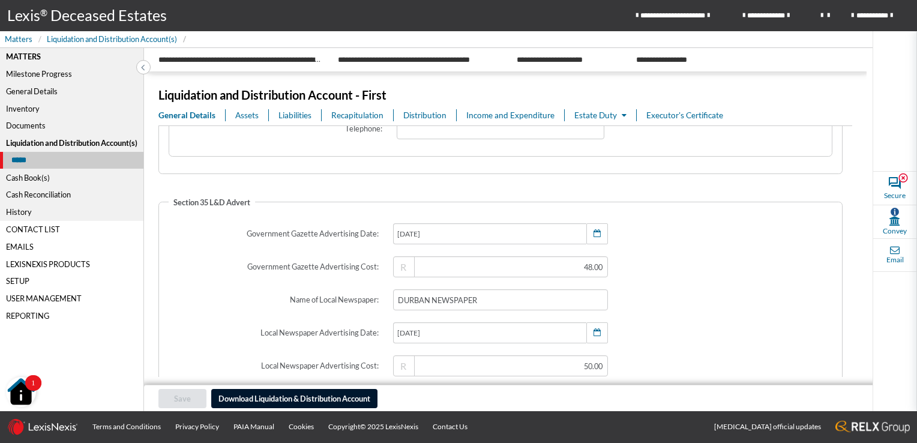
click at [250, 113] on span "Assets" at bounding box center [246, 115] width 23 height 12
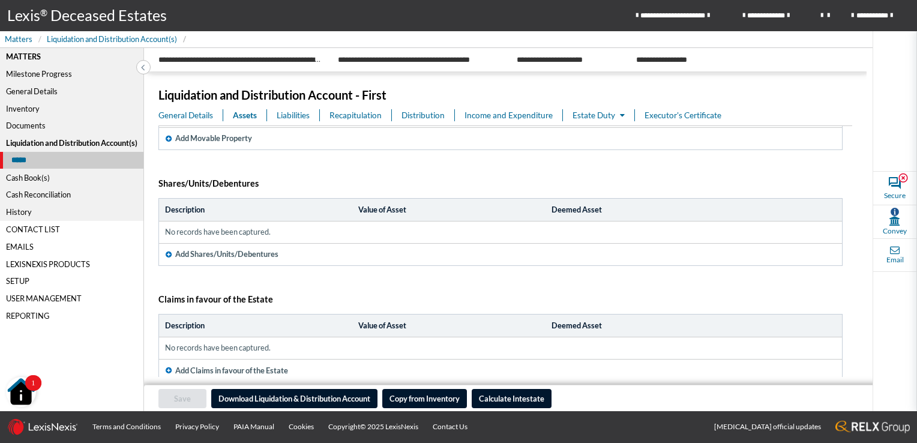
scroll to position [231, 0]
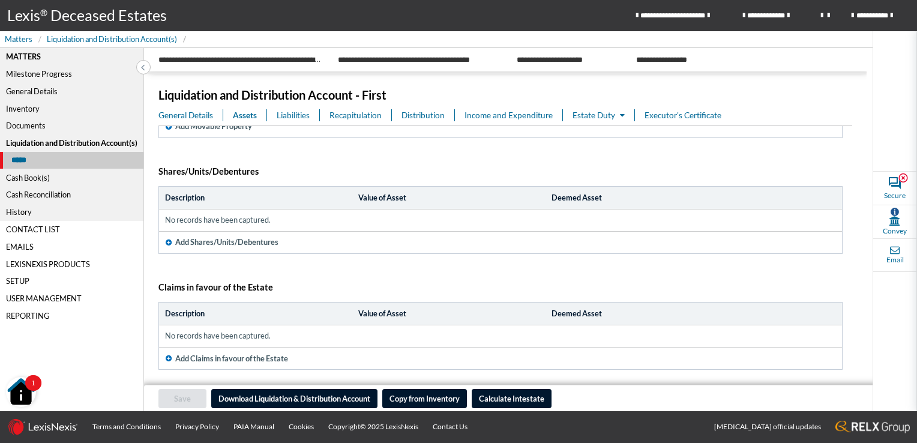
click at [168, 239] on icon "button" at bounding box center [169, 242] width 6 height 7
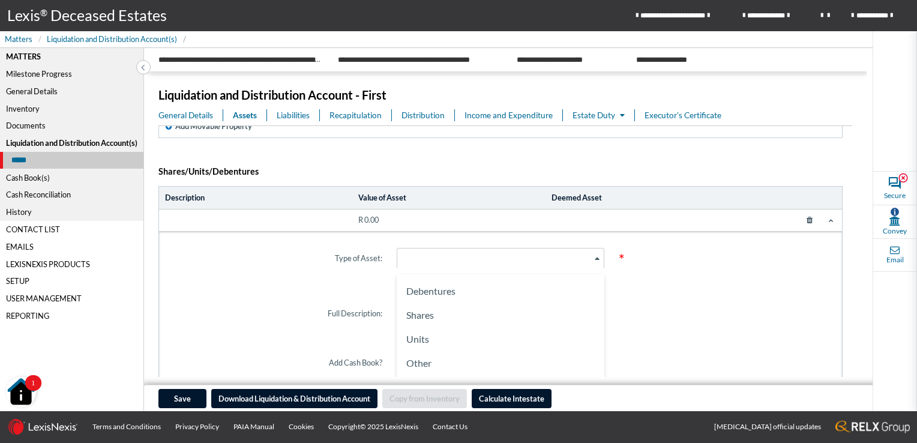
click at [595, 256] on icon "Search for option" at bounding box center [597, 258] width 5 height 6
click at [518, 311] on li "Shares" at bounding box center [500, 315] width 198 height 24
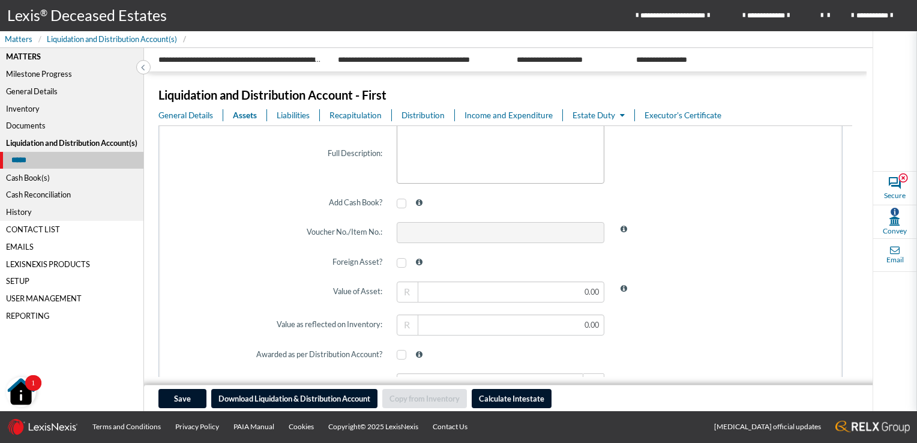
scroll to position [411, 0]
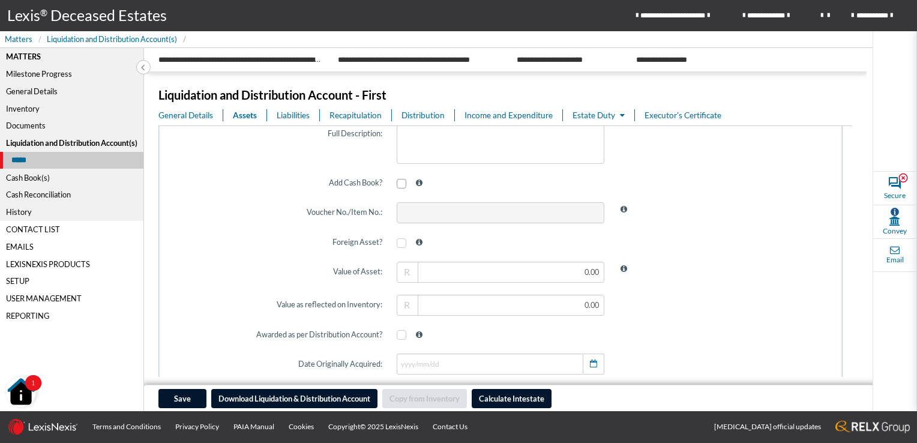
click at [399, 184] on span at bounding box center [402, 184] width 10 height 10
click at [399, 184] on input "checkbox" at bounding box center [401, 183] width 8 height 8
checkbox input "true"
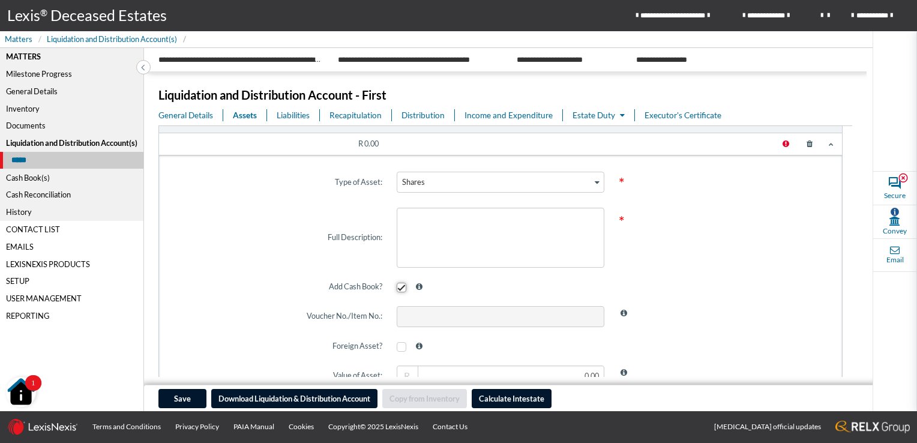
scroll to position [291, 0]
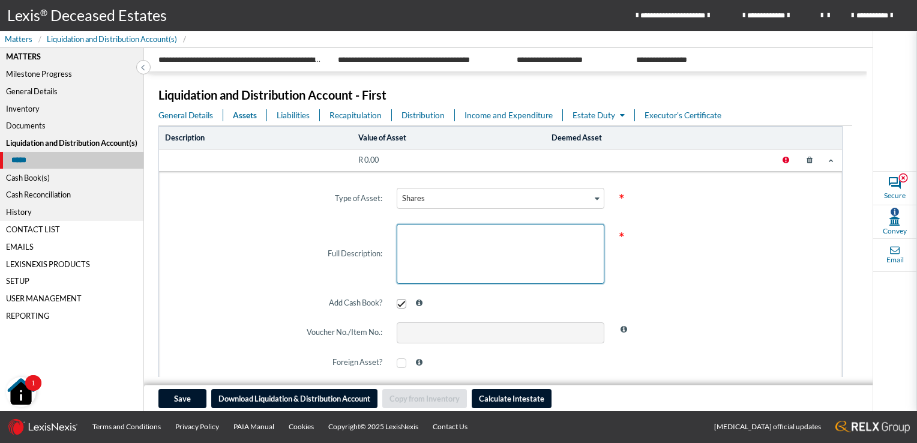
click at [515, 244] on textarea at bounding box center [501, 254] width 208 height 60
type textarea "LIFE COVER"
click at [790, 256] on span "*" at bounding box center [722, 254] width 222 height 74
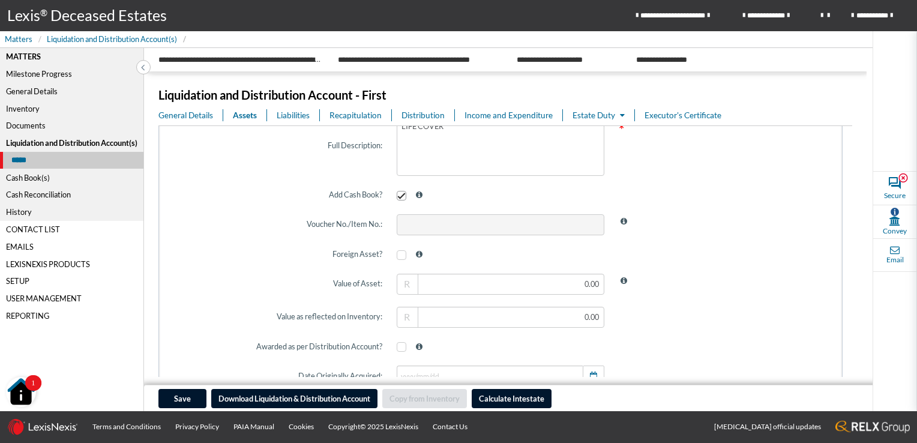
scroll to position [411, 0]
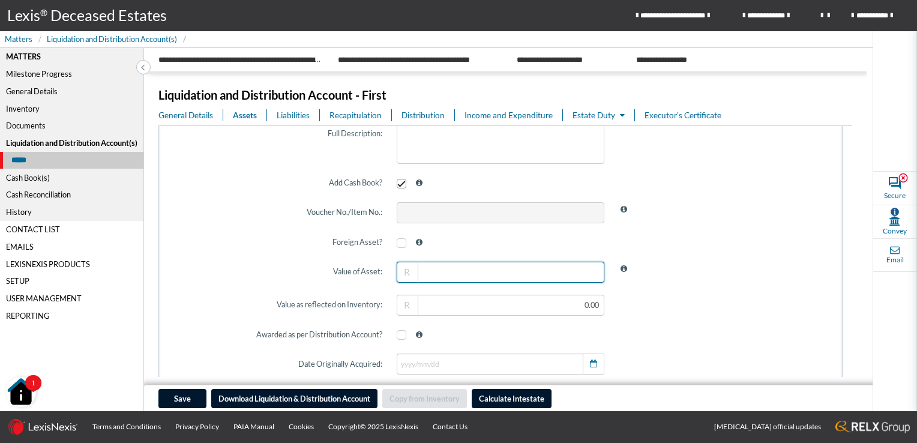
click at [532, 270] on input "text" at bounding box center [501, 272] width 208 height 21
type input "500,000.00"
click at [656, 300] on span at bounding box center [722, 304] width 222 height 35
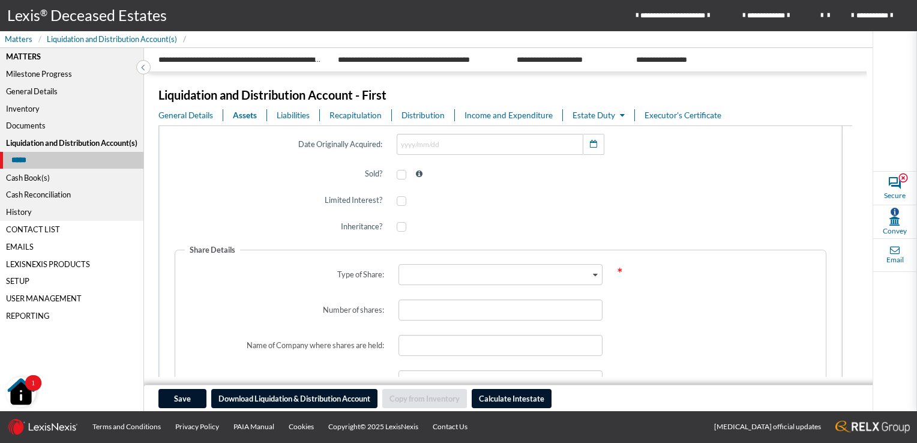
scroll to position [651, 0]
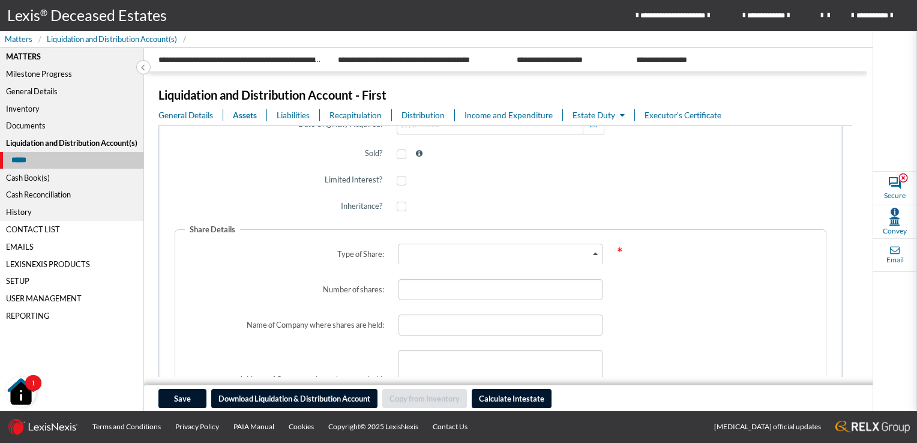
click at [593, 253] on icon "Search for option" at bounding box center [595, 253] width 5 height 6
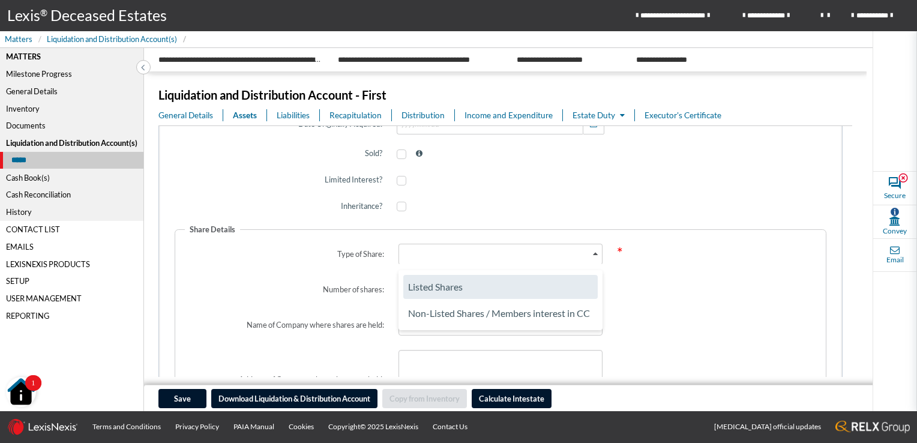
click at [572, 281] on li "Listed Shares" at bounding box center [500, 287] width 194 height 24
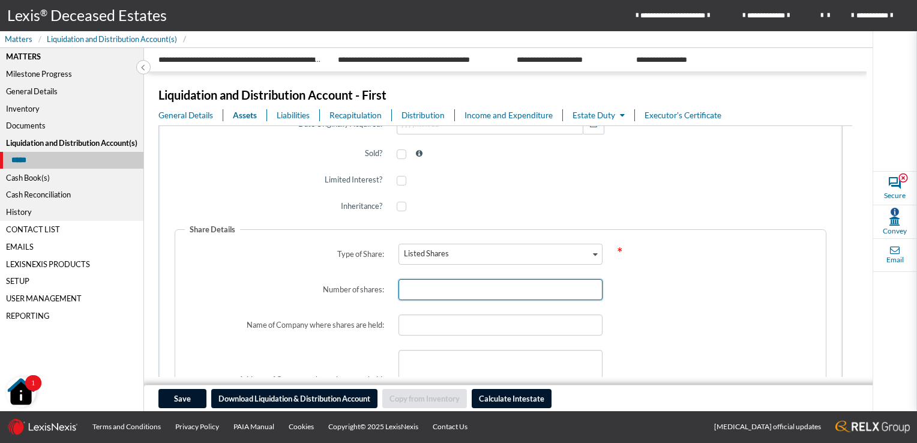
click at [587, 289] on input "number" at bounding box center [500, 289] width 204 height 21
click at [587, 286] on input "1" at bounding box center [500, 289] width 204 height 21
type input "2"
click at [587, 286] on input "2" at bounding box center [500, 289] width 204 height 21
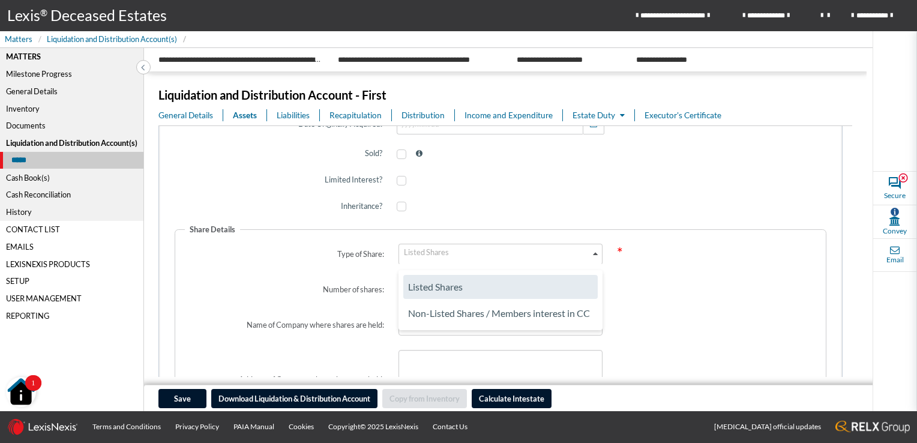
drag, startPoint x: 484, startPoint y: 252, endPoint x: 378, endPoint y: 253, distance: 106.2
click at [378, 253] on div "Type of Share: Listed Shares Loading... Listed Shares Non-Listed Shares / Membe…" at bounding box center [501, 253] width 656 height 35
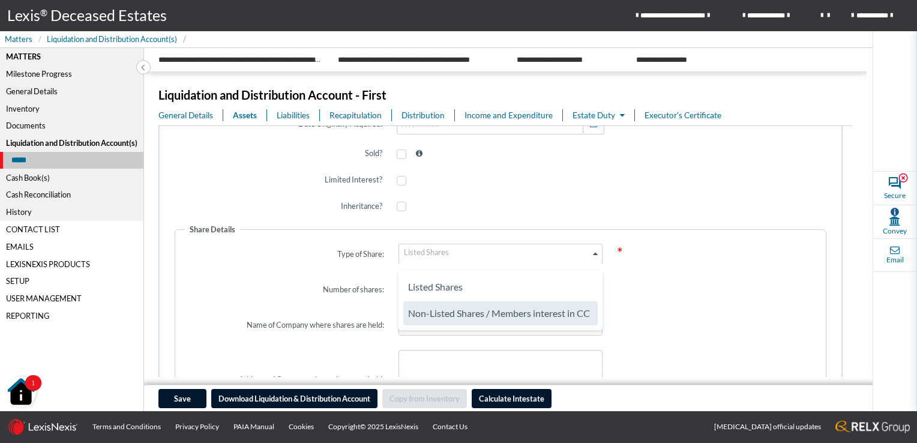
click at [442, 304] on li "Non-Listed Shares / Members interest in CC" at bounding box center [500, 313] width 194 height 24
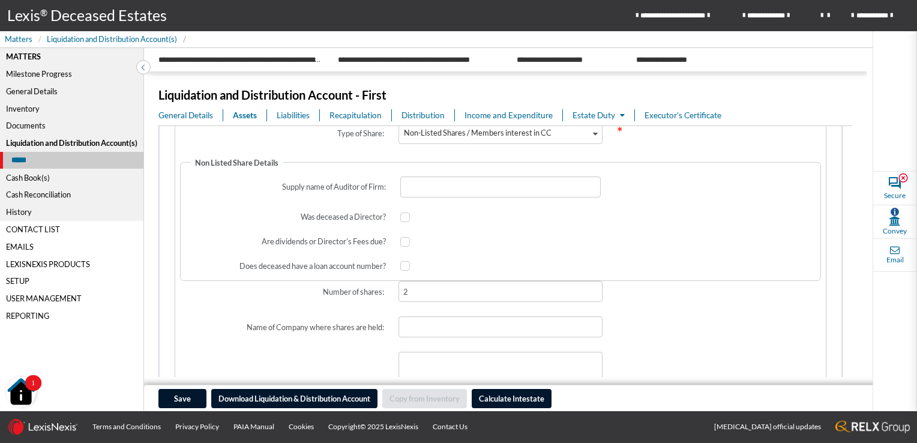
scroll to position [831, 0]
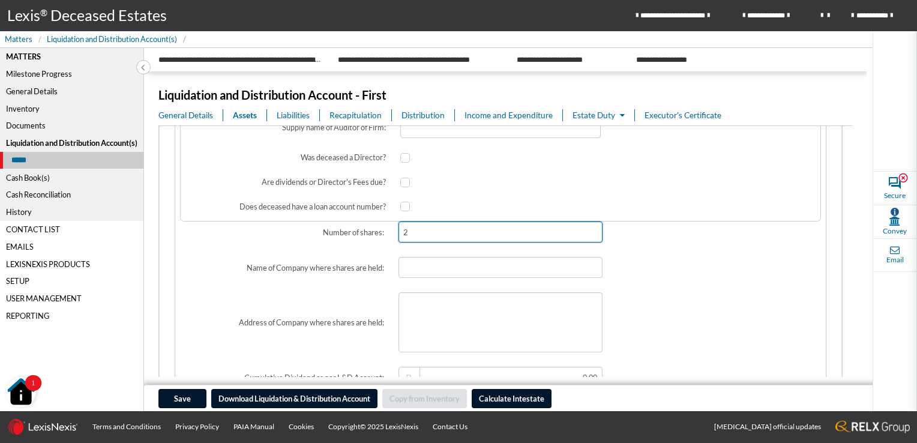
drag, startPoint x: 445, startPoint y: 234, endPoint x: 358, endPoint y: 234, distance: 87.0
click at [358, 234] on div "Number of shares: 2" at bounding box center [501, 231] width 656 height 35
click at [358, 261] on label "Name of Company where shares are held:" at bounding box center [282, 267] width 218 height 35
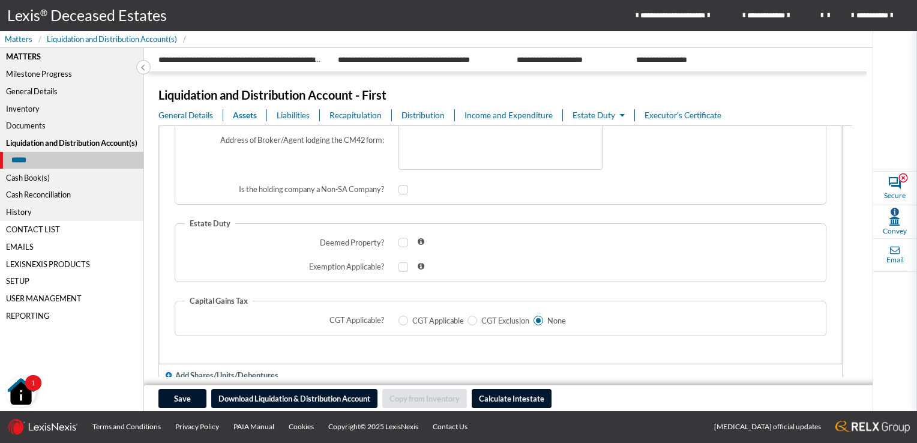
scroll to position [1431, 0]
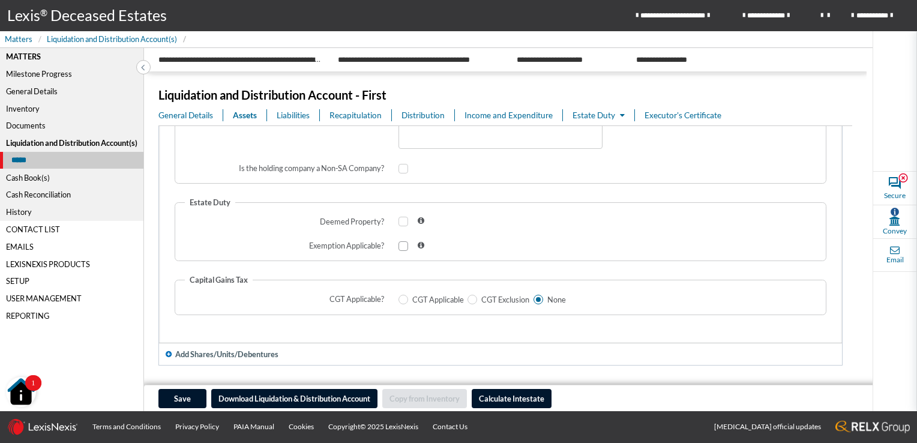
click at [400, 247] on span at bounding box center [403, 246] width 10 height 10
click at [400, 247] on input "checkbox" at bounding box center [402, 246] width 8 height 8
checkbox input "true"
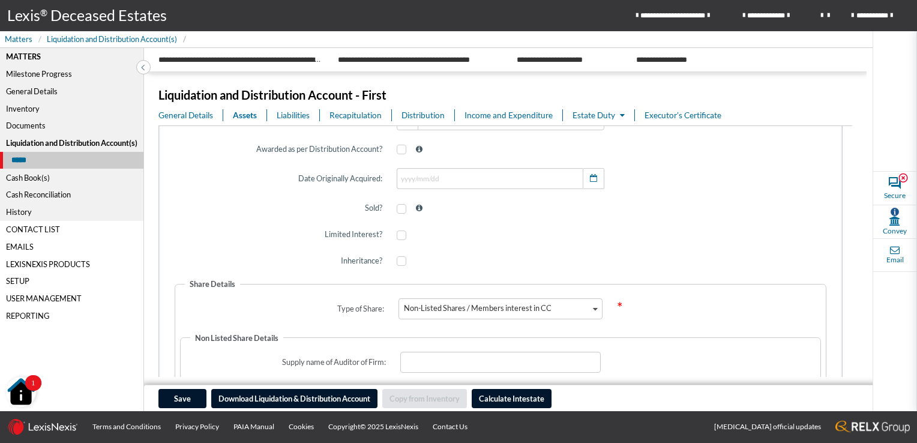
scroll to position [583, 0]
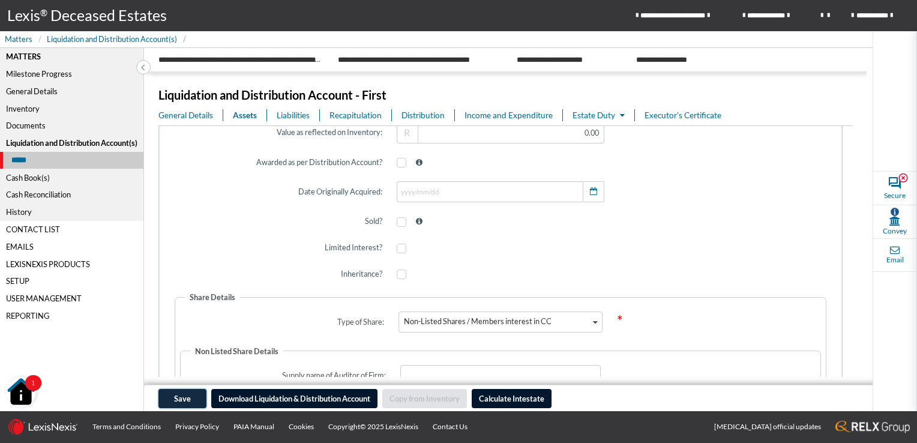
click at [187, 395] on span "Save" at bounding box center [182, 399] width 17 height 10
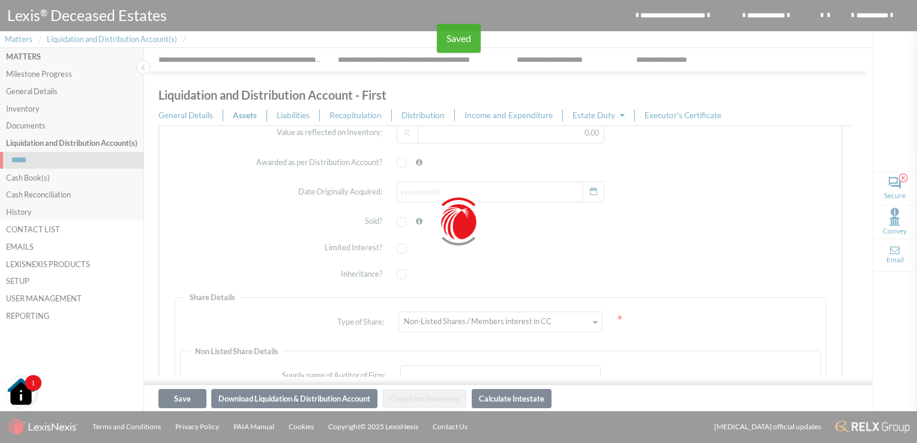
type input "2"
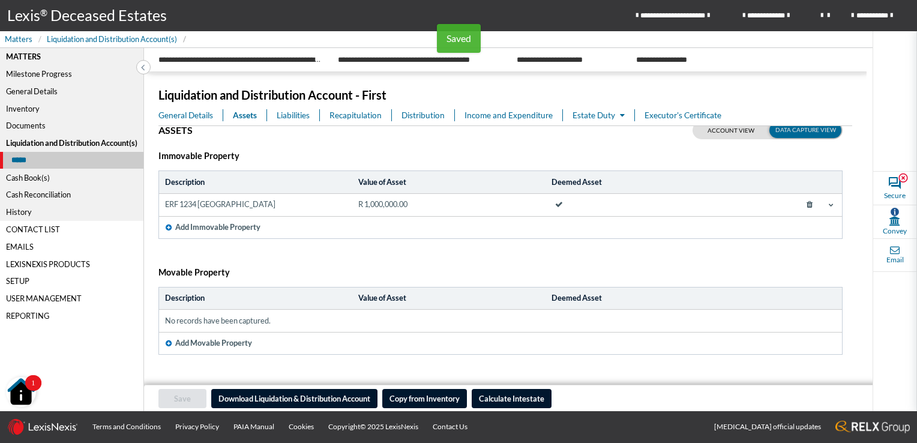
scroll to position [0, 0]
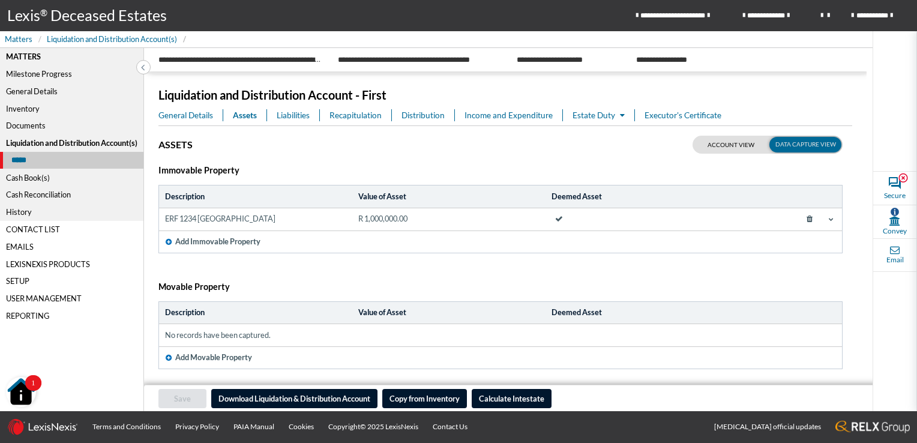
click at [624, 113] on icon at bounding box center [622, 116] width 5 height 8
click at [619, 139] on link "Estate Duty" at bounding box center [629, 138] width 115 height 20
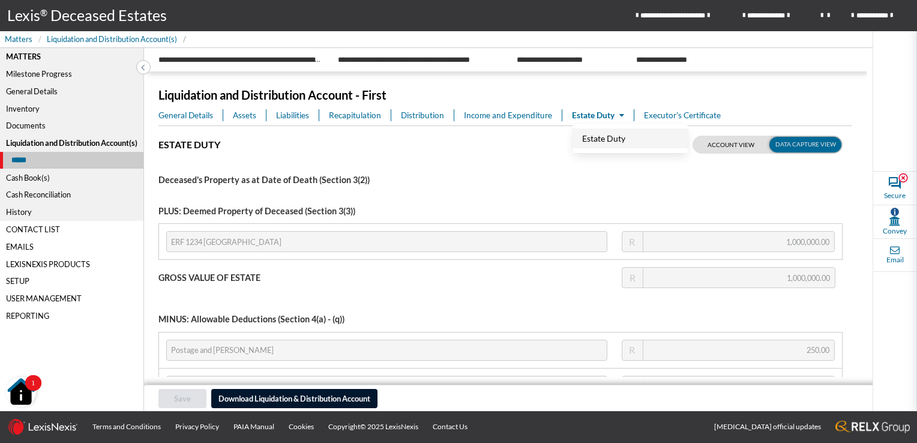
type input "1,800.00"
type input "35,000.00"
type input "5,250.00"
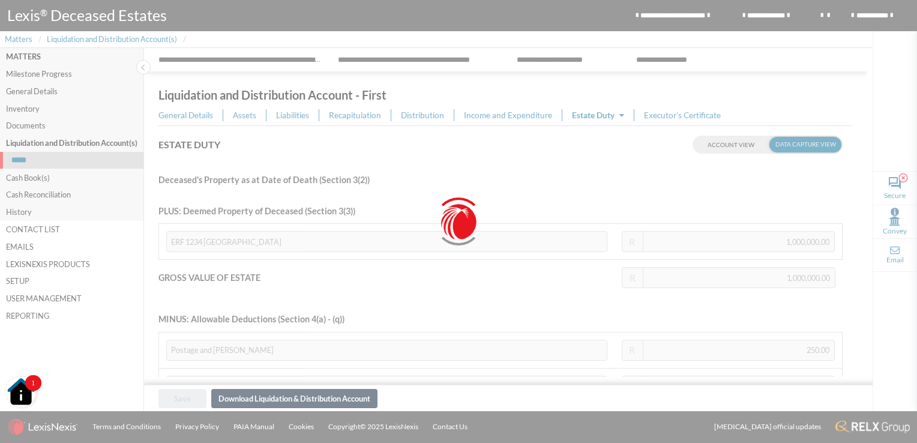
type input "1,500,000.00"
type input "1,457,482.00"
type input "291,496.40"
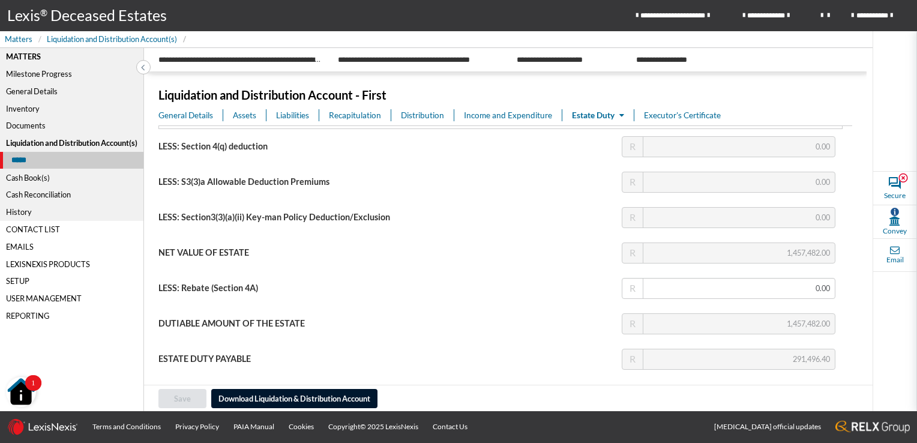
scroll to position [499, 0]
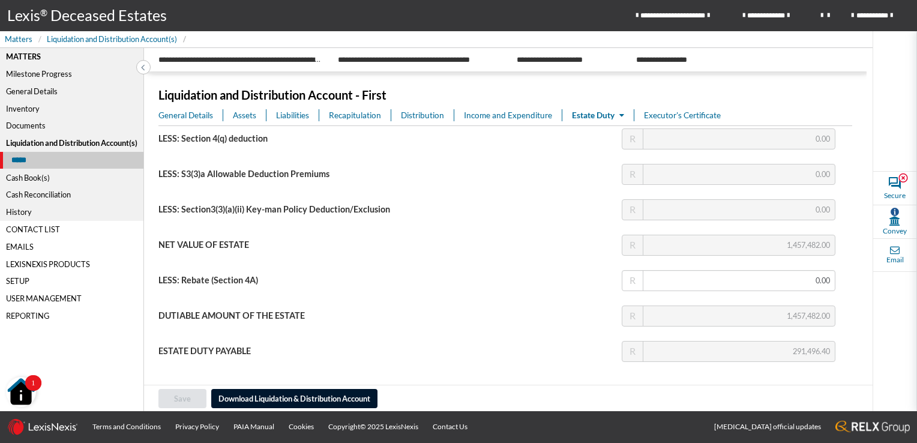
click at [37, 94] on div "General Details" at bounding box center [71, 91] width 143 height 17
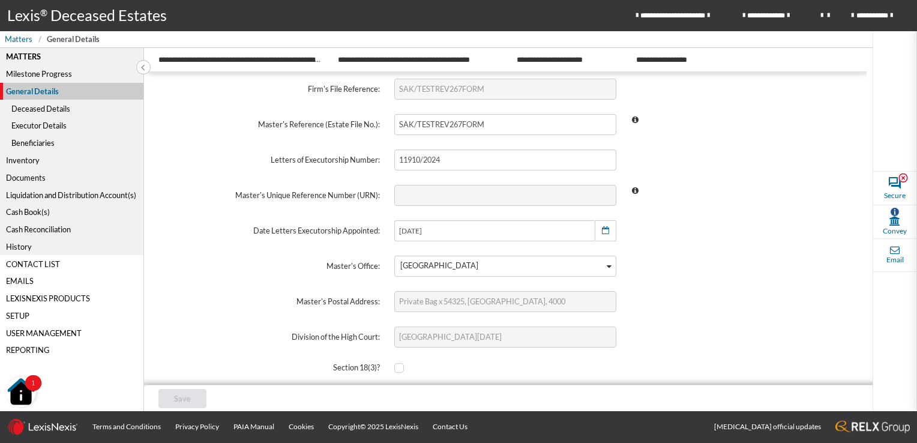
scroll to position [88, 0]
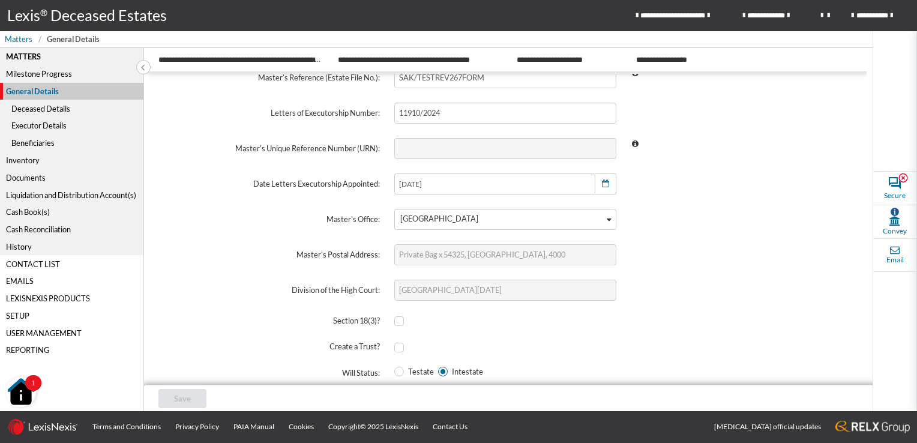
click at [37, 110] on div "Deceased Details" at bounding box center [71, 108] width 143 height 17
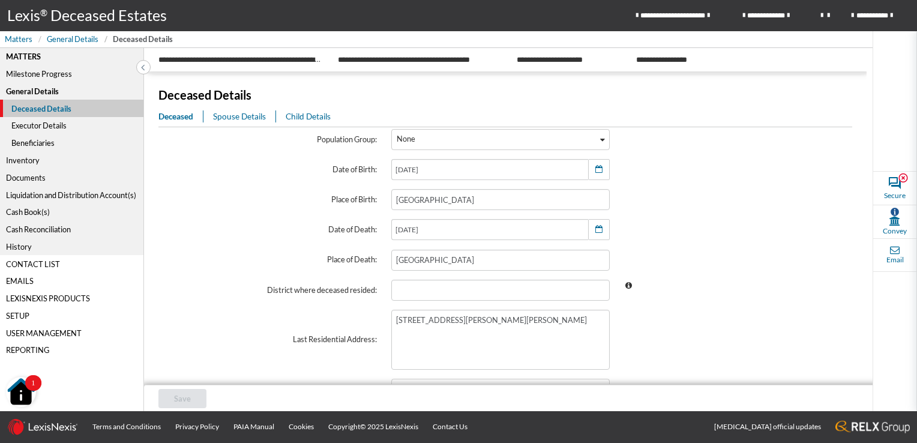
scroll to position [180, 0]
click at [20, 127] on div "Executor Details" at bounding box center [71, 125] width 143 height 17
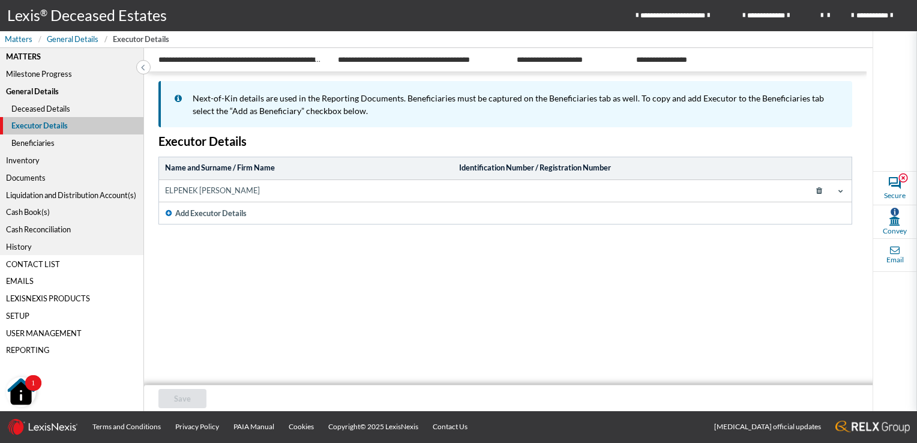
click at [35, 143] on div "Beneficiaries" at bounding box center [71, 142] width 143 height 17
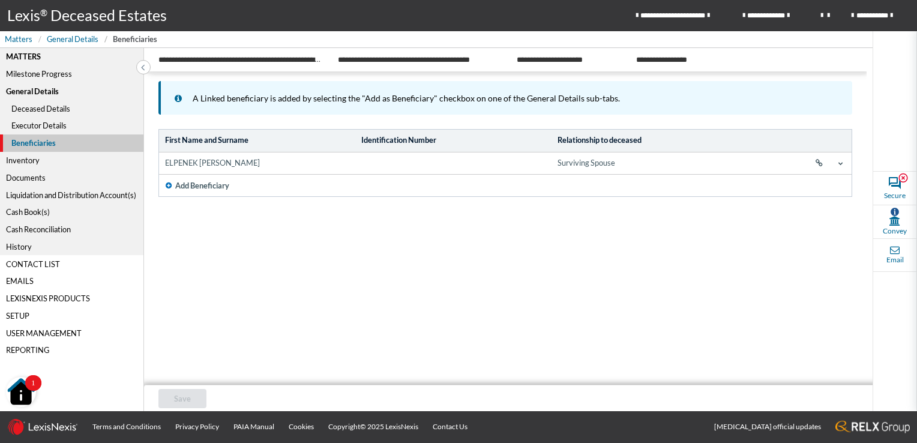
click at [22, 126] on div "Executor Details" at bounding box center [71, 125] width 143 height 17
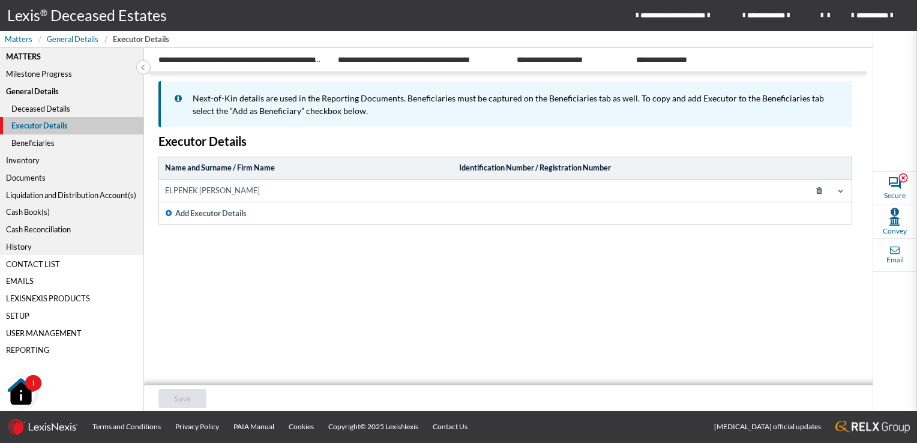
click at [839, 191] on icon at bounding box center [840, 190] width 5 height 5
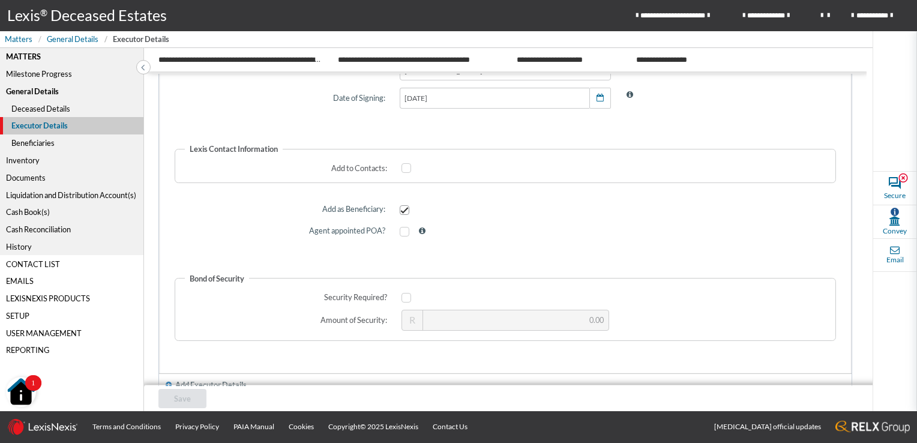
scroll to position [750, 0]
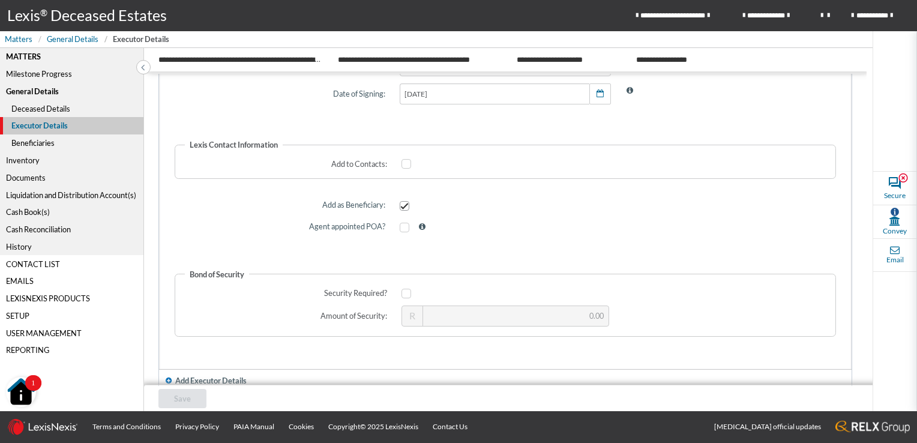
click at [28, 160] on div "Inventory" at bounding box center [71, 160] width 143 height 17
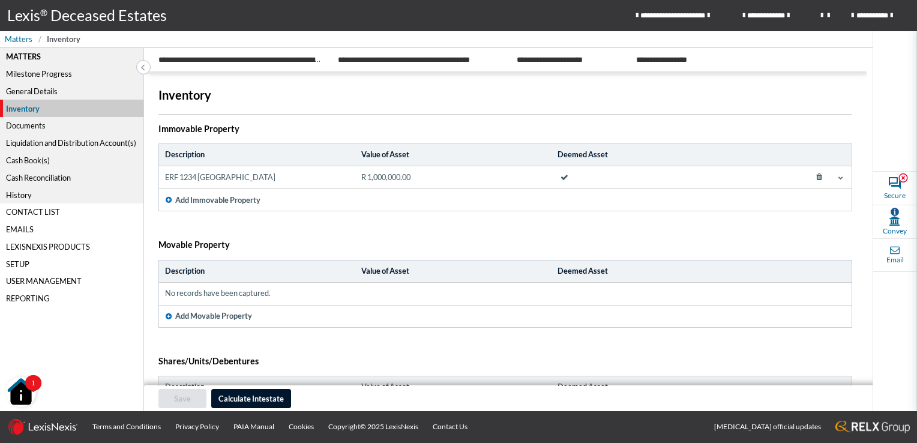
click at [837, 176] on span at bounding box center [841, 178] width 10 height 10
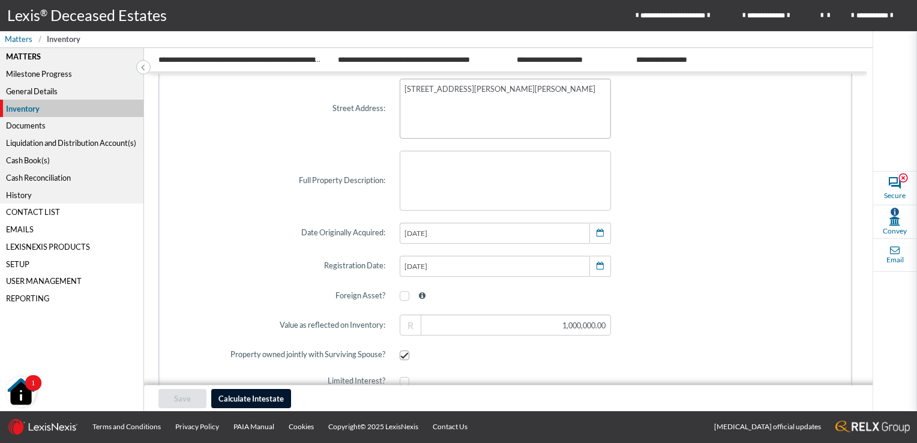
scroll to position [300, 0]
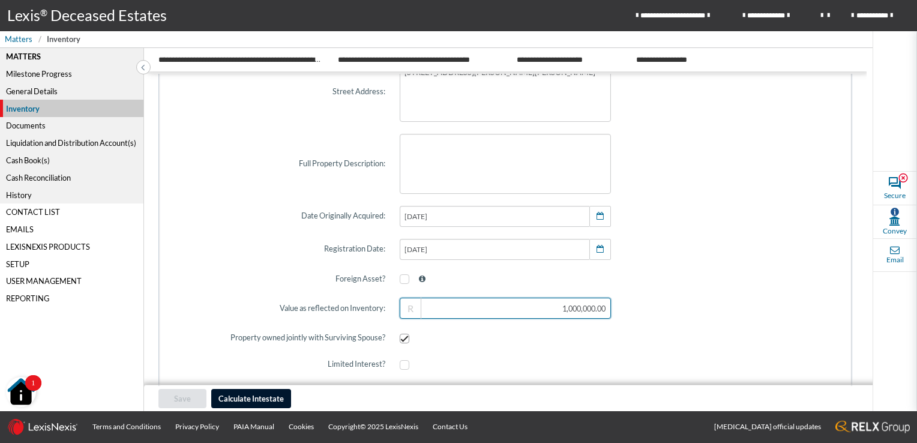
type input "1000000"
drag, startPoint x: 508, startPoint y: 301, endPoint x: 673, endPoint y: 324, distance: 166.0
click at [673, 324] on section "Property Type: Conventional Sectional * Conventional Type: Erf/Freehold Farm Ag…" at bounding box center [506, 249] width 662 height 692
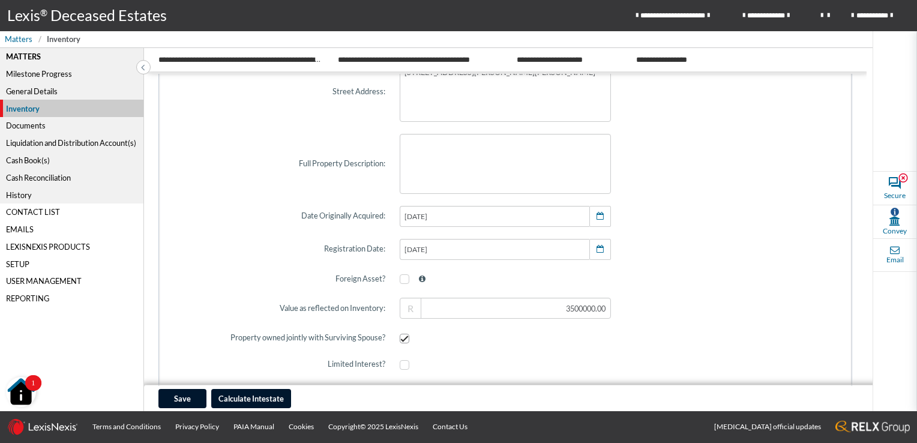
type input "3,500,000.00"
click at [679, 301] on span at bounding box center [731, 307] width 226 height 35
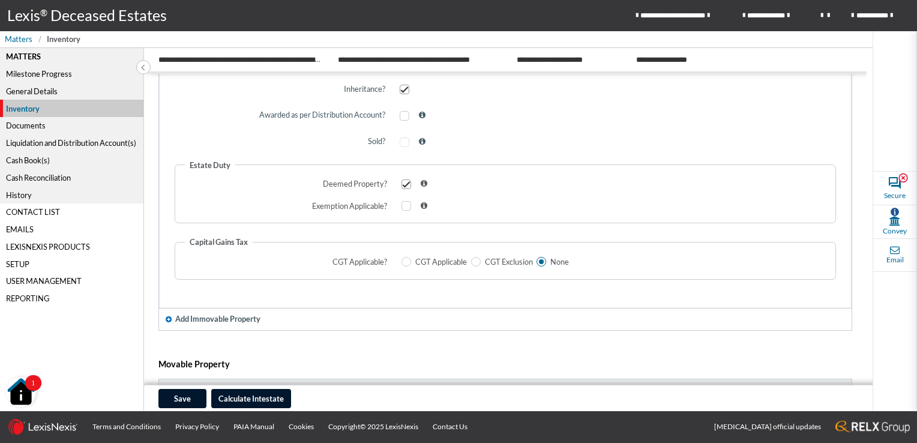
scroll to position [600, 0]
click at [407, 208] on span at bounding box center [406, 207] width 10 height 10
click at [407, 208] on input "checkbox" at bounding box center [405, 207] width 8 height 8
checkbox input "true"
click at [403, 186] on span at bounding box center [406, 186] width 10 height 10
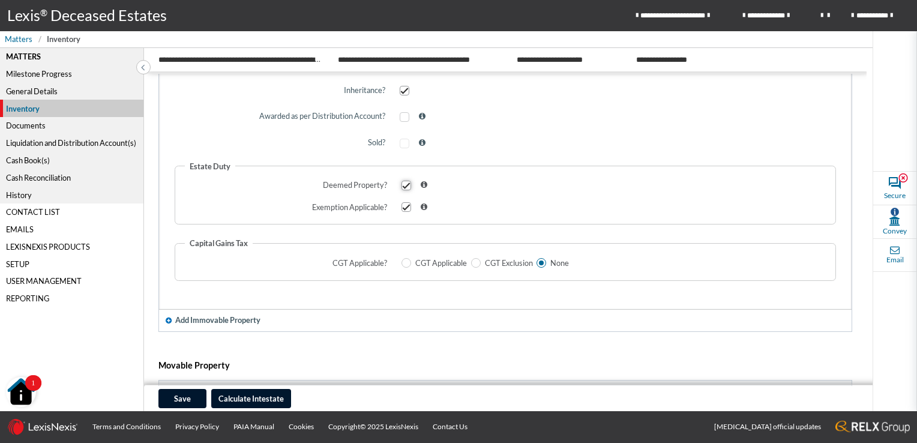
click at [403, 186] on input "checkbox" at bounding box center [405, 185] width 8 height 8
checkbox input "false"
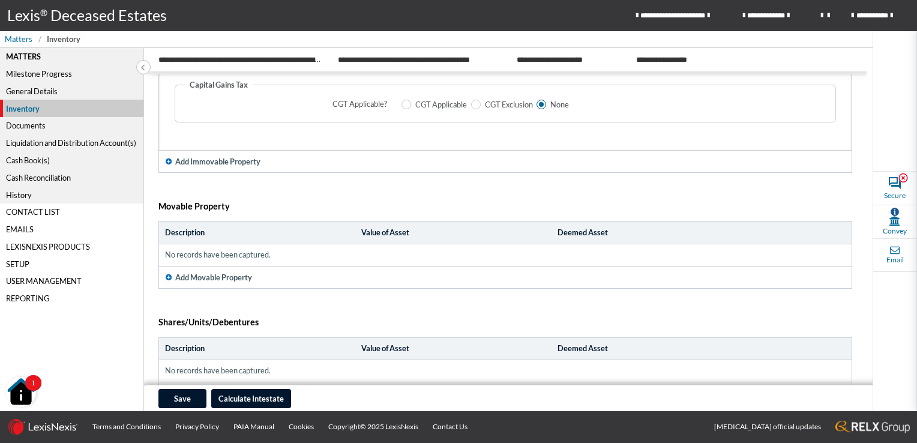
scroll to position [840, 0]
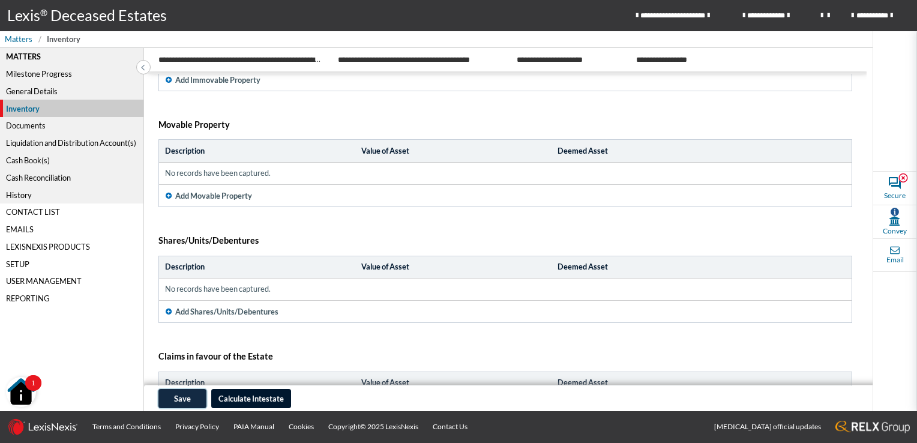
click at [179, 395] on span "Save" at bounding box center [182, 399] width 17 height 10
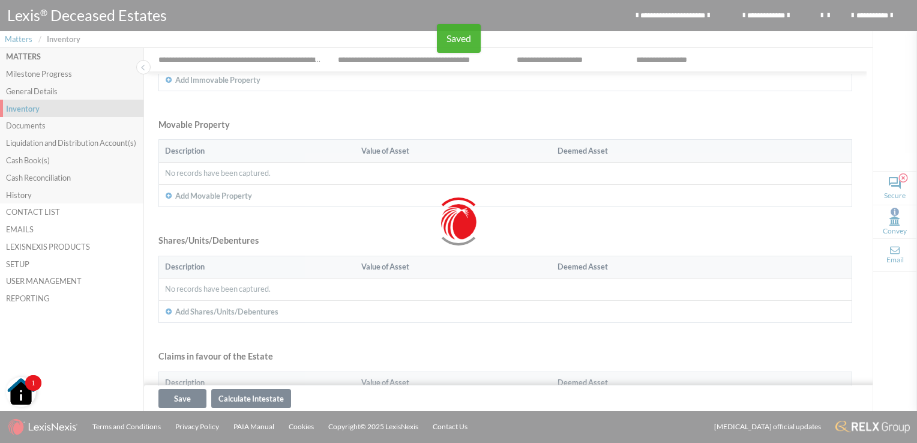
scroll to position [119, 0]
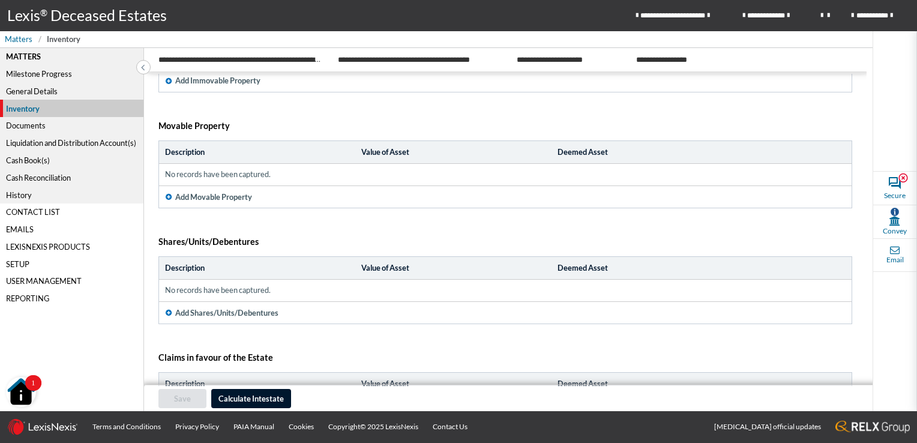
click at [34, 127] on div "Documents" at bounding box center [71, 125] width 143 height 17
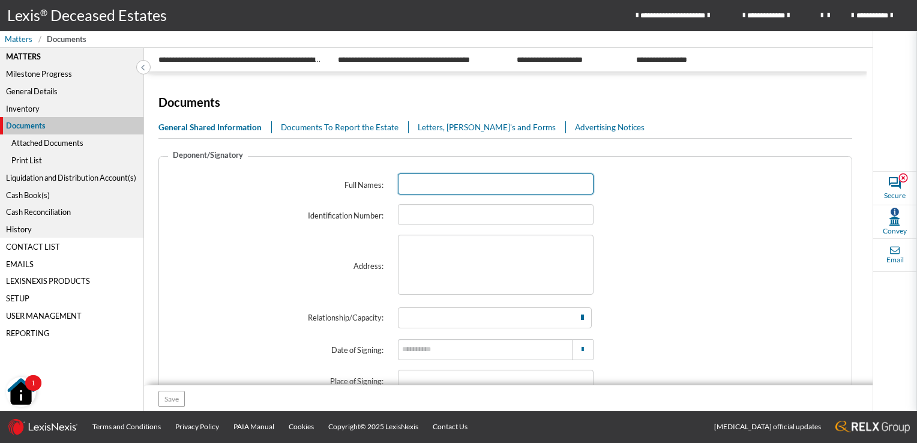
click at [441, 188] on input "text" at bounding box center [496, 183] width 196 height 21
click at [452, 185] on input "text" at bounding box center [496, 183] width 196 height 21
paste input "**********"
type input "**********"
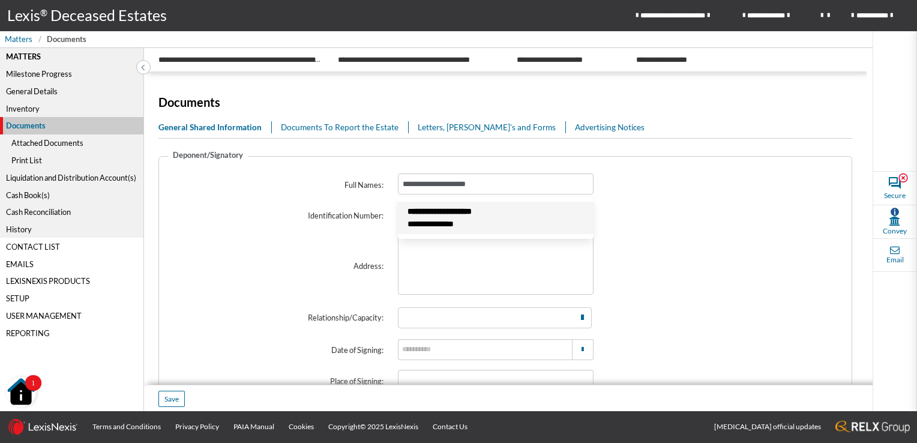
click at [475, 217] on div "**********" at bounding box center [482, 211] width 150 height 13
click at [457, 212] on input "text" at bounding box center [496, 214] width 196 height 21
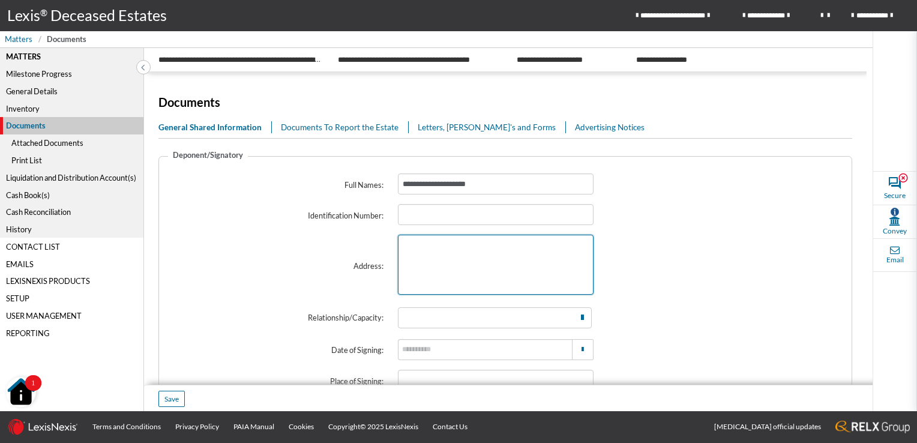
click at [452, 262] on textarea at bounding box center [496, 265] width 196 height 60
type textarea "**********"
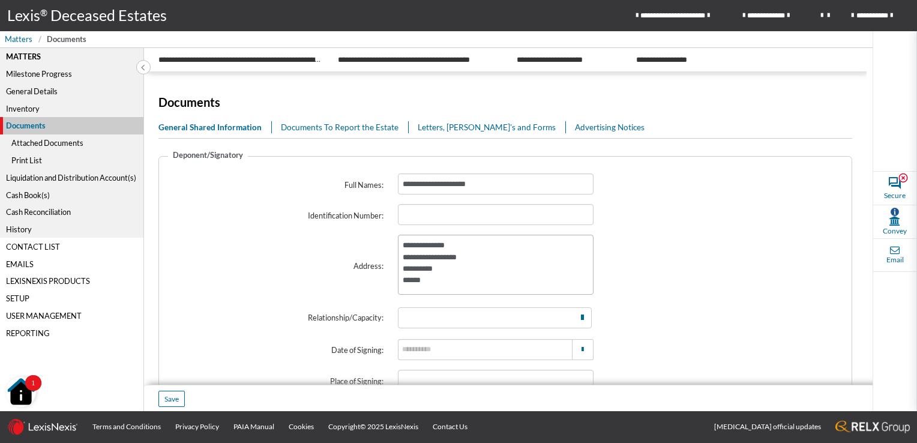
type input "**********"
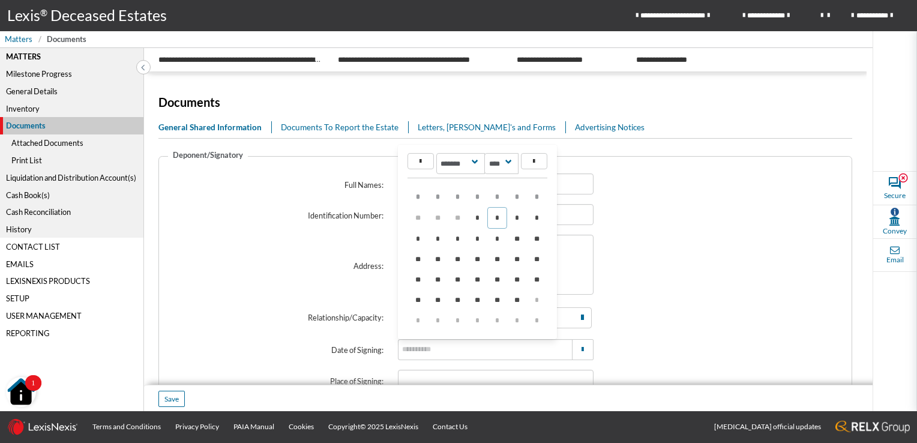
click at [271, 299] on div "**********" at bounding box center [505, 317] width 688 height 41
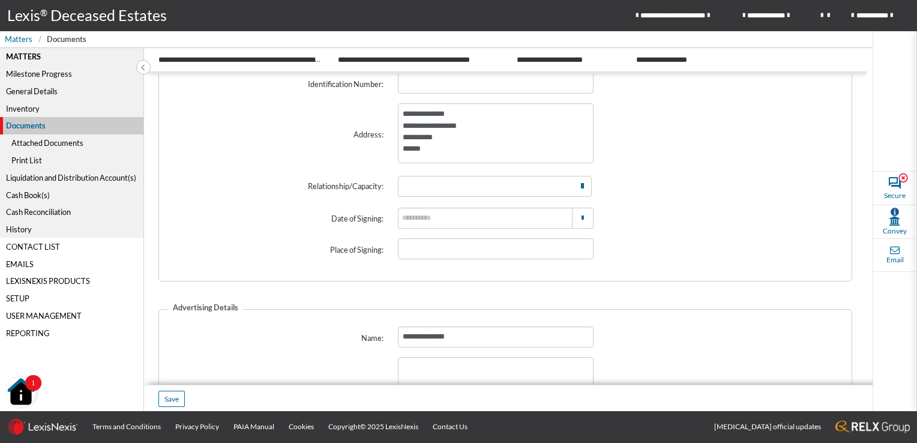
scroll to position [180, 0]
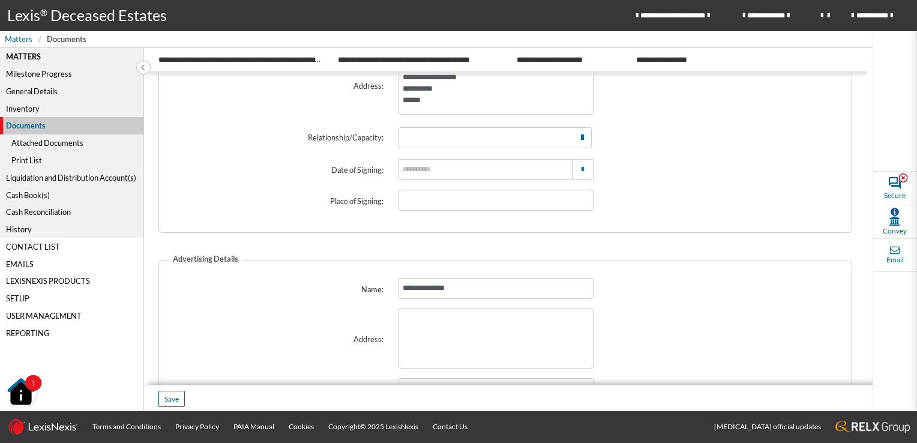
click at [581, 139] on icon "Search for option" at bounding box center [582, 138] width 3 height 8
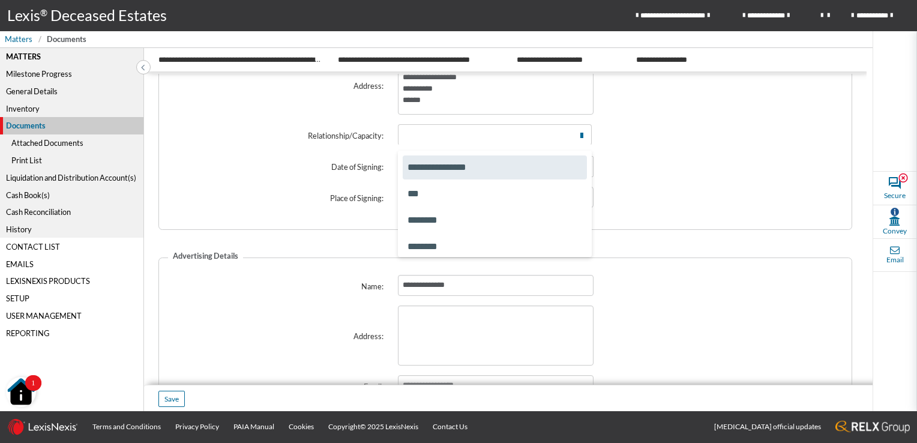
click at [502, 169] on span "**********" at bounding box center [490, 167] width 166 height 14
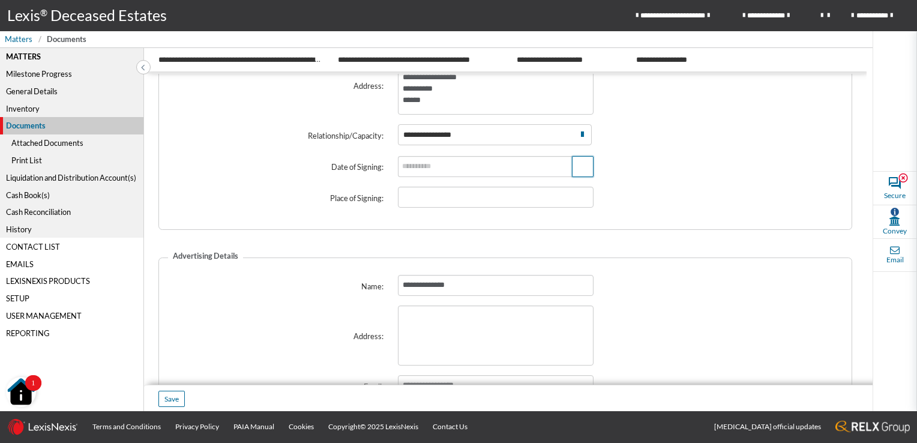
click at [581, 163] on icon "button" at bounding box center [582, 167] width 2 height 8
click at [500, 120] on span "**" at bounding box center [496, 116] width 5 height 7
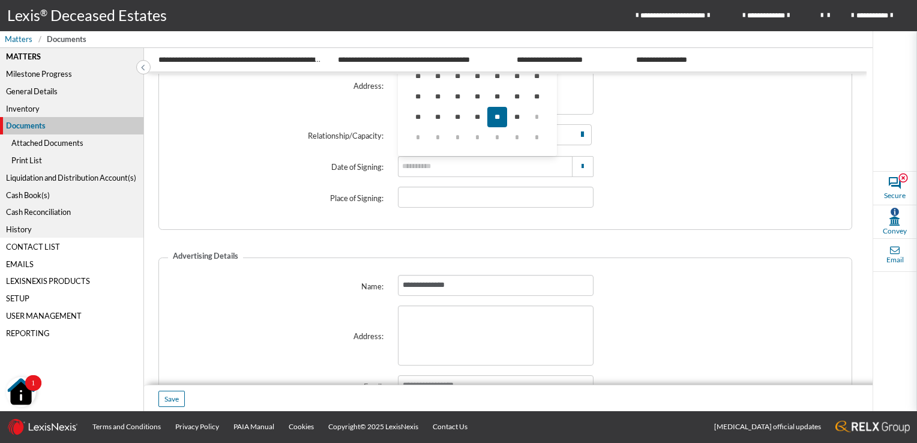
type input "**********"
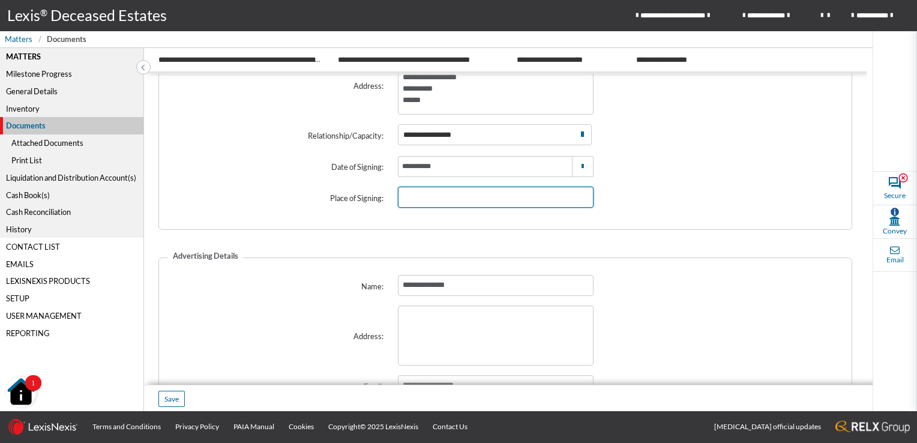
click at [466, 199] on input "text" at bounding box center [496, 197] width 196 height 21
type input "******"
click at [638, 283] on div "**********" at bounding box center [505, 287] width 688 height 38
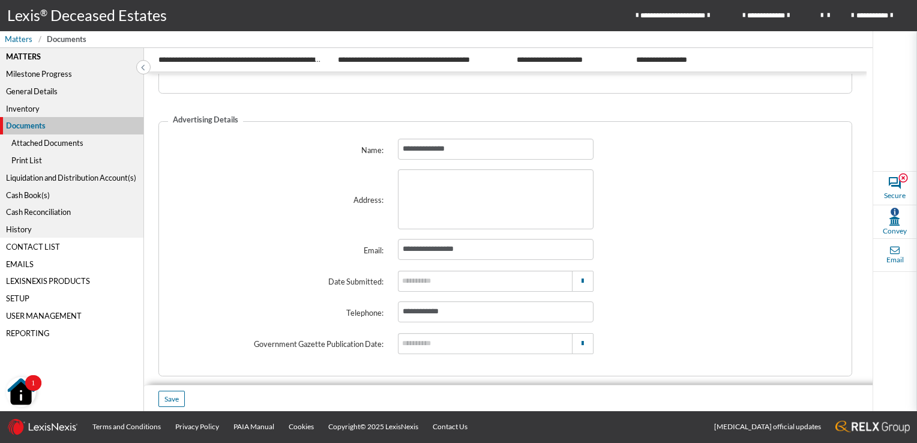
scroll to position [360, 0]
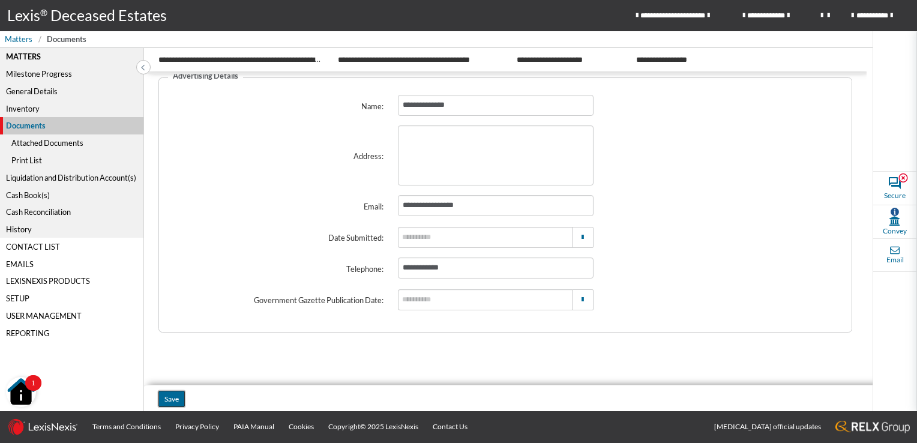
click at [163, 400] on button "Save" at bounding box center [171, 399] width 26 height 16
click at [57, 141] on div "Attached Documents" at bounding box center [71, 142] width 143 height 17
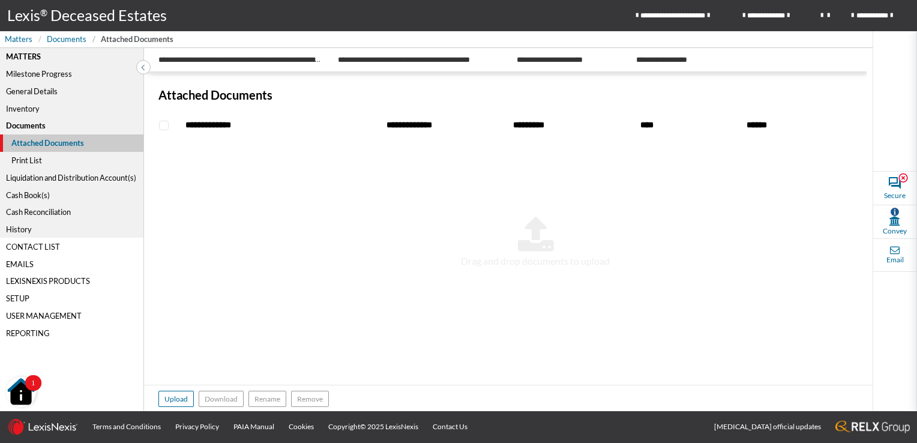
click at [34, 159] on div "Print List" at bounding box center [71, 160] width 143 height 17
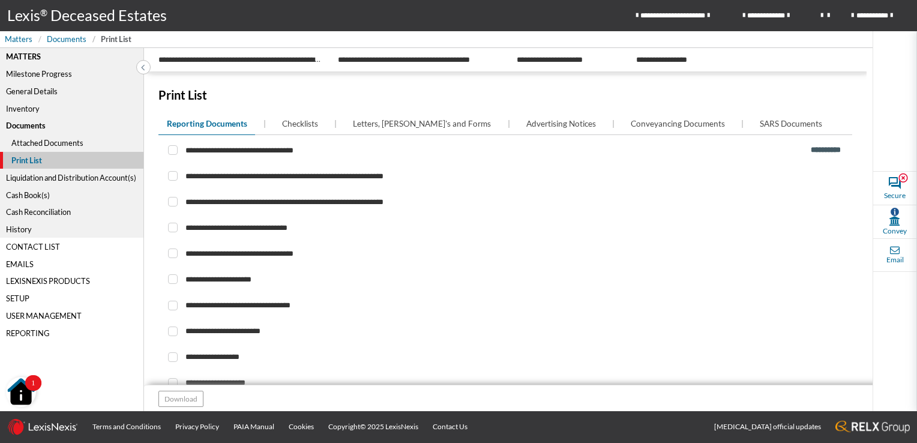
click at [50, 175] on div "Liquidation and Distribution Account(s)" at bounding box center [71, 177] width 143 height 17
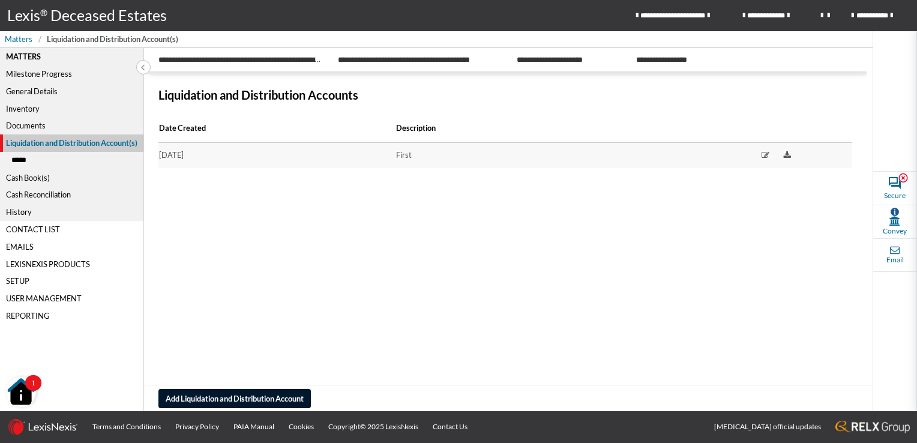
click at [22, 161] on div "*****" at bounding box center [71, 160] width 143 height 17
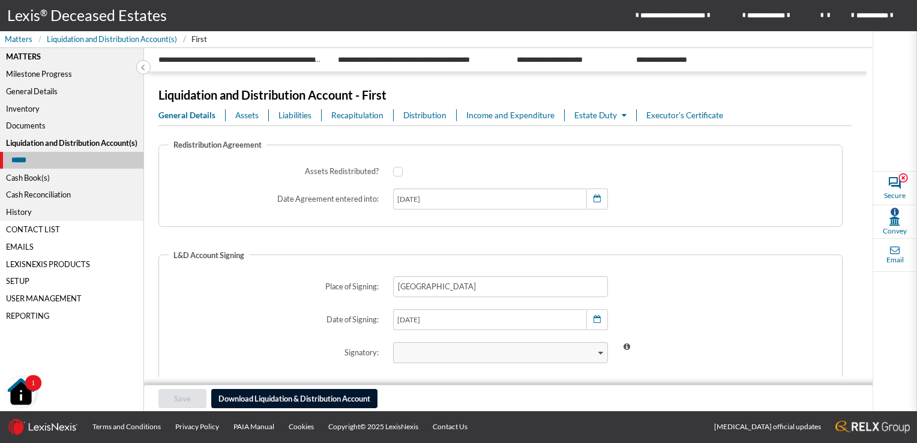
scroll to position [120, 0]
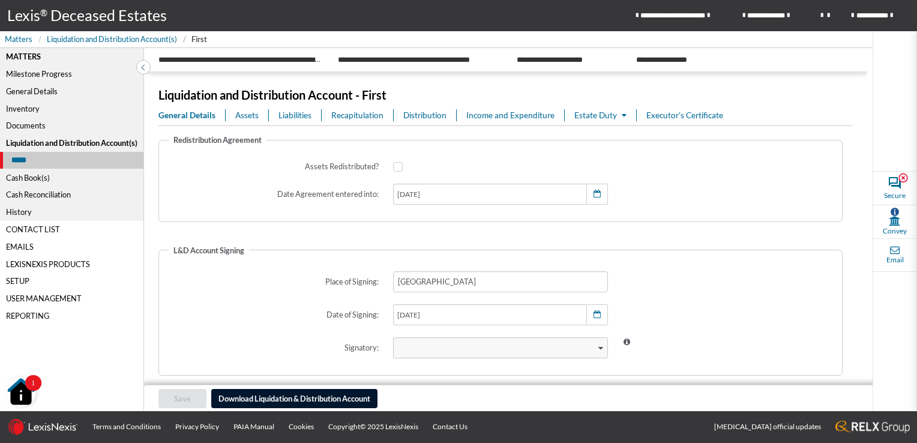
click at [623, 113] on icon at bounding box center [624, 116] width 5 height 8
click at [611, 136] on link "Estate Duty" at bounding box center [630, 138] width 115 height 20
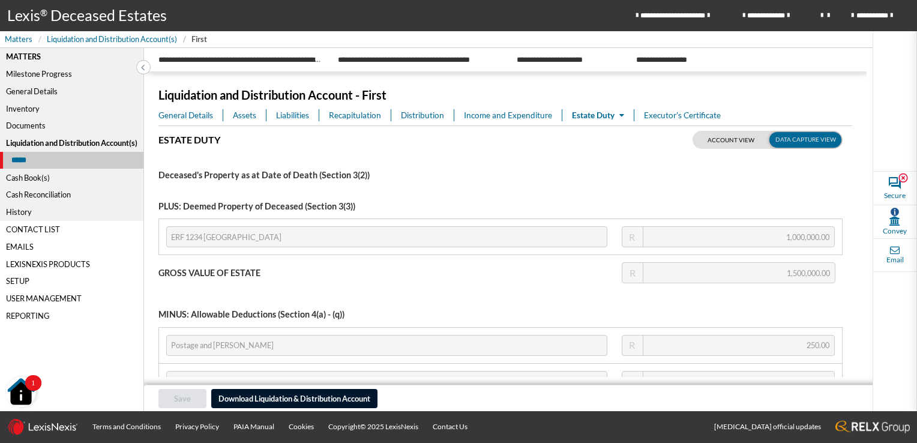
scroll to position [0, 0]
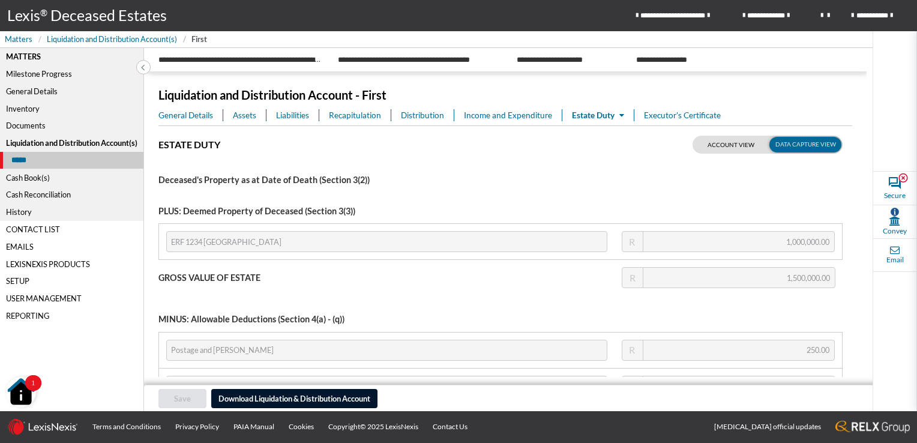
click at [242, 114] on span "Assets" at bounding box center [244, 115] width 23 height 12
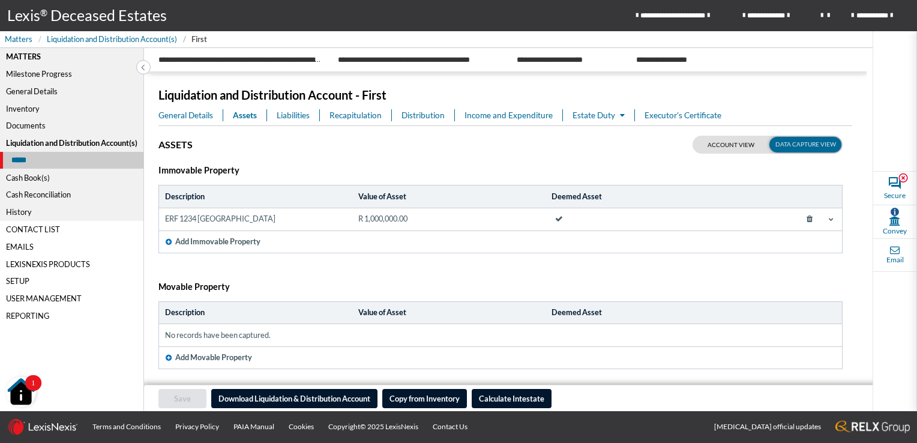
click at [829, 220] on icon at bounding box center [831, 219] width 5 height 5
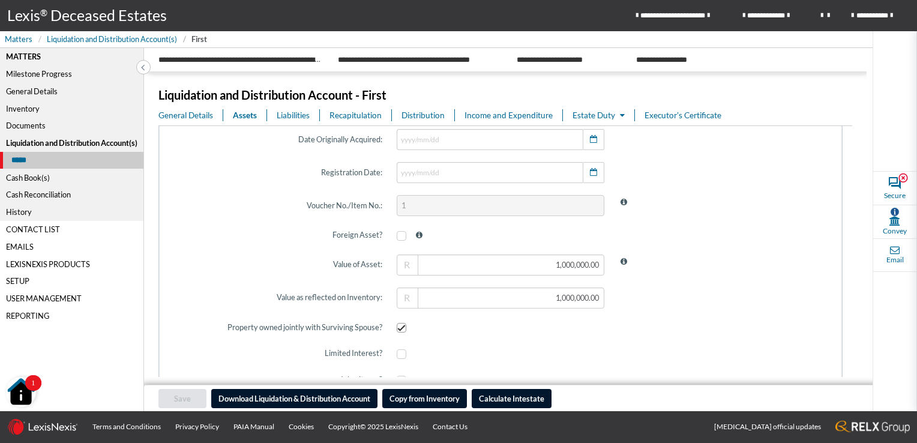
scroll to position [420, 0]
type input "1000000"
drag, startPoint x: 535, startPoint y: 265, endPoint x: 633, endPoint y: 265, distance: 97.8
click at [633, 265] on div "Value of Asset: 1000000 R" at bounding box center [500, 262] width 667 height 35
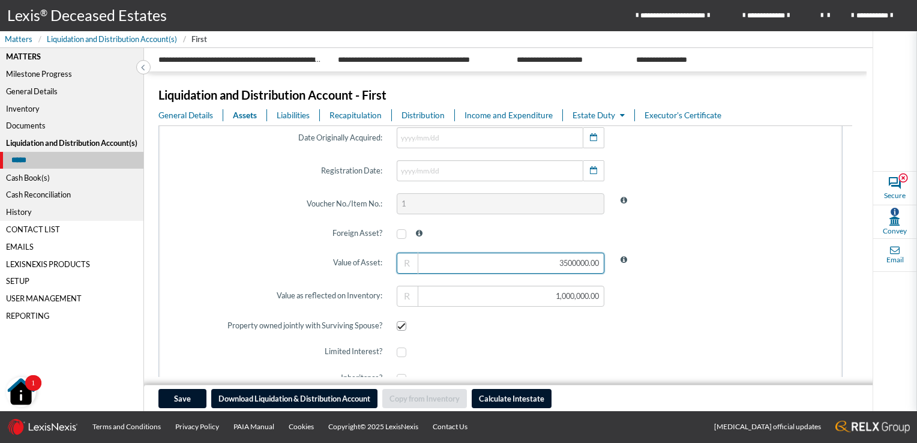
drag, startPoint x: 537, startPoint y: 262, endPoint x: 685, endPoint y: 262, distance: 147.6
click at [685, 262] on div "Value of Asset: 3500000.00 R" at bounding box center [500, 262] width 667 height 35
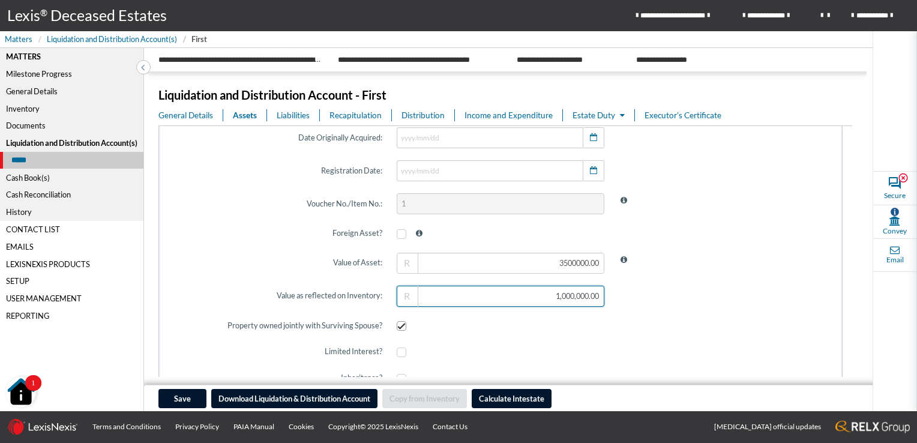
type input "3,500,000.00"
type input "1000000"
drag, startPoint x: 533, startPoint y: 299, endPoint x: 645, endPoint y: 292, distance: 112.4
click at [645, 292] on div "Value as reflected on Inventory: 1000000 R" at bounding box center [500, 295] width 667 height 35
paste input "3500000"
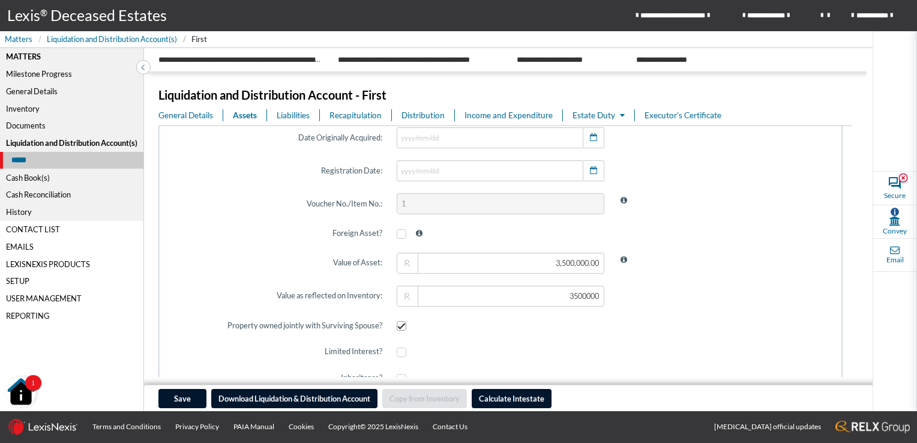
type input "3,500,000.00"
click at [644, 305] on span at bounding box center [722, 295] width 222 height 35
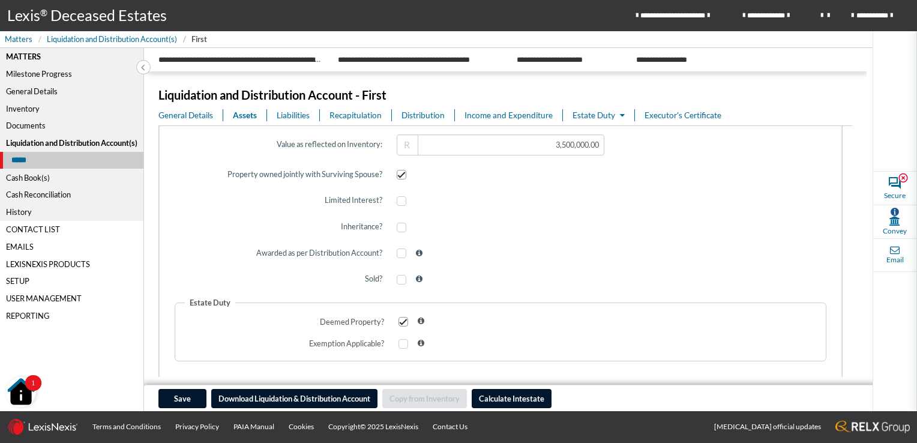
scroll to position [600, 0]
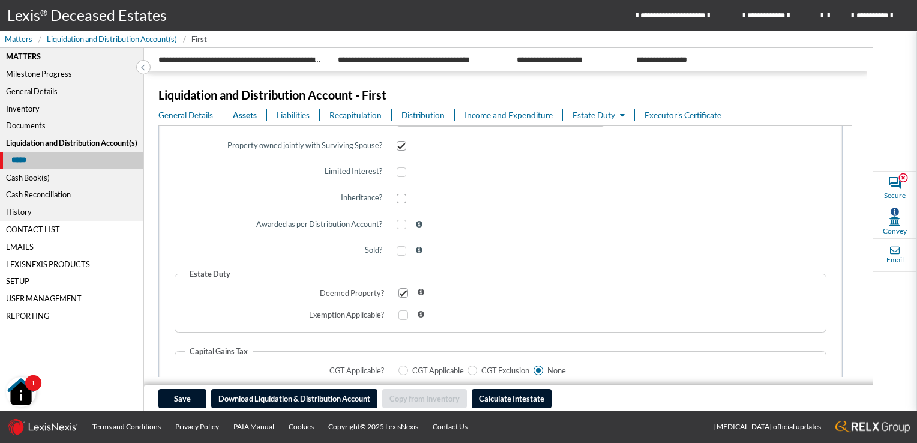
click at [397, 197] on span at bounding box center [402, 199] width 10 height 10
click at [397, 197] on input "checkbox" at bounding box center [401, 198] width 8 height 8
checkbox input "true"
click at [398, 316] on span at bounding box center [403, 315] width 10 height 10
click at [398, 316] on input "checkbox" at bounding box center [402, 315] width 8 height 8
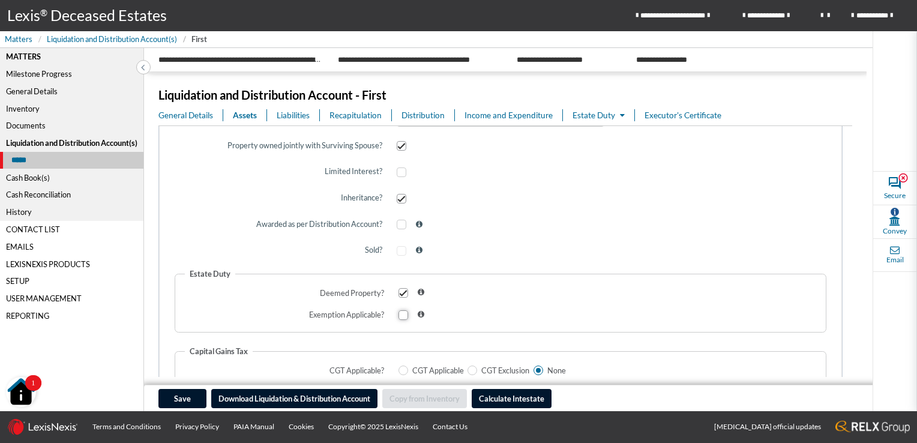
checkbox input "true"
click at [398, 292] on span at bounding box center [403, 293] width 10 height 10
click at [398, 292] on input "checkbox" at bounding box center [402, 293] width 8 height 8
checkbox input "false"
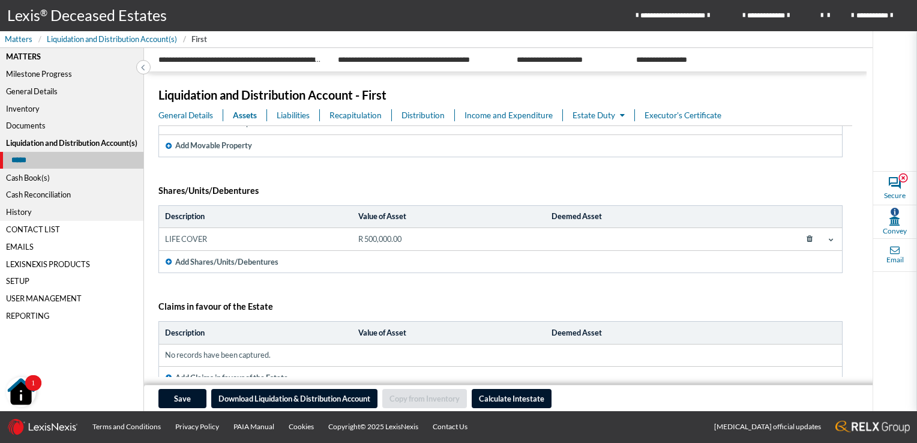
scroll to position [1018, 0]
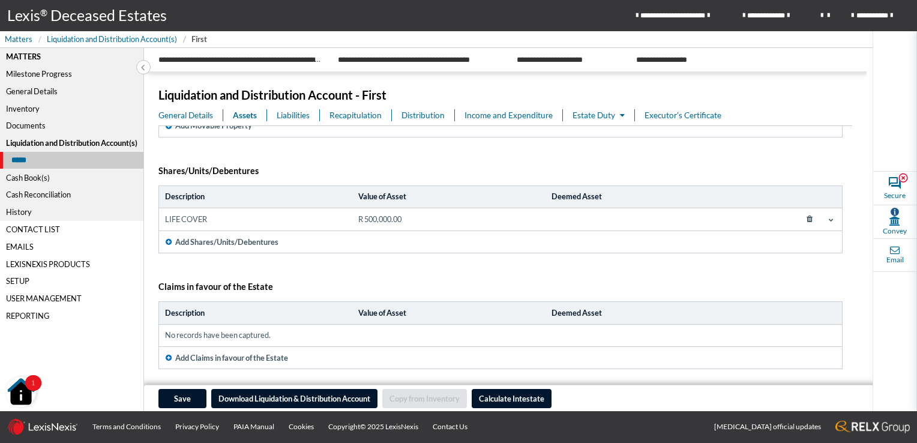
click at [168, 355] on icon "button" at bounding box center [169, 357] width 6 height 7
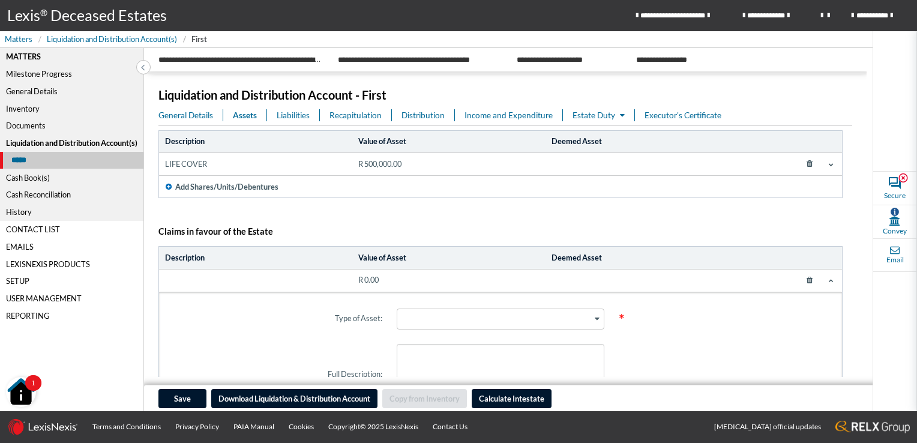
scroll to position [1137, 0]
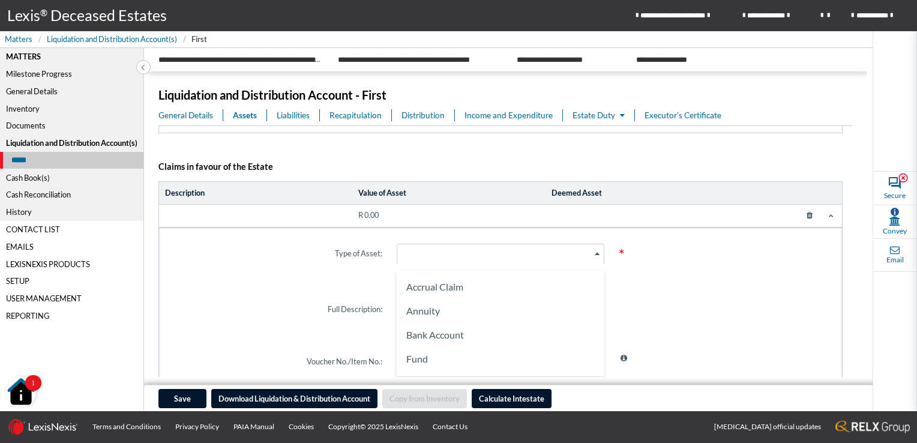
click at [595, 251] on icon "Search for option" at bounding box center [597, 254] width 5 height 6
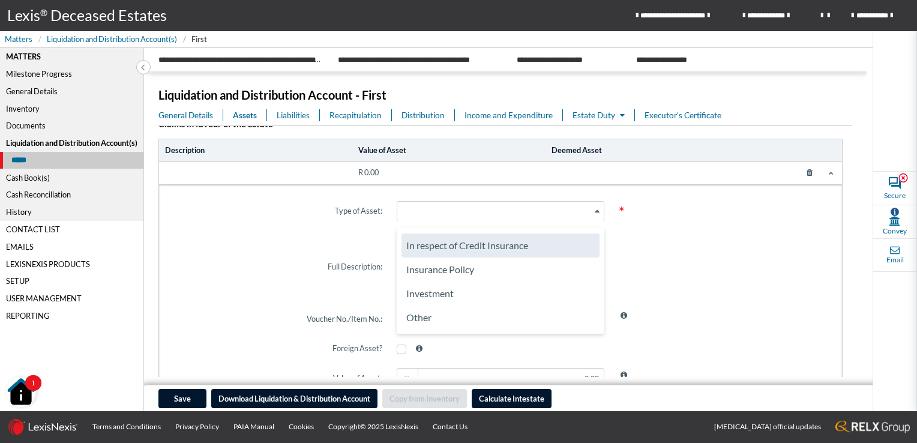
scroll to position [1197, 0]
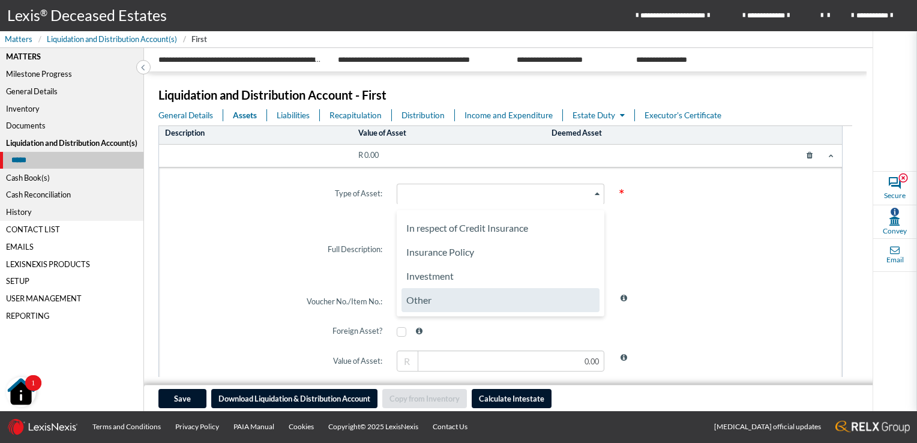
click at [468, 307] on li "Other" at bounding box center [500, 300] width 198 height 24
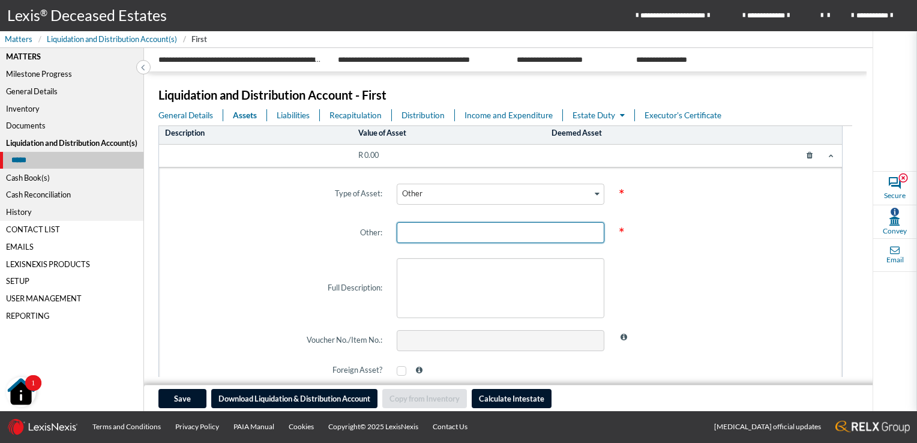
click at [436, 230] on input "text" at bounding box center [501, 232] width 208 height 21
type input "DEDUCTIONS"
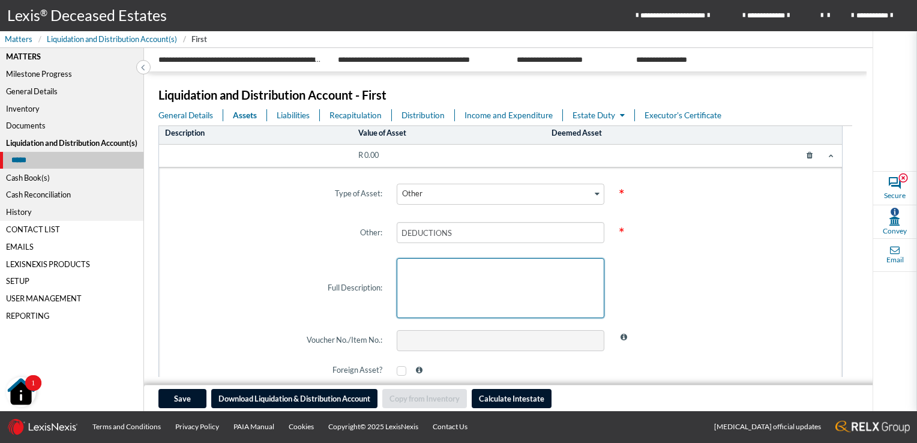
click at [430, 292] on textarea at bounding box center [501, 288] width 208 height 60
type textarea "DEDUCTIONS"
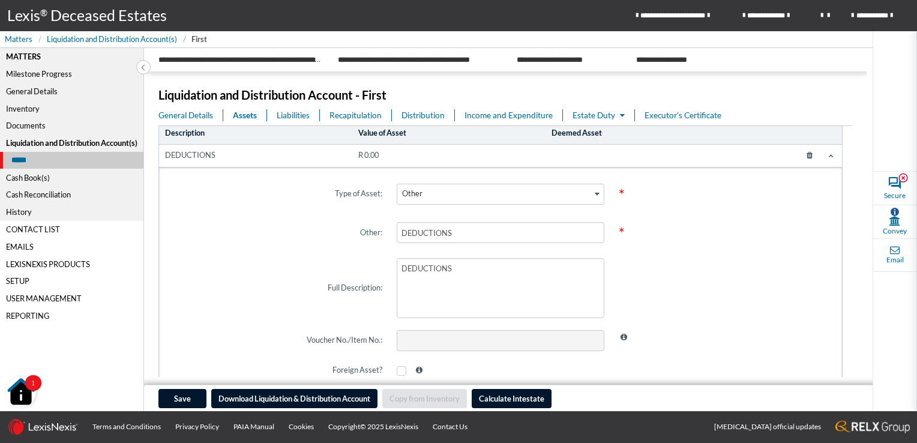
click at [649, 274] on span at bounding box center [722, 288] width 222 height 74
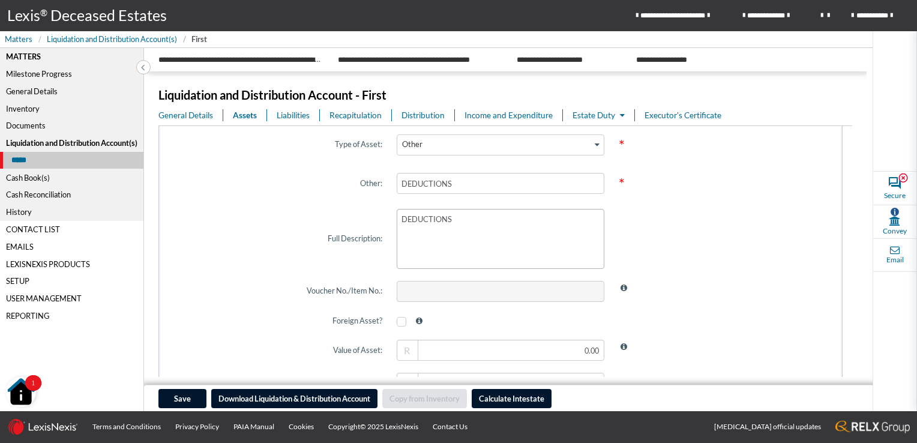
scroll to position [1317, 0]
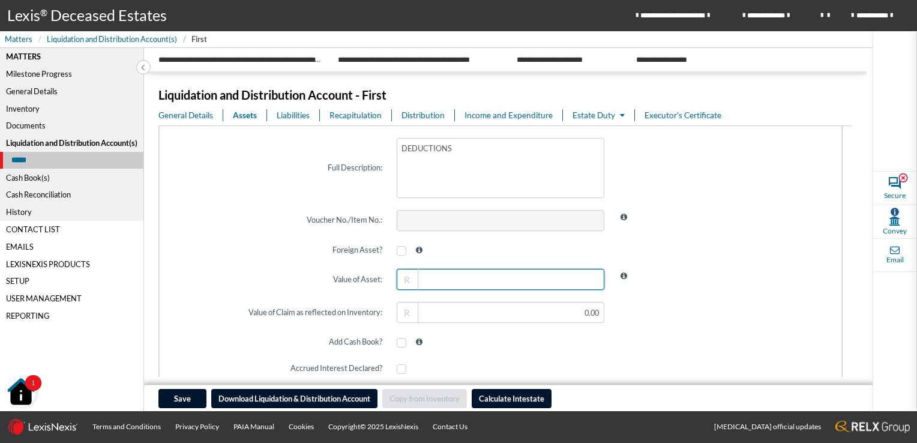
drag, startPoint x: 542, startPoint y: 269, endPoint x: 623, endPoint y: 277, distance: 81.4
click at [623, 277] on div "Value of Asset: R" at bounding box center [500, 279] width 667 height 35
paste input "364319"
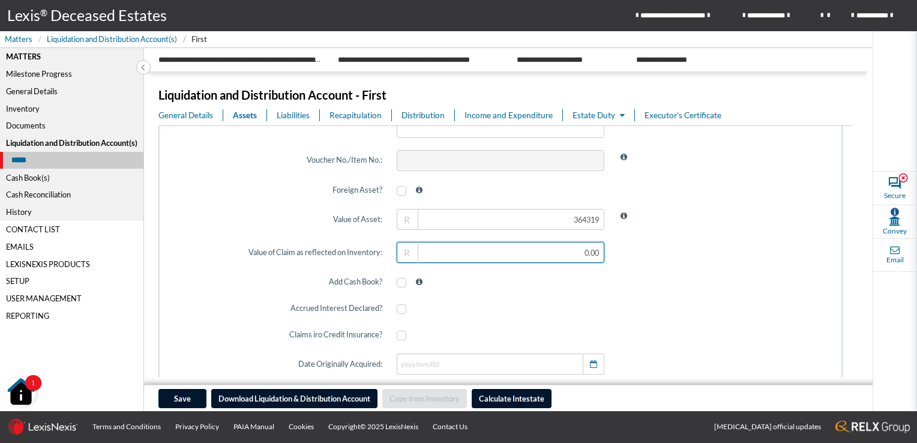
type input "364,319.00"
click at [559, 255] on input "text" at bounding box center [501, 252] width 208 height 21
paste input "364319"
type input "364,319.00"
click at [544, 322] on div at bounding box center [500, 334] width 222 height 29
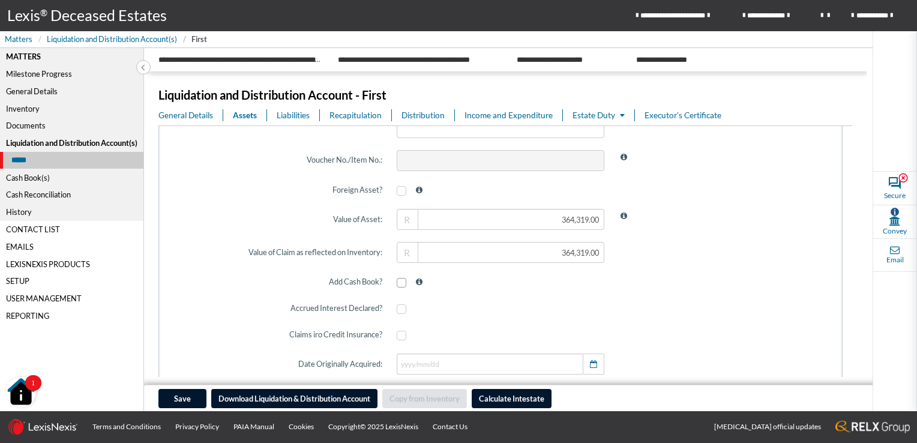
click at [400, 280] on span at bounding box center [402, 283] width 10 height 10
click at [400, 280] on input "checkbox" at bounding box center [401, 283] width 8 height 8
checkbox input "true"
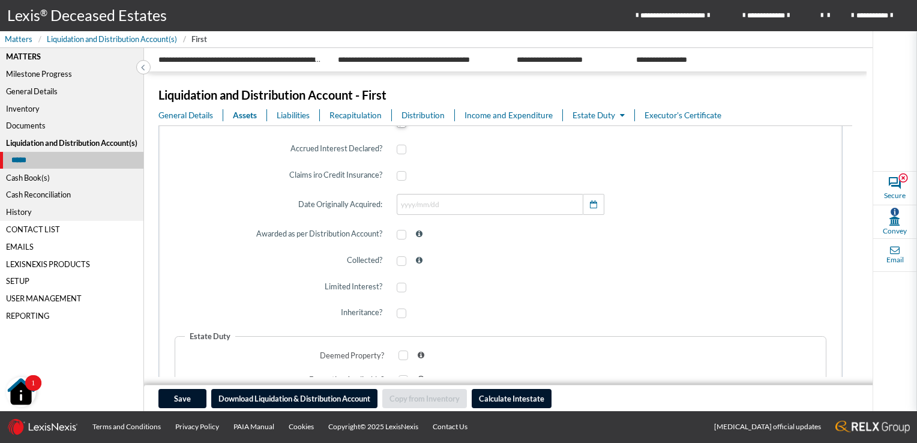
scroll to position [1557, 0]
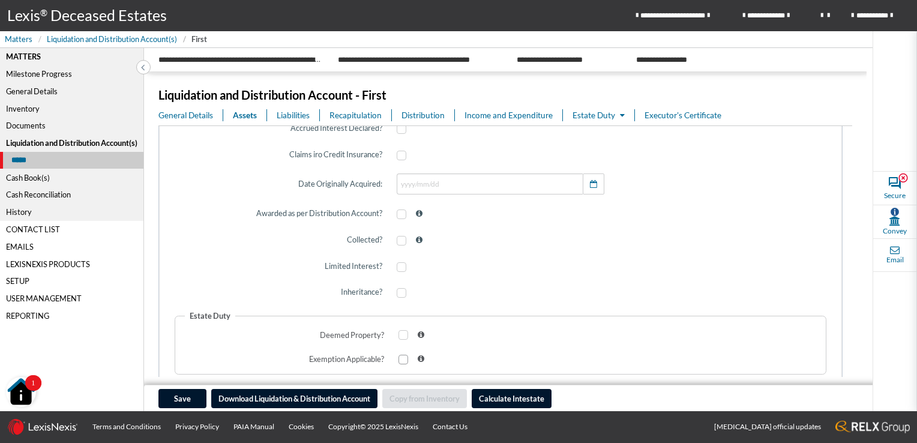
click at [403, 358] on span at bounding box center [403, 360] width 10 height 10
click at [403, 358] on input "checkbox" at bounding box center [402, 360] width 8 height 8
checkbox input "true"
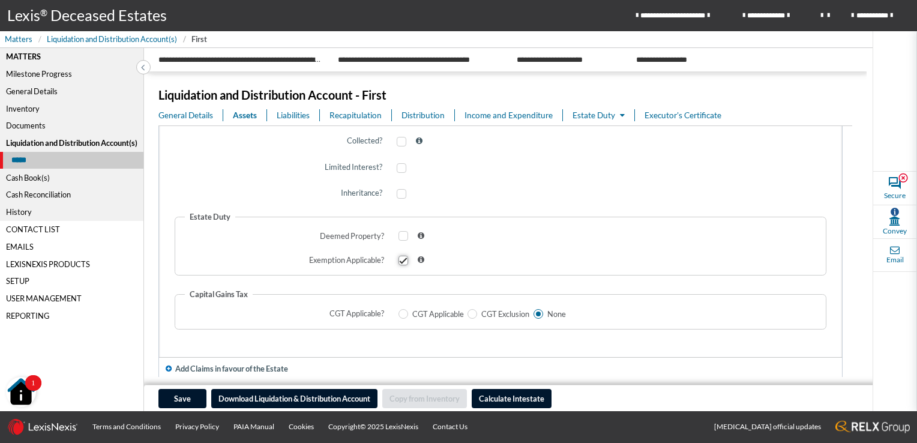
scroll to position [1668, 0]
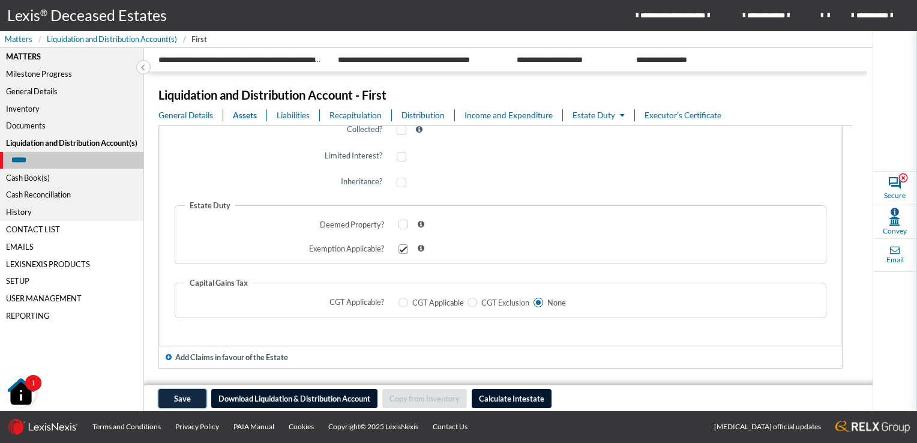
click at [170, 397] on button "Save" at bounding box center [182, 398] width 48 height 19
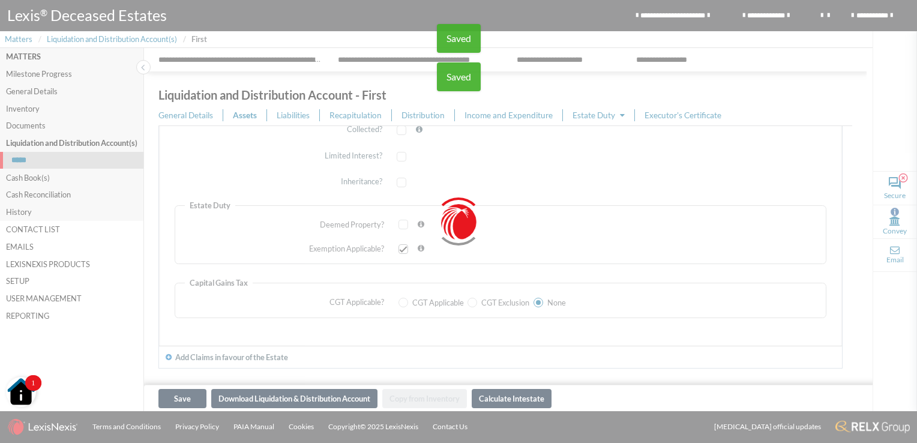
type input "3"
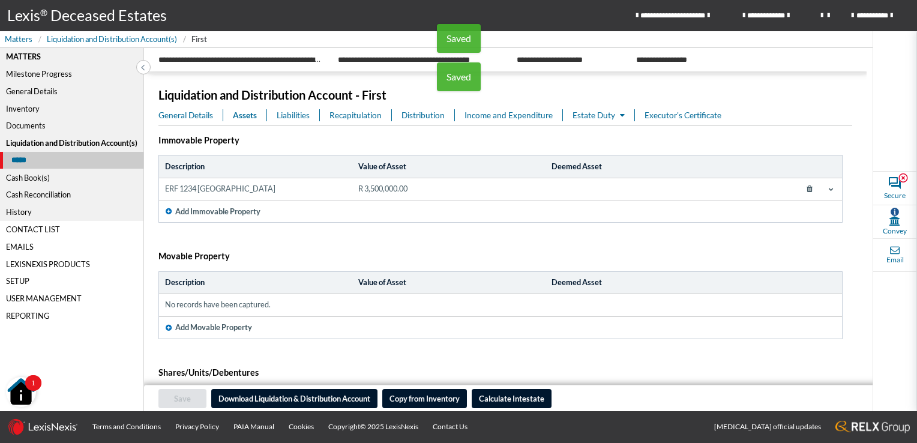
scroll to position [0, 0]
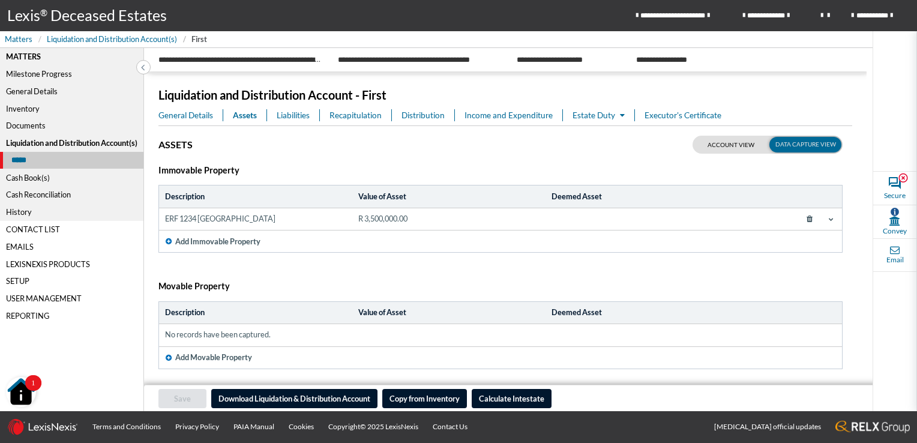
click at [302, 114] on span "Liabilities" at bounding box center [293, 115] width 33 height 12
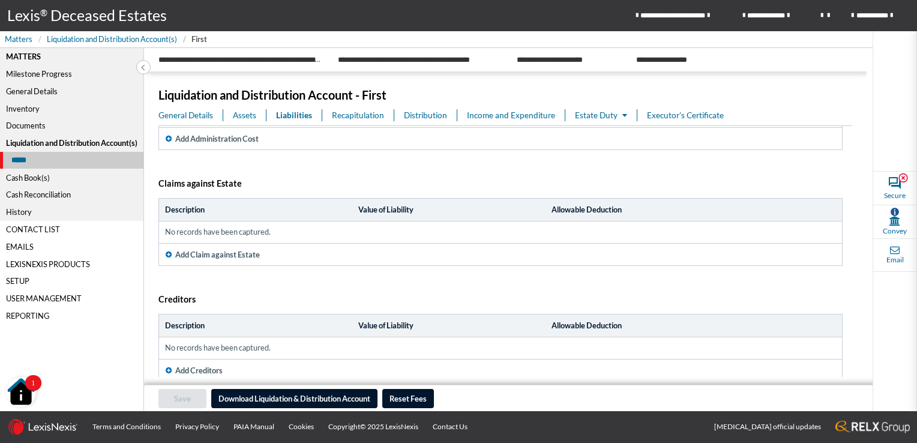
scroll to position [274, 0]
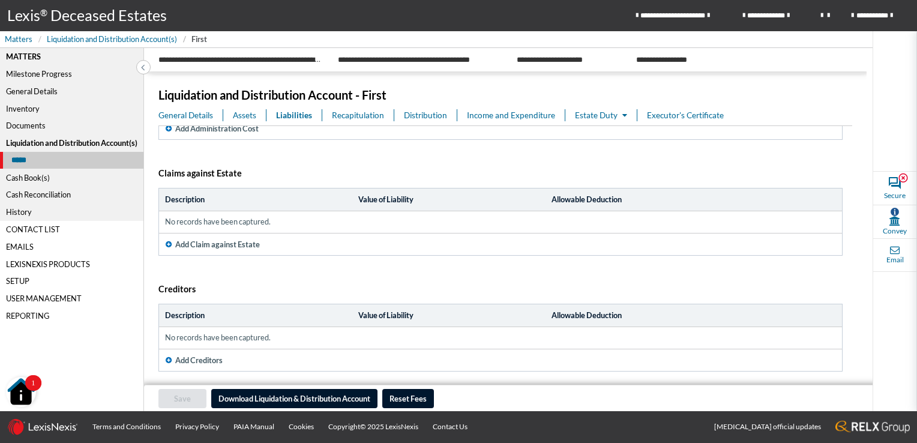
click at [353, 114] on span "Recapitulation" at bounding box center [358, 115] width 52 height 12
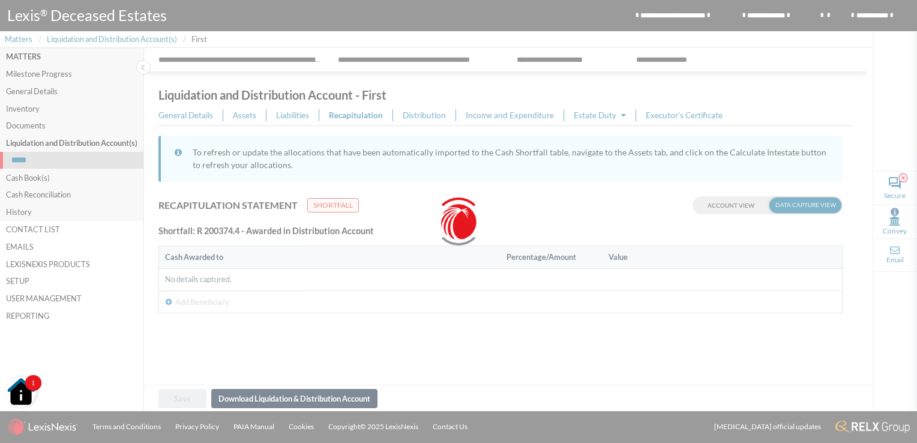
scroll to position [0, 0]
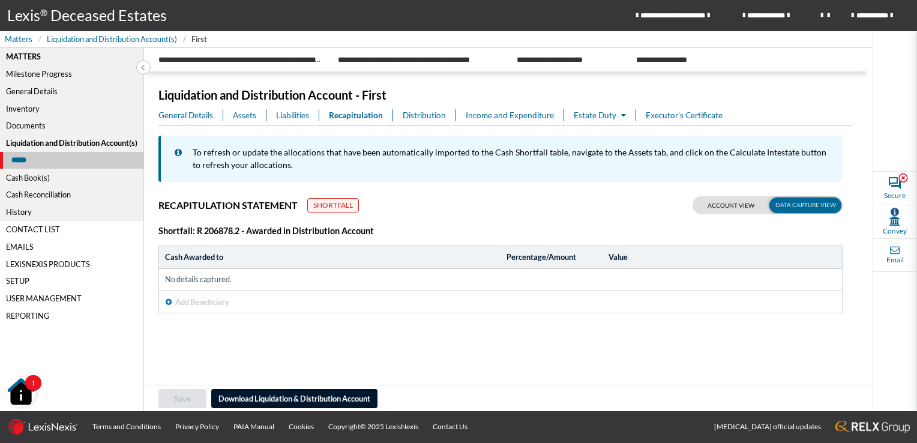
click at [250, 116] on span "Assets" at bounding box center [244, 115] width 23 height 12
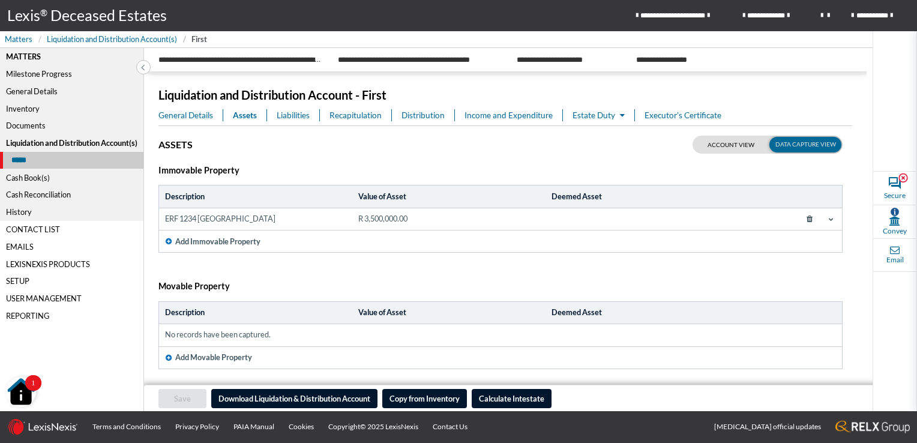
click at [829, 221] on icon at bounding box center [831, 219] width 5 height 5
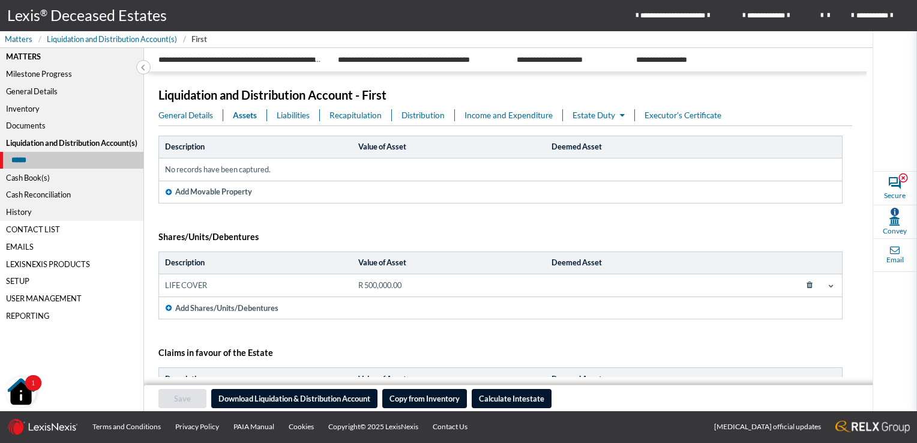
scroll to position [1018, 0]
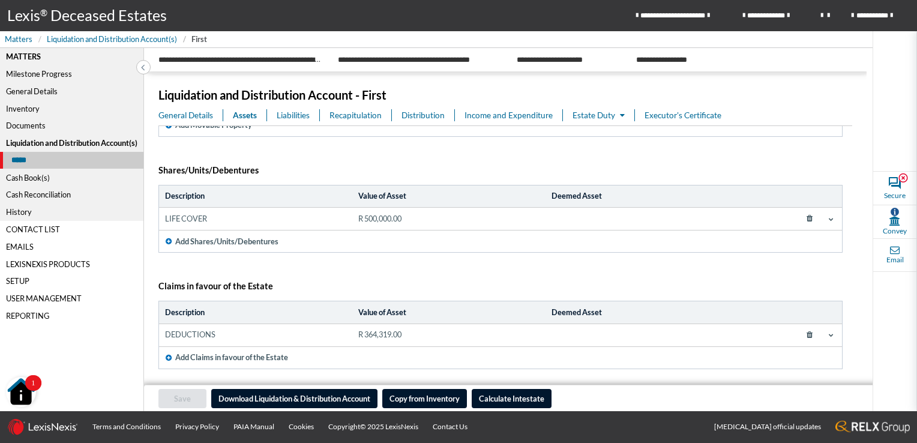
click at [829, 218] on icon at bounding box center [831, 219] width 5 height 5
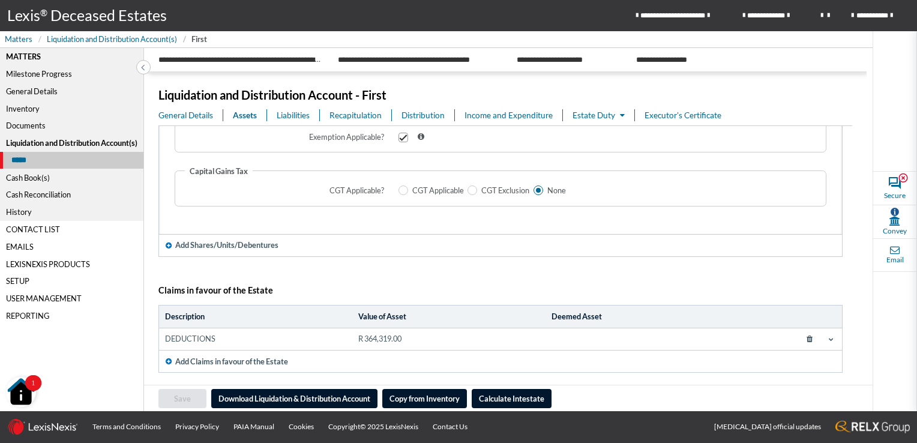
scroll to position [2330, 0]
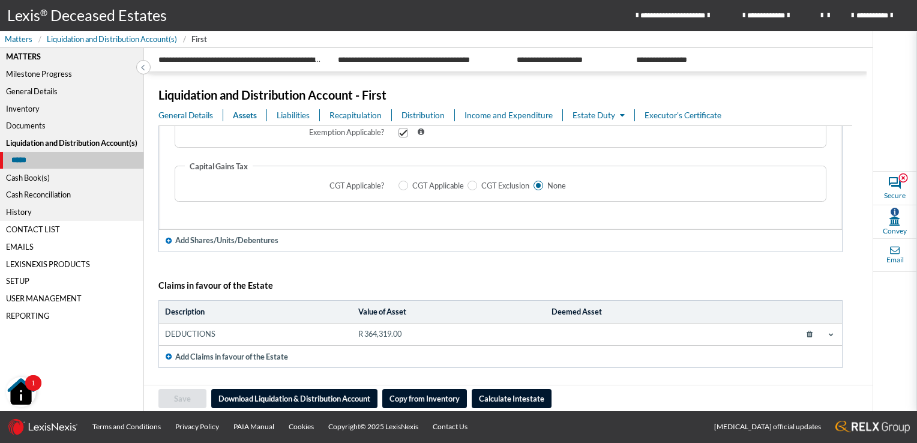
click at [829, 332] on icon at bounding box center [831, 334] width 5 height 5
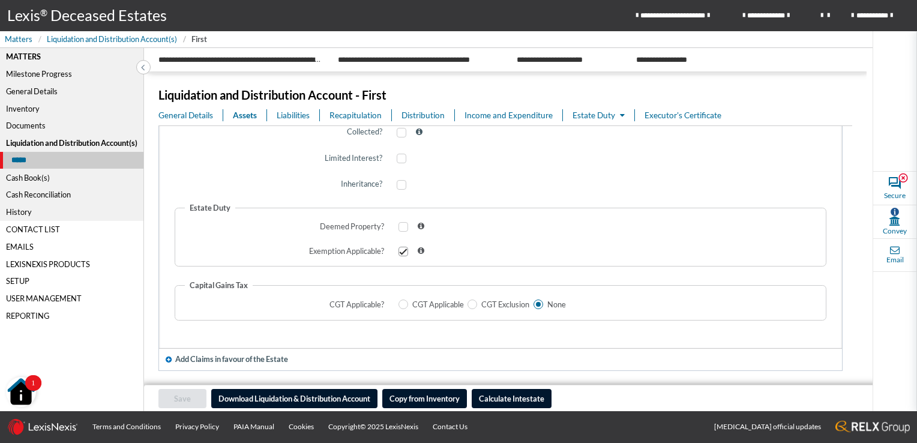
scroll to position [2980, 0]
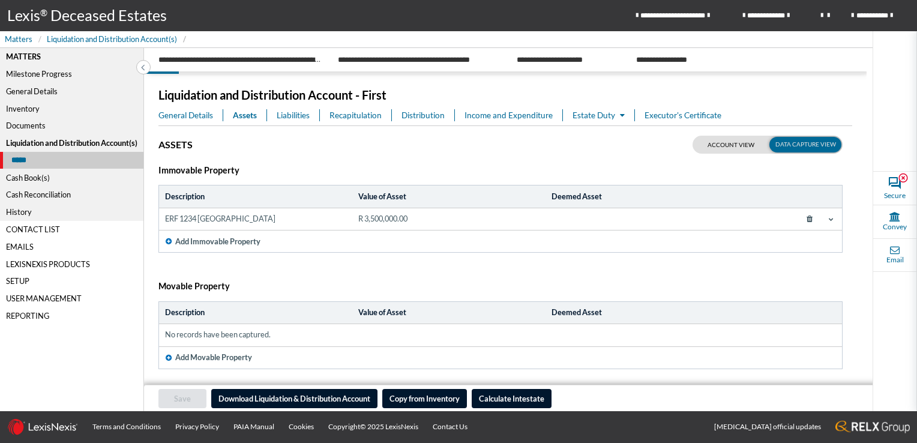
click at [286, 114] on span "Liabilities" at bounding box center [293, 115] width 33 height 12
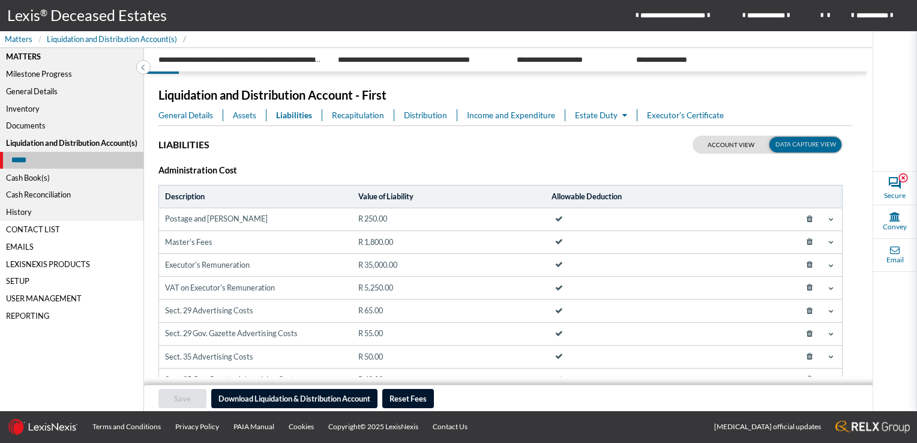
click at [352, 114] on span "Recapitulation" at bounding box center [358, 115] width 52 height 12
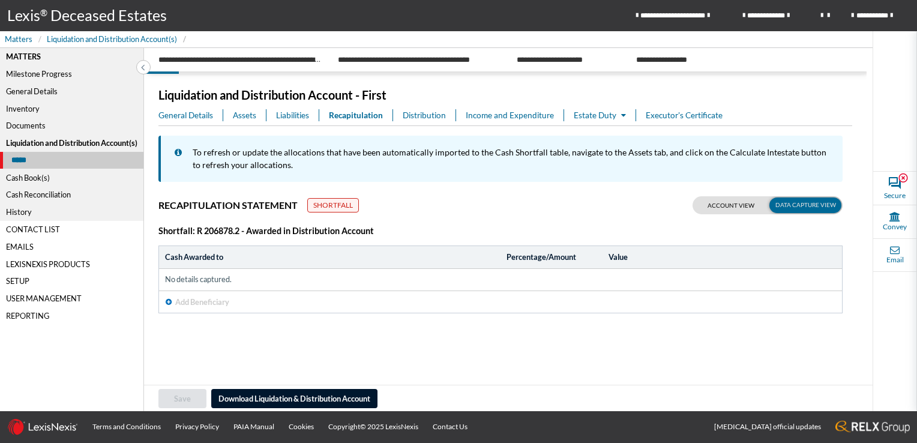
click at [331, 205] on span "Shortfall" at bounding box center [333, 205] width 40 height 11
click at [410, 115] on span "Distribution" at bounding box center [424, 115] width 43 height 12
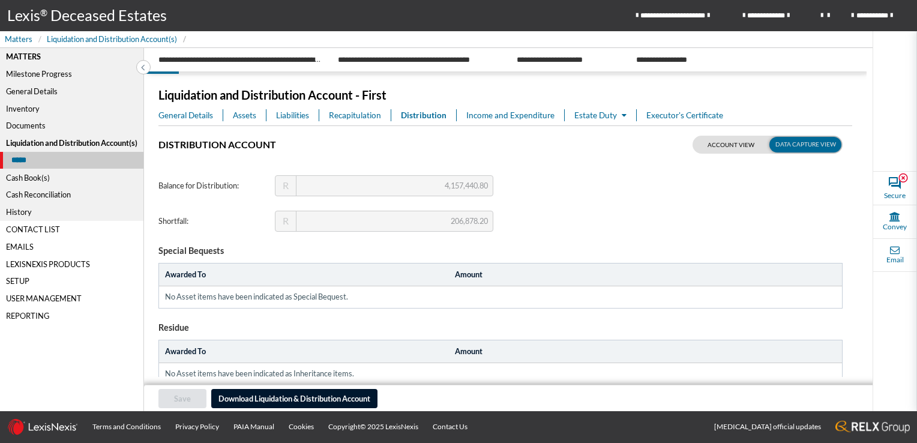
click at [245, 112] on span "Assets" at bounding box center [244, 115] width 23 height 12
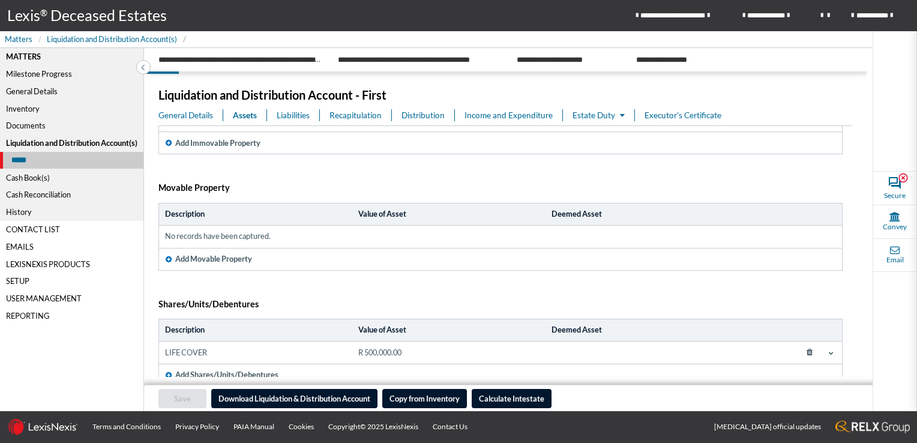
scroll to position [120, 0]
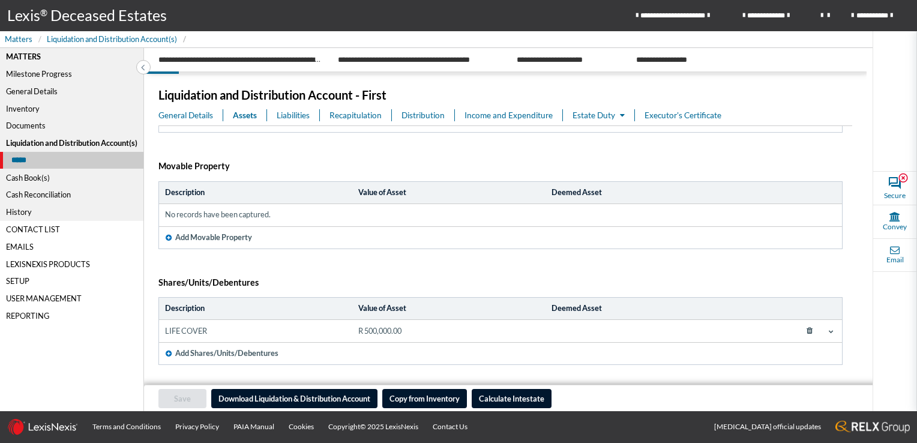
click at [829, 329] on icon at bounding box center [831, 331] width 5 height 5
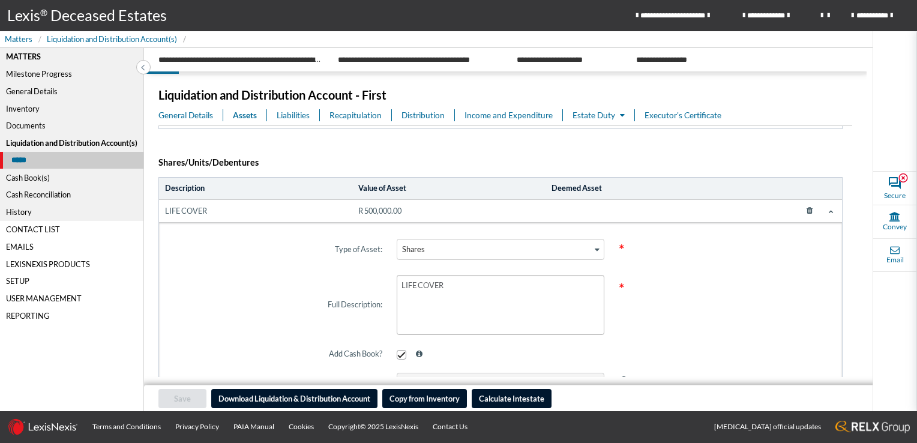
scroll to position [360, 0]
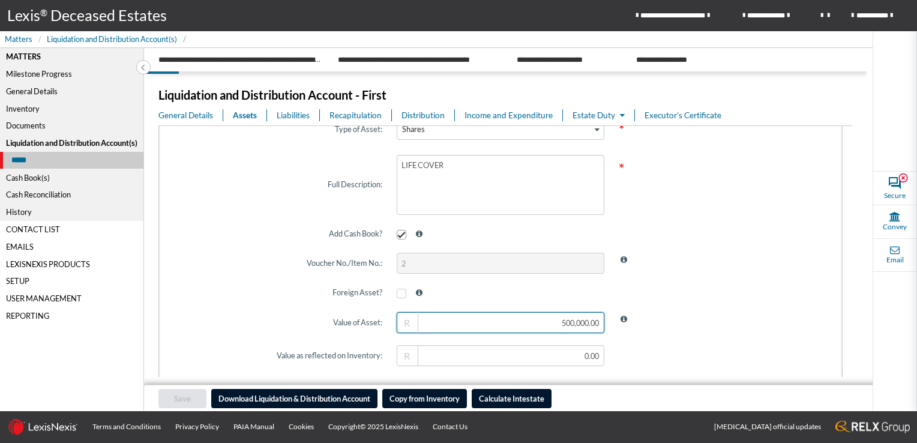
type input "500000"
drag, startPoint x: 541, startPoint y: 322, endPoint x: 630, endPoint y: 323, distance: 89.4
click at [630, 323] on div "Value of Asset: 500000 R" at bounding box center [500, 322] width 667 height 35
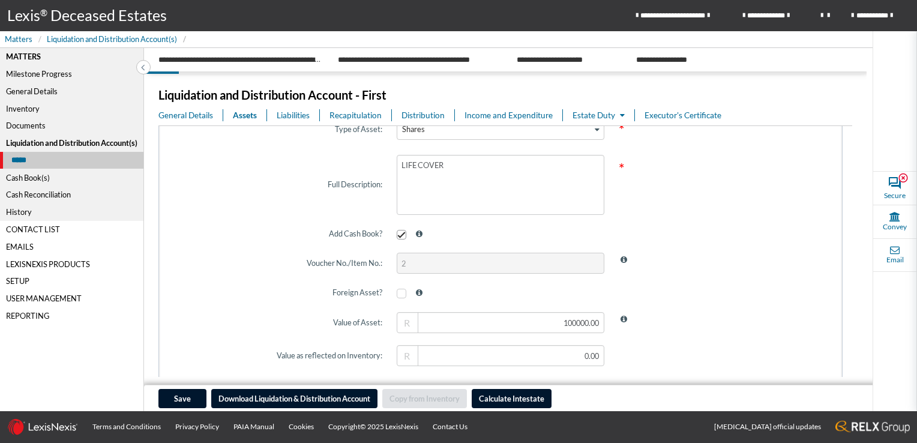
type input "100,000.00"
click at [630, 323] on span at bounding box center [722, 322] width 222 height 35
click at [554, 352] on input "text" at bounding box center [501, 355] width 208 height 21
type input "100,000.00"
click at [656, 355] on span at bounding box center [722, 355] width 222 height 35
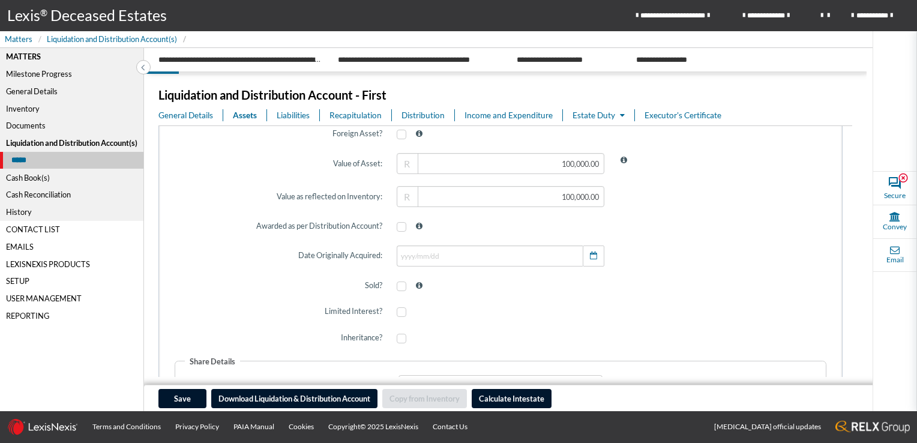
scroll to position [540, 0]
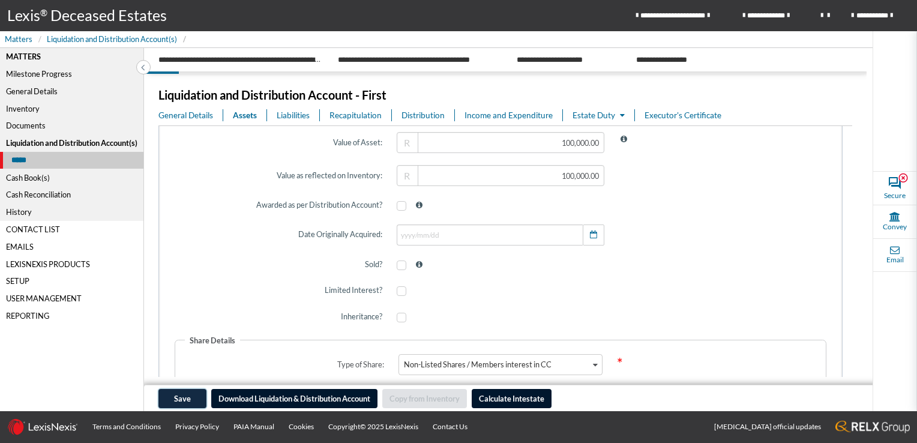
click at [175, 398] on span "Save" at bounding box center [182, 399] width 17 height 10
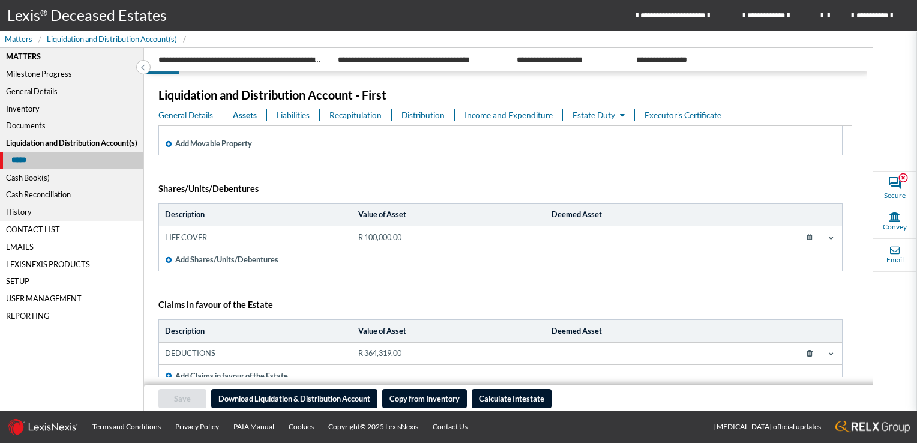
scroll to position [231, 0]
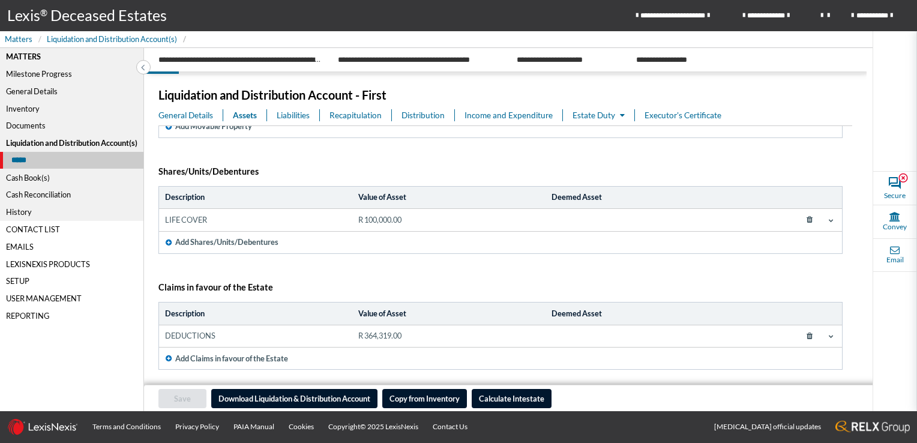
click at [422, 116] on span "Distribution" at bounding box center [422, 115] width 43 height 12
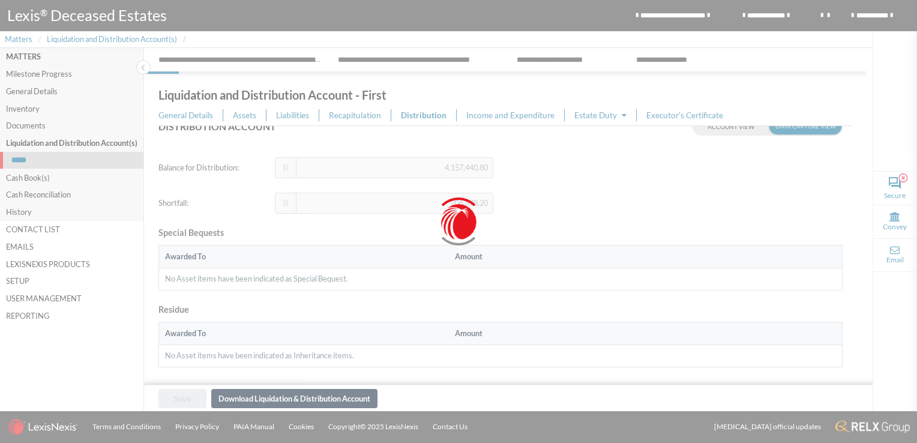
type input "3,837,440.80"
type input "126,878.20"
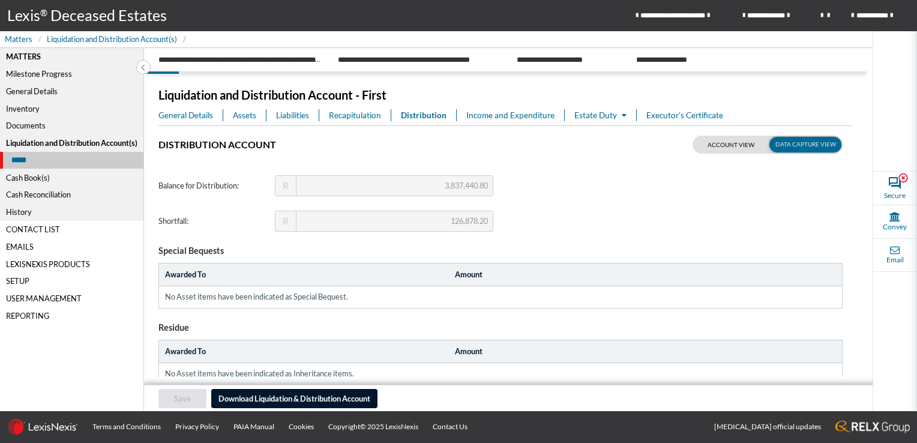
click at [346, 115] on span "Recapitulation" at bounding box center [355, 115] width 52 height 12
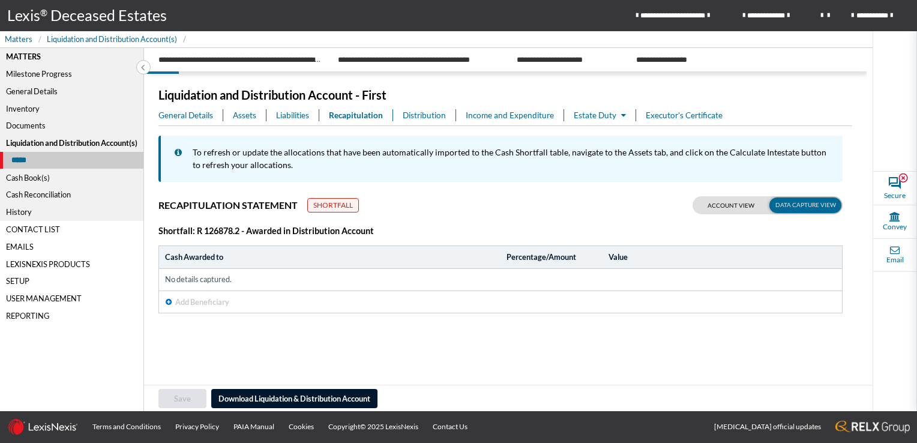
click at [247, 116] on span "Assets" at bounding box center [244, 115] width 23 height 12
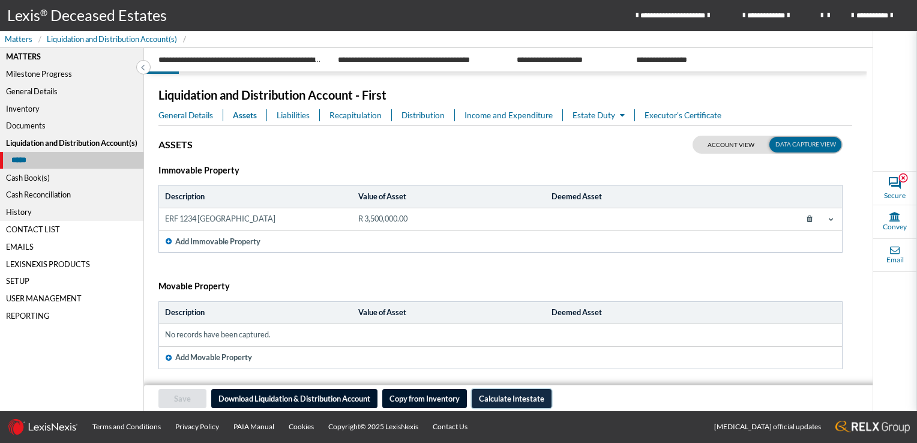
click at [505, 399] on span "Calculate Intestate" at bounding box center [511, 399] width 65 height 10
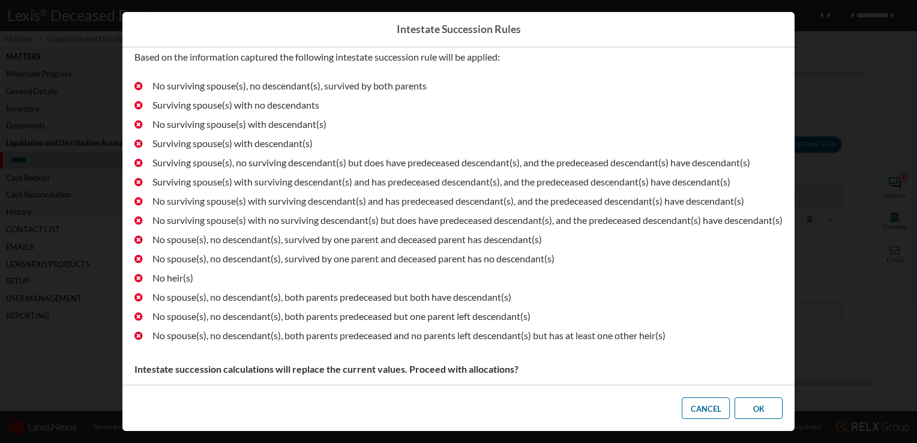
scroll to position [84, 0]
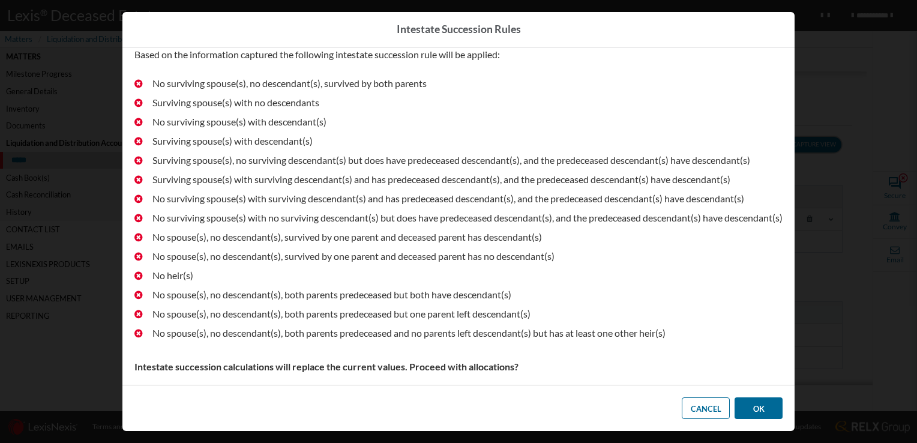
click at [757, 412] on button "OK" at bounding box center [758, 408] width 48 height 22
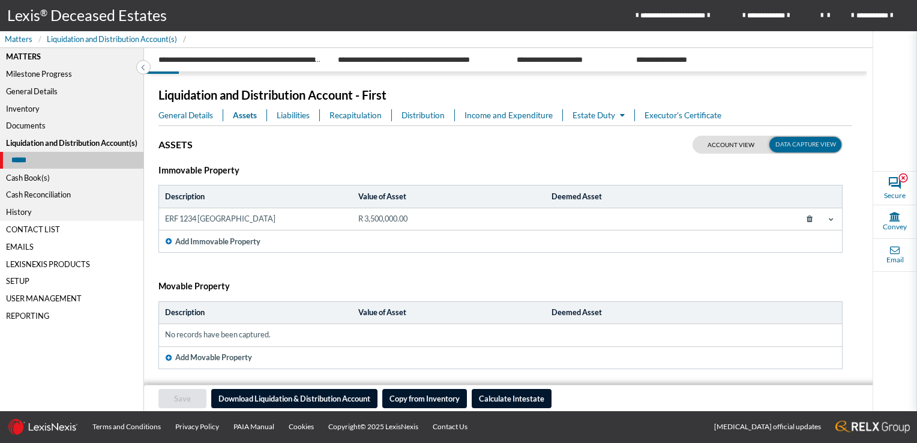
click at [34, 92] on div "General Details" at bounding box center [71, 91] width 143 height 17
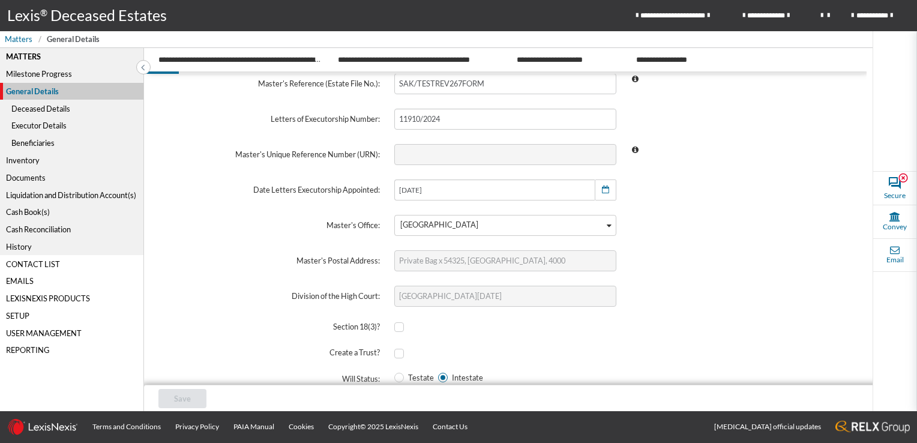
scroll to position [88, 0]
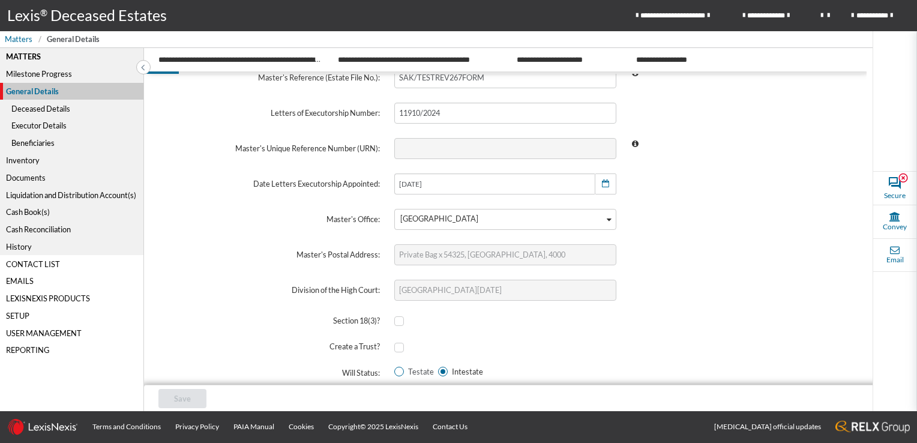
click at [397, 370] on span at bounding box center [399, 372] width 10 height 10
click at [397, 370] on input "Testate" at bounding box center [398, 371] width 8 height 8
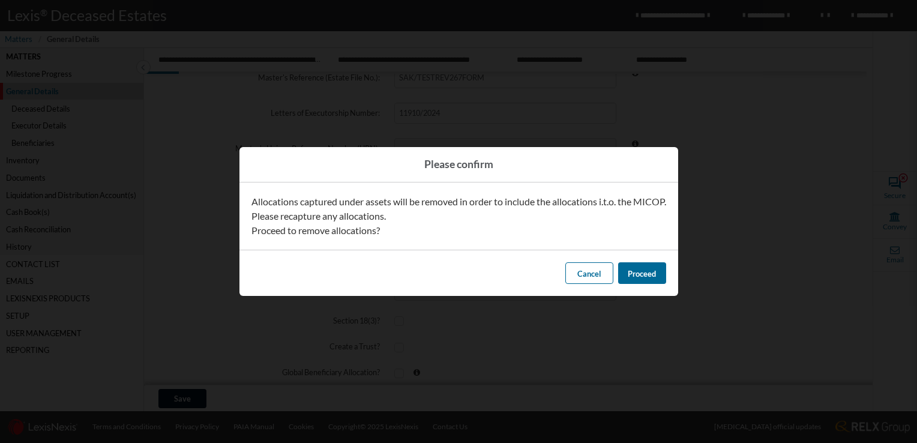
click at [649, 273] on span "Proceed" at bounding box center [642, 274] width 28 height 10
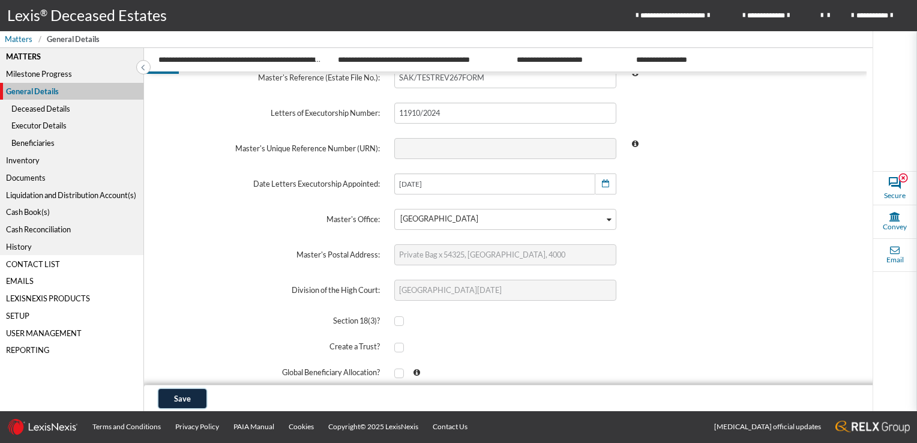
click at [184, 394] on span "Save" at bounding box center [182, 399] width 17 height 10
click at [41, 191] on div "Liquidation and Distribution Account(s)" at bounding box center [71, 194] width 143 height 17
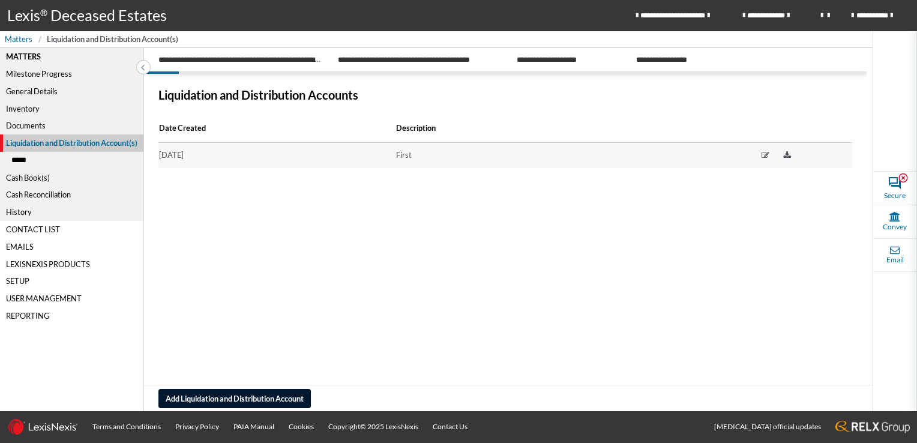
click at [19, 156] on div "*****" at bounding box center [71, 160] width 143 height 17
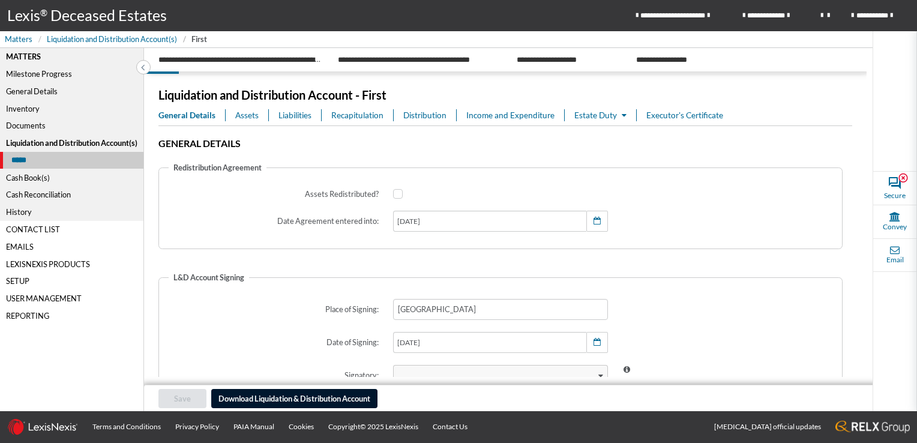
click at [343, 114] on span "Recapitulation" at bounding box center [357, 115] width 52 height 12
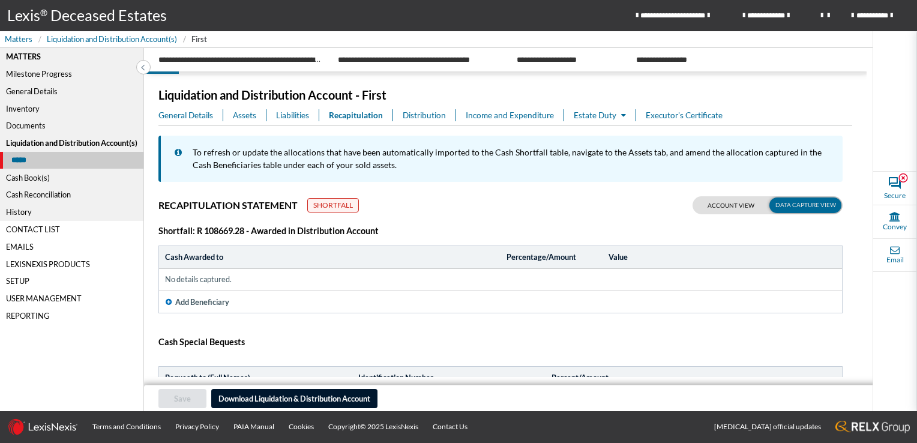
click at [249, 119] on span "Assets" at bounding box center [244, 115] width 23 height 12
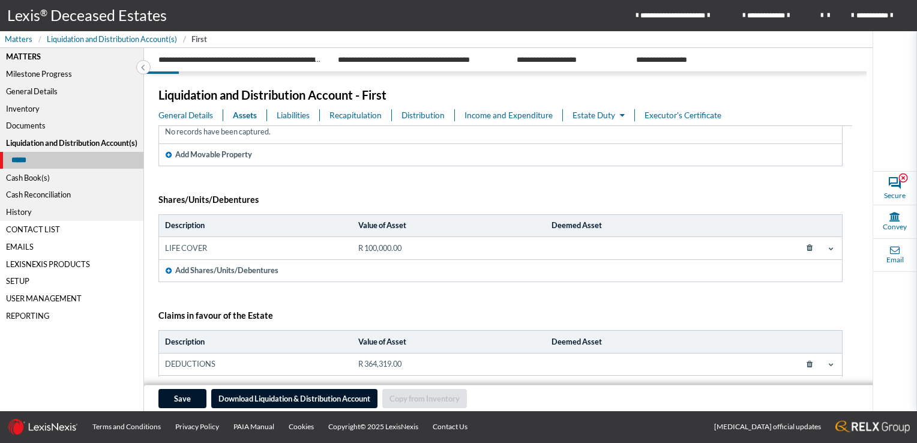
scroll to position [231, 0]
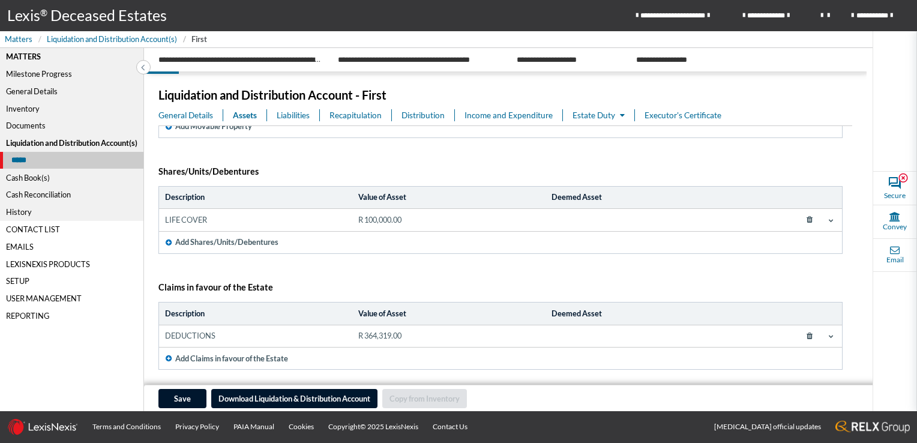
click at [624, 113] on icon at bounding box center [622, 116] width 5 height 8
click at [605, 140] on link "Estate Duty" at bounding box center [629, 138] width 115 height 20
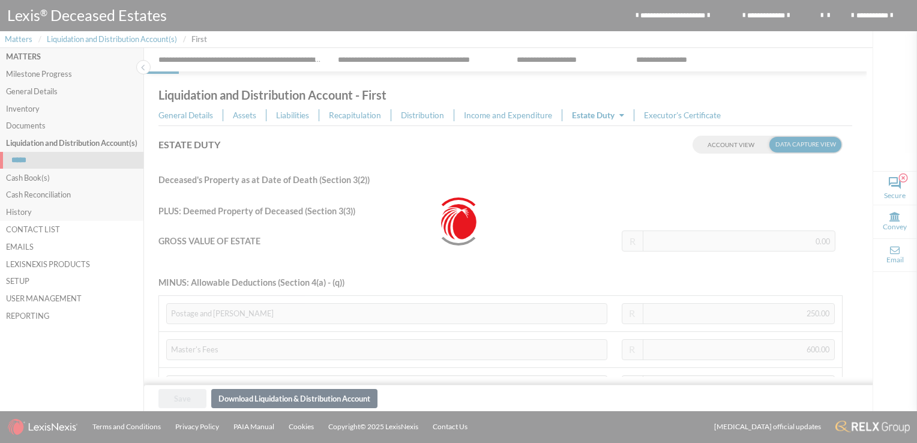
type input "464,319.00"
type input "444,562.15"
type input "88,912.43"
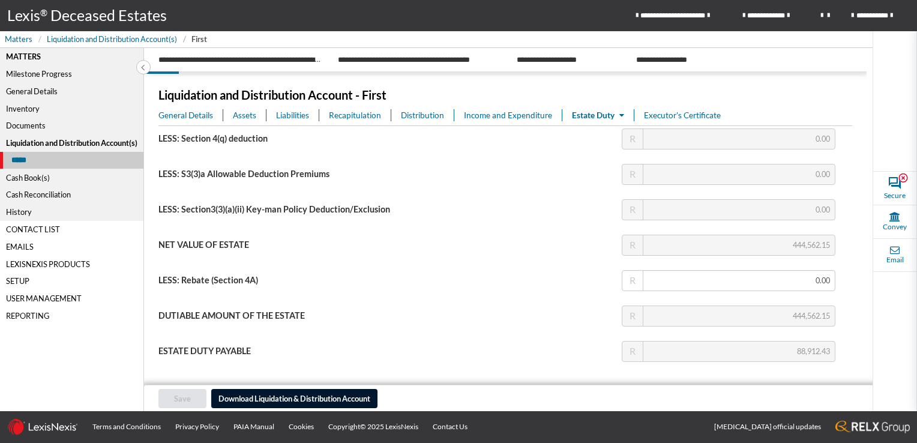
scroll to position [403, 0]
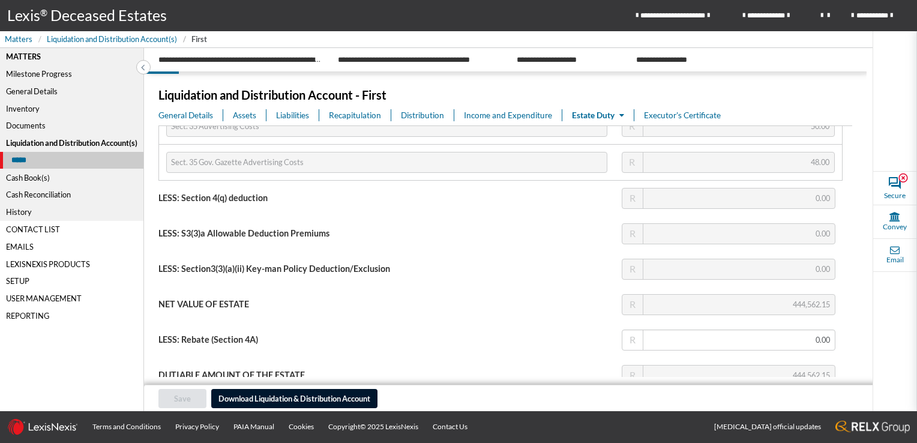
click at [674, 113] on span "Executor's Certificate" at bounding box center [682, 115] width 77 height 12
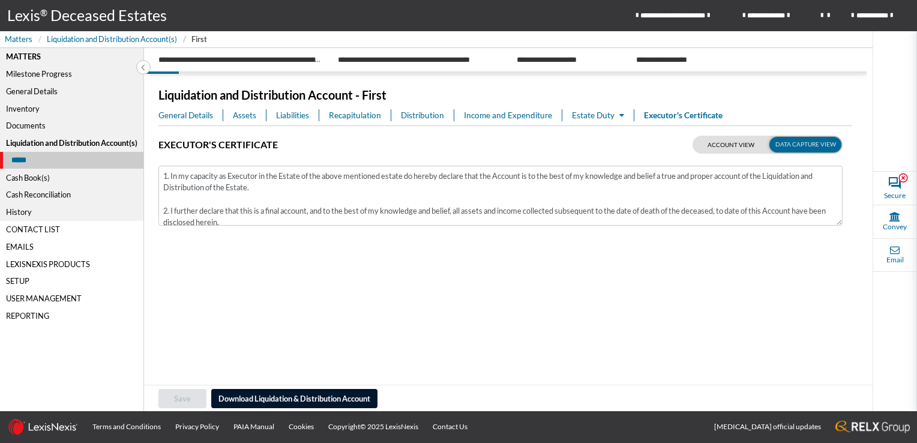
scroll to position [0, 0]
click at [591, 115] on span "Estate Duty" at bounding box center [598, 115] width 52 height 10
click at [598, 140] on link "Estate Duty" at bounding box center [629, 138] width 115 height 20
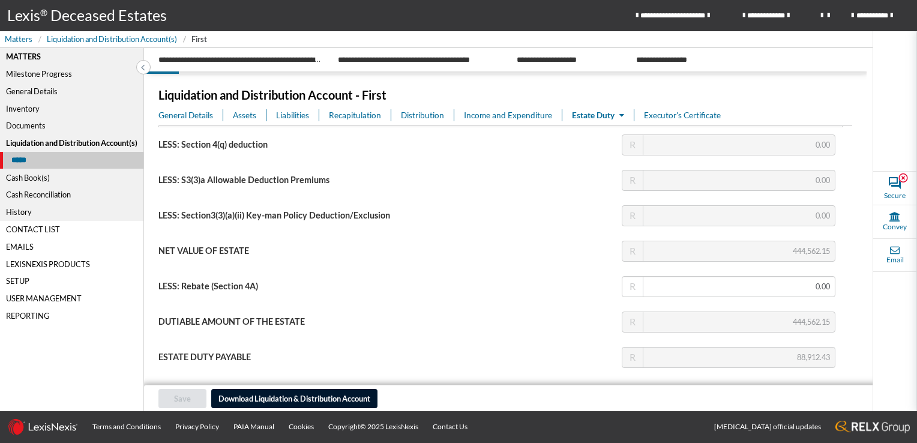
scroll to position [463, 0]
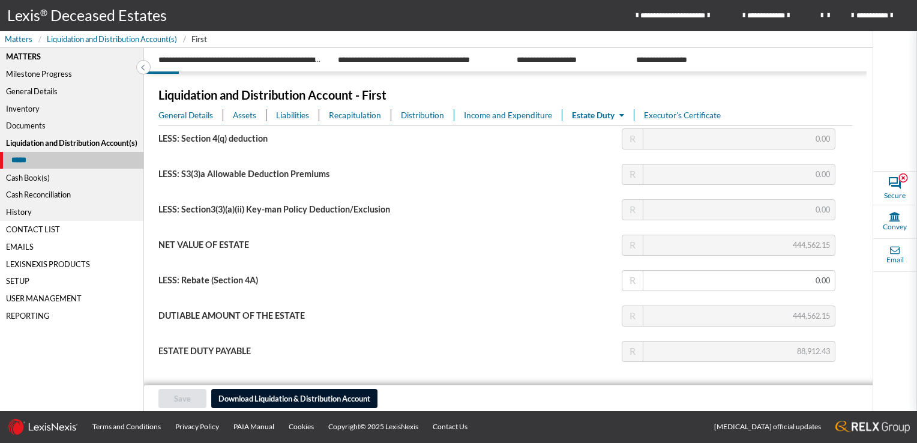
click at [25, 124] on div "Documents" at bounding box center [71, 125] width 143 height 17
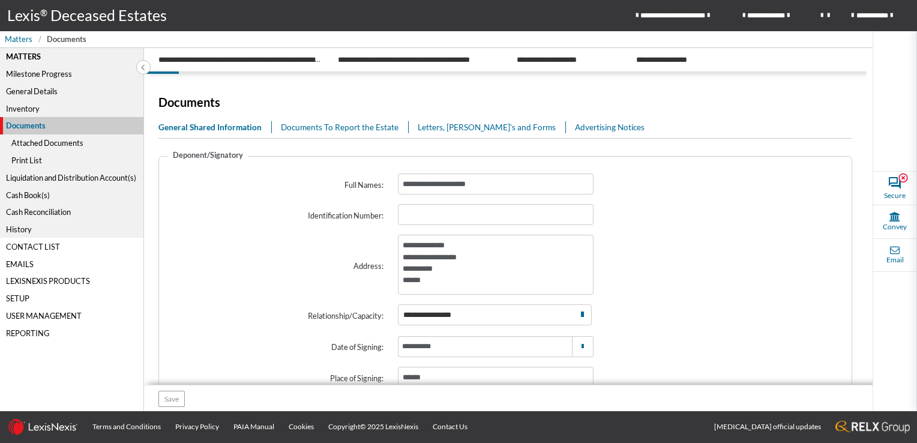
click at [317, 125] on link "Documents To Report the Estate" at bounding box center [345, 127] width 128 height 12
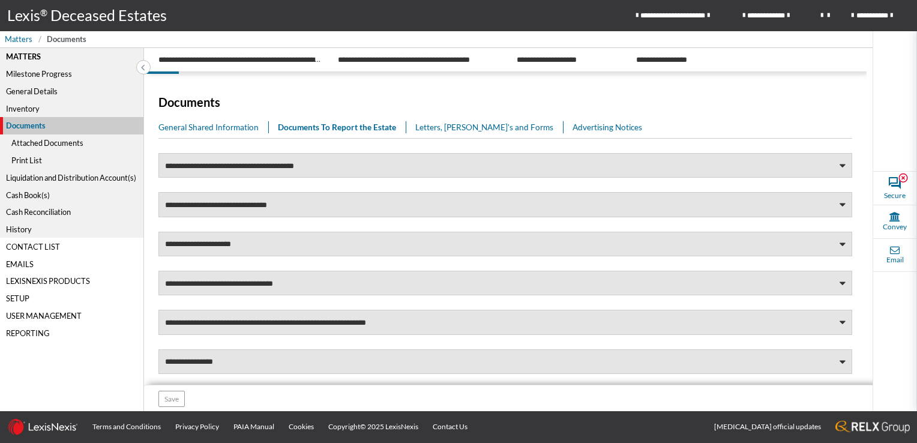
click at [37, 192] on div "Cash Book(s)" at bounding box center [71, 194] width 143 height 17
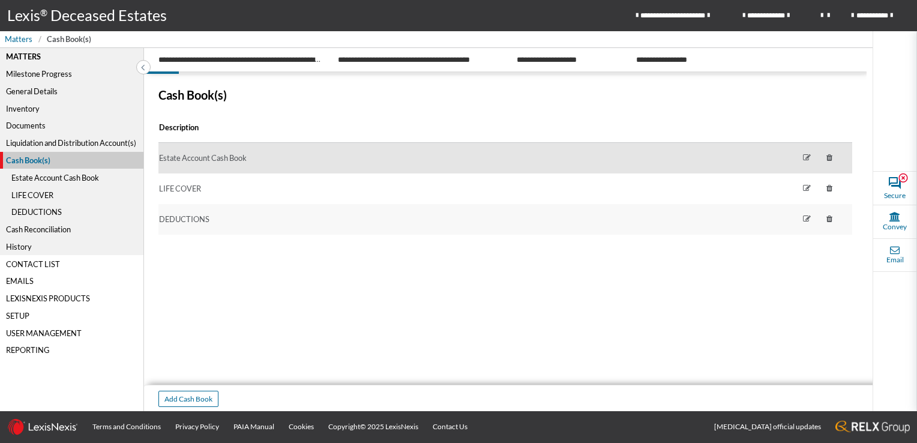
click at [799, 157] on icon at bounding box center [806, 157] width 23 height 23
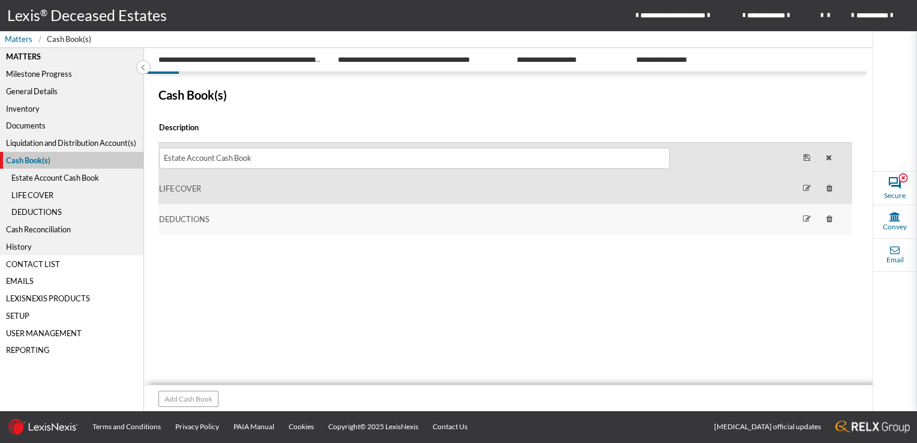
click at [795, 185] on icon at bounding box center [806, 188] width 23 height 23
click at [802, 188] on icon at bounding box center [806, 188] width 23 height 23
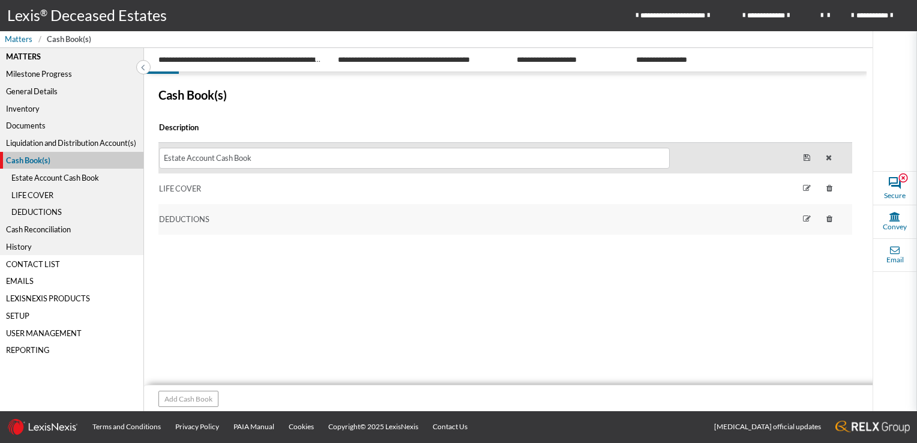
click at [672, 281] on div "Description Estate Account Cash Book 24 / 200 LIFE COVER DEDUCTIONS" at bounding box center [505, 253] width 694 height 279
click at [799, 155] on icon at bounding box center [807, 157] width 22 height 23
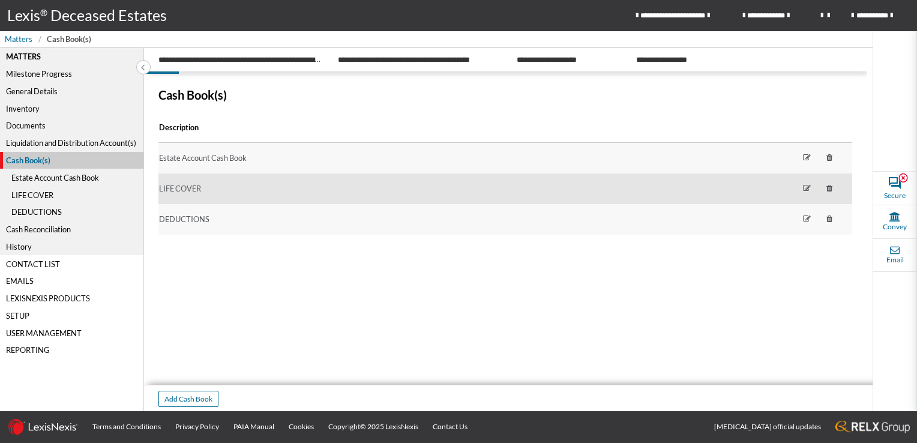
click at [800, 186] on icon at bounding box center [806, 188] width 23 height 23
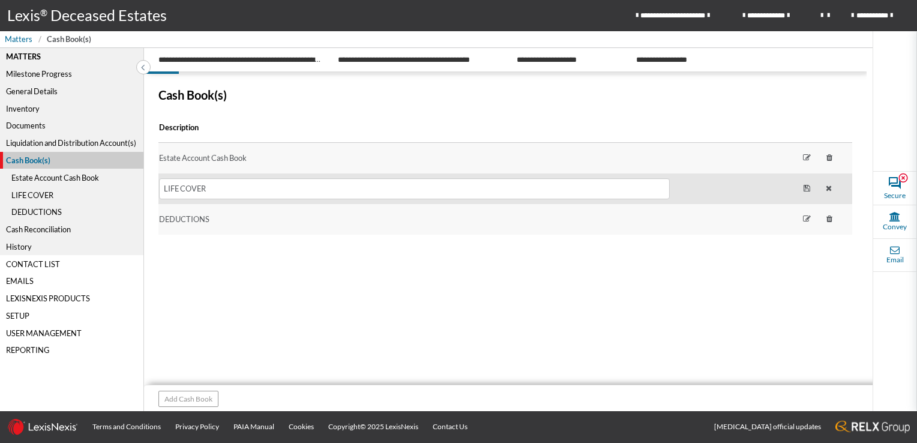
click at [802, 187] on icon at bounding box center [807, 188] width 22 height 23
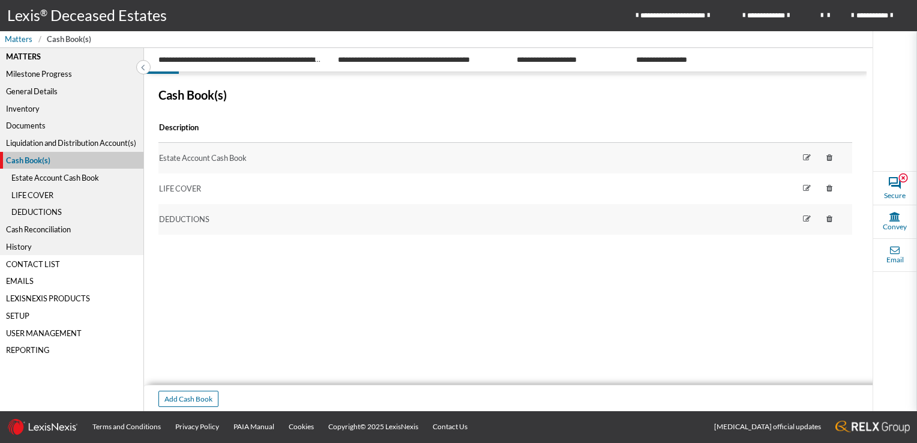
click at [31, 230] on div "Cash Reconciliation" at bounding box center [71, 229] width 143 height 17
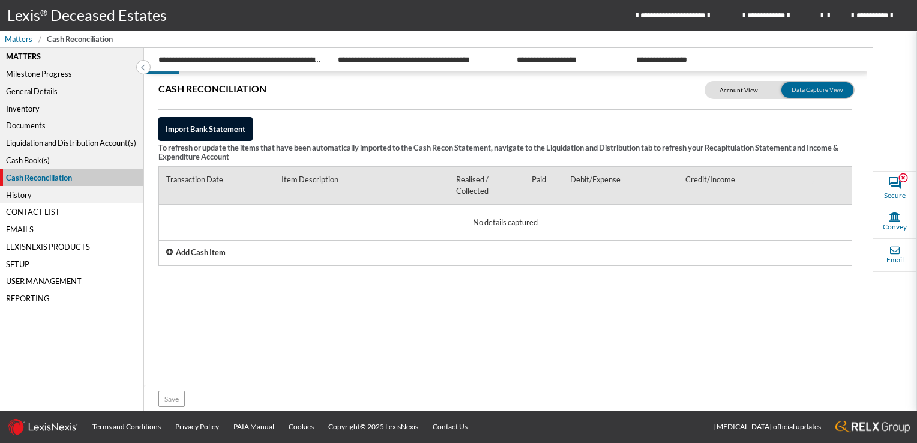
click at [169, 253] on icon at bounding box center [169, 252] width 7 height 8
click at [838, 226] on icon at bounding box center [837, 228] width 17 height 19
click at [28, 140] on div "Liquidation and Distribution Account(s)" at bounding box center [71, 142] width 143 height 17
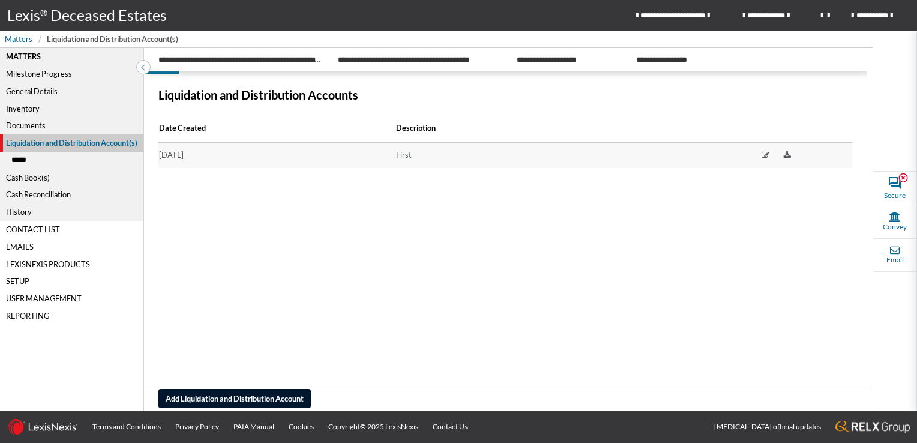
click at [21, 207] on div "History" at bounding box center [71, 211] width 143 height 17
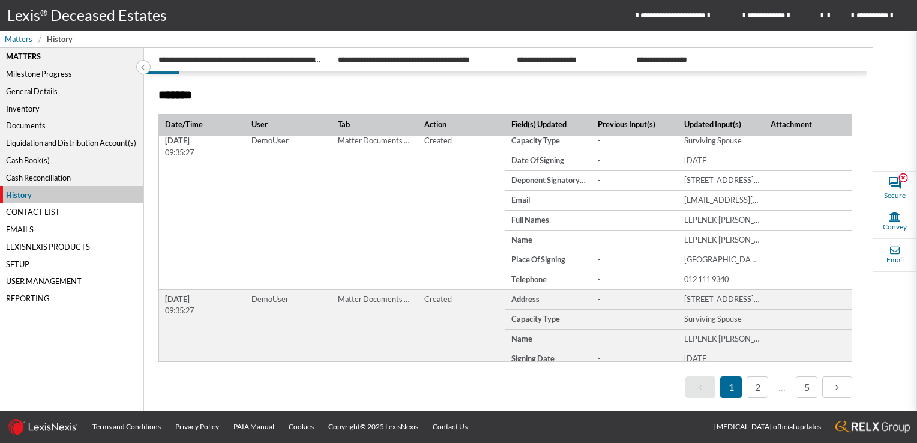
scroll to position [499, 0]
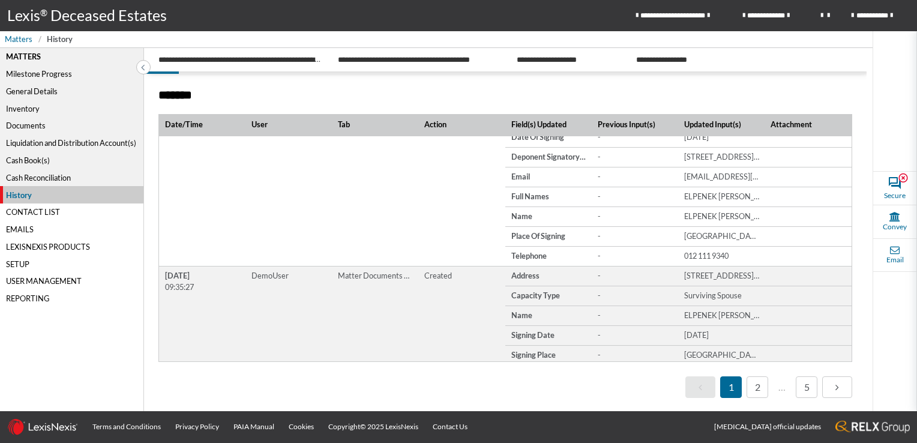
click at [17, 124] on div "Documents" at bounding box center [71, 125] width 143 height 17
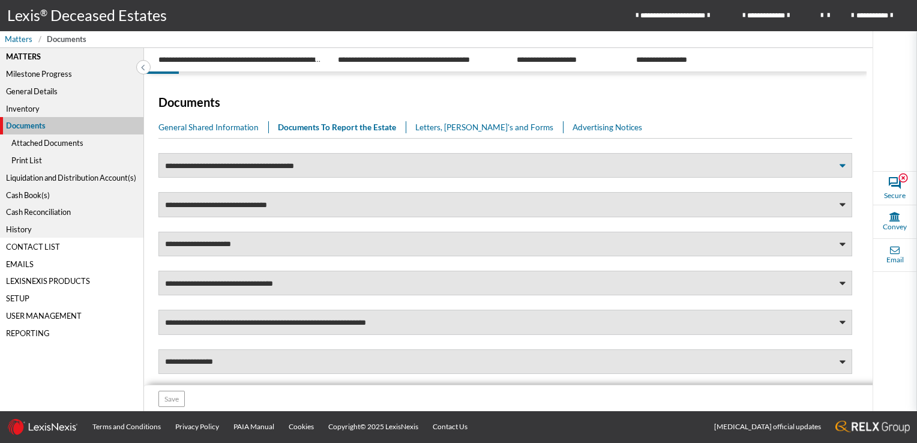
click at [839, 165] on span at bounding box center [842, 166] width 6 height 8
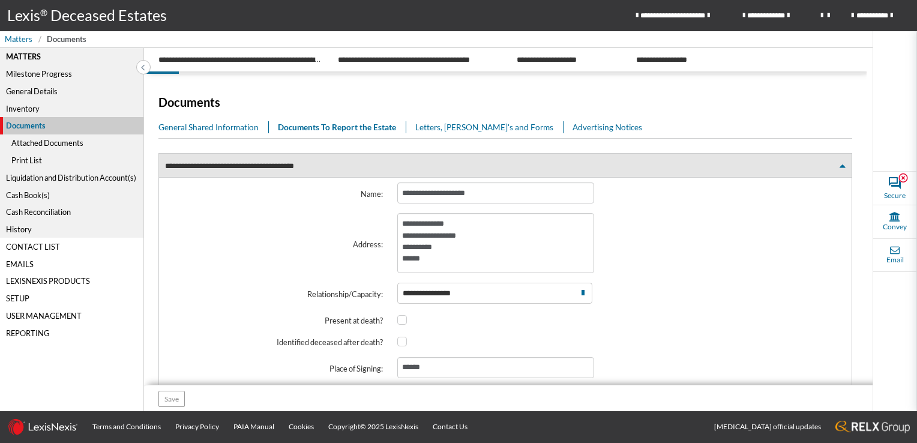
click at [839, 165] on span at bounding box center [842, 166] width 6 height 8
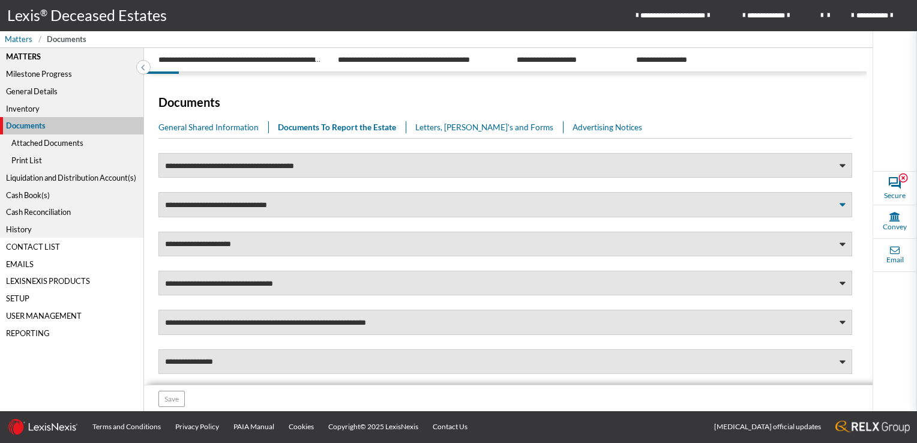
click at [839, 203] on span at bounding box center [842, 205] width 6 height 8
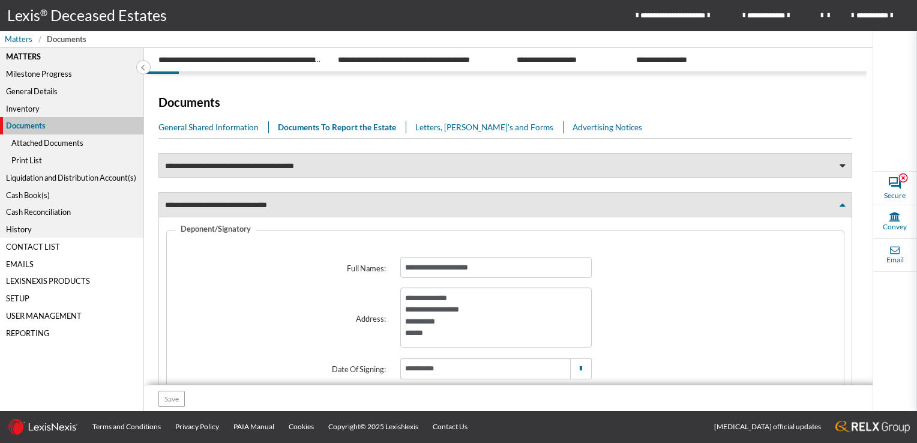
click at [839, 203] on span at bounding box center [842, 205] width 6 height 8
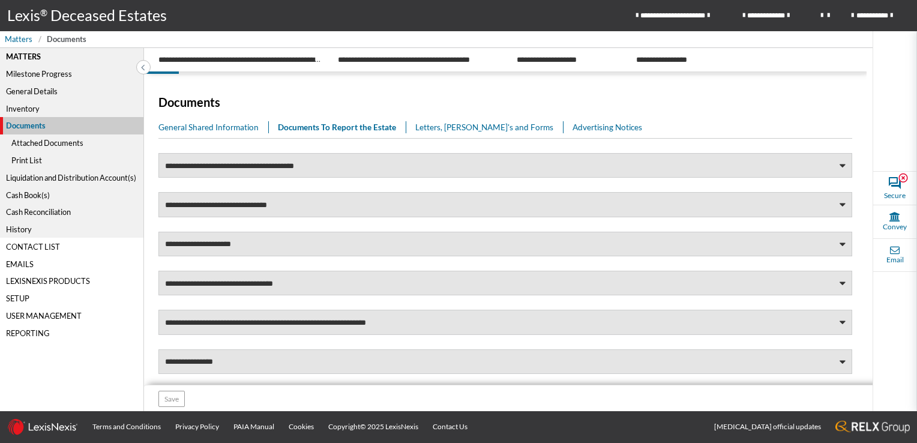
click at [455, 124] on link "Letters, Memo's and Forms" at bounding box center [489, 127] width 148 height 12
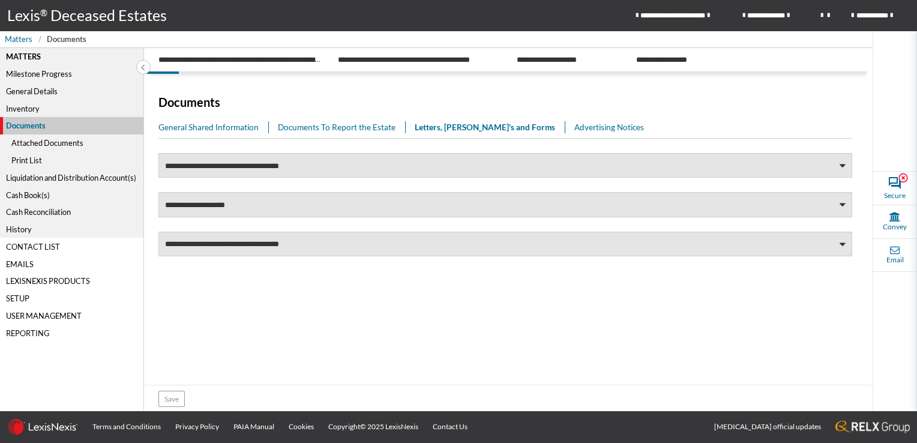
click at [574, 123] on link "Advertising Notices" at bounding box center [613, 127] width 79 height 12
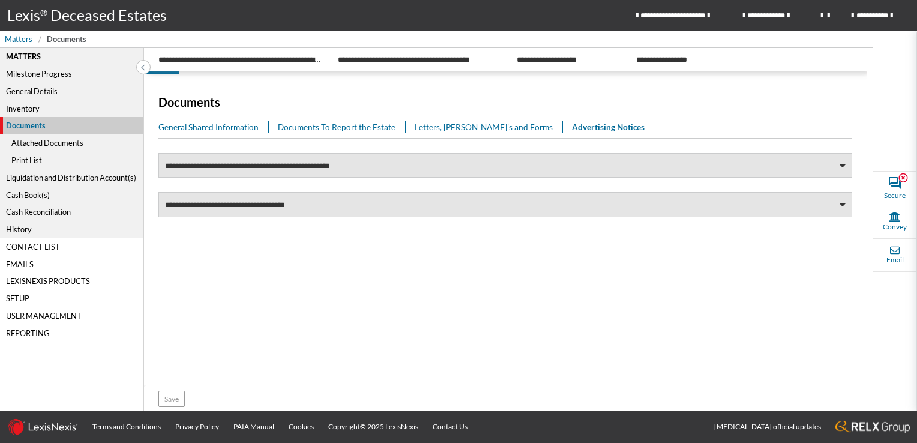
click at [29, 160] on div "Print List" at bounding box center [71, 160] width 143 height 17
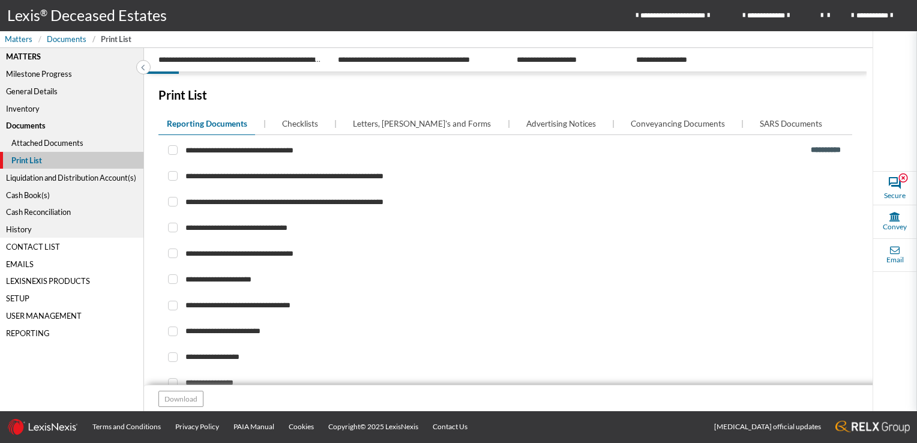
click at [26, 94] on div "General Details" at bounding box center [71, 91] width 143 height 17
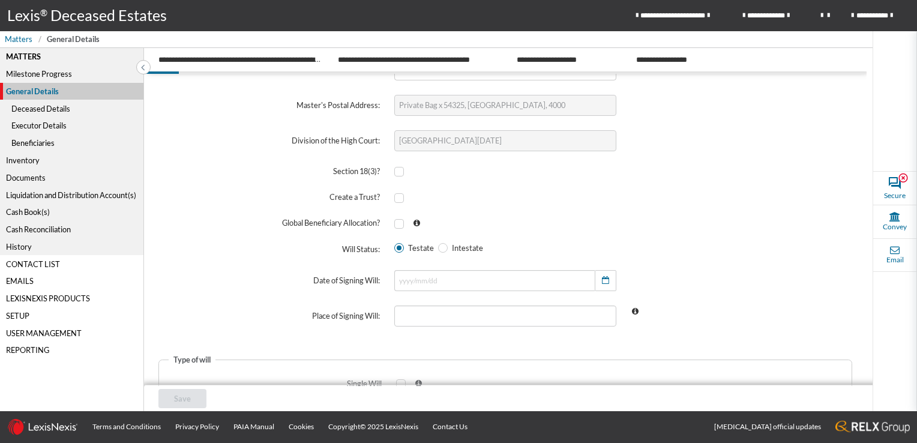
scroll to position [240, 0]
click at [441, 244] on span at bounding box center [443, 245] width 10 height 10
click at [441, 244] on input "Intestate" at bounding box center [442, 245] width 8 height 8
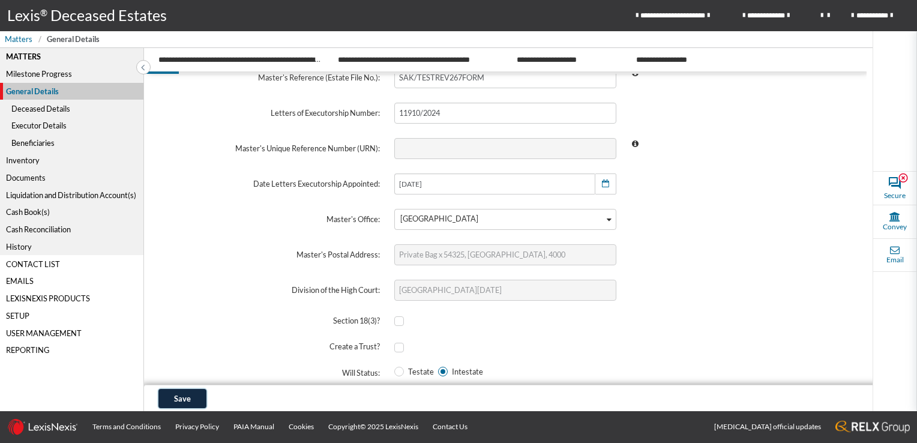
click at [182, 400] on span "Save" at bounding box center [182, 399] width 17 height 10
click at [17, 173] on div "Documents" at bounding box center [71, 177] width 143 height 17
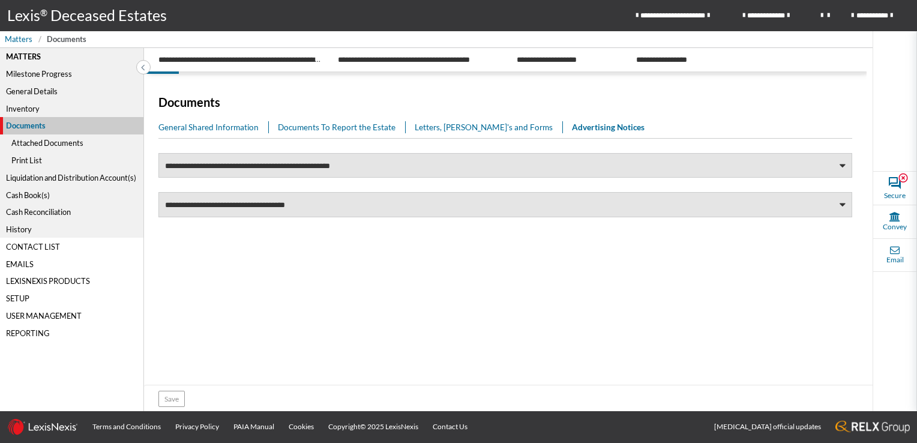
click at [24, 155] on div "Print List" at bounding box center [71, 160] width 143 height 17
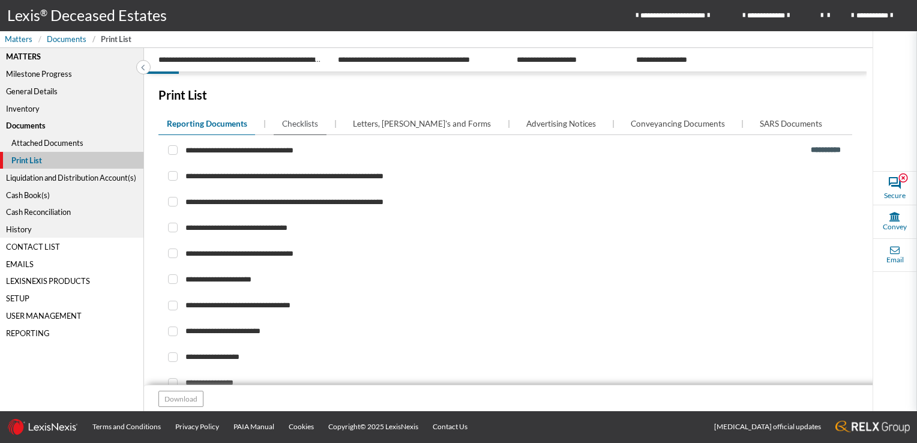
click at [295, 117] on link "Checklists" at bounding box center [300, 124] width 52 height 21
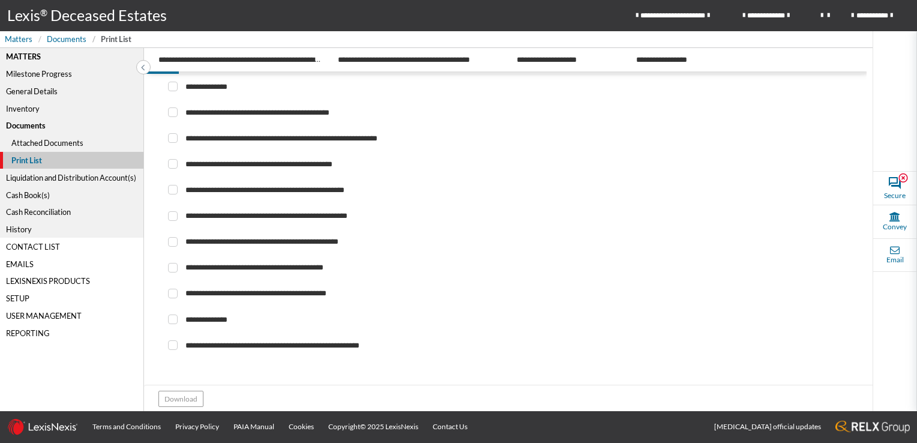
scroll to position [106, 0]
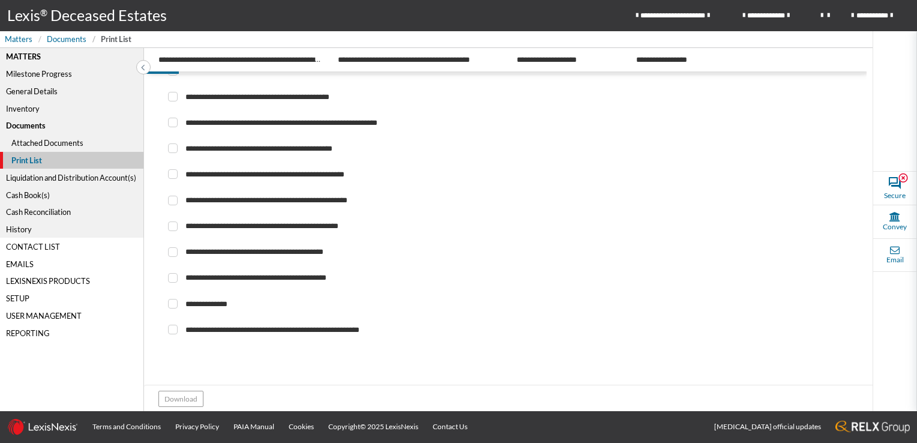
click at [61, 377] on div "Matters Milestone Progress General Details Inventory Documents Attached Documen…" at bounding box center [72, 230] width 144 height 364
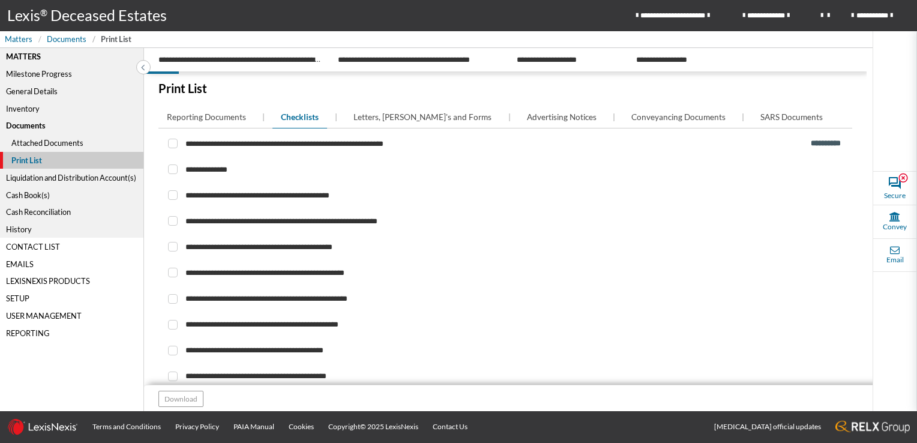
scroll to position [0, 0]
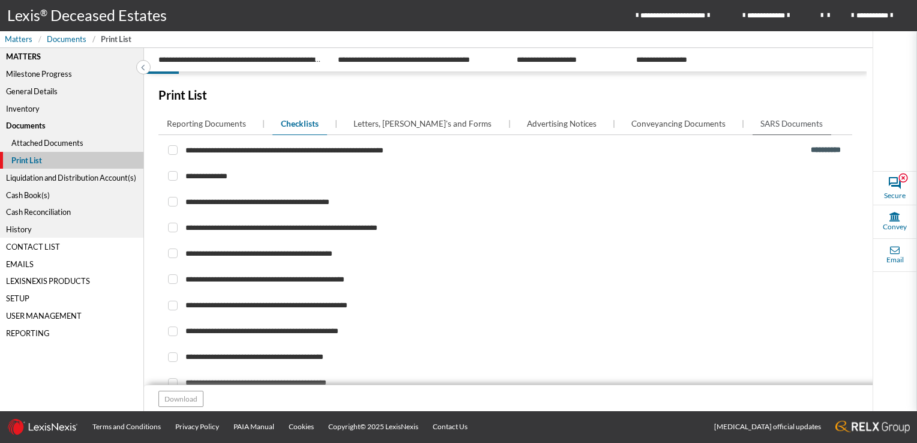
click at [760, 122] on span "SARS Documents" at bounding box center [791, 124] width 62 height 12
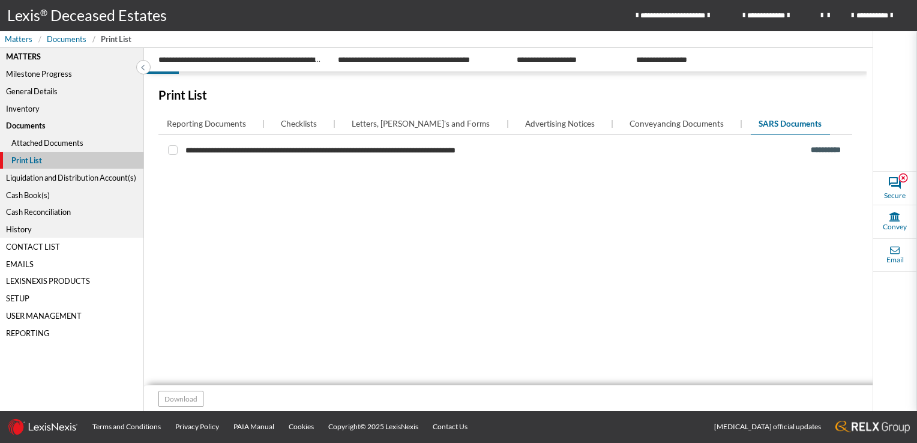
drag, startPoint x: 38, startPoint y: 382, endPoint x: 80, endPoint y: 409, distance: 49.4
click at [38, 382] on div "Matters Milestone Progress General Details Inventory Documents Attached Documen…" at bounding box center [72, 230] width 144 height 364
click at [171, 149] on span at bounding box center [173, 150] width 10 height 10
click at [171, 149] on input "checkbox" at bounding box center [172, 150] width 8 height 8
checkbox input "****"
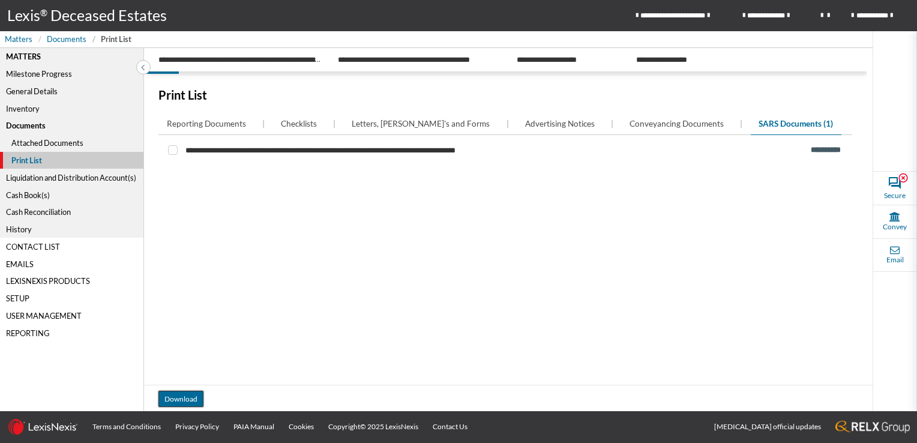
click at [177, 401] on button "Download" at bounding box center [180, 399] width 45 height 16
